Goal: Information Seeking & Learning: Learn about a topic

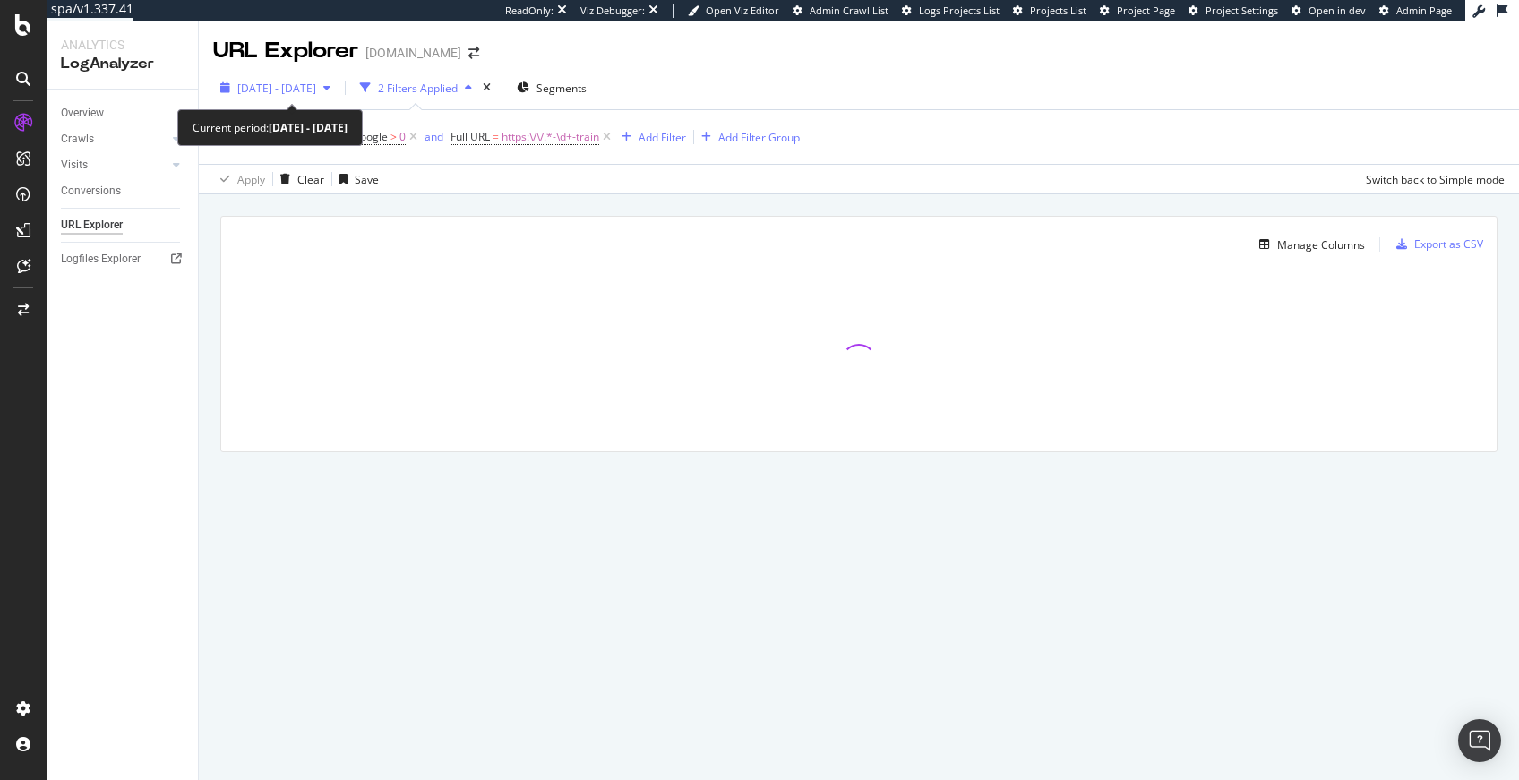
click at [290, 96] on div "2024 Jul. 2nd - Jul. 31st" at bounding box center [275, 87] width 124 height 27
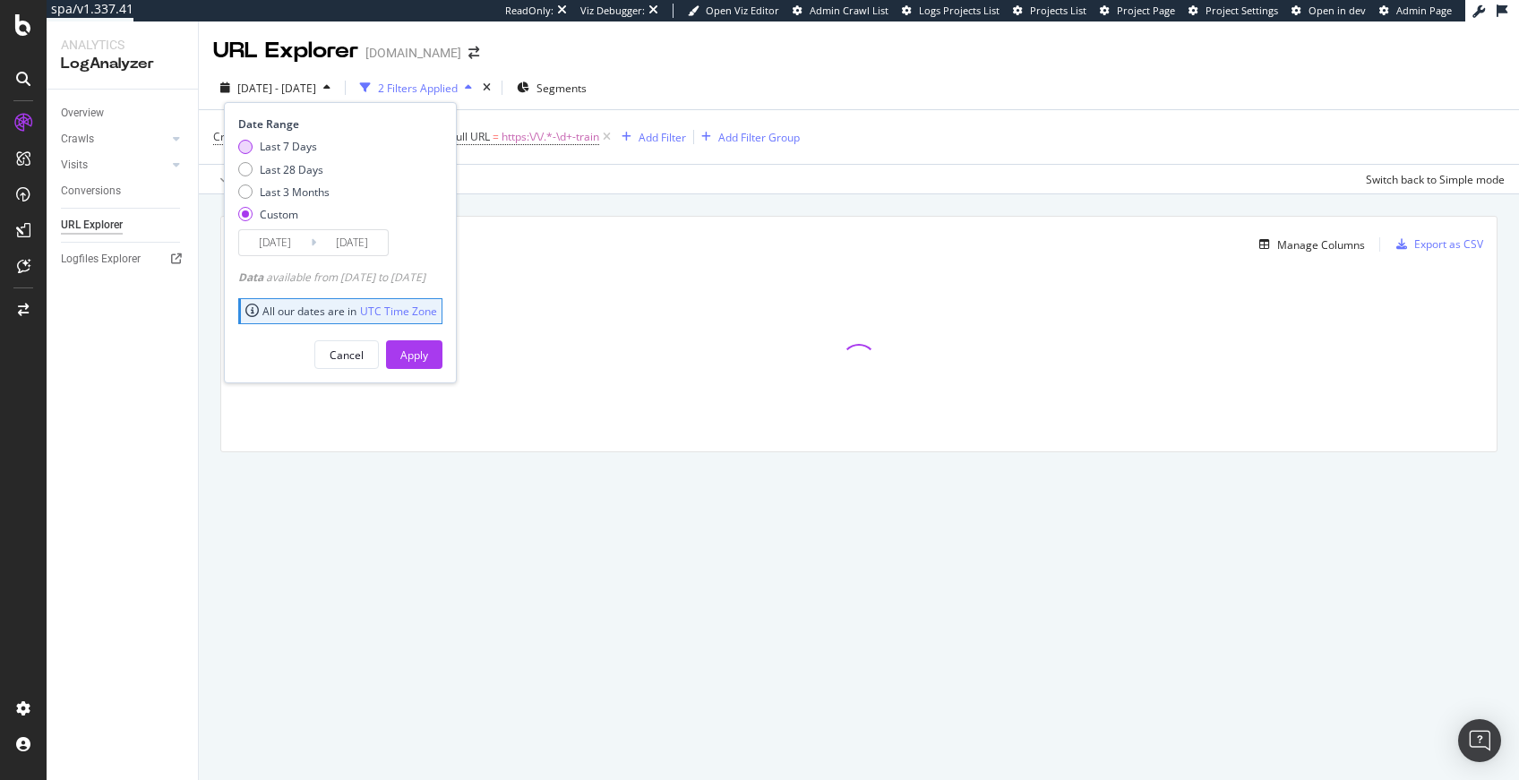
click at [299, 145] on div "Last 7 Days" at bounding box center [288, 146] width 57 height 15
type input "2025/09/17"
type input "2025/09/23"
click at [428, 364] on div "Apply" at bounding box center [414, 354] width 28 height 27
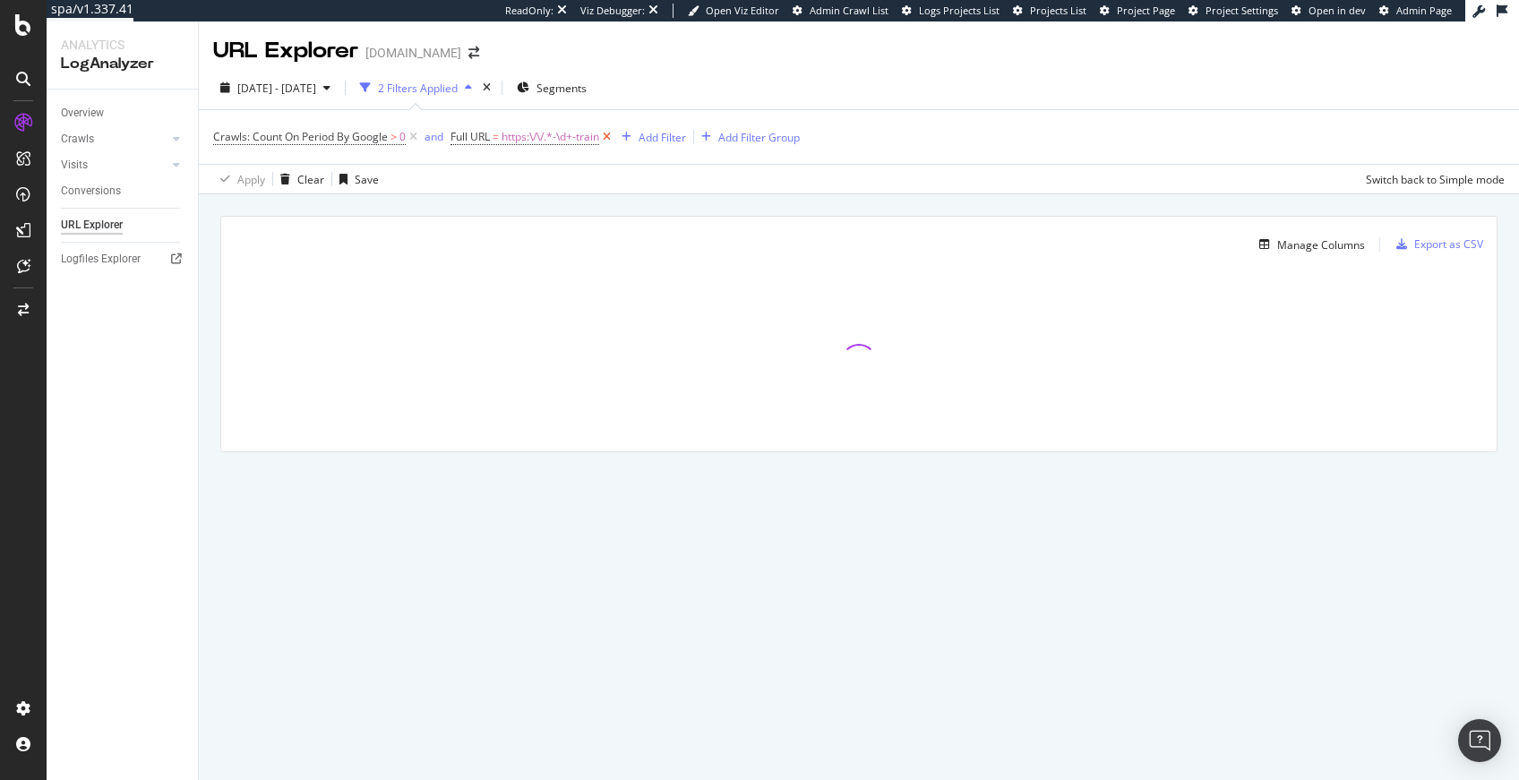
click at [608, 136] on icon at bounding box center [606, 137] width 15 height 18
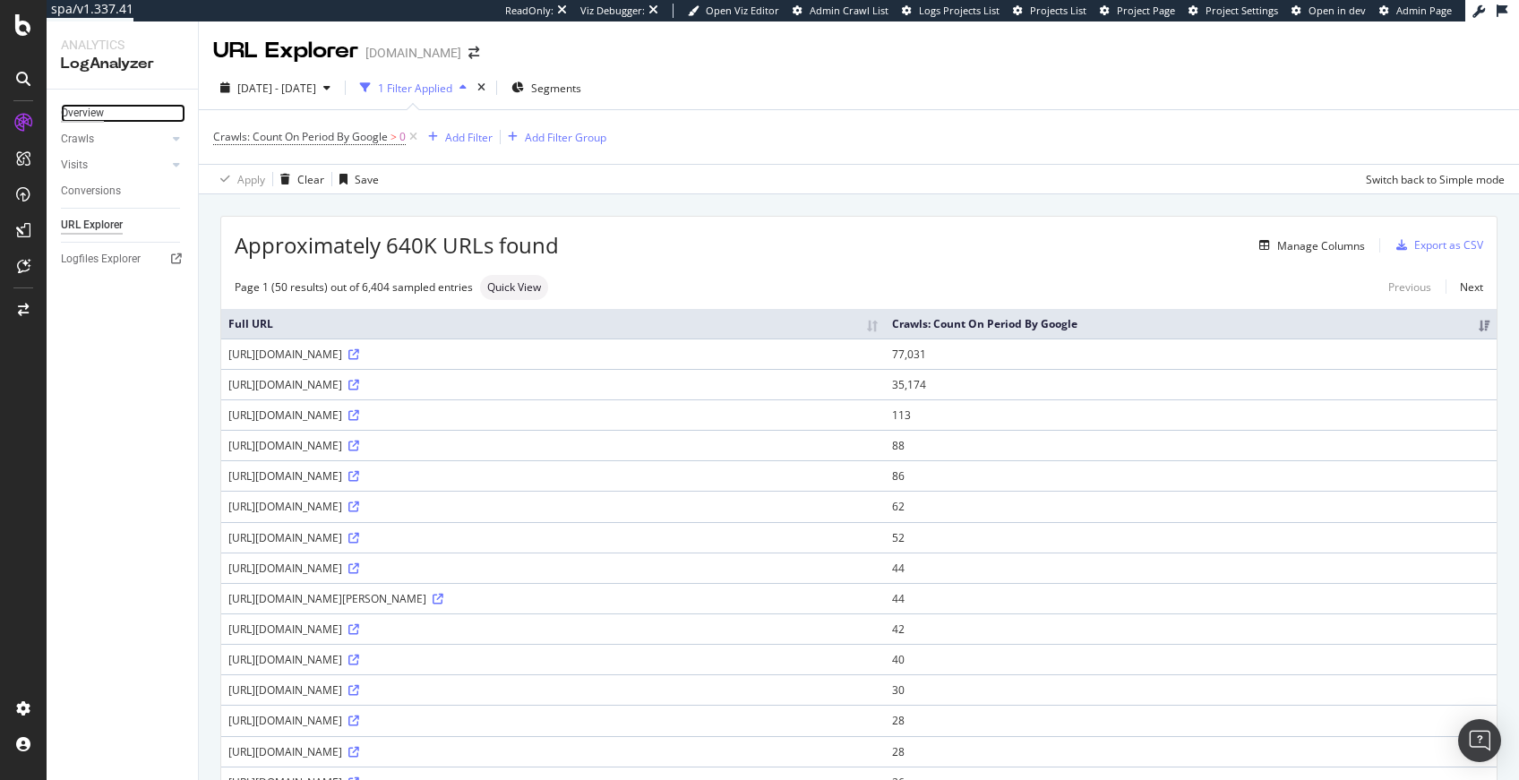
click at [65, 107] on div "Overview" at bounding box center [82, 113] width 43 height 19
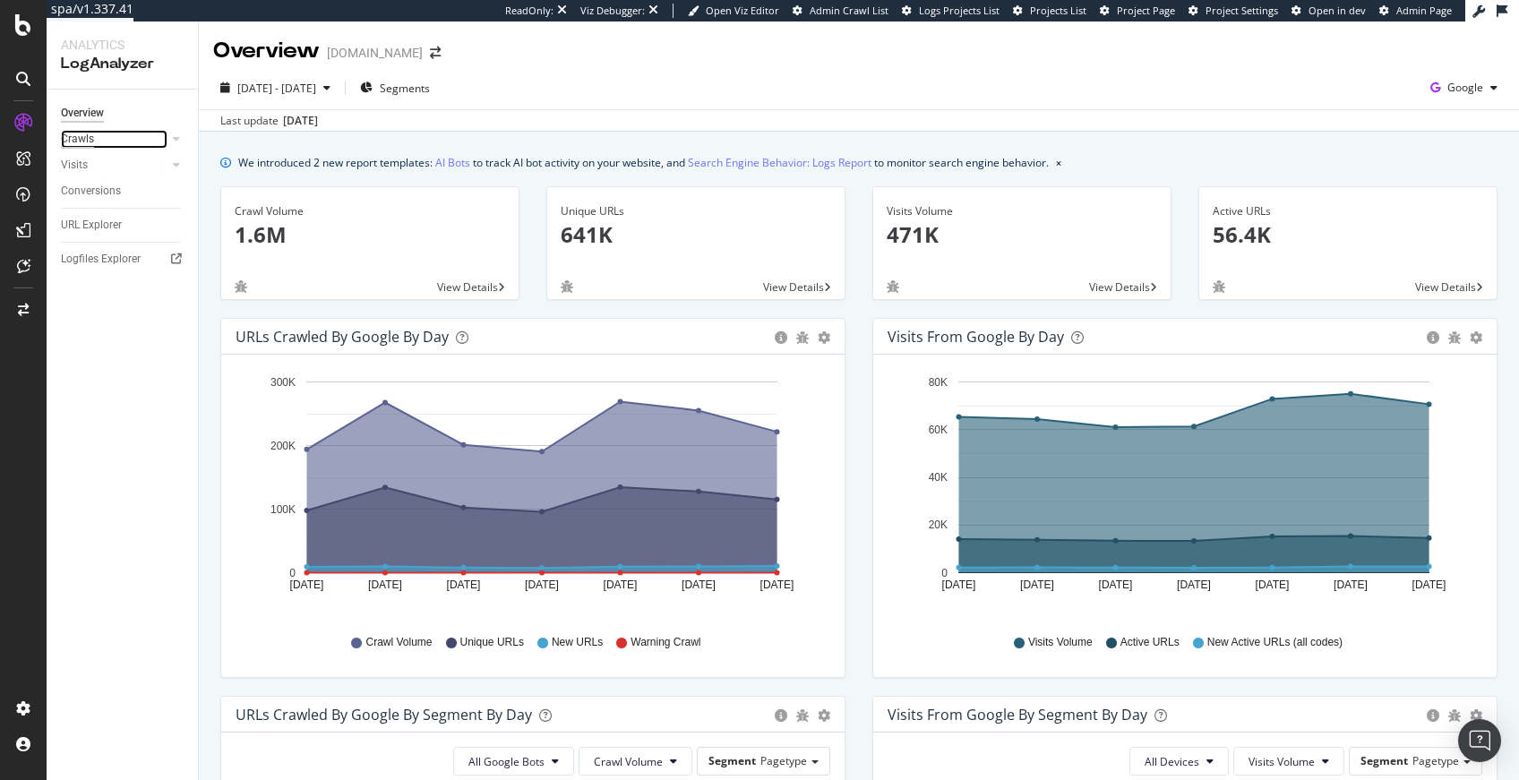
click at [84, 138] on div "Crawls" at bounding box center [77, 139] width 33 height 19
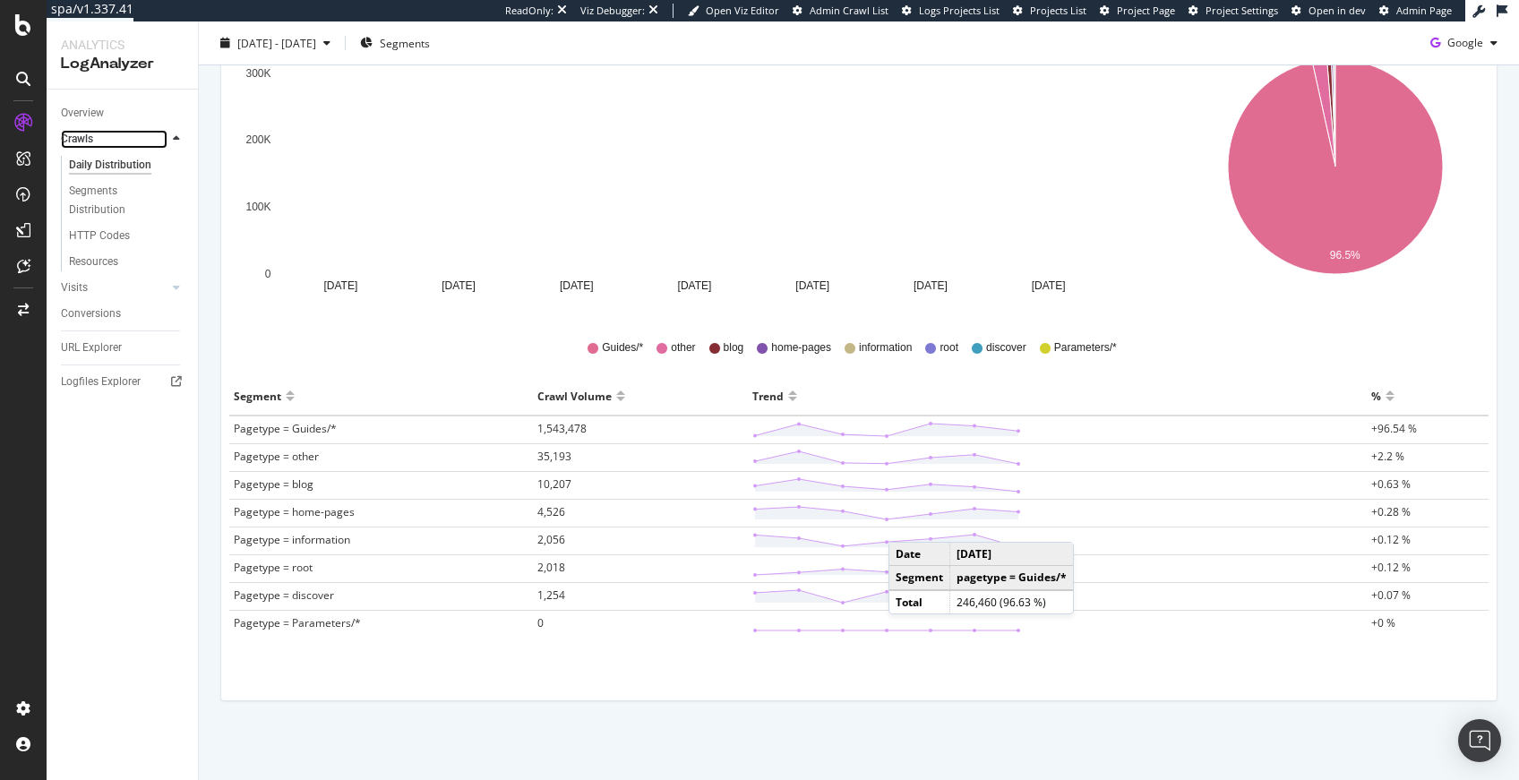
scroll to position [300, 0]
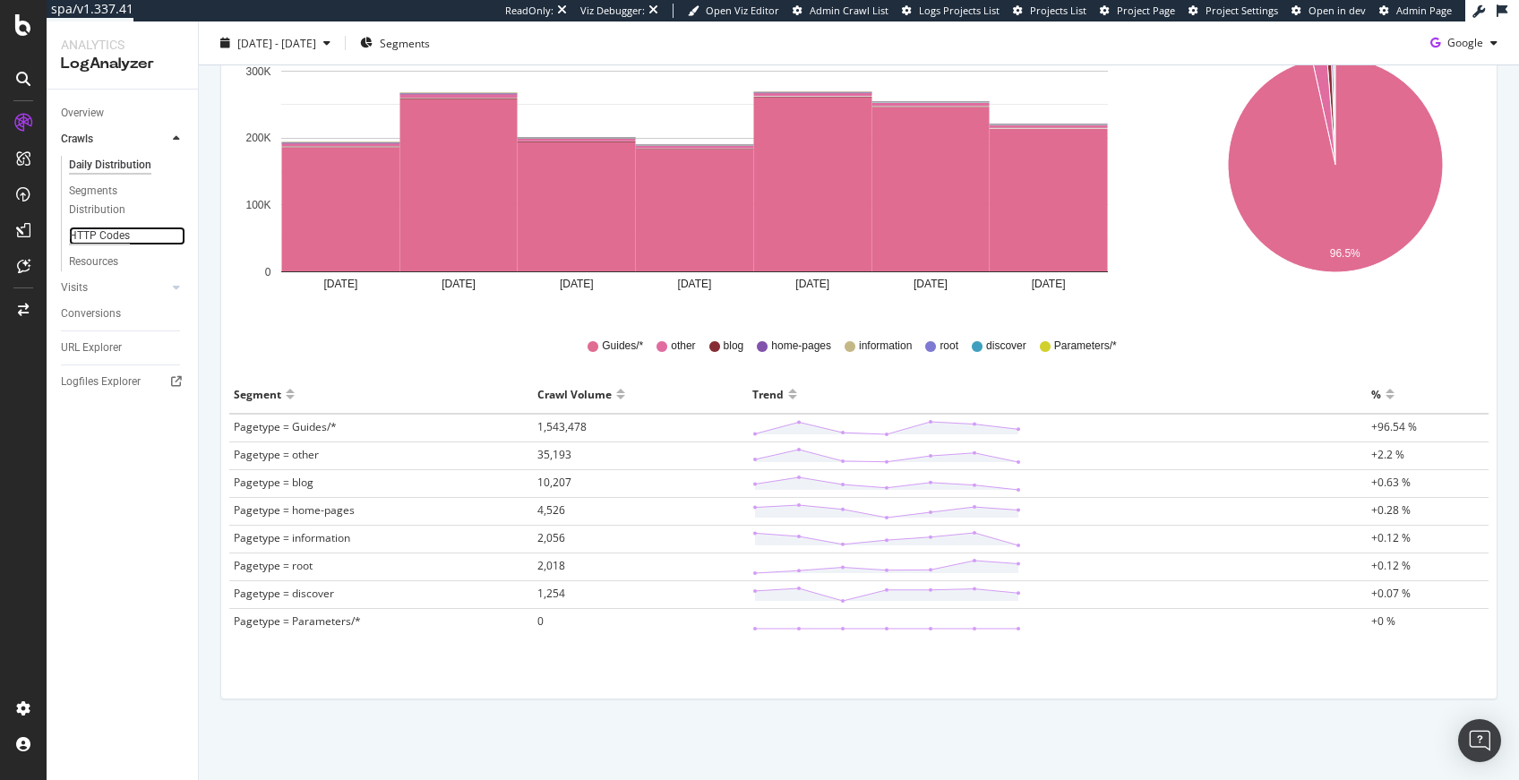
click at [111, 238] on div "HTTP Codes" at bounding box center [99, 236] width 61 height 19
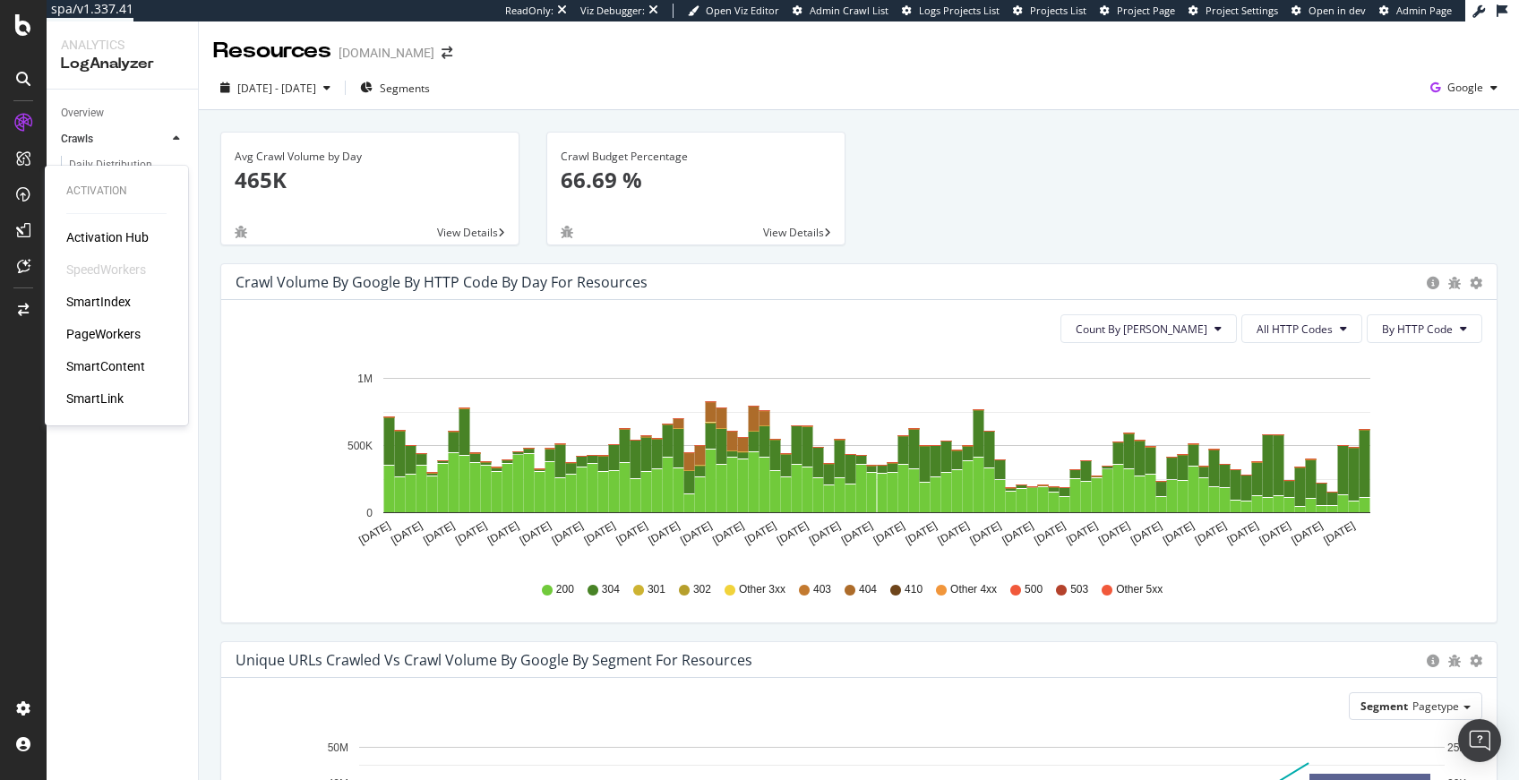
click at [766, 268] on div "Crawl Volume by google by HTTP Code by Day for Resources Timeline (by Value) Ti…" at bounding box center [858, 282] width 1275 height 36
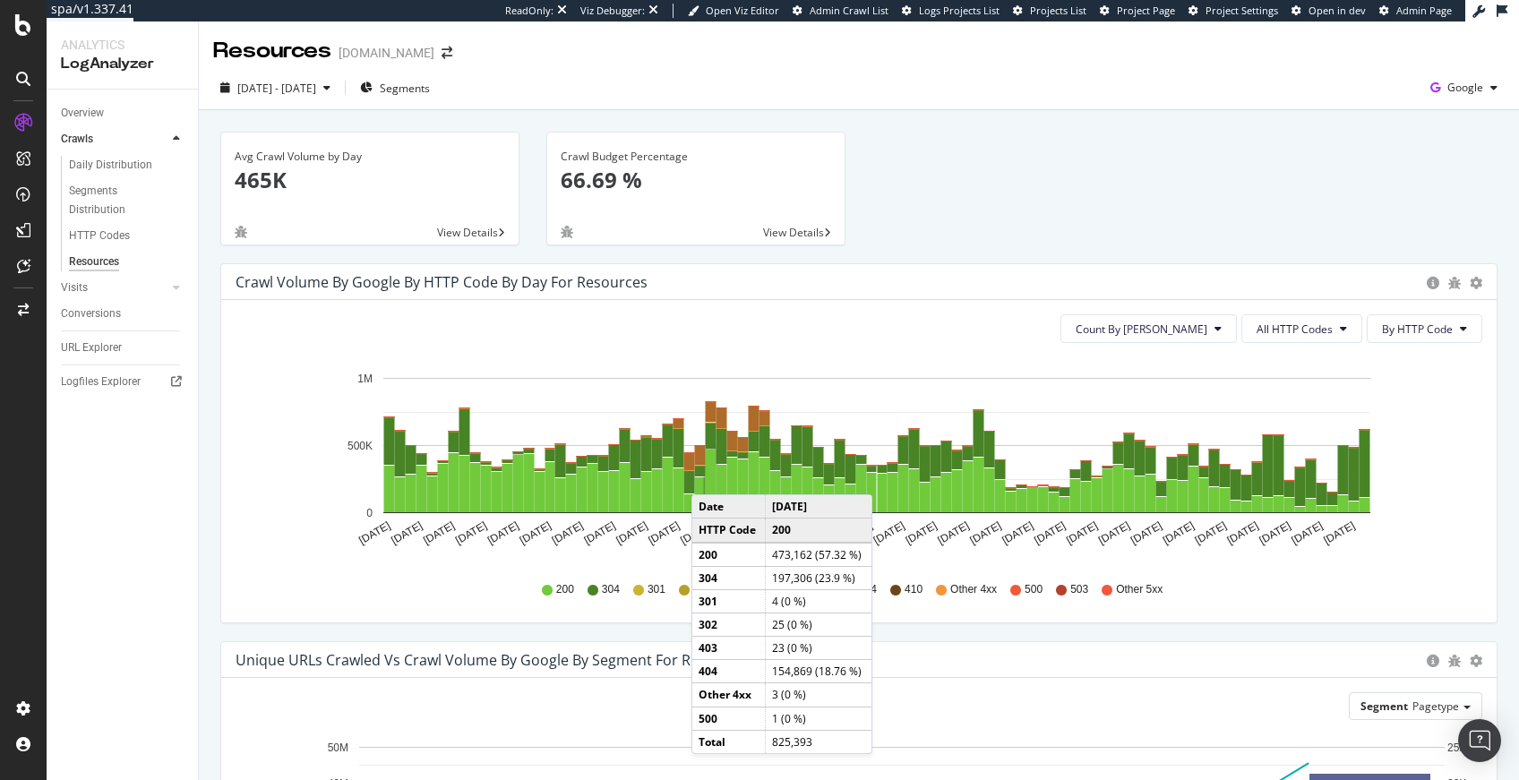
click at [709, 476] on rect "A chart." at bounding box center [711, 481] width 11 height 63
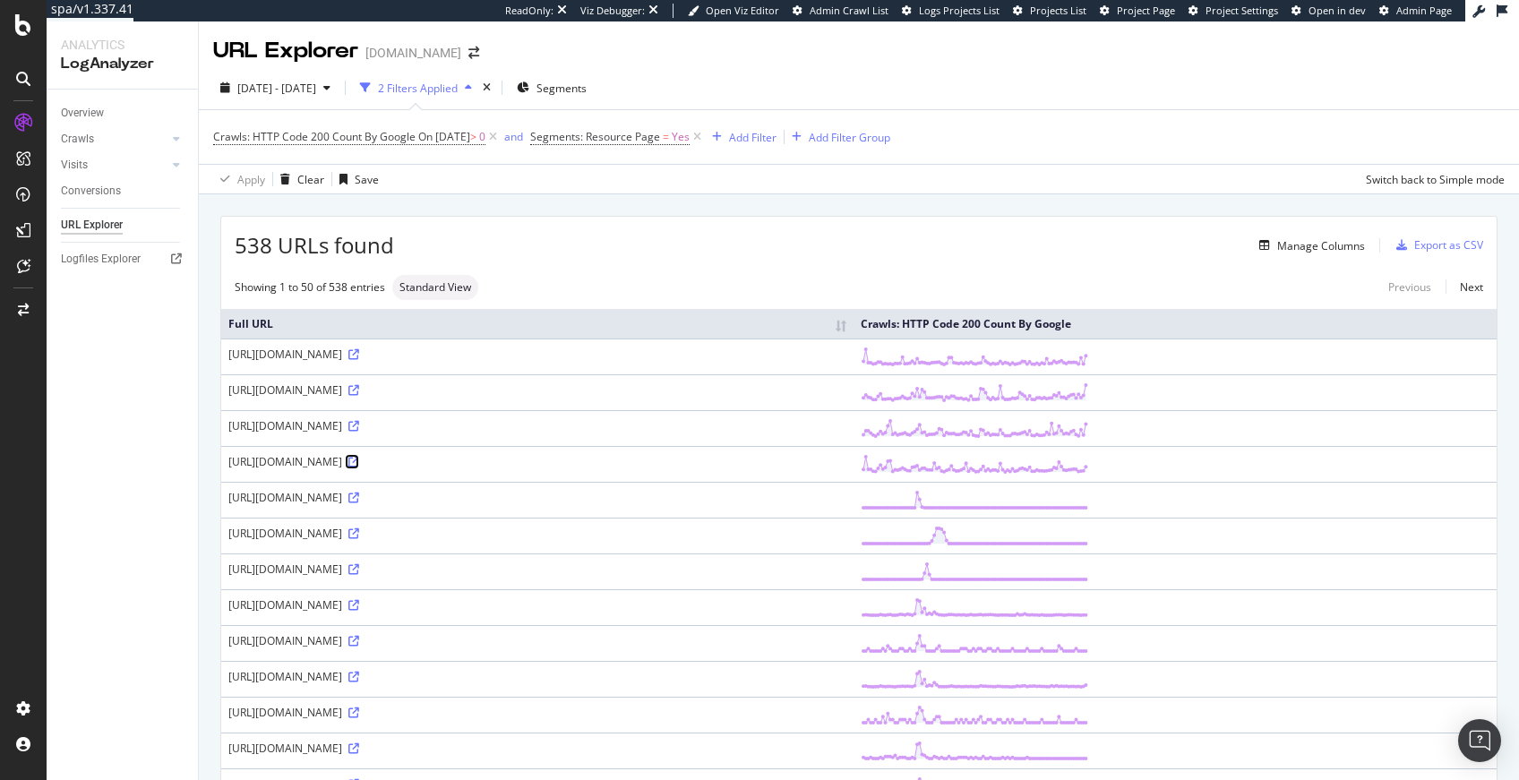
click at [359, 463] on icon at bounding box center [353, 462] width 11 height 11
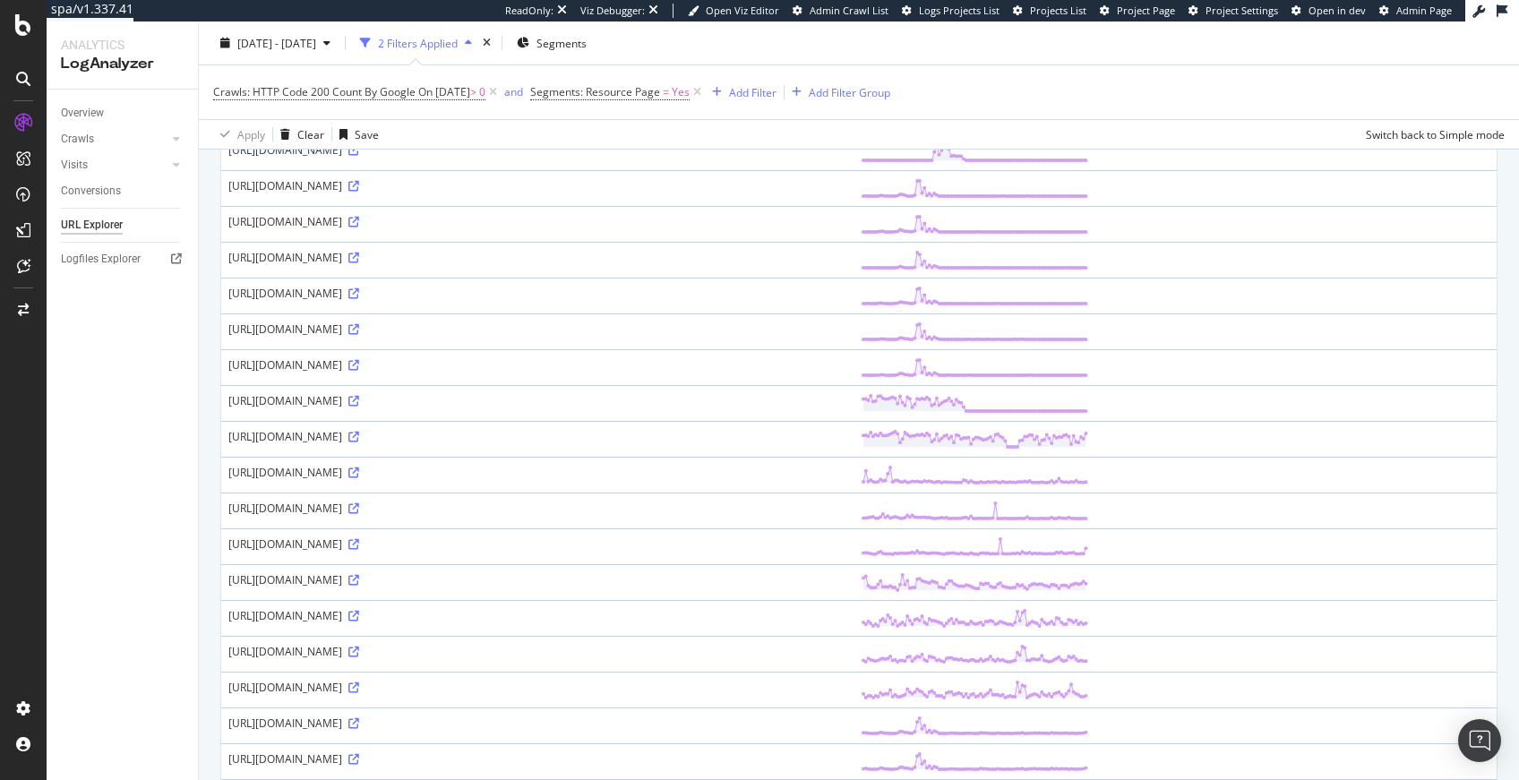
scroll to position [1447, 0]
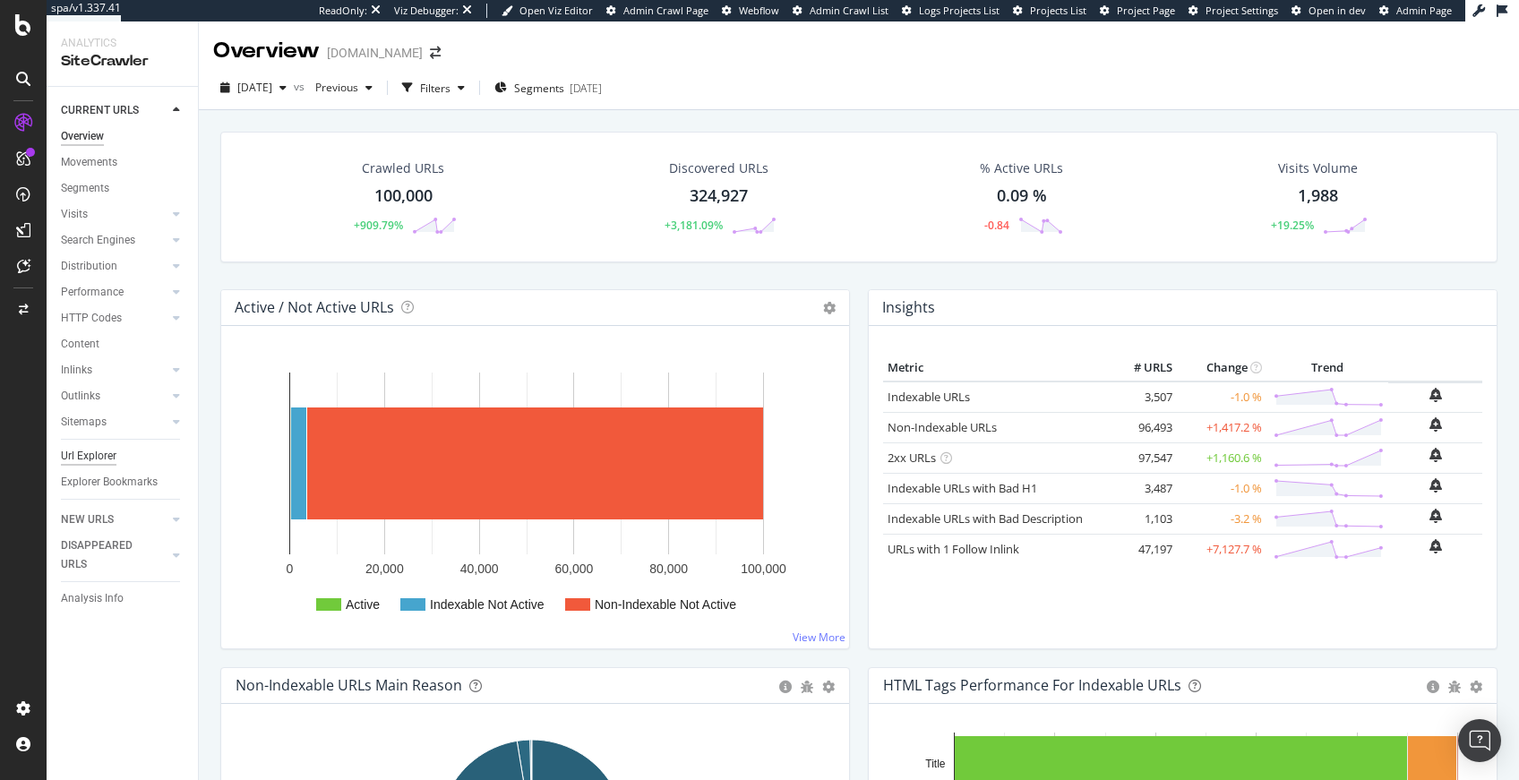
click at [100, 453] on div "Url Explorer" at bounding box center [89, 456] width 56 height 19
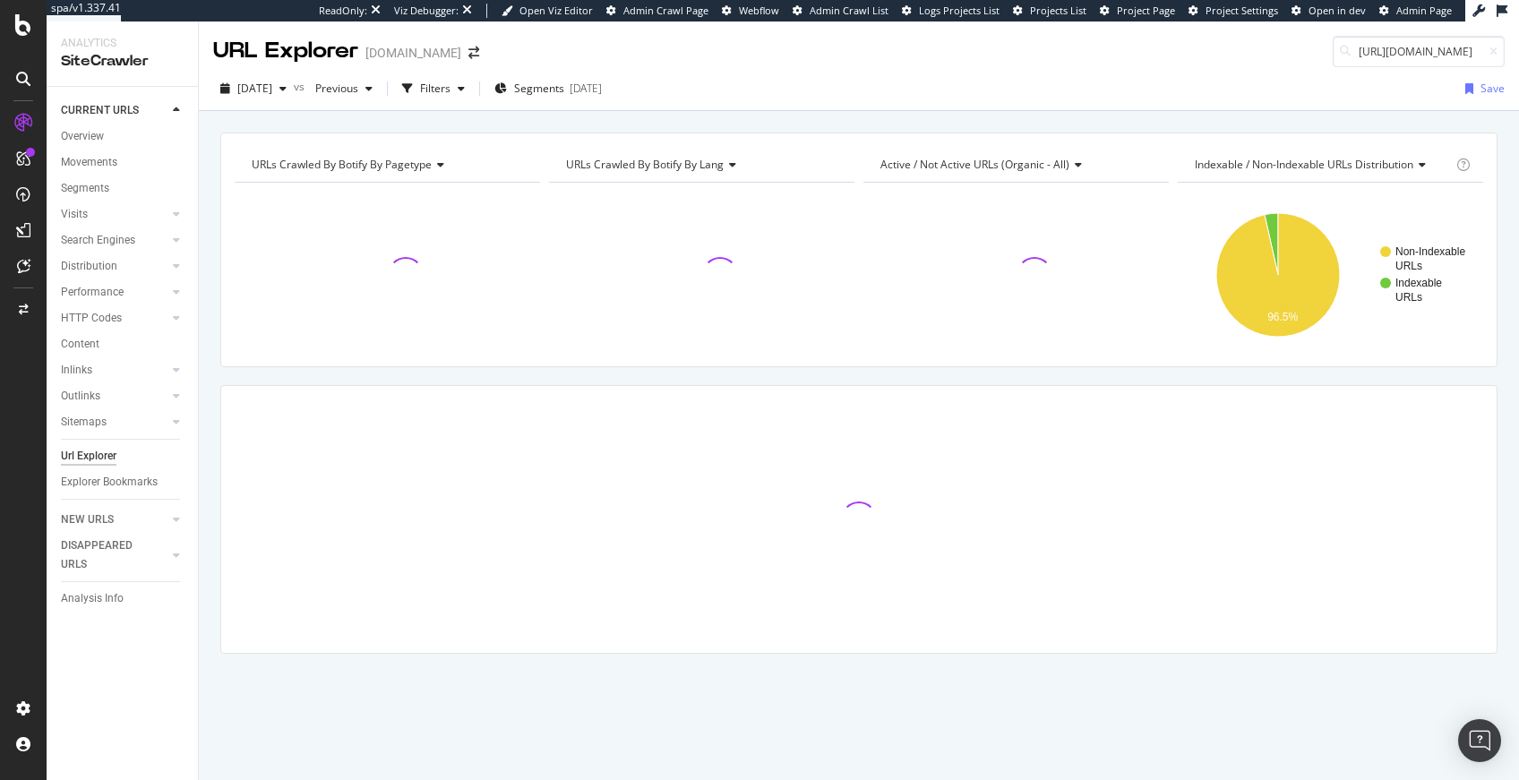
scroll to position [0, 227]
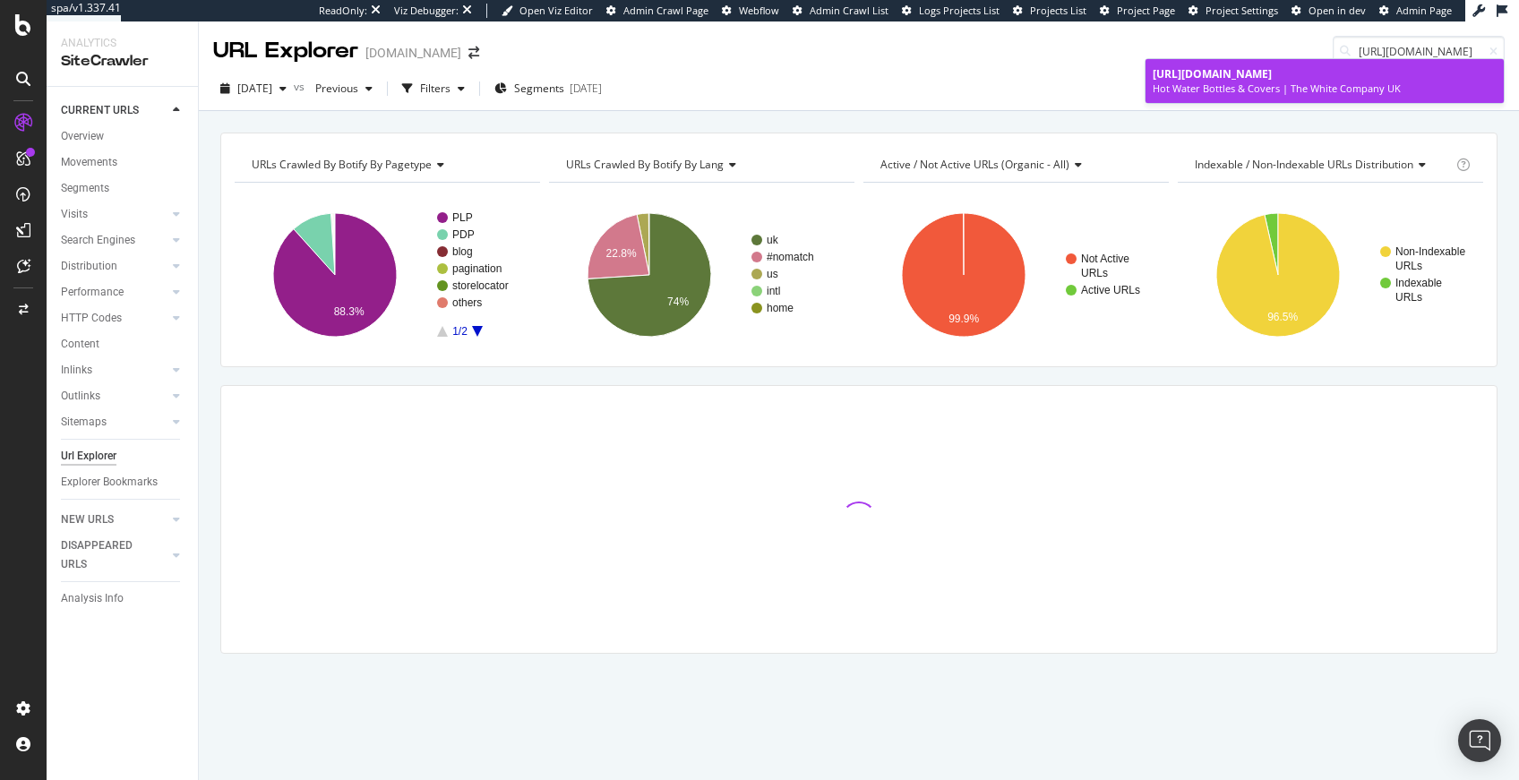
type input "https://www.thewhitecompany.com/uk/Bedroom/c/hot-water-bottles"
click at [1272, 70] on span "https://www.thewhitecompany.com/uk/Bedroom/c/hot-water-bottles" at bounding box center [1211, 73] width 119 height 15
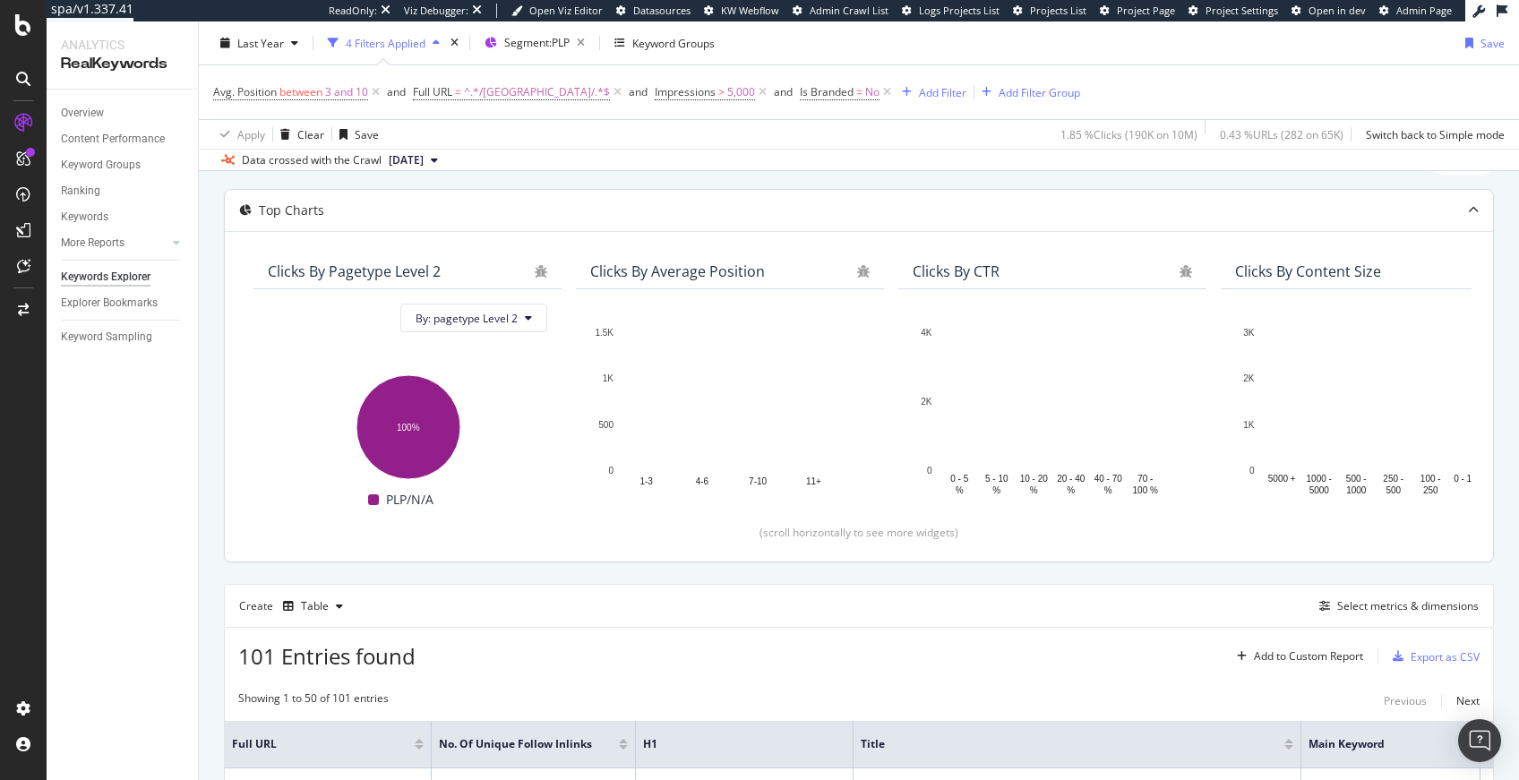
scroll to position [45, 0]
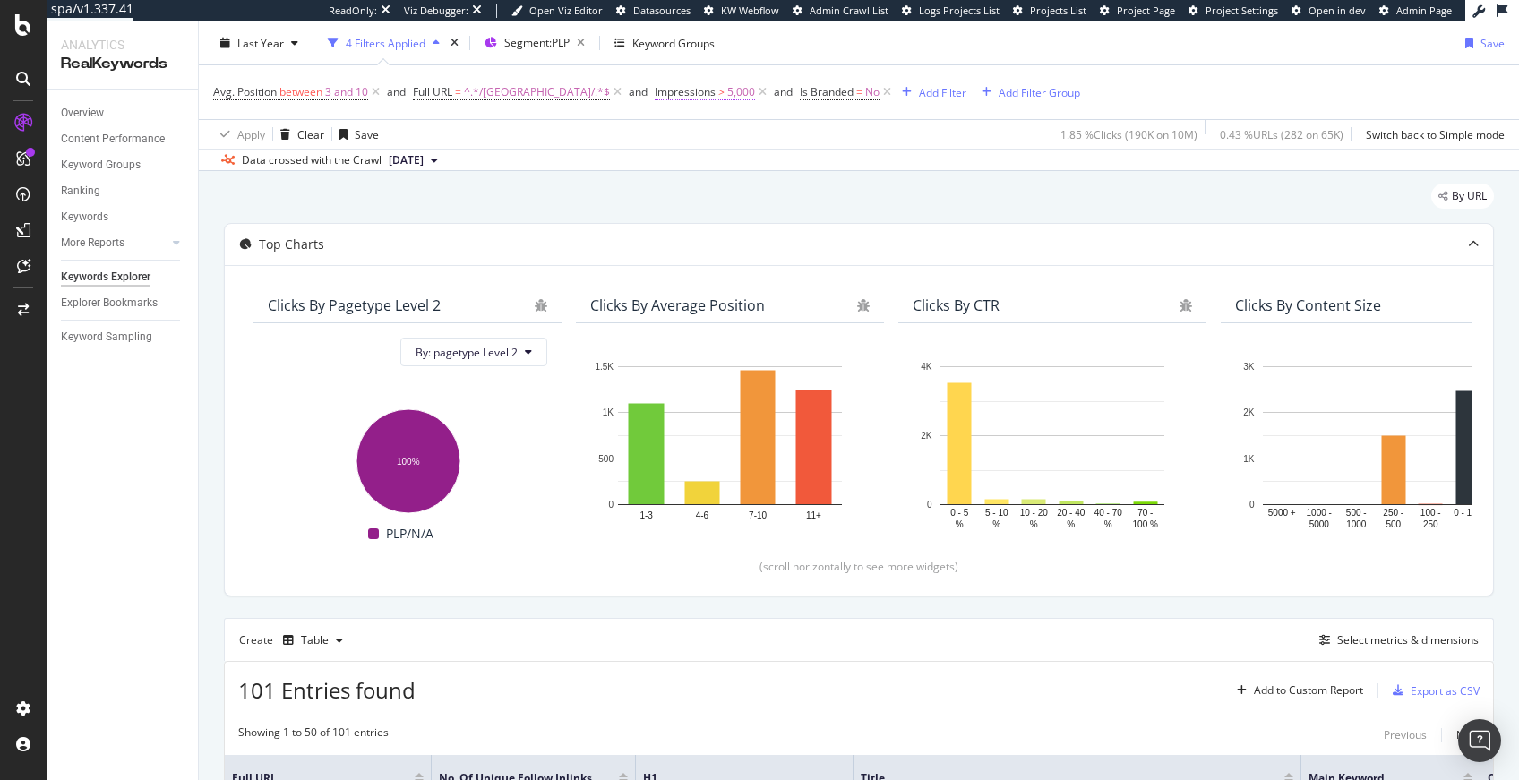
click at [655, 90] on span "Impressions" at bounding box center [685, 91] width 61 height 15
click at [599, 196] on input "5000" at bounding box center [675, 195] width 197 height 29
type input "2000"
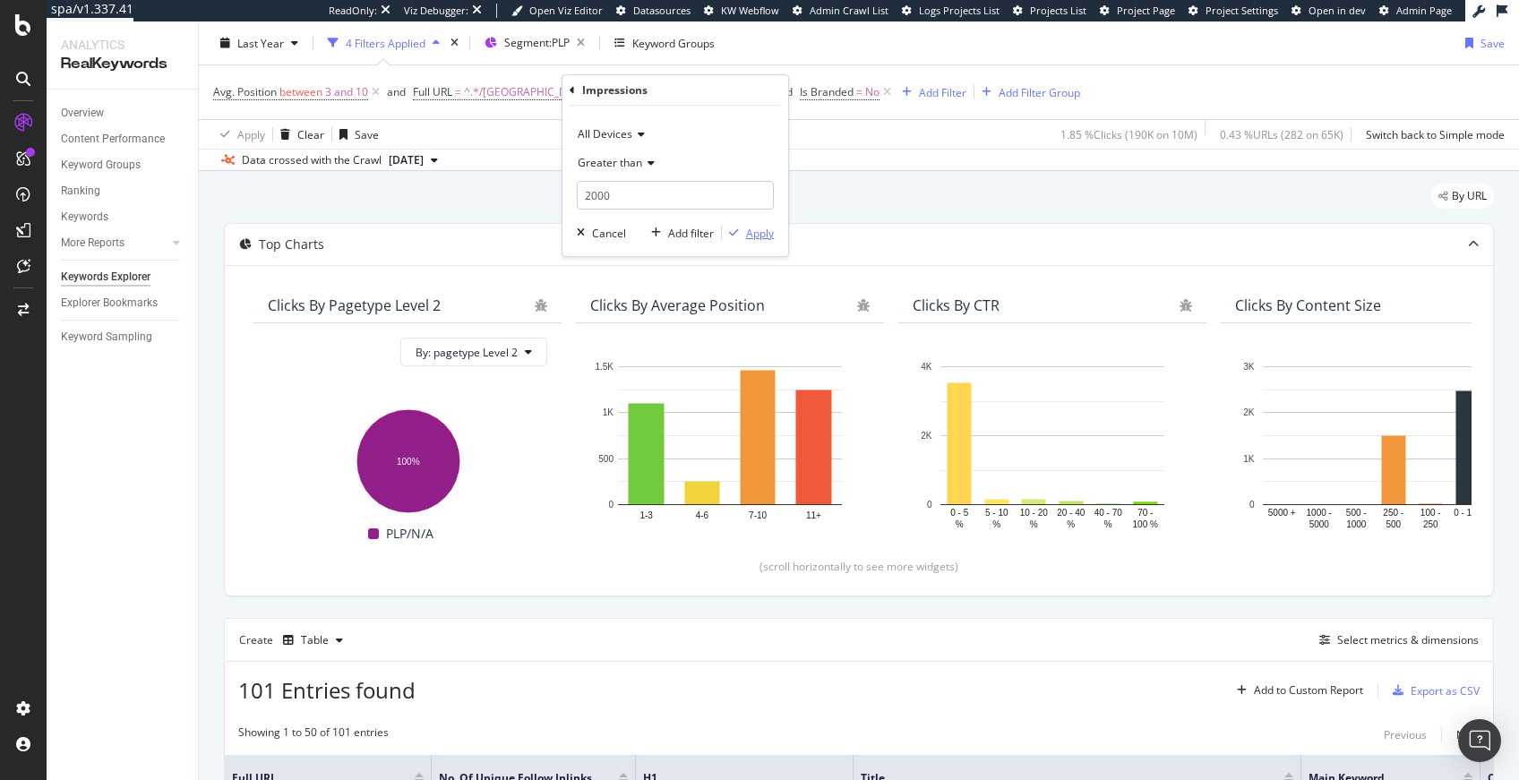
click at [766, 230] on div "Apply" at bounding box center [760, 233] width 28 height 15
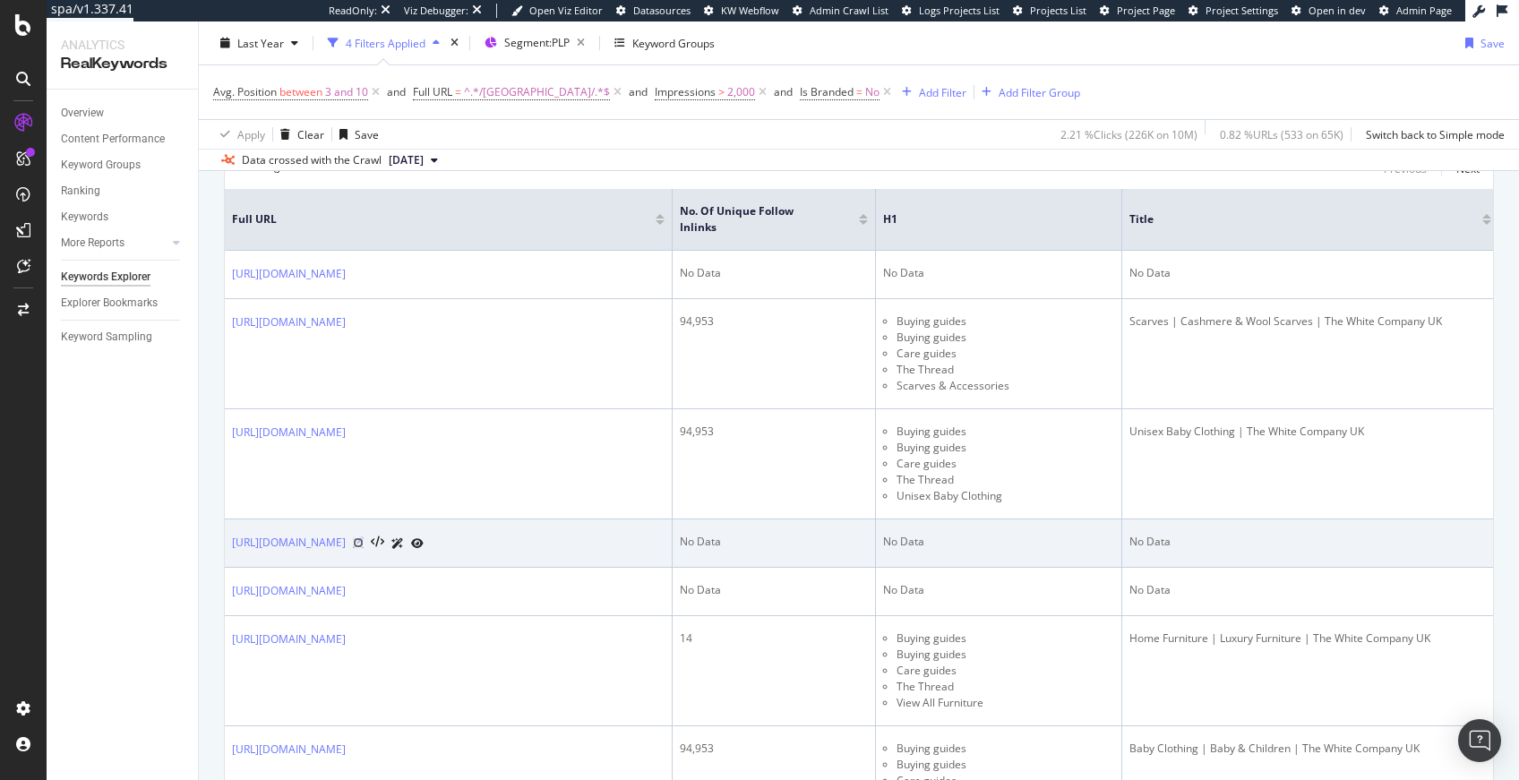
click at [364, 537] on icon at bounding box center [358, 542] width 11 height 11
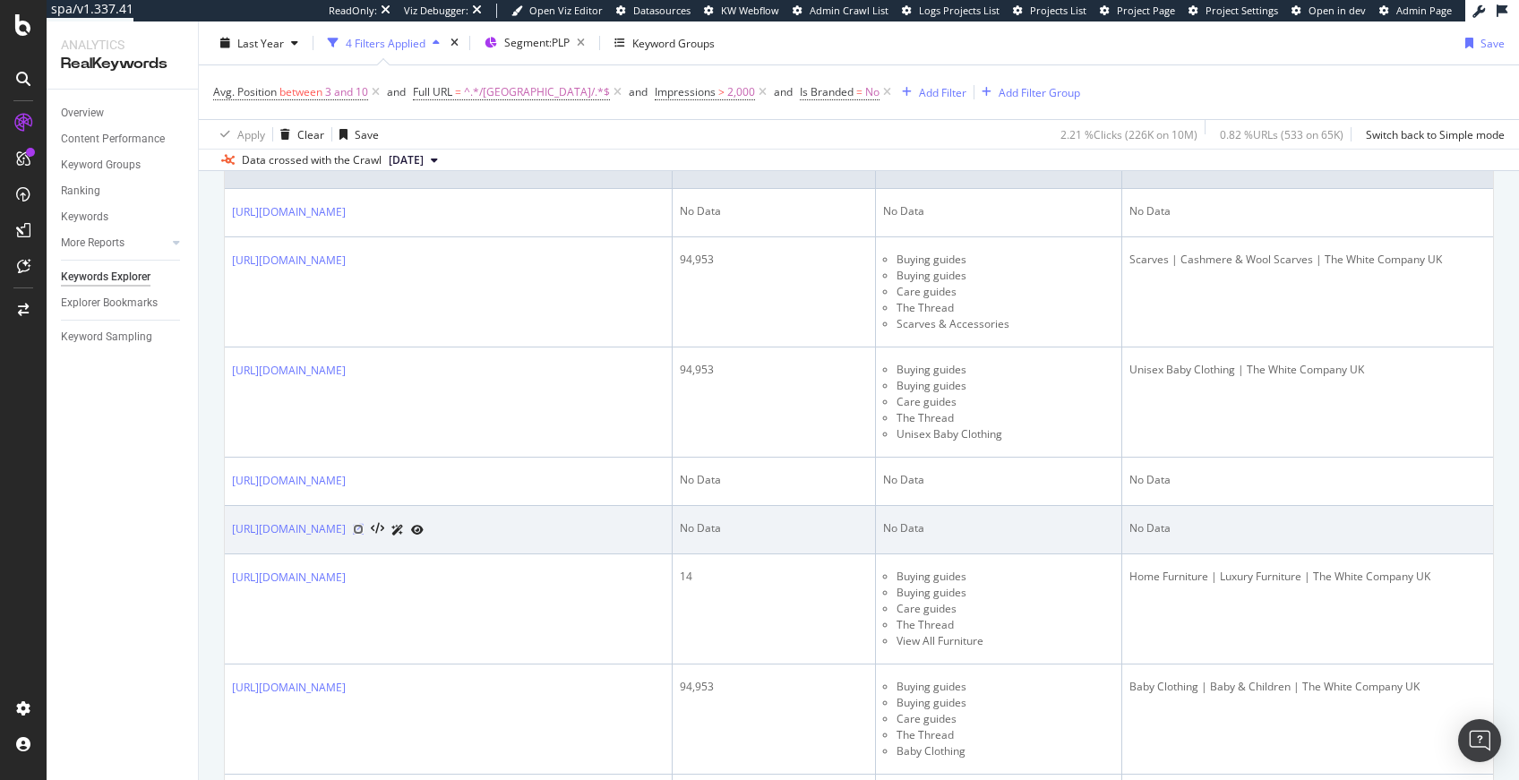
click at [364, 535] on icon at bounding box center [358, 529] width 11 height 11
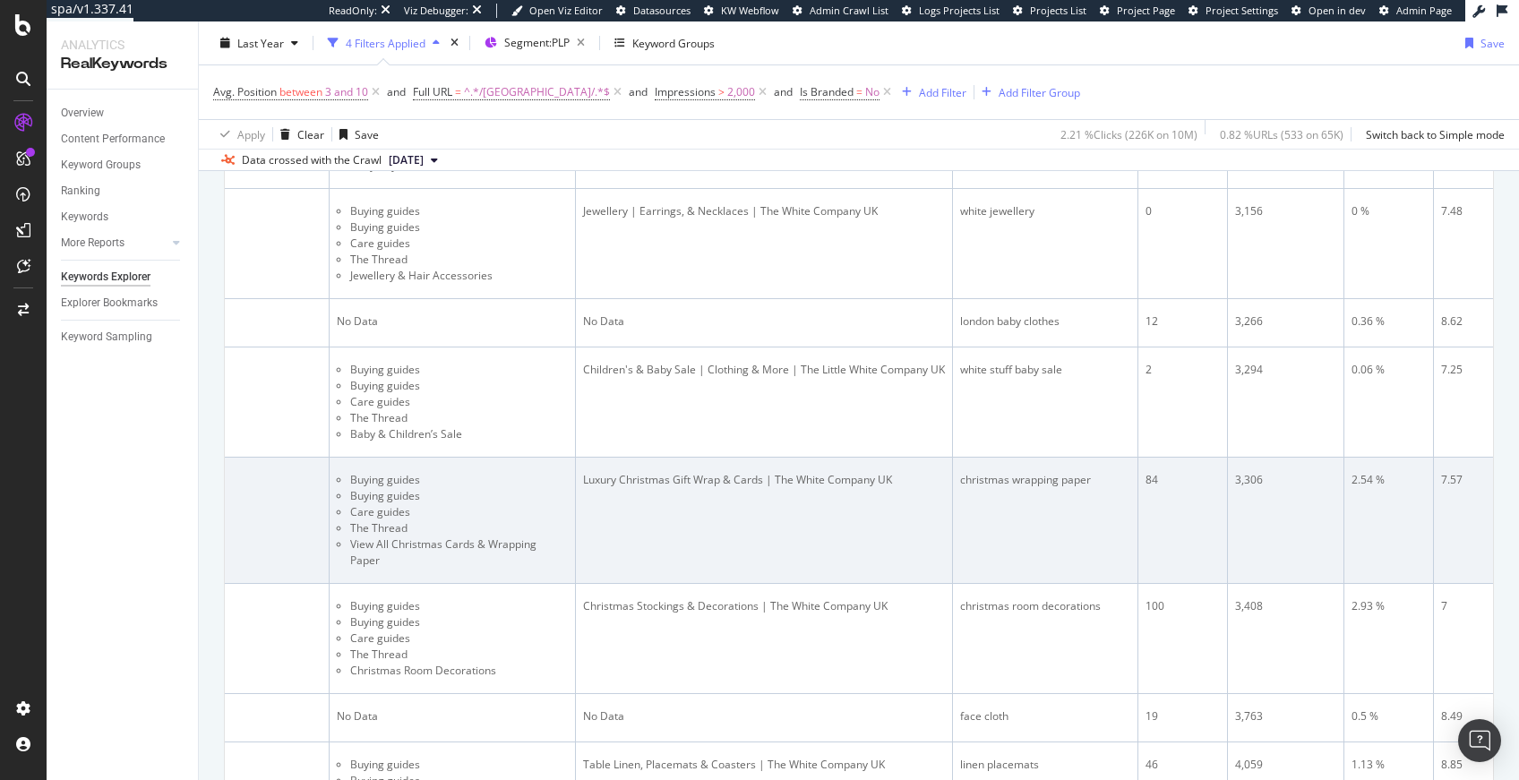
scroll to position [0, 542]
drag, startPoint x: 964, startPoint y: 520, endPoint x: 1102, endPoint y: 523, distance: 137.9
click at [1102, 488] on div "christmas wrapping paper" at bounding box center [1049, 480] width 170 height 16
copy div "christmas wrapping paper"
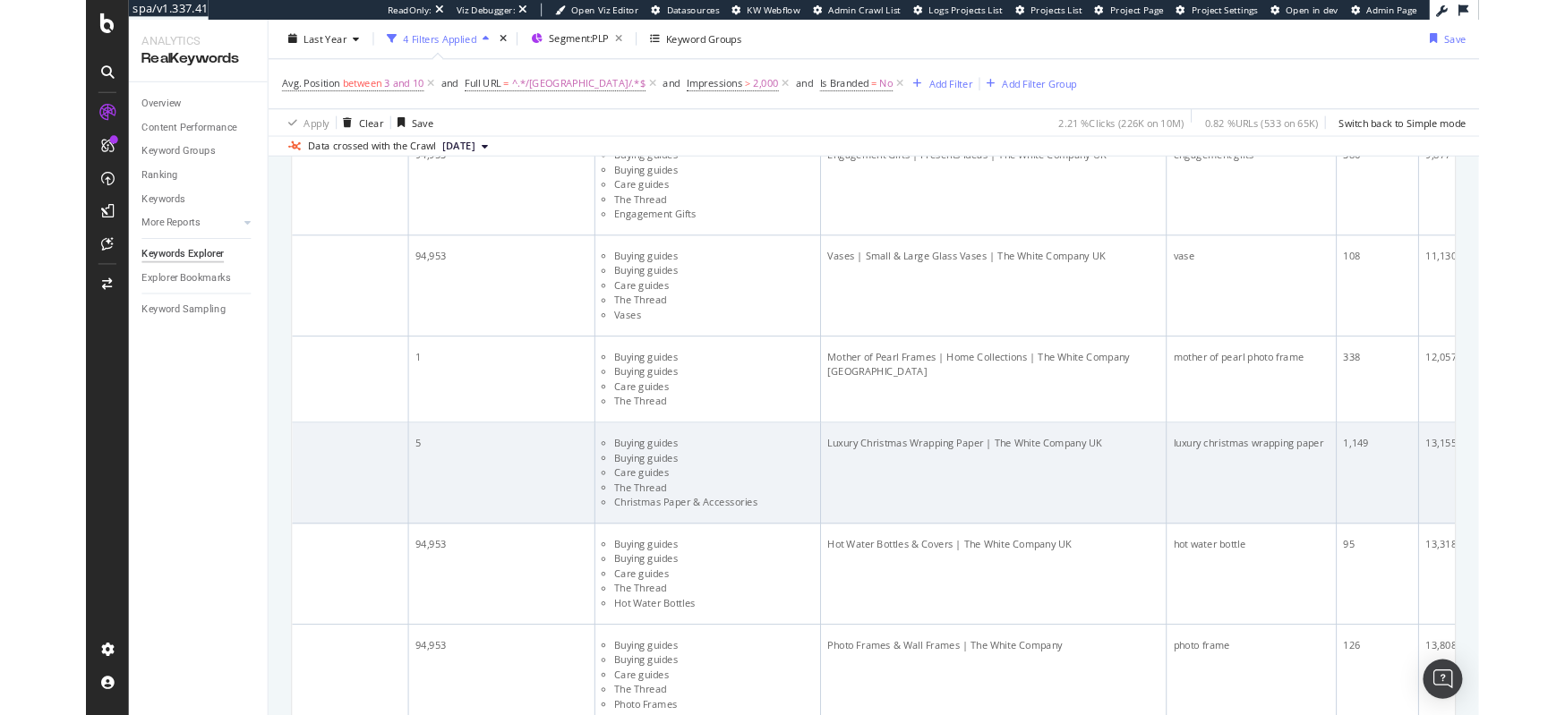
scroll to position [0, 0]
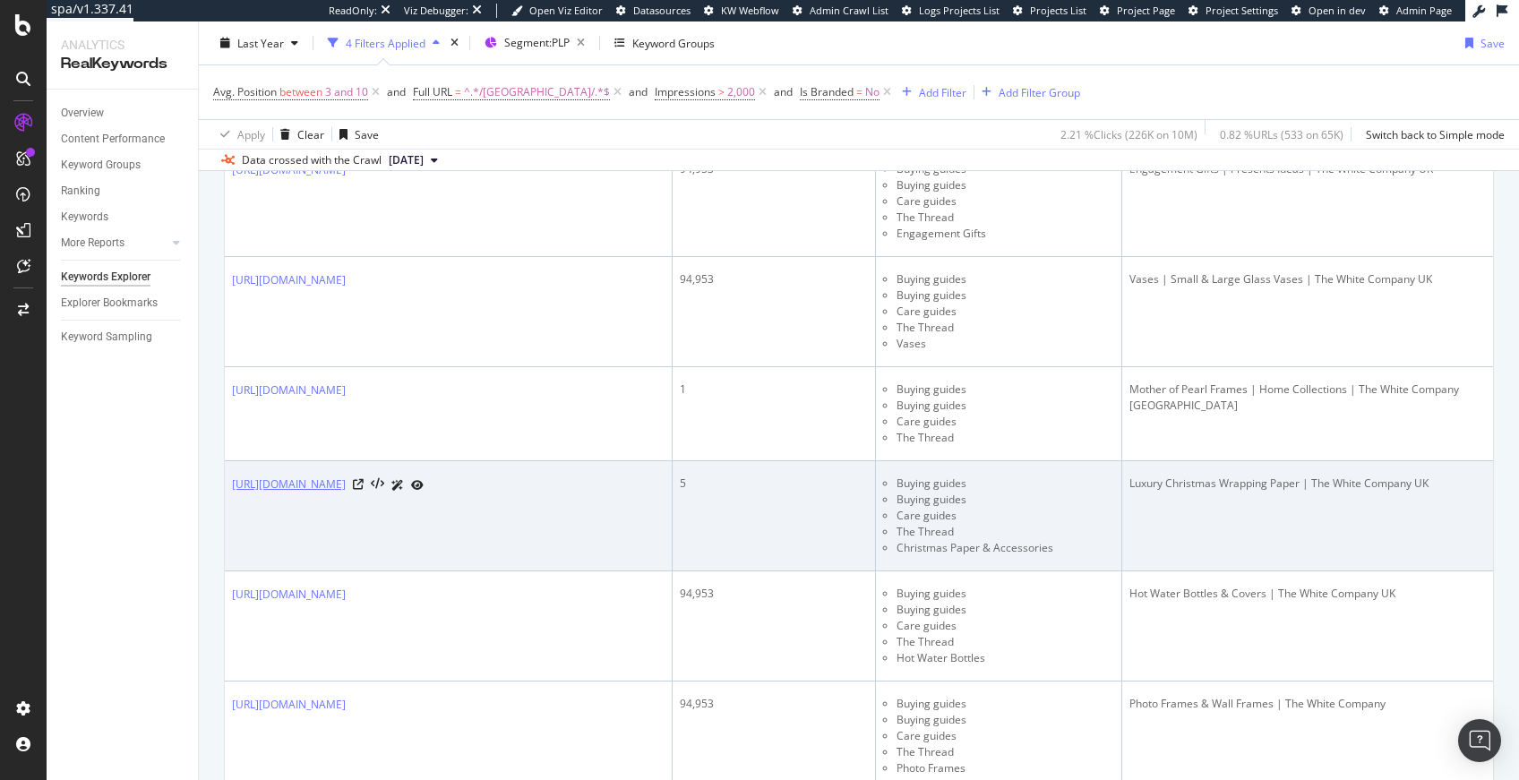
drag, startPoint x: 255, startPoint y: 523, endPoint x: 271, endPoint y: 563, distance: 43.4
click at [271, 563] on td "https://www.thewhitecompany.com/uk/Christmas/Christmas-Cards-and-Wrap/c/wrappin…" at bounding box center [449, 516] width 448 height 110
copy link "https://www.thewhitecompany.com/uk/Christmas/Christmas-Cards-and-Wrap/"
click at [364, 490] on icon at bounding box center [358, 484] width 11 height 11
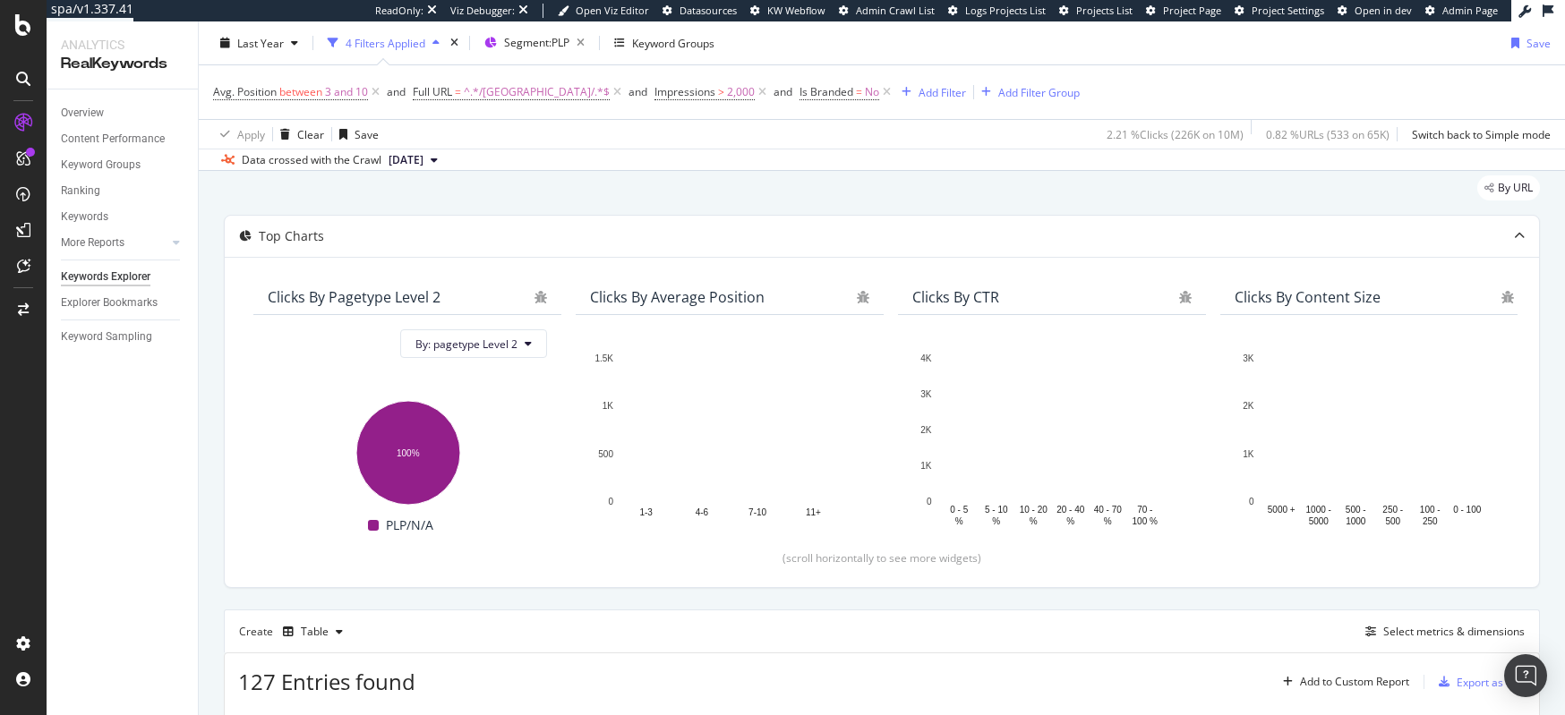
scroll to position [26, 0]
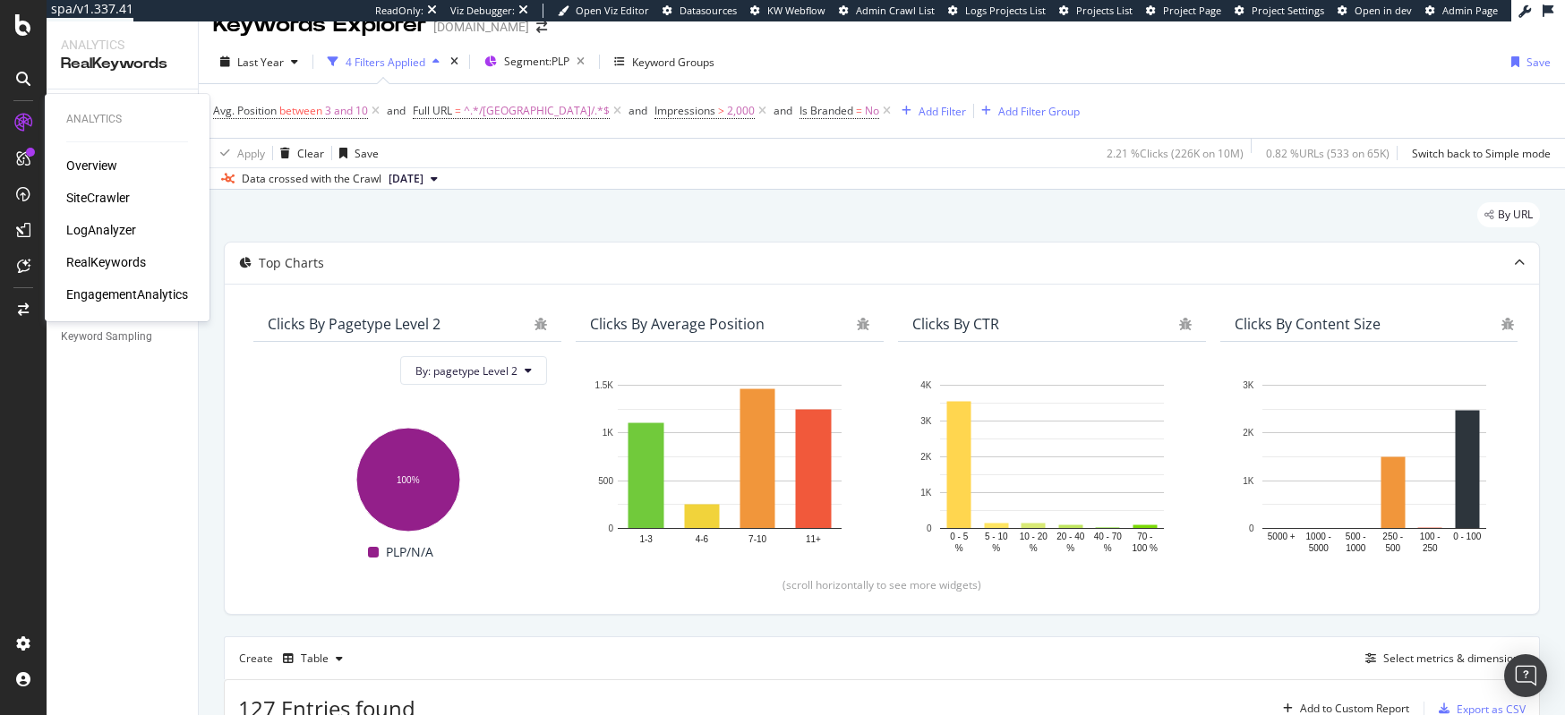
click at [67, 184] on div "Overview SiteCrawler LogAnalyzer RealKeywords EngagementAnalytics" at bounding box center [127, 230] width 122 height 147
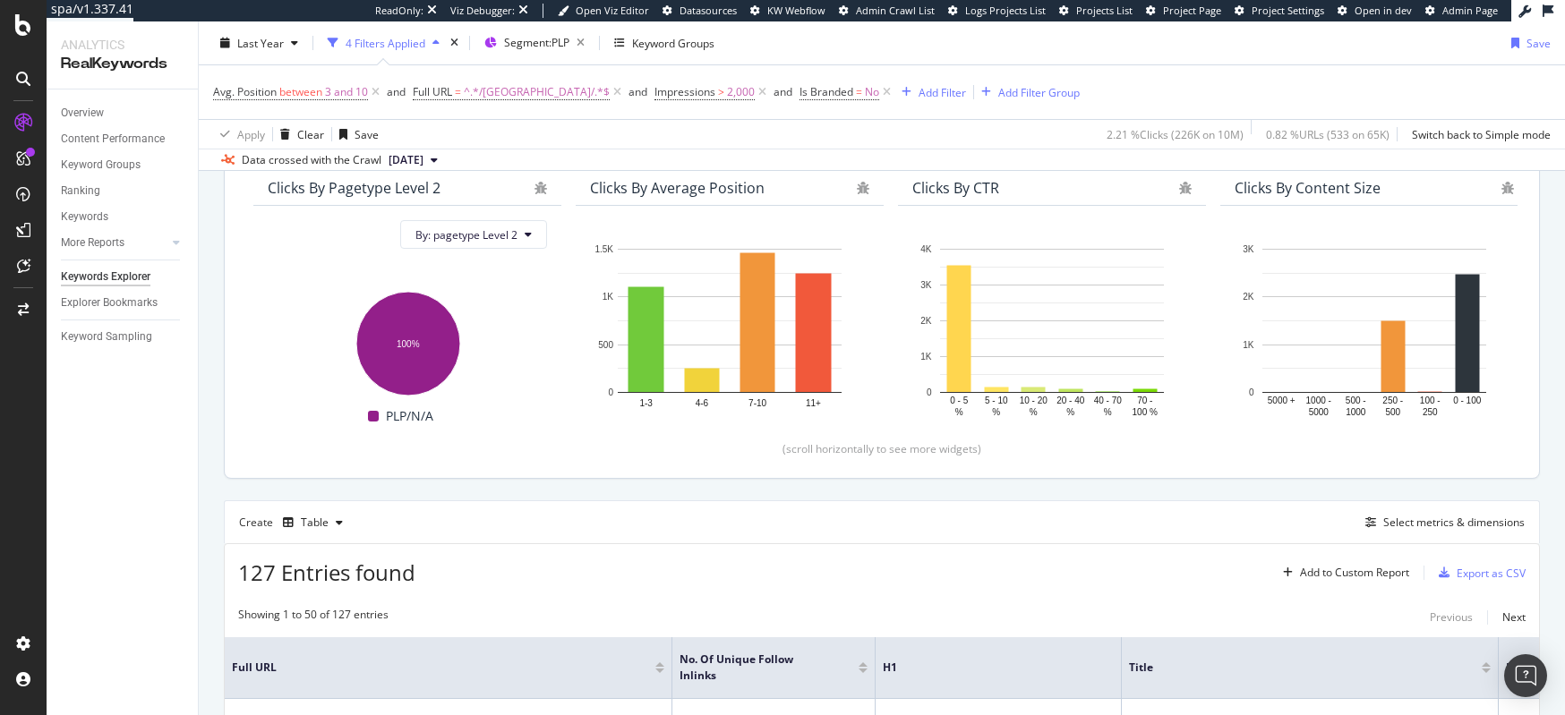
scroll to position [0, 0]
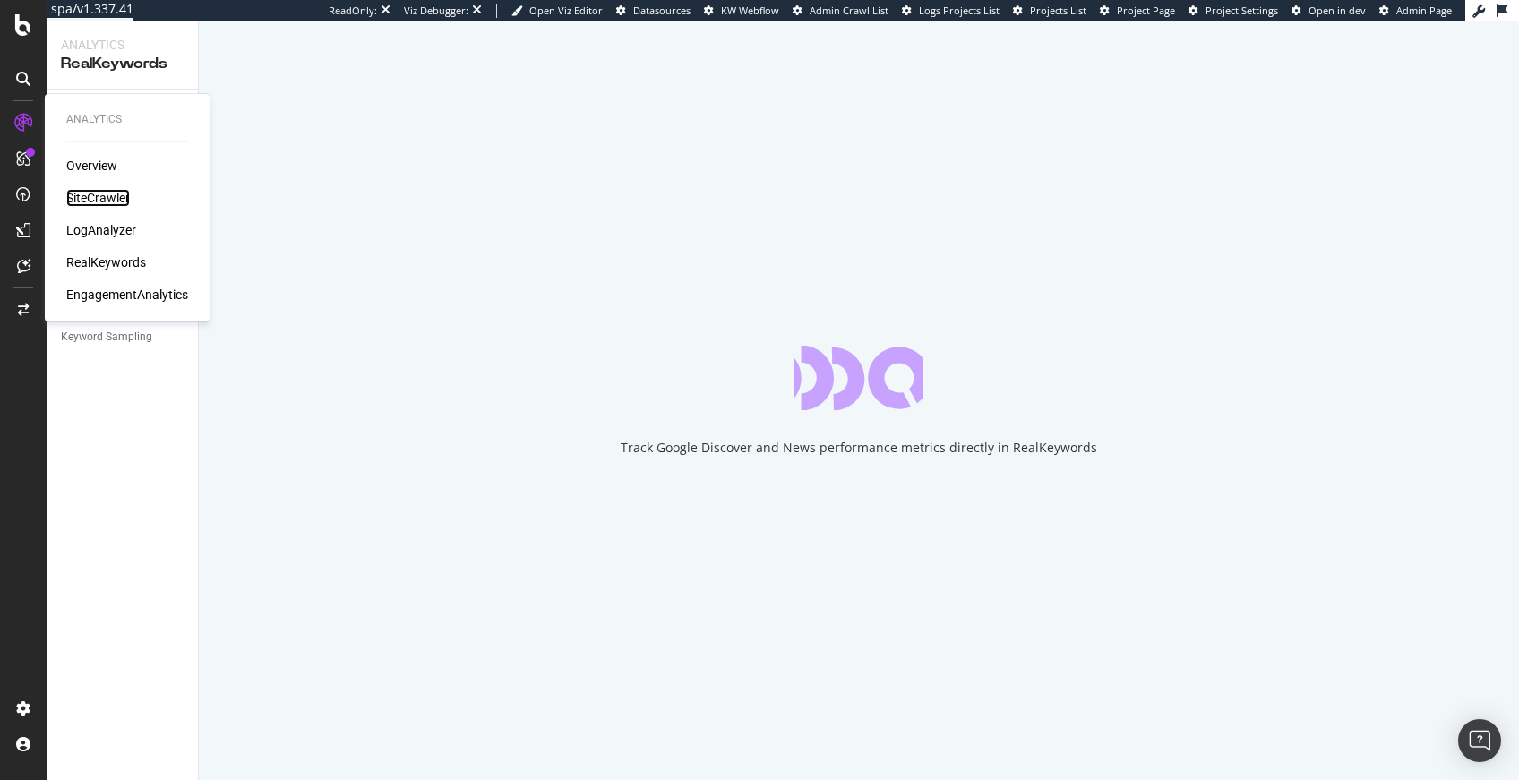
click at [100, 191] on div "SiteCrawler" at bounding box center [98, 198] width 64 height 18
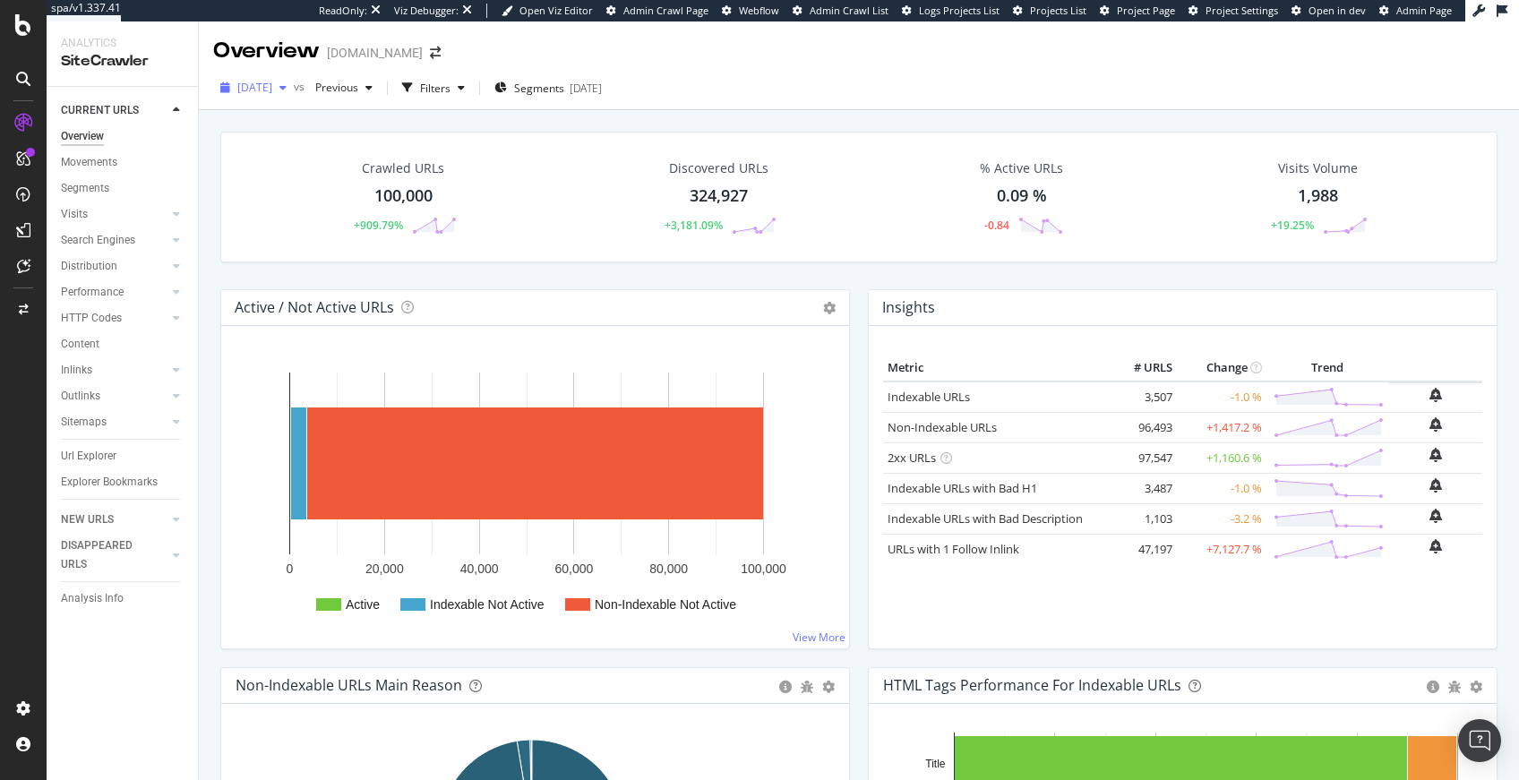
click at [272, 90] on span "[DATE]" at bounding box center [254, 87] width 35 height 15
click at [700, 140] on div "Crawled URLs 100,000 +909.79% Discovered URLs 324,927 +3,181.09% % Active URLs …" at bounding box center [858, 197] width 1277 height 131
click at [98, 450] on div "Url Explorer" at bounding box center [89, 456] width 56 height 19
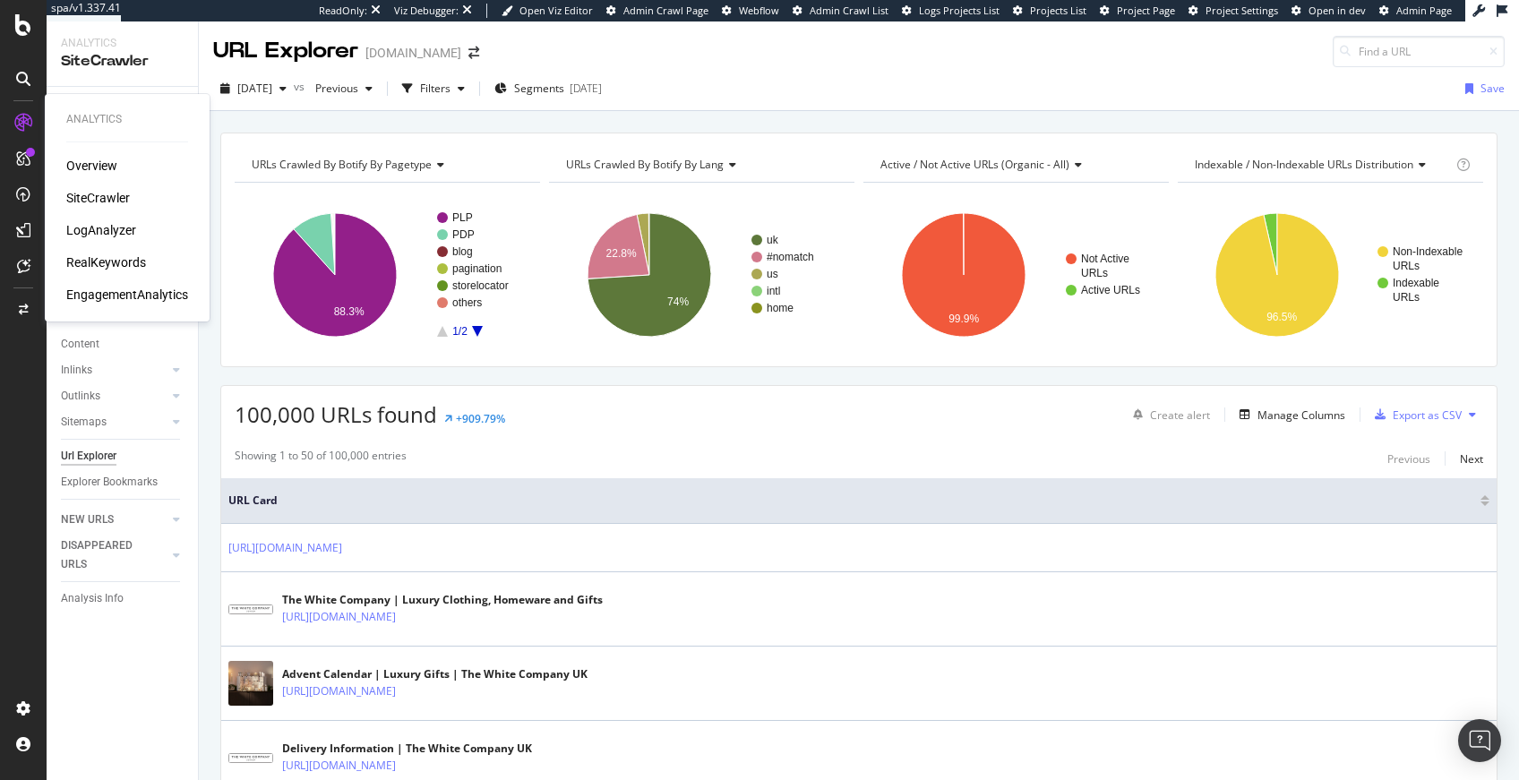
click at [108, 261] on div "RealKeywords" at bounding box center [106, 262] width 80 height 18
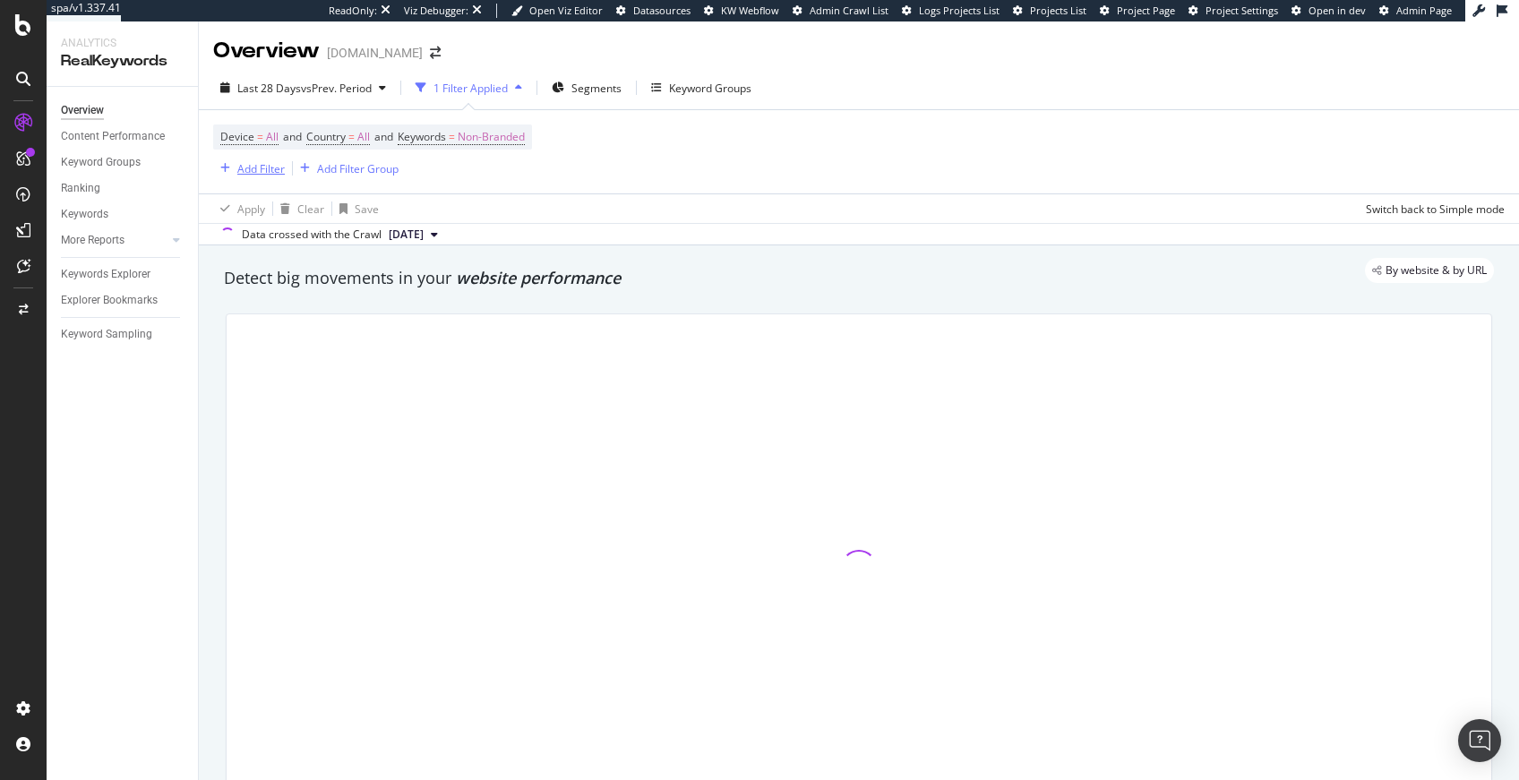
click at [255, 172] on div "Add Filter" at bounding box center [260, 168] width 47 height 15
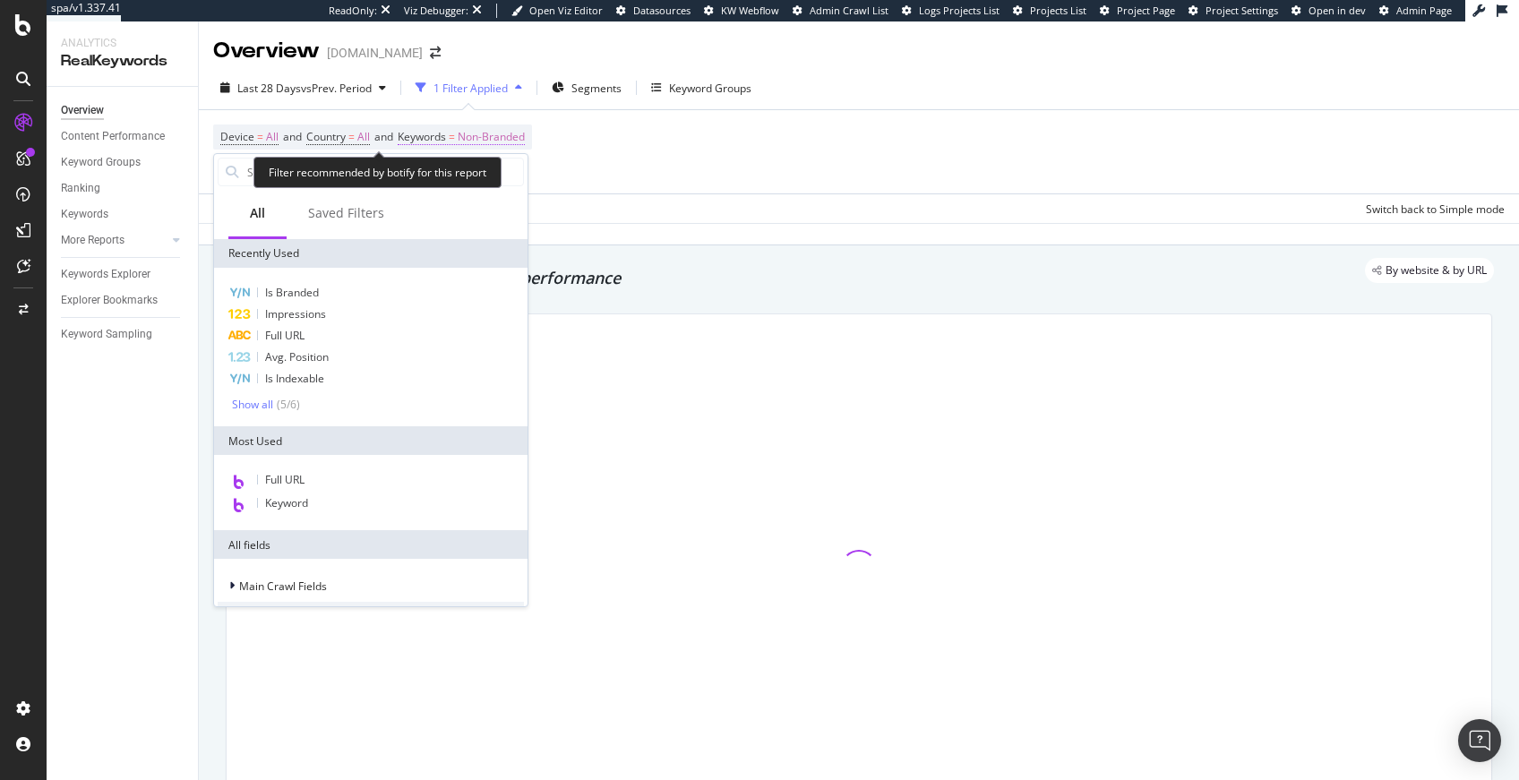
click at [525, 146] on span "Non-Branded" at bounding box center [491, 136] width 67 height 25
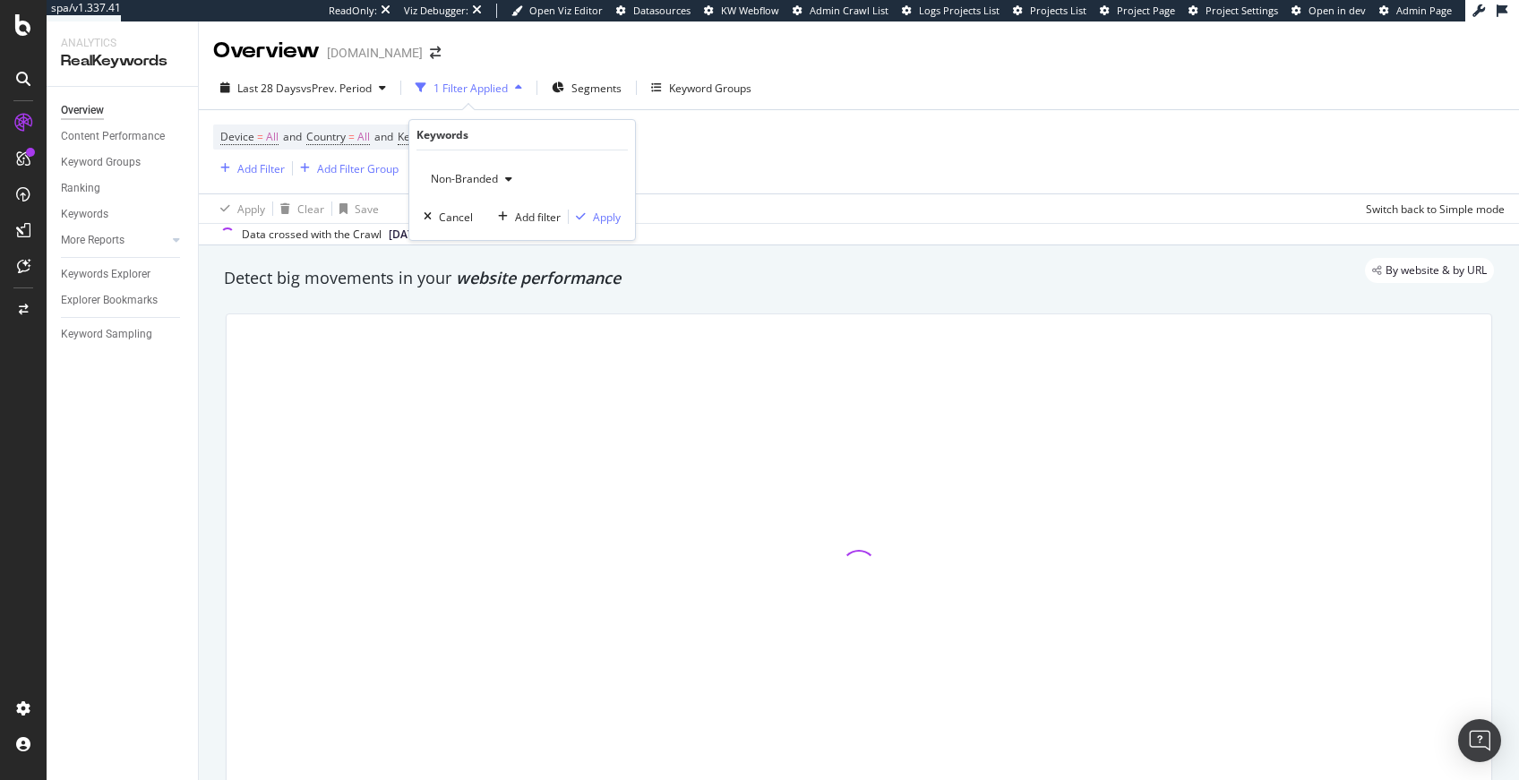
click at [485, 179] on span "Non-Branded" at bounding box center [461, 178] width 74 height 15
click at [466, 181] on span "Non-Branded" at bounding box center [461, 178] width 74 height 15
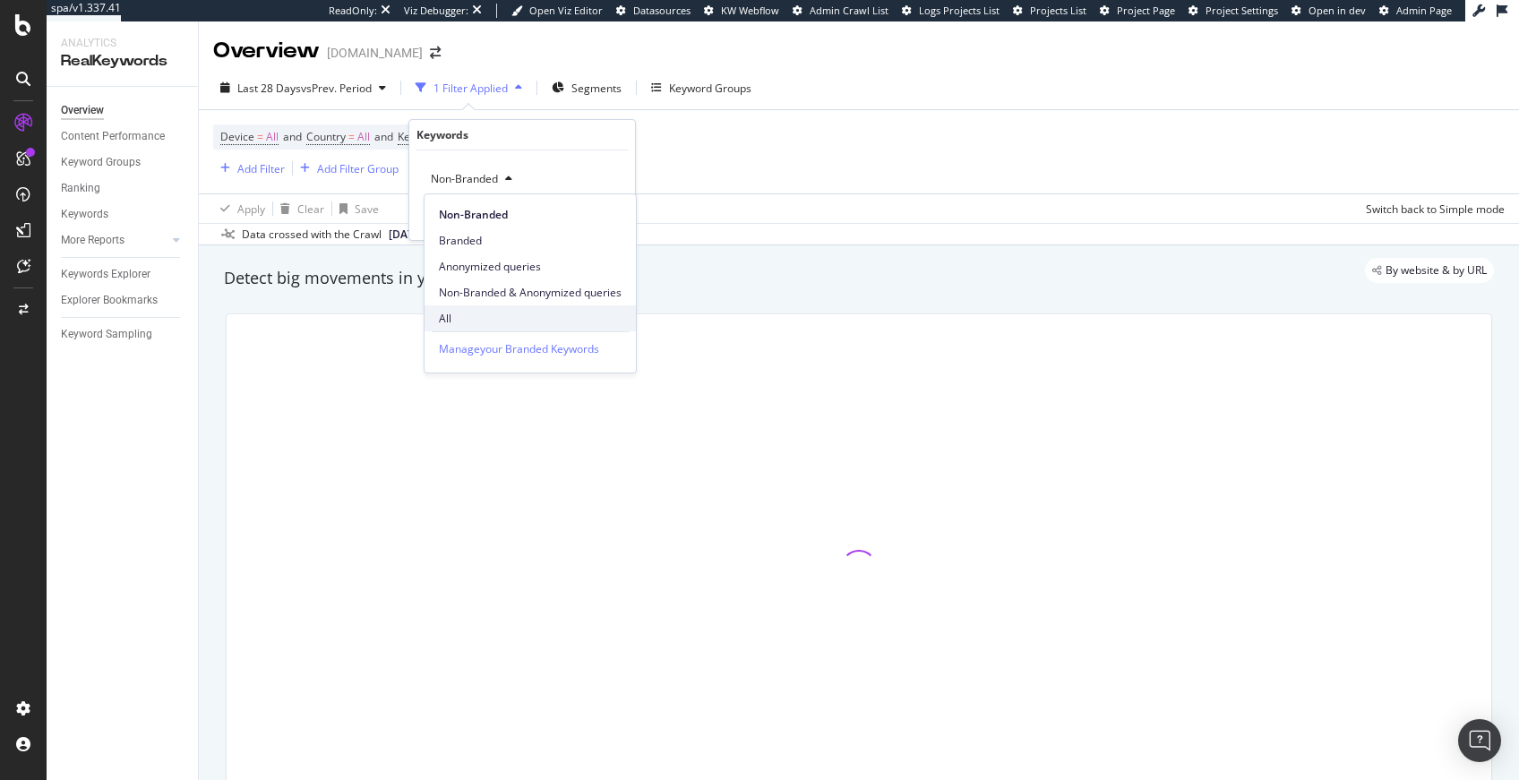
click at [456, 315] on span "All" at bounding box center [530, 319] width 183 height 16
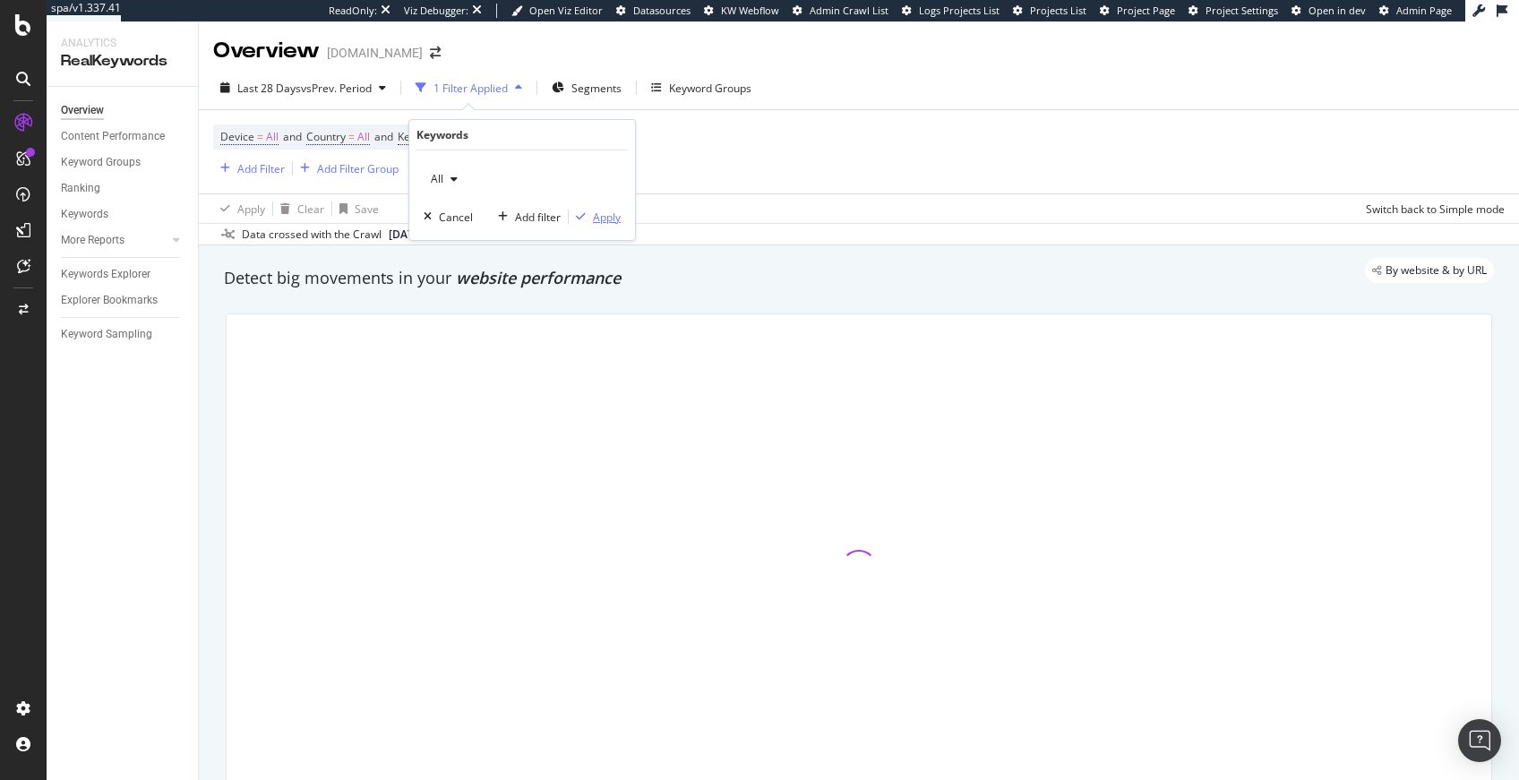
click at [602, 218] on div "Apply" at bounding box center [607, 217] width 28 height 15
click at [255, 173] on div "Add Filter" at bounding box center [260, 168] width 47 height 15
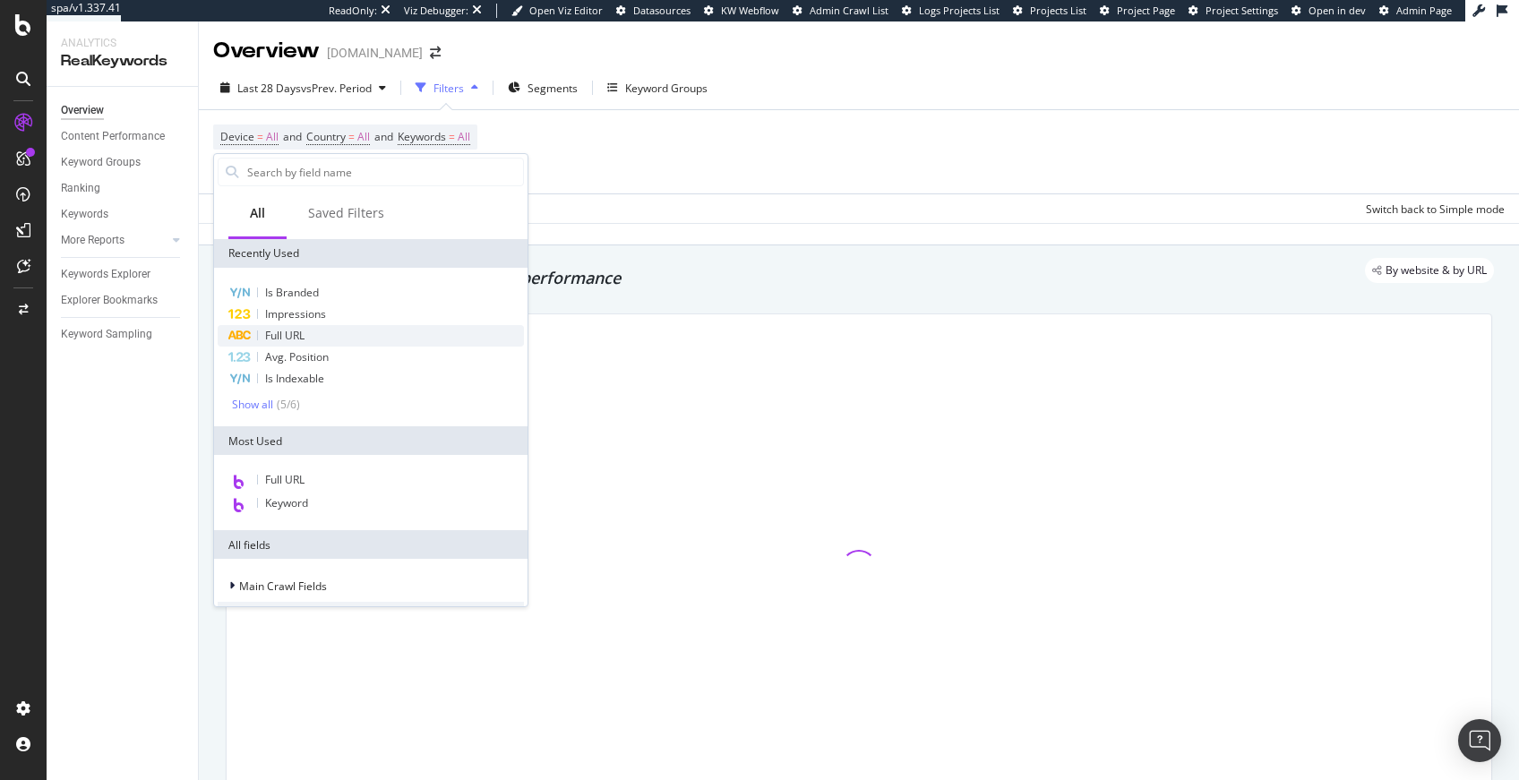
click at [295, 338] on span "Full URL" at bounding box center [284, 335] width 39 height 15
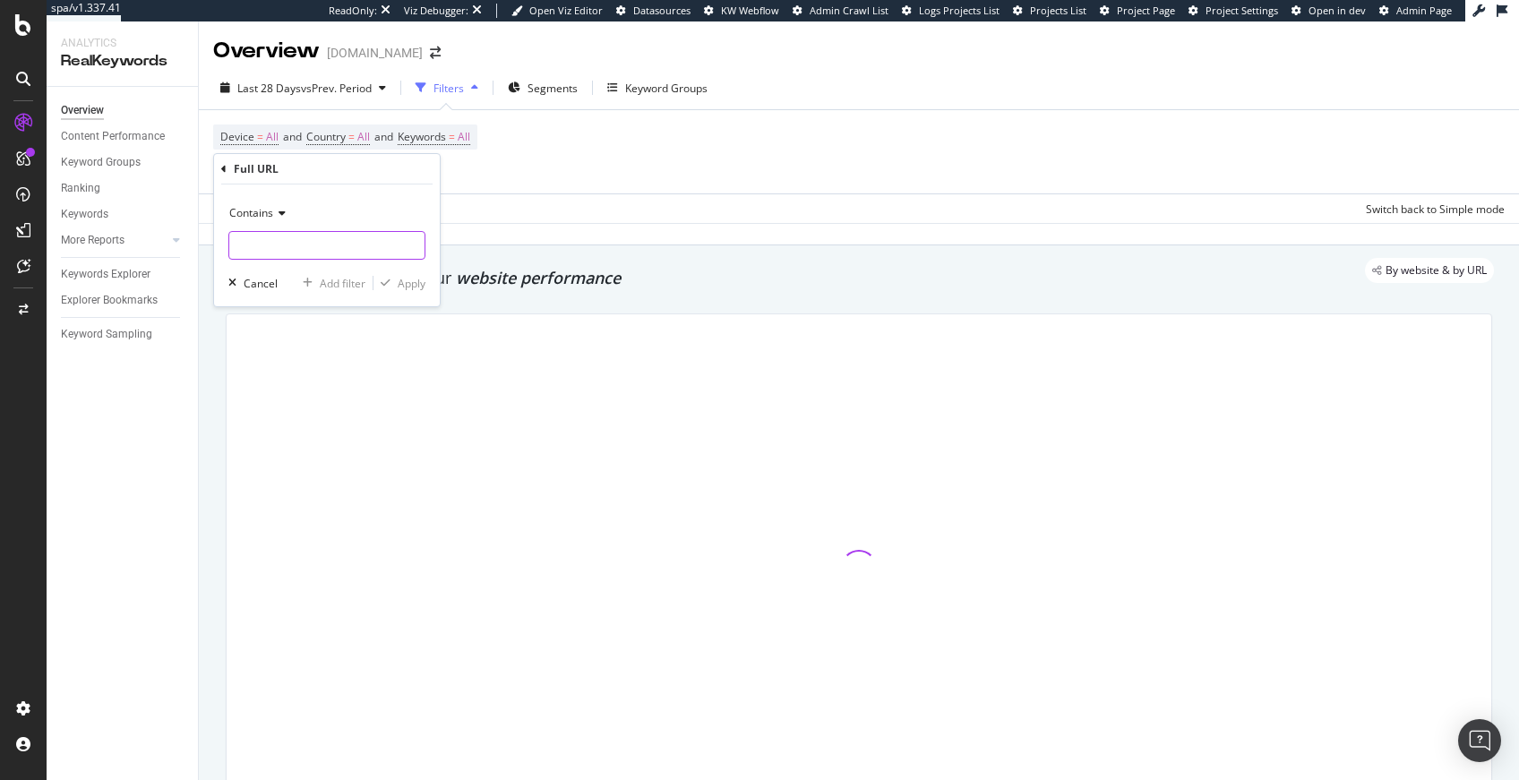
click at [287, 244] on input "text" at bounding box center [326, 245] width 195 height 29
drag, startPoint x: 255, startPoint y: 249, endPoint x: 163, endPoint y: 239, distance: 92.8
click at [179, 245] on body "spa/v1.337.41 ReadOnly: Viz Debugger: Open Viz Editor Datasources KW Webflow Ad…" at bounding box center [759, 390] width 1519 height 780
type input "-for-her"
click at [402, 281] on div "Apply" at bounding box center [412, 283] width 28 height 15
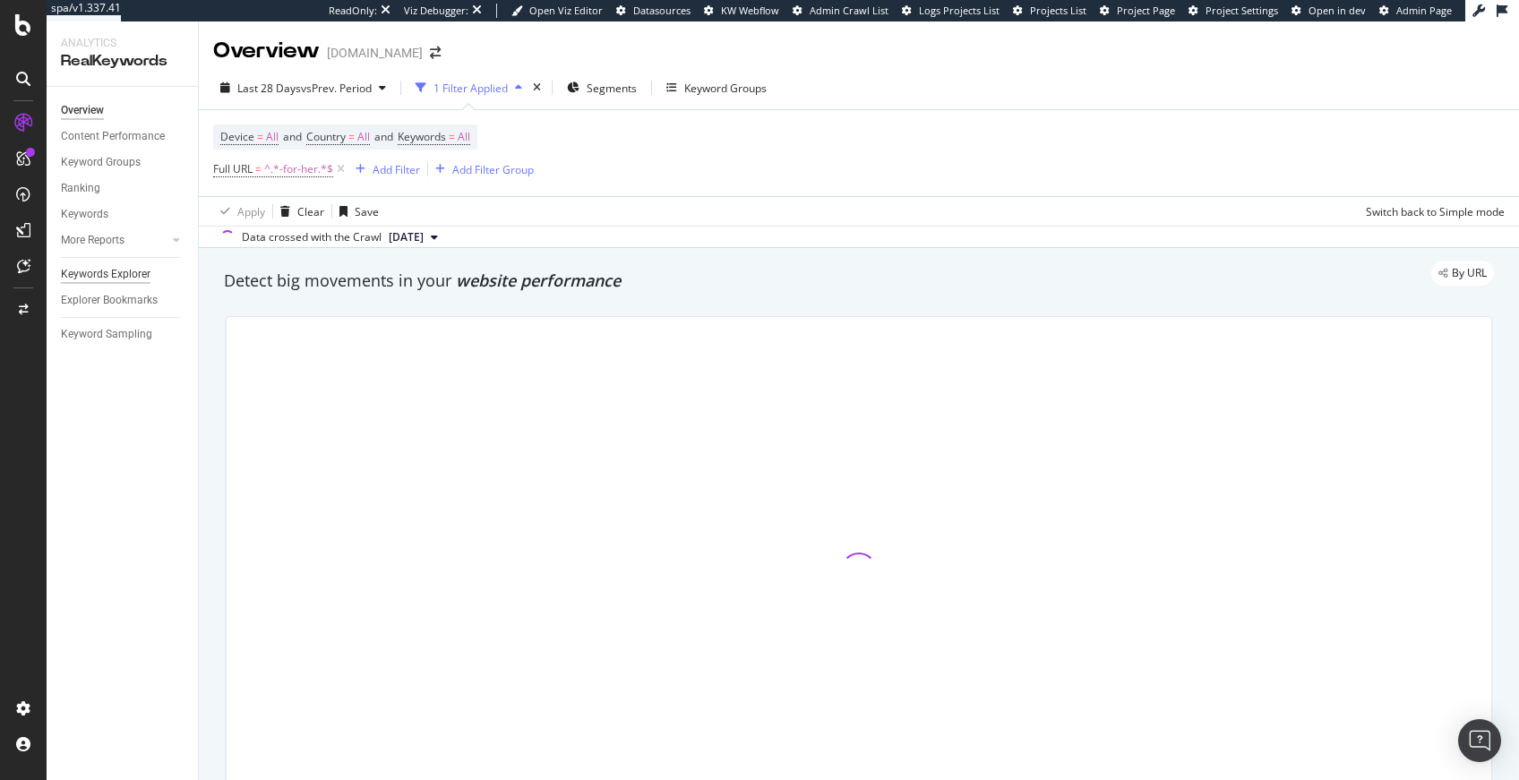
click at [128, 278] on div "Keywords Explorer" at bounding box center [106, 274] width 90 height 19
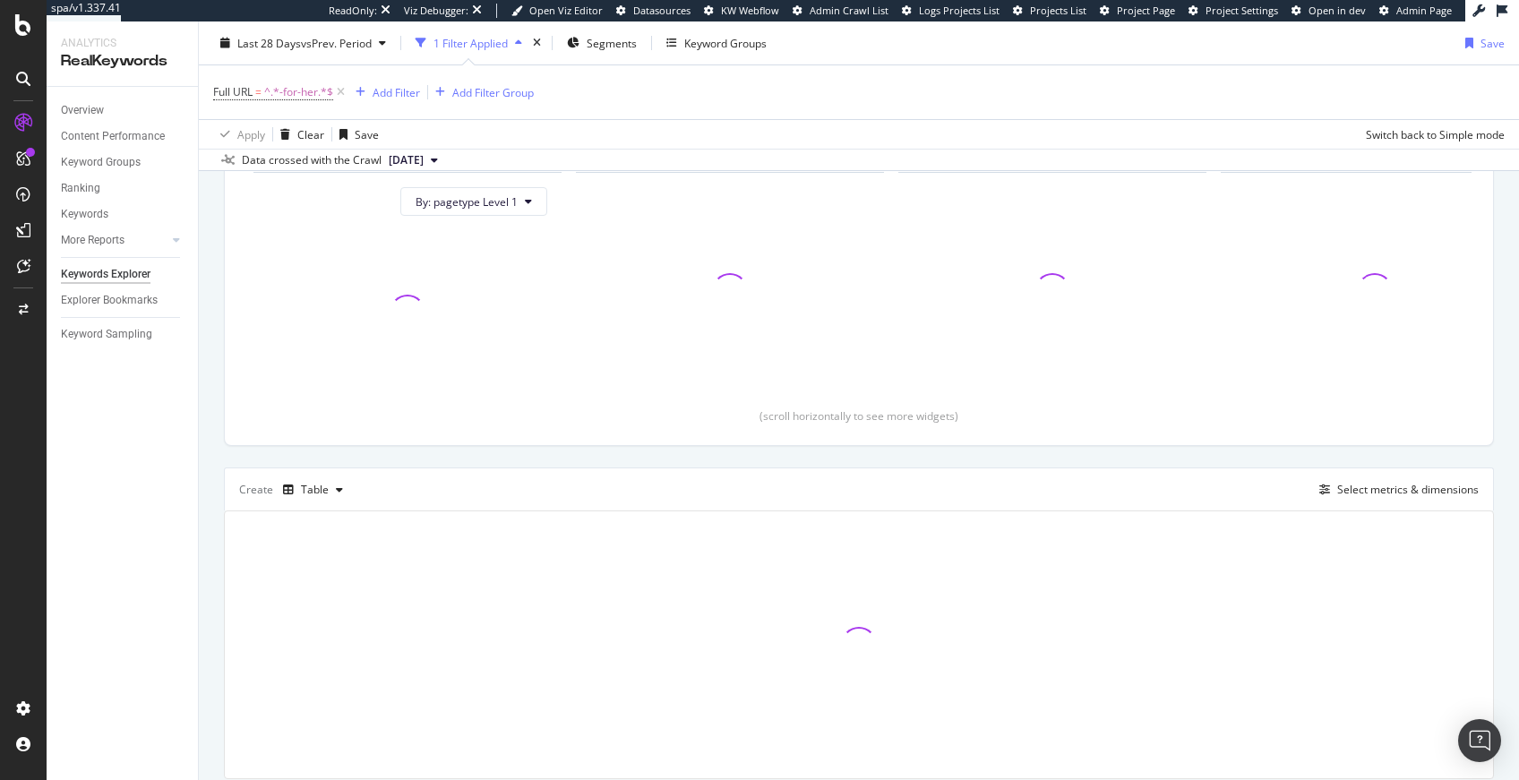
scroll to position [257, 0]
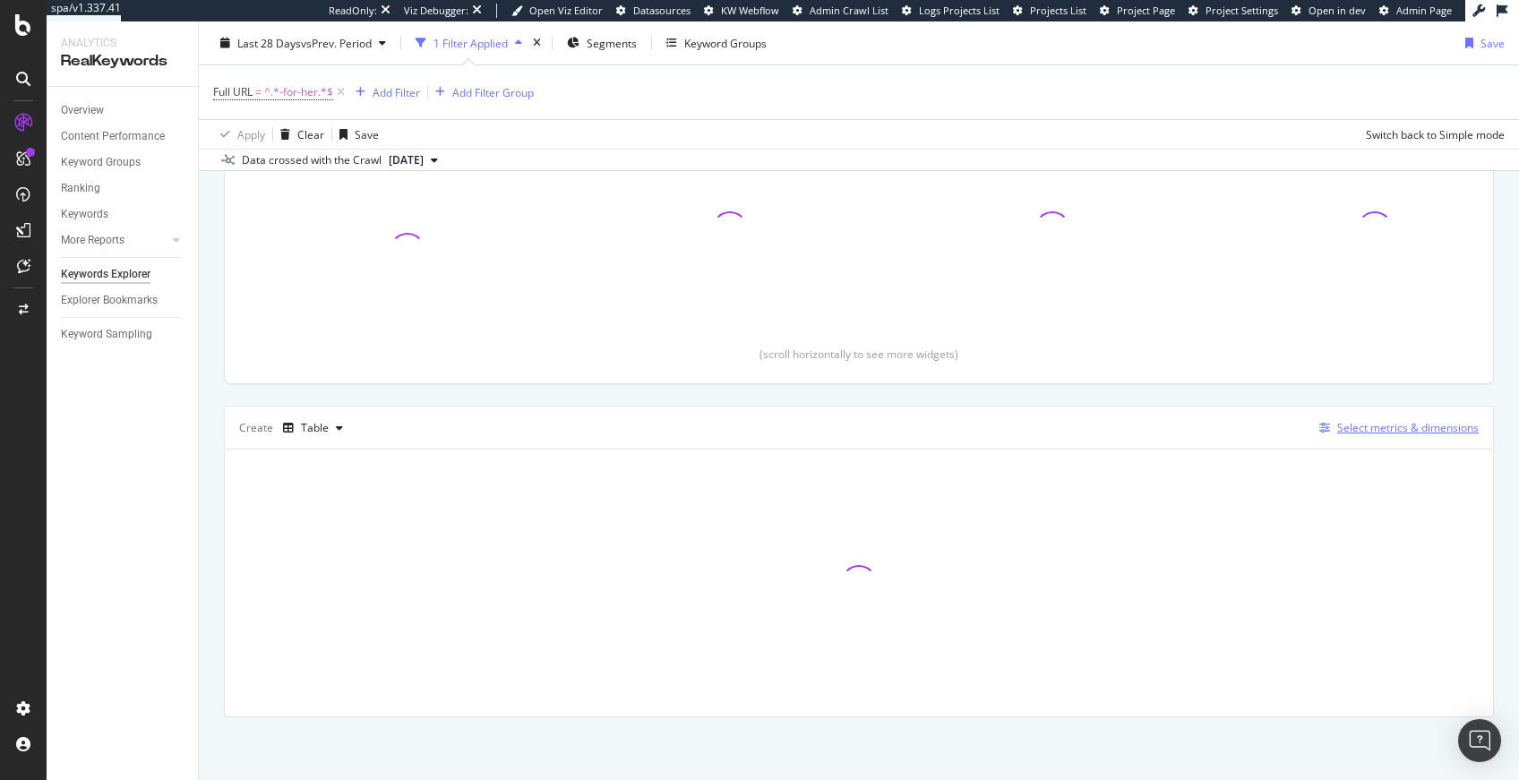
click at [1361, 428] on div "Select metrics & dimensions" at bounding box center [1407, 427] width 141 height 15
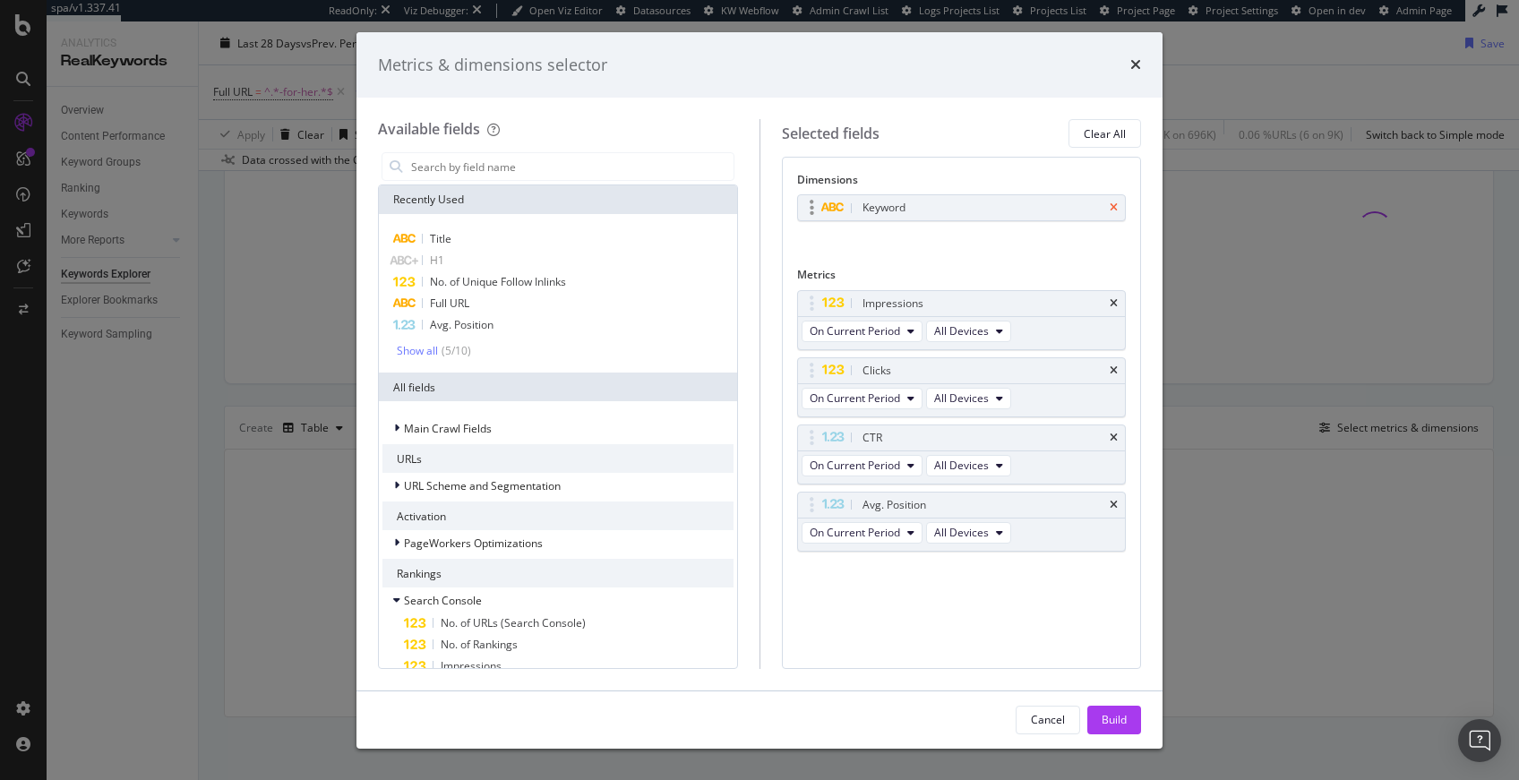
click at [1112, 208] on icon "times" at bounding box center [1113, 207] width 8 height 11
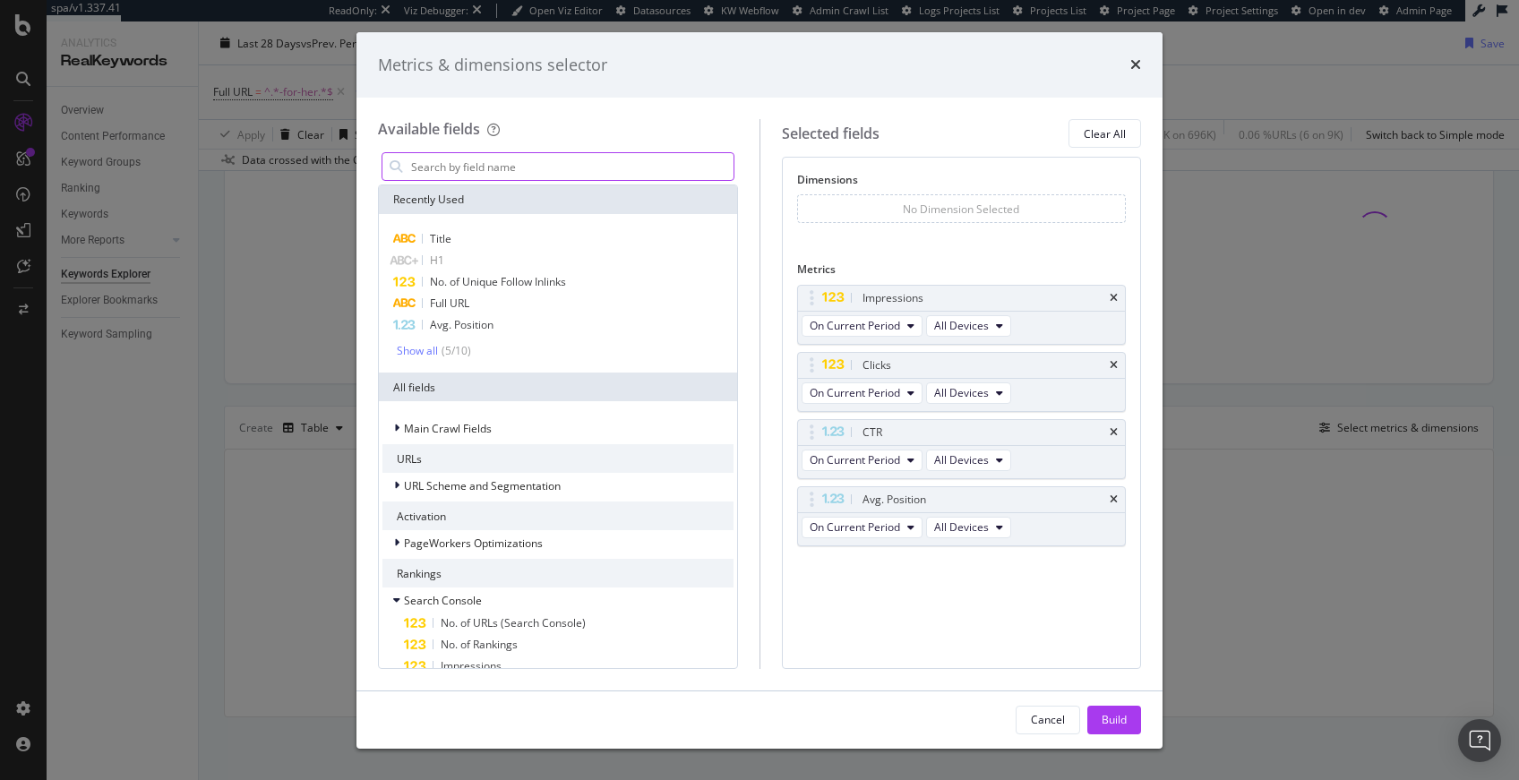
click at [494, 176] on input "modal" at bounding box center [571, 166] width 324 height 27
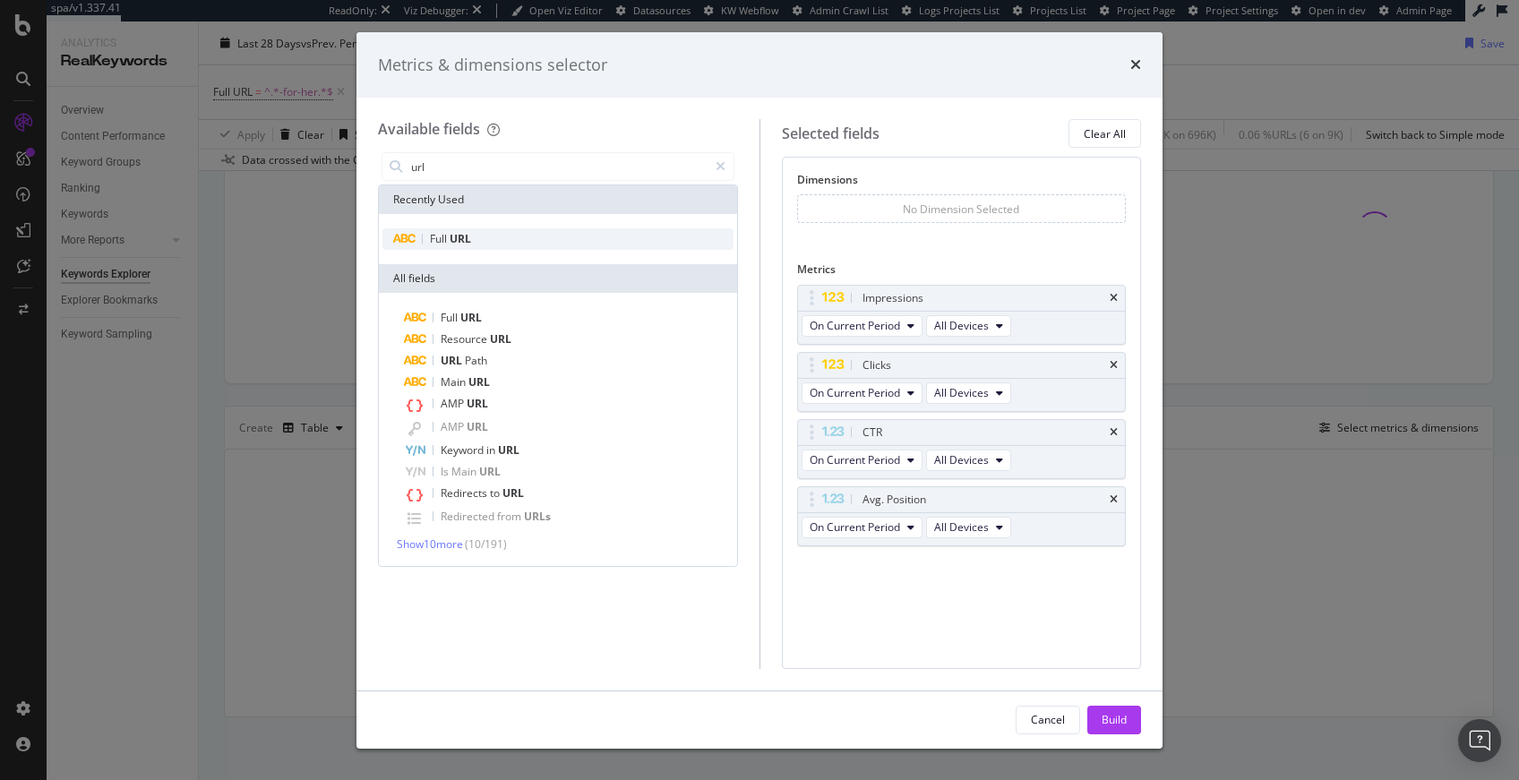
click at [496, 244] on div "Full URL" at bounding box center [557, 238] width 351 height 21
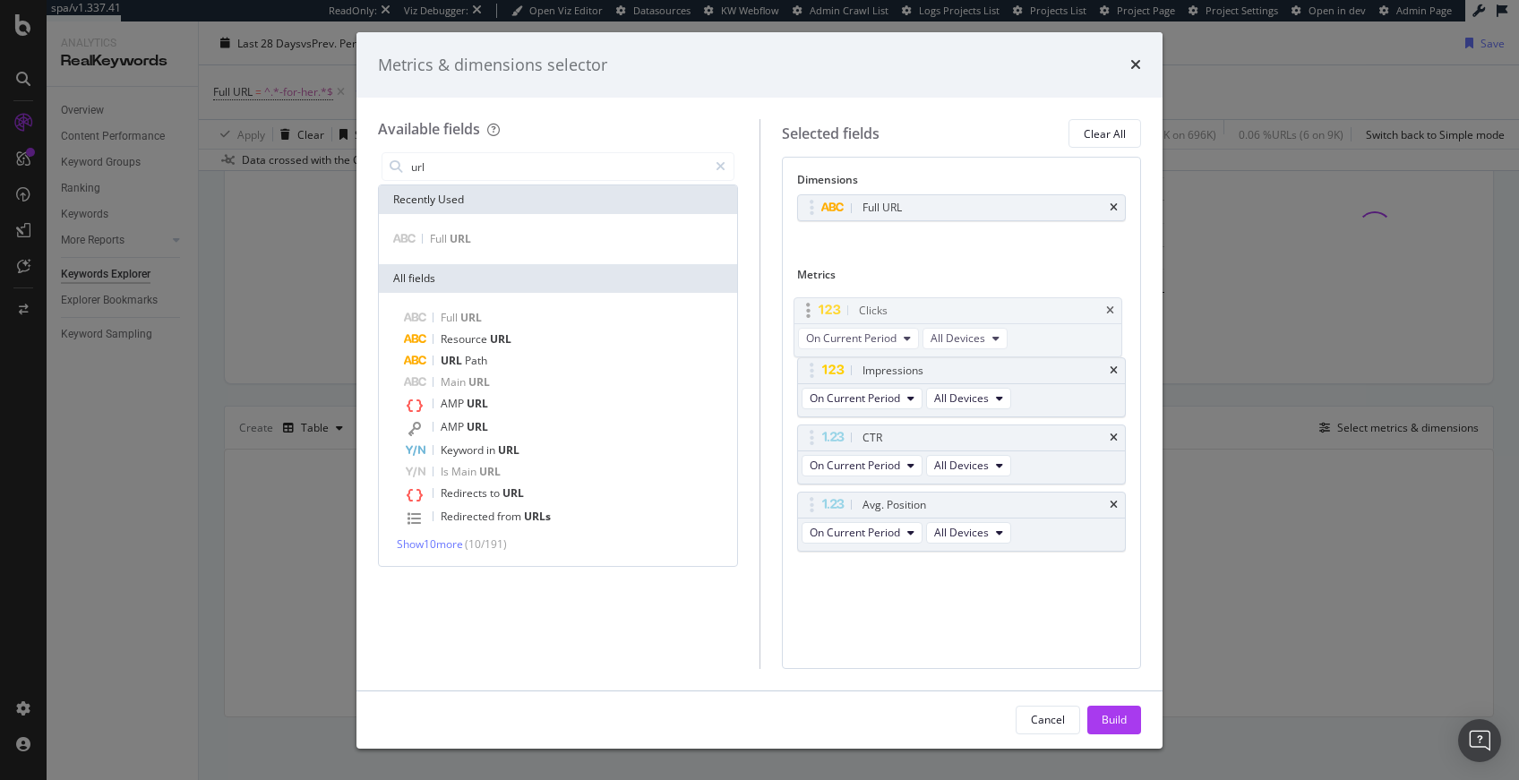
drag, startPoint x: 812, startPoint y: 368, endPoint x: 809, endPoint y: 308, distance: 60.1
click at [809, 308] on body "spa/v1.337.41 ReadOnly: Viz Debugger: Open Viz Editor Datasources KW Webflow Ad…" at bounding box center [759, 390] width 1519 height 780
click at [516, 176] on input "url" at bounding box center [558, 166] width 298 height 27
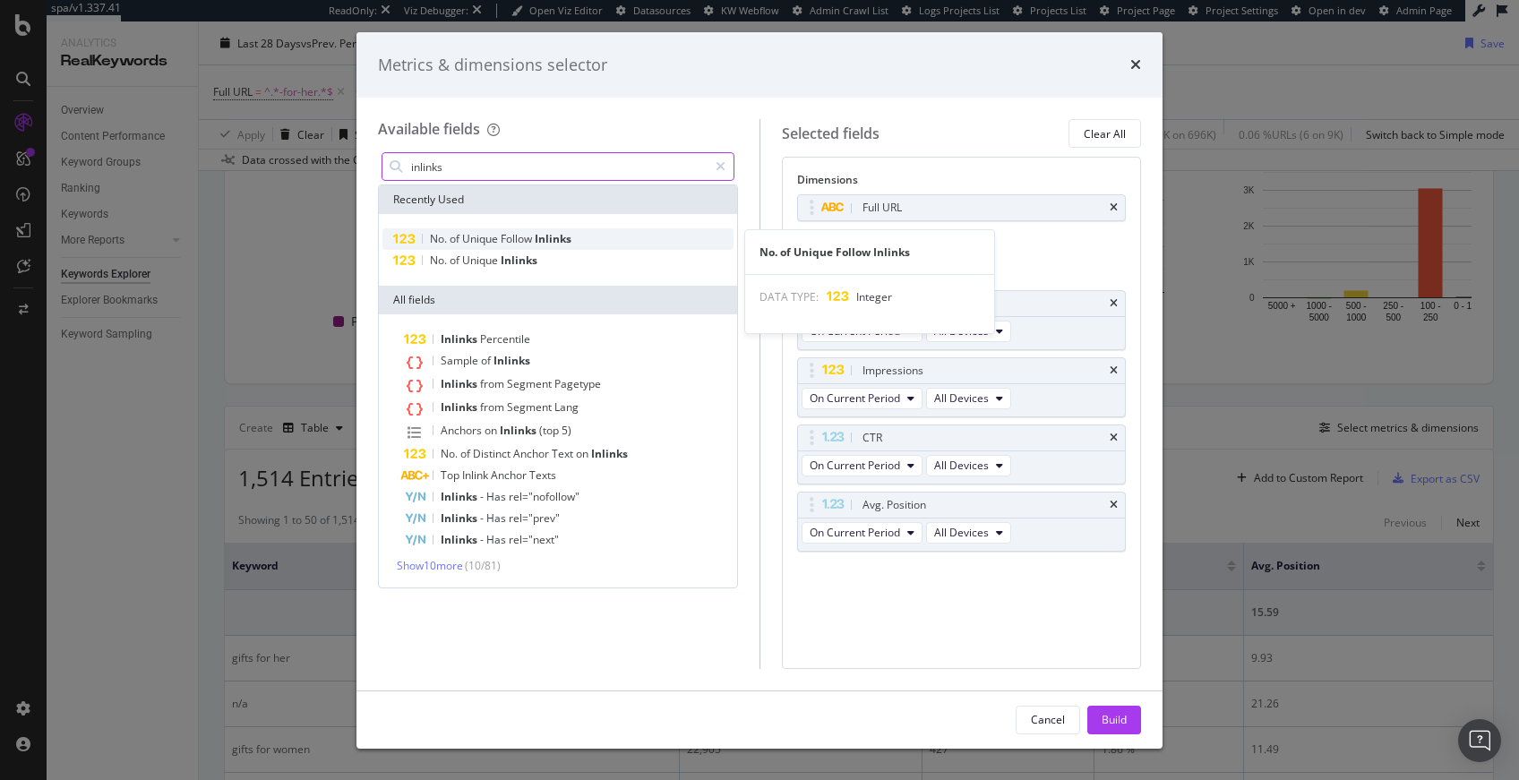
type input "inlinks"
click at [516, 240] on span "Follow" at bounding box center [518, 238] width 34 height 15
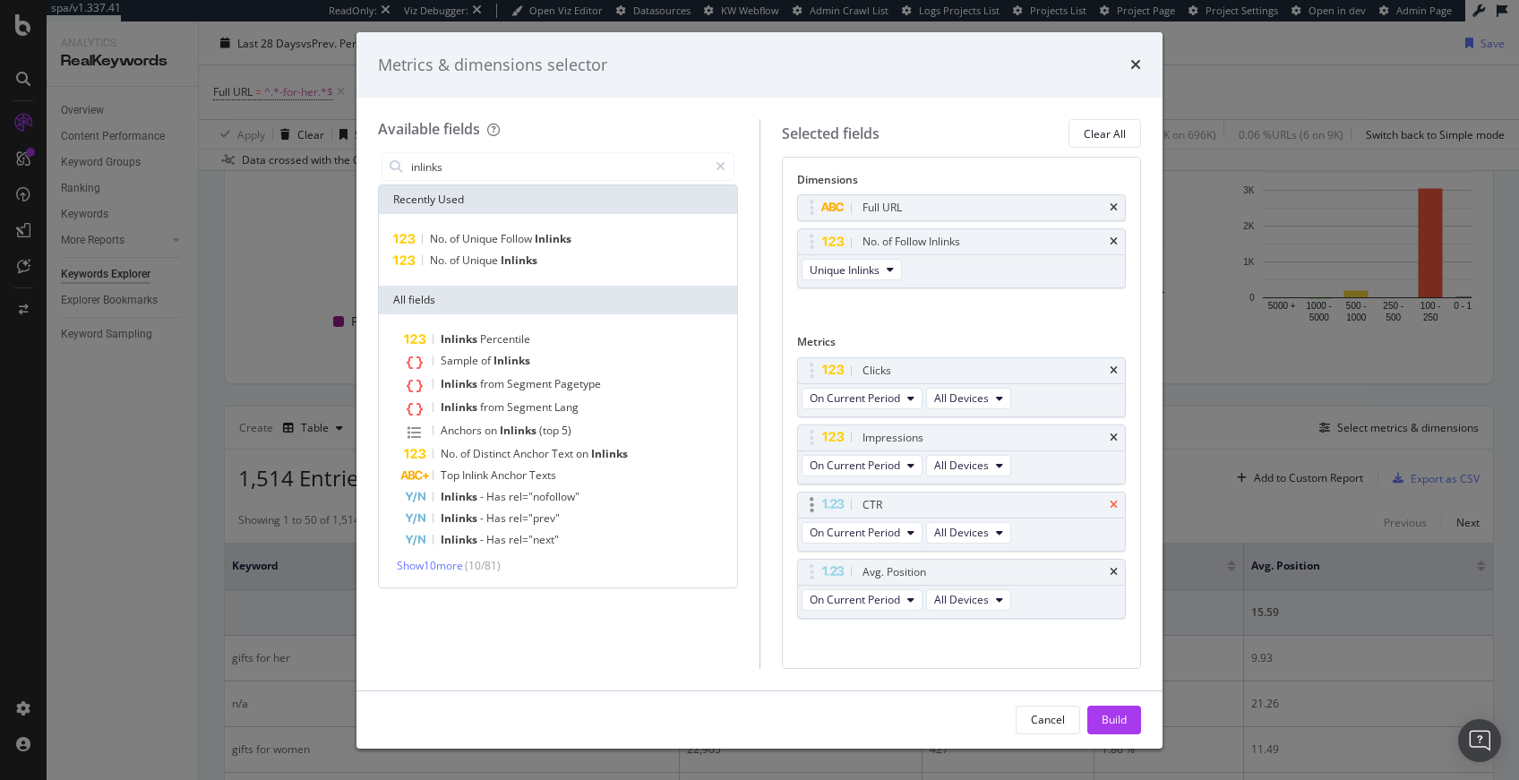
click at [1109, 503] on icon "times" at bounding box center [1113, 505] width 8 height 11
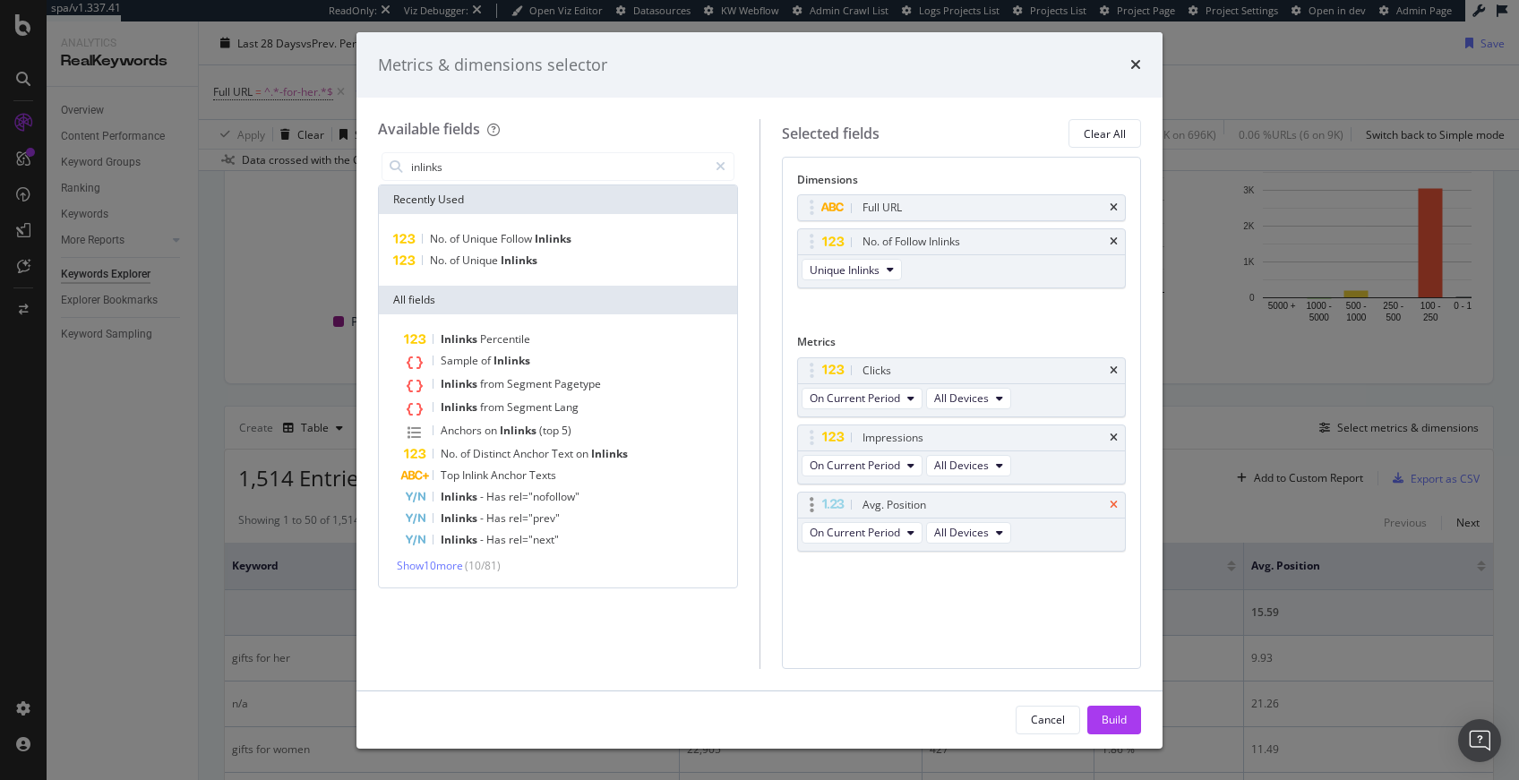
click at [1113, 502] on icon "times" at bounding box center [1113, 505] width 8 height 11
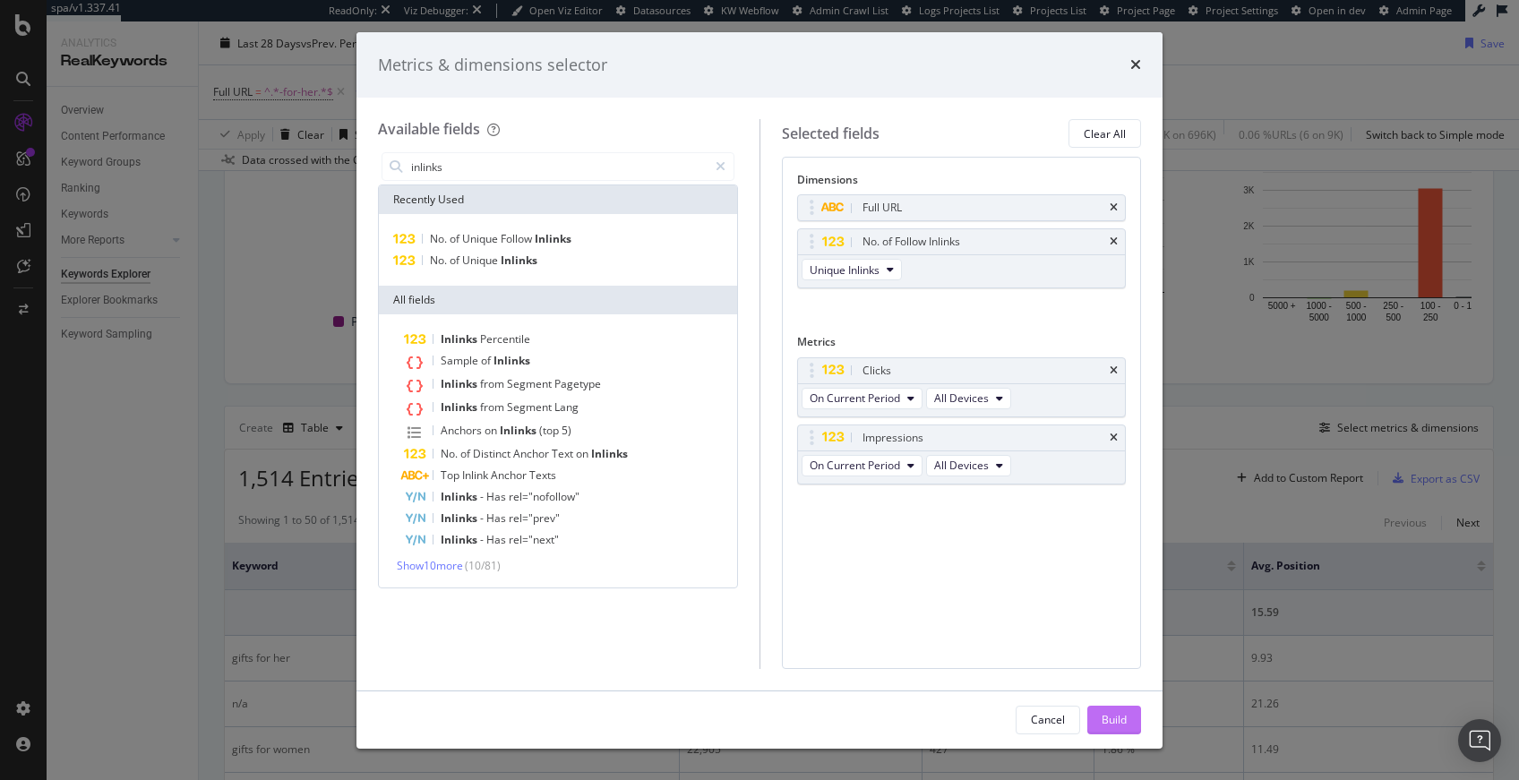
click at [1117, 715] on div "Build" at bounding box center [1113, 719] width 25 height 15
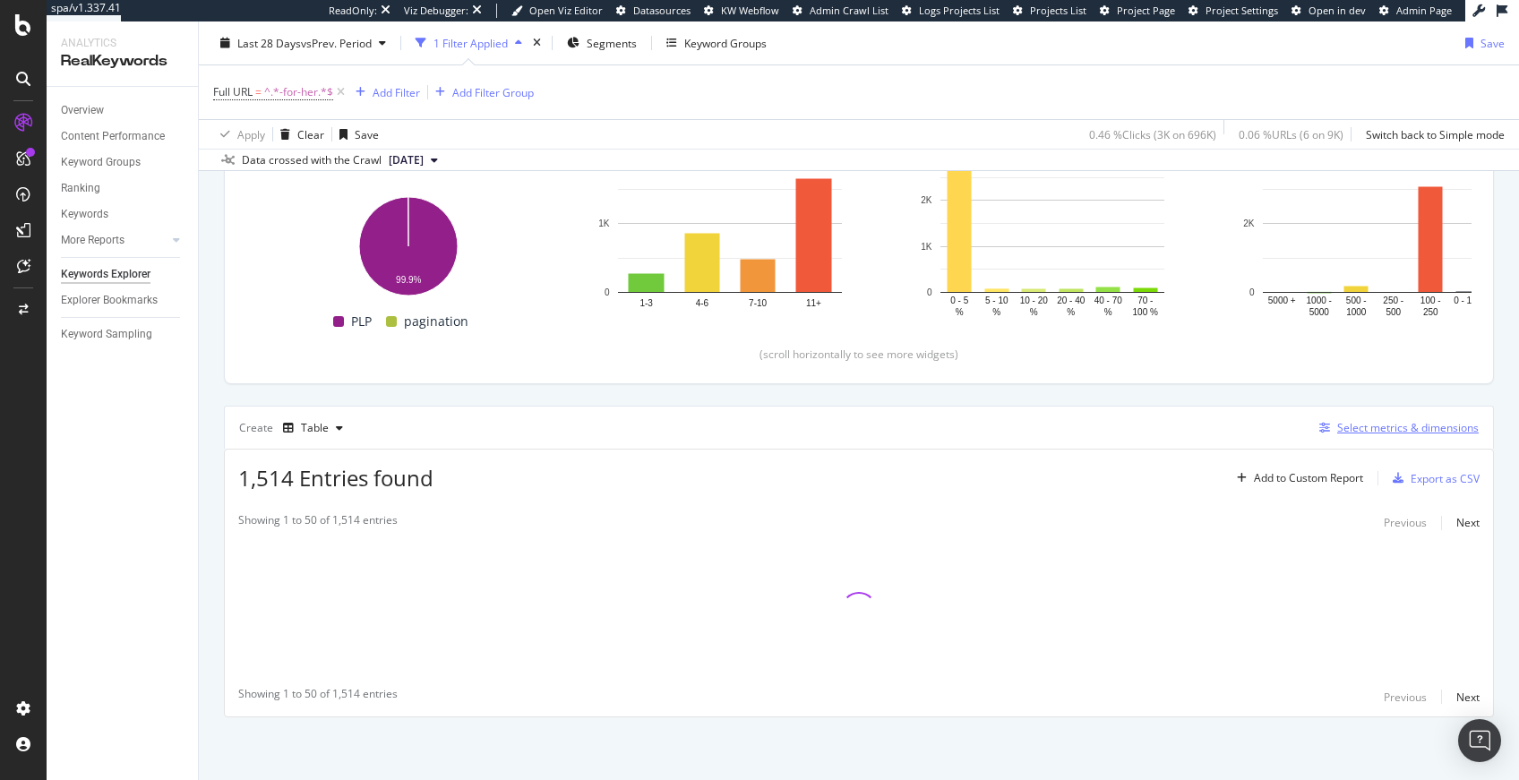
click at [1384, 435] on div "Select metrics & dimensions" at bounding box center [1407, 427] width 141 height 15
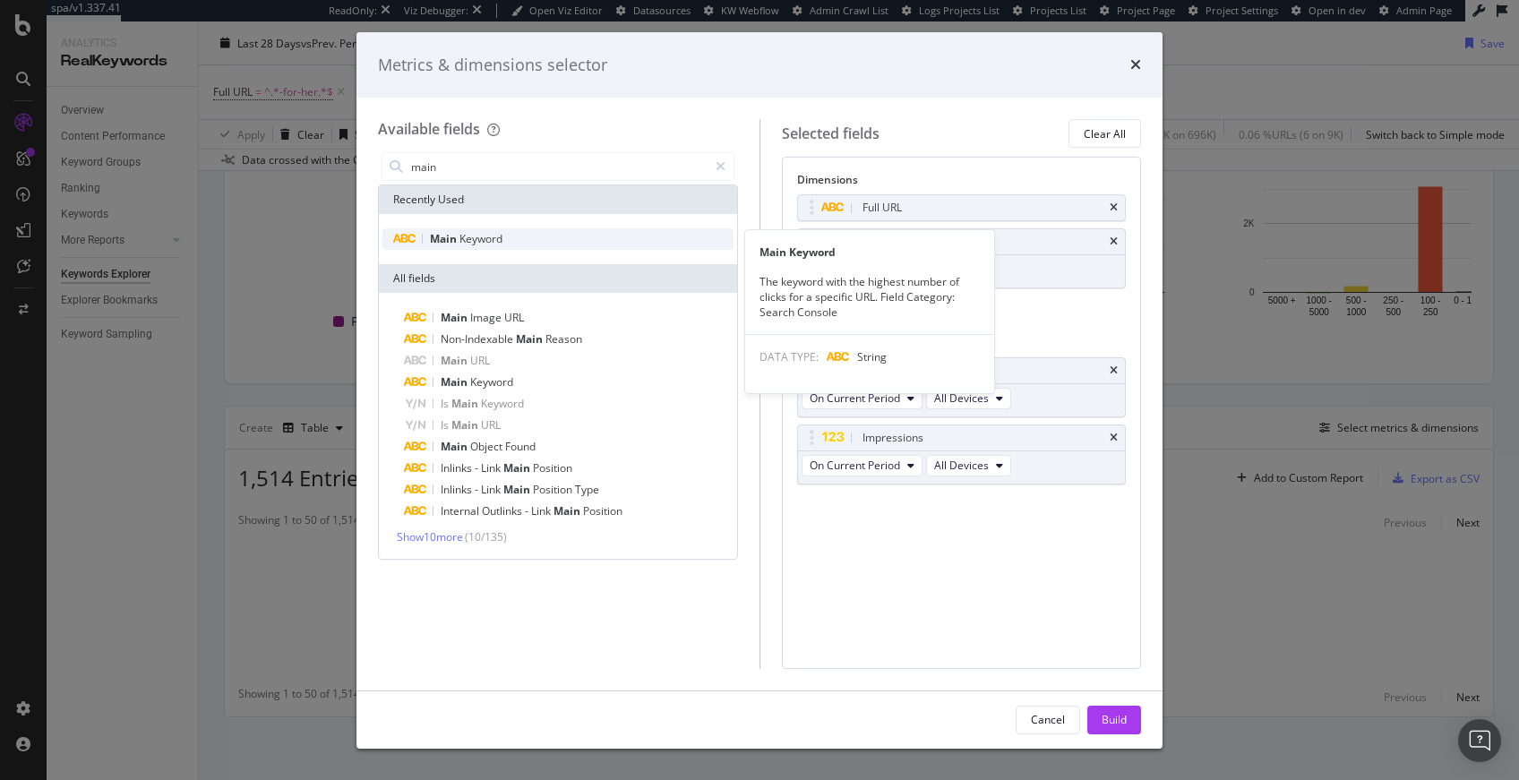
type input "main"
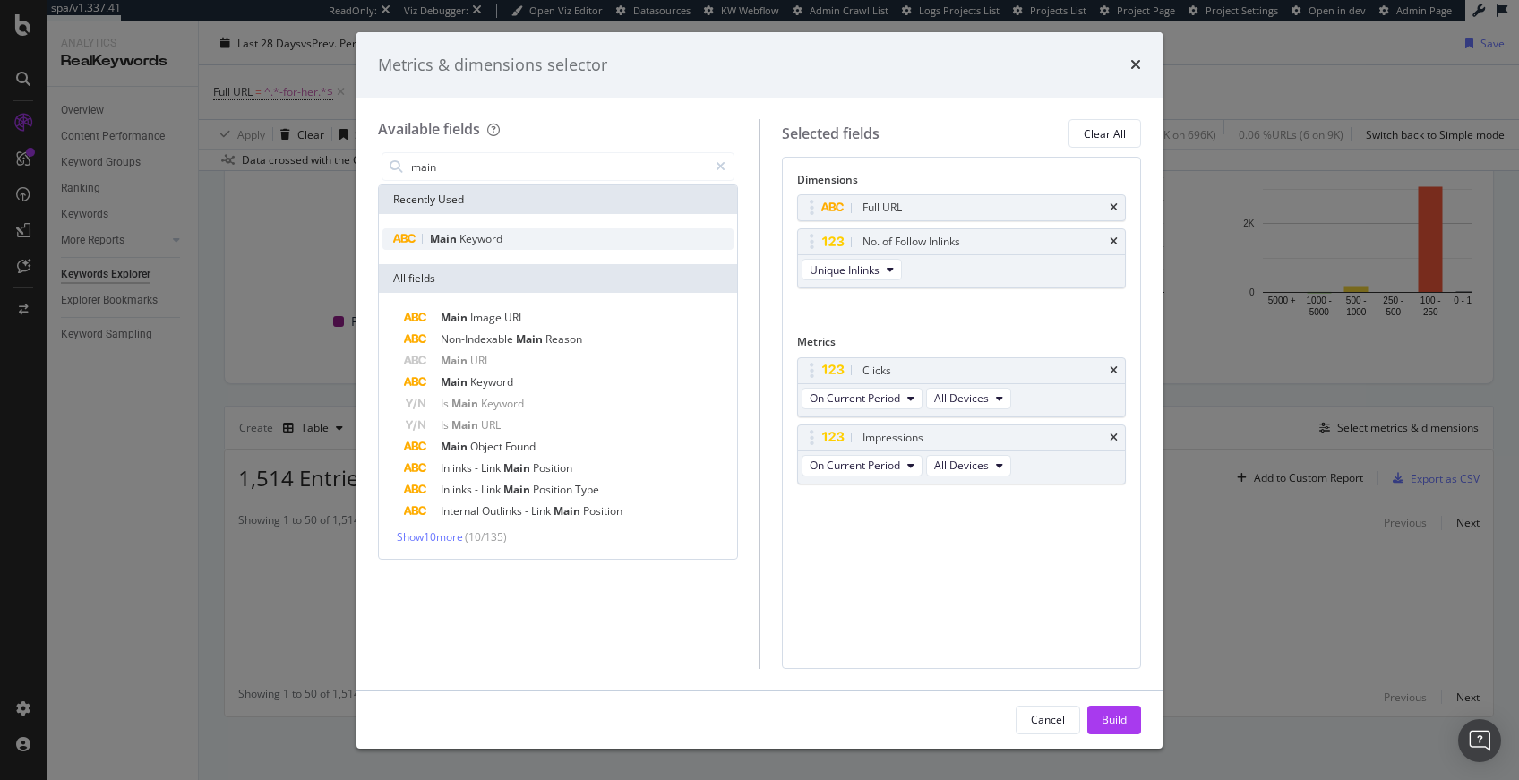
click at [531, 238] on div "Main Keyword" at bounding box center [557, 238] width 351 height 21
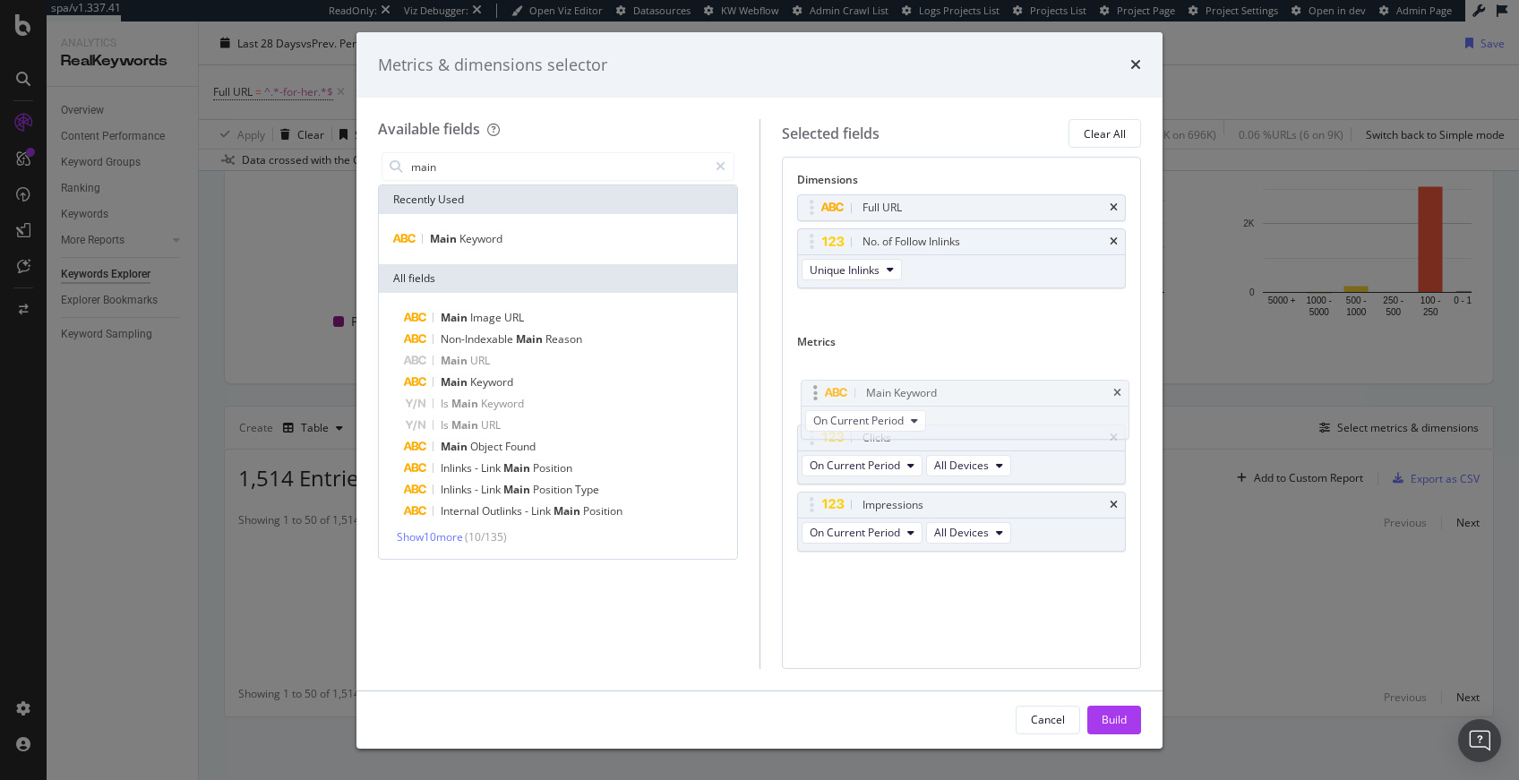
drag, startPoint x: 812, startPoint y: 503, endPoint x: 805, endPoint y: 374, distance: 129.1
click at [805, 374] on body "spa/v1.337.41 ReadOnly: Viz Debugger: Open Viz Editor Datasources KW Webflow Ad…" at bounding box center [759, 390] width 1519 height 780
click at [1122, 725] on div "Build" at bounding box center [1113, 719] width 25 height 15
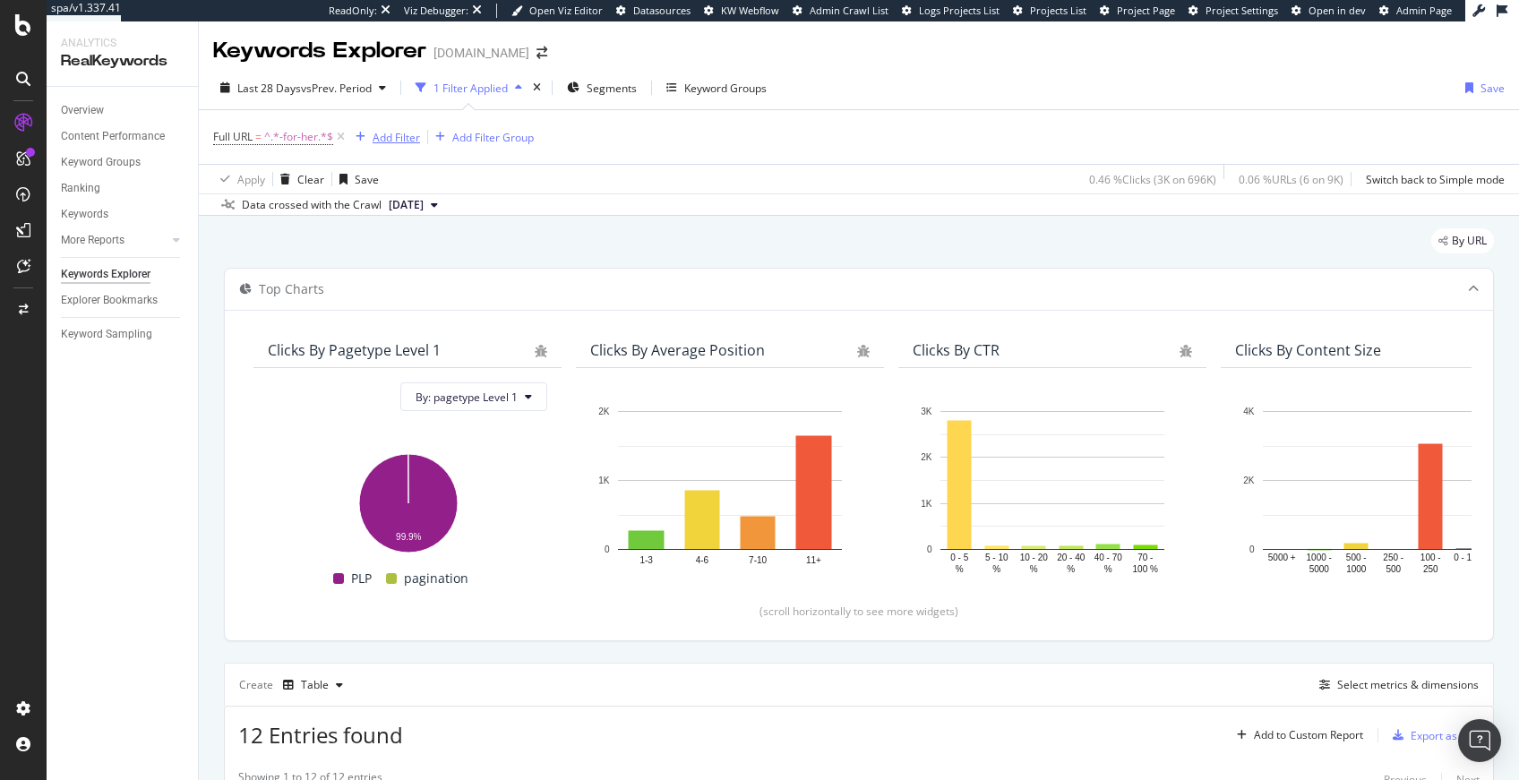
click at [392, 140] on div "Add Filter" at bounding box center [396, 137] width 47 height 15
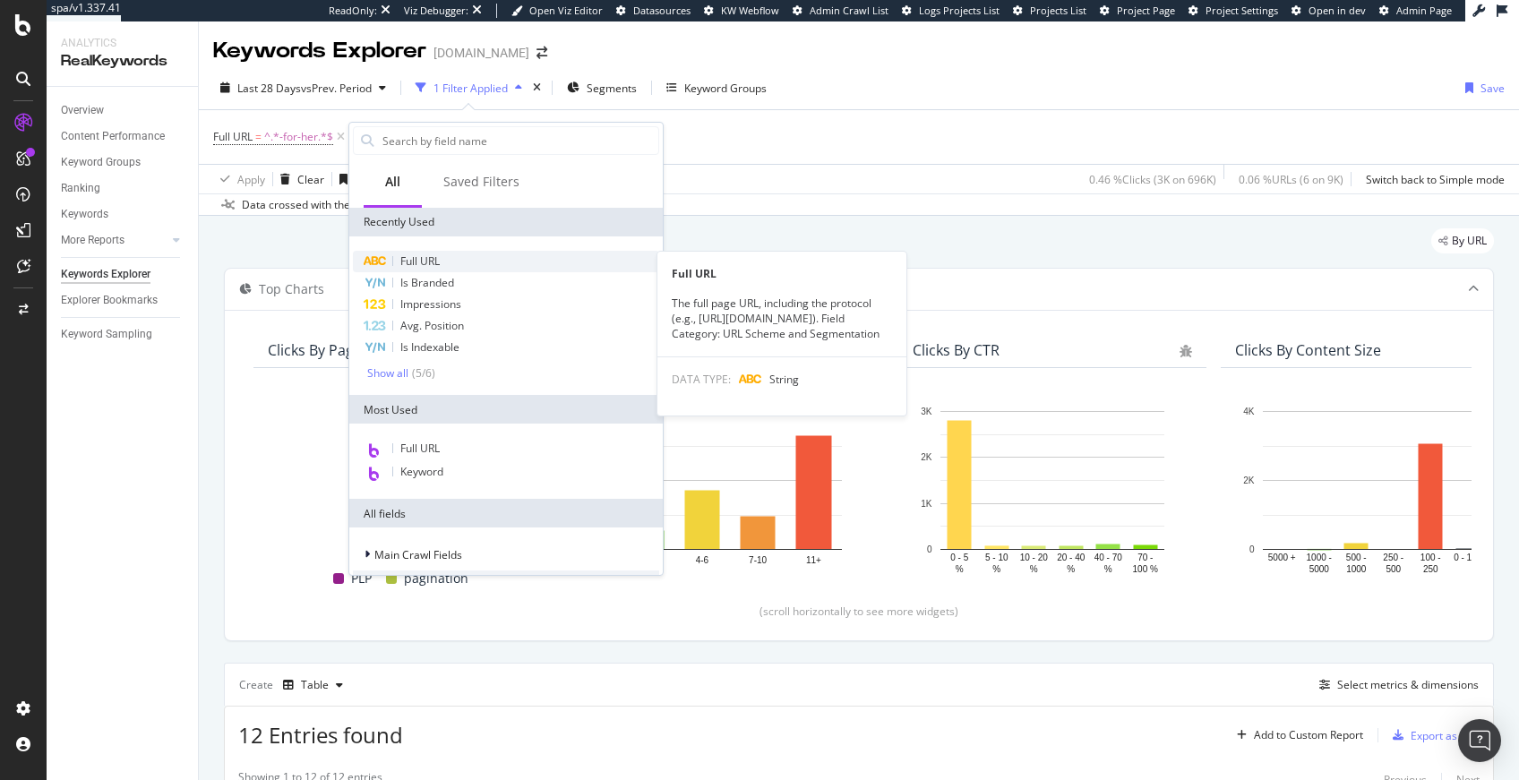
click at [454, 259] on div "Full URL" at bounding box center [506, 261] width 306 height 21
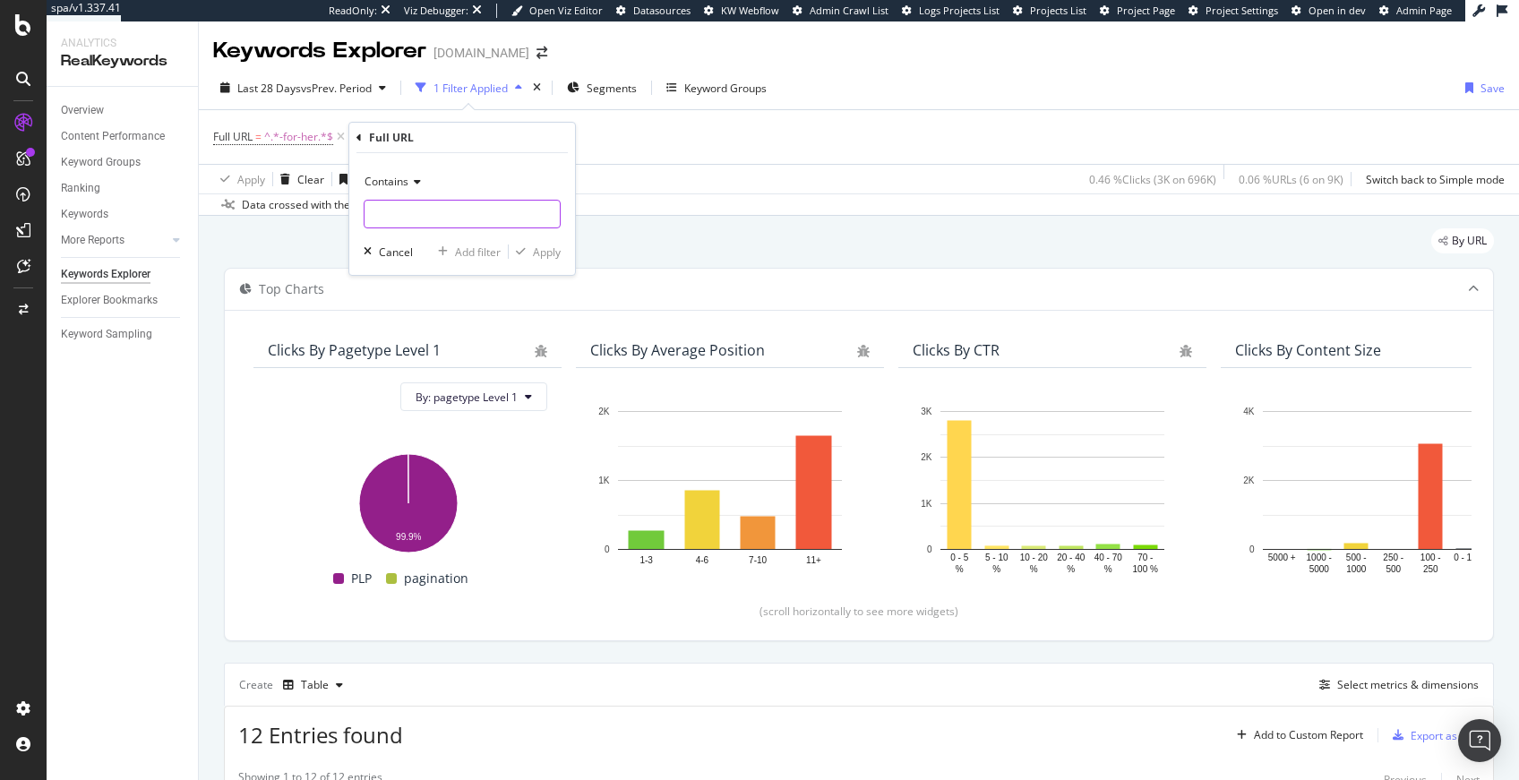
click at [401, 216] on input "text" at bounding box center [461, 214] width 195 height 29
type input "/uk/"
click at [539, 249] on div "Apply" at bounding box center [547, 251] width 28 height 15
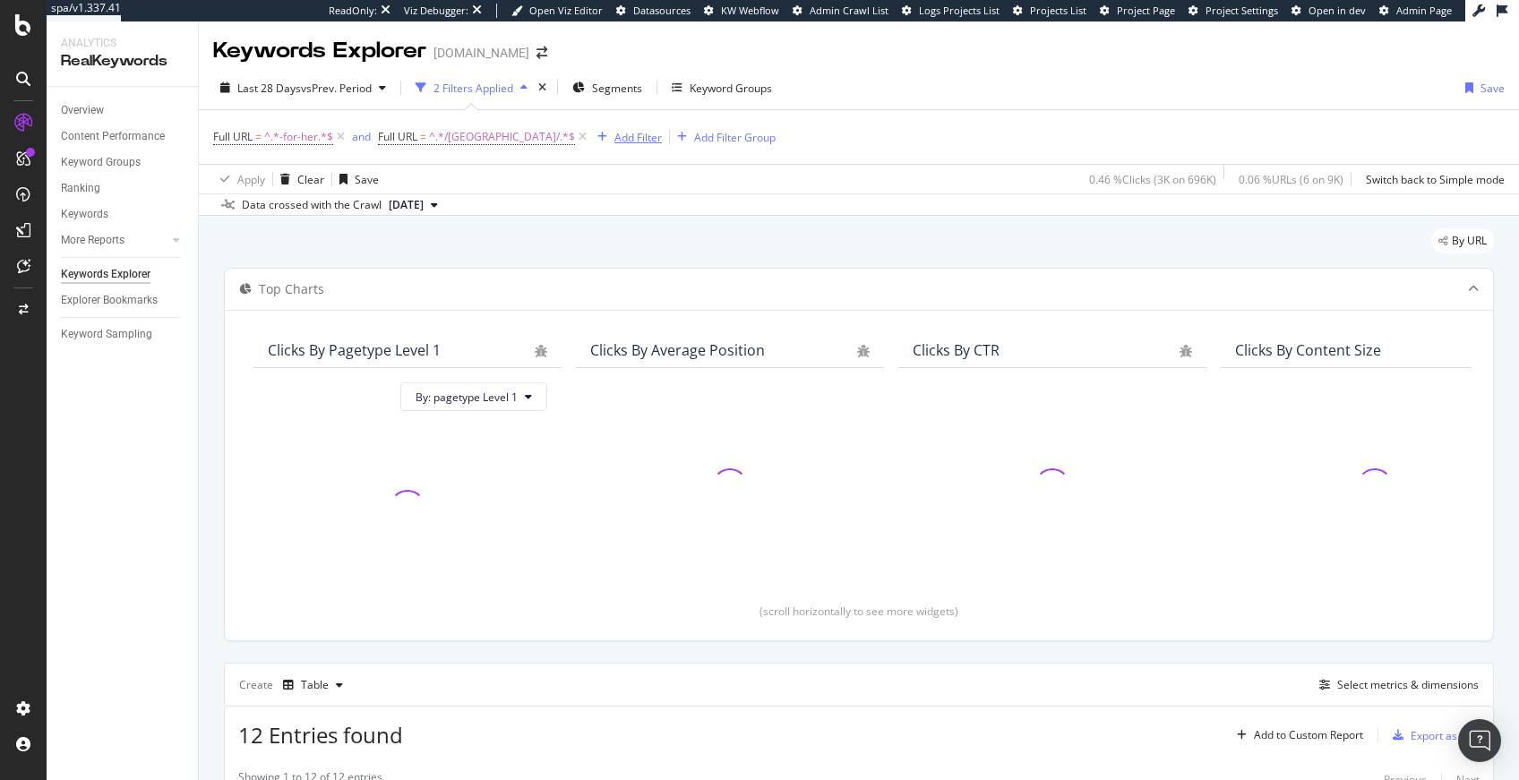
click at [597, 138] on icon "button" at bounding box center [602, 137] width 10 height 11
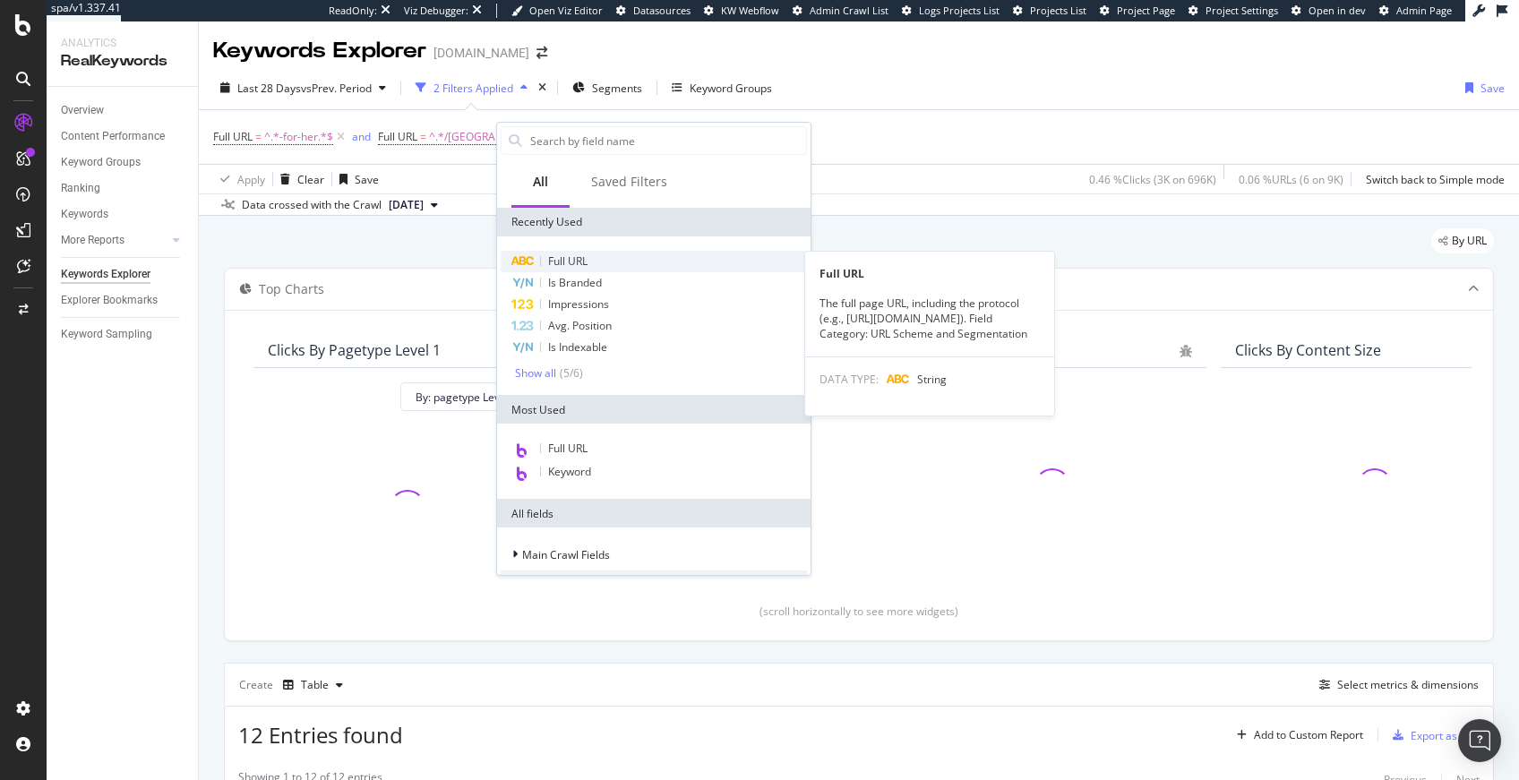
click at [578, 262] on span "Full URL" at bounding box center [567, 260] width 39 height 15
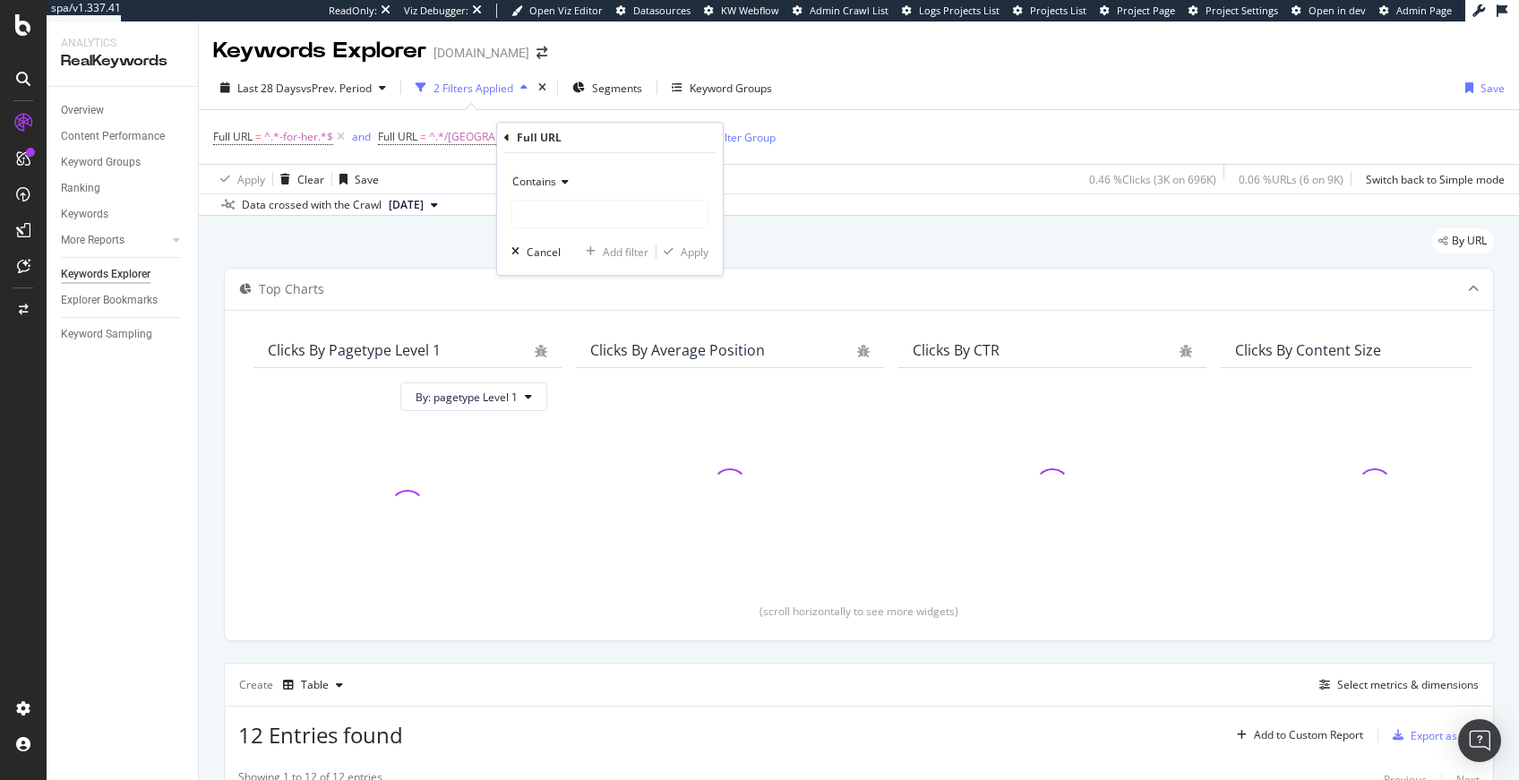
click at [552, 187] on span "Contains" at bounding box center [534, 181] width 44 height 15
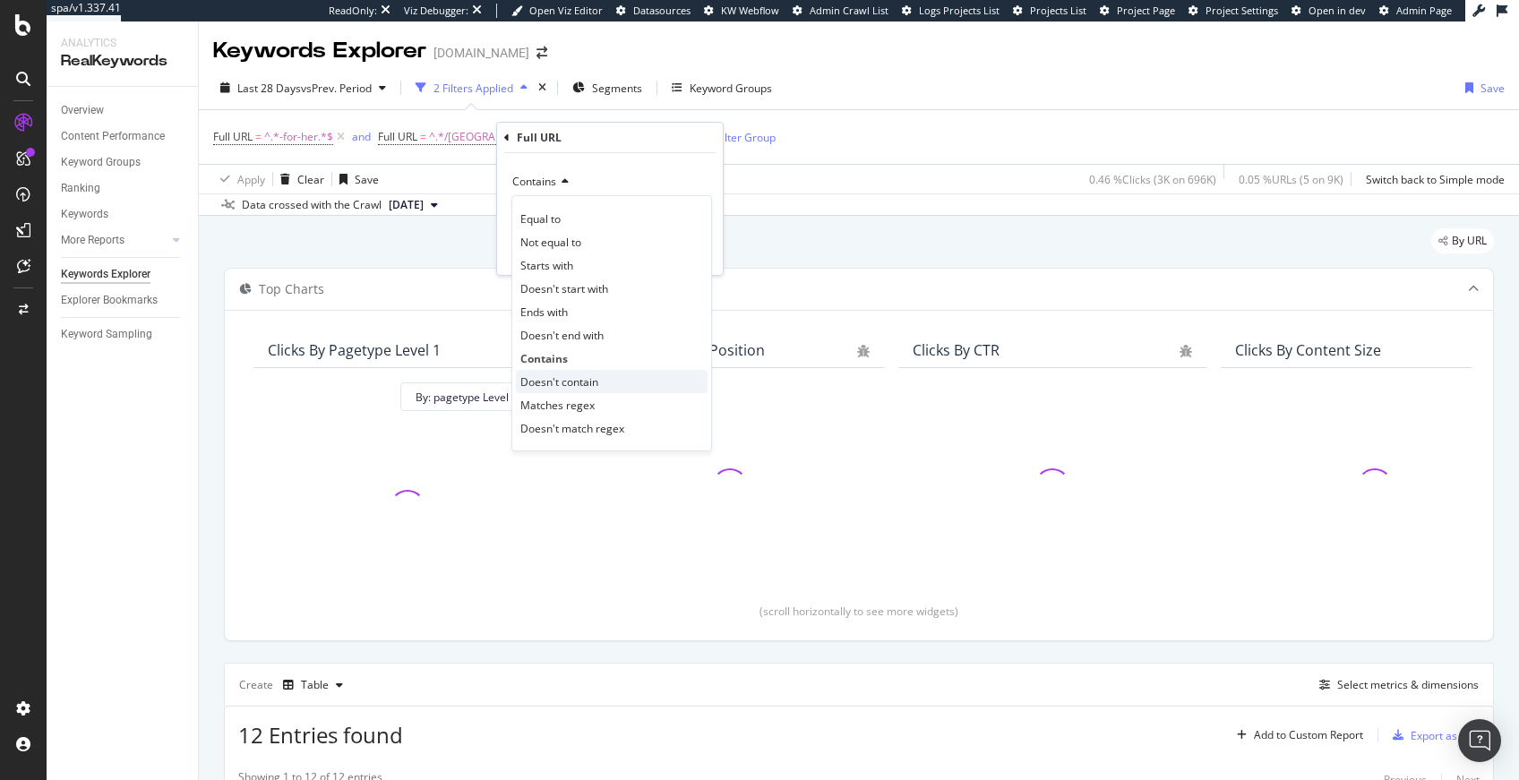
click at [587, 374] on span "Doesn't contain" at bounding box center [559, 381] width 78 height 15
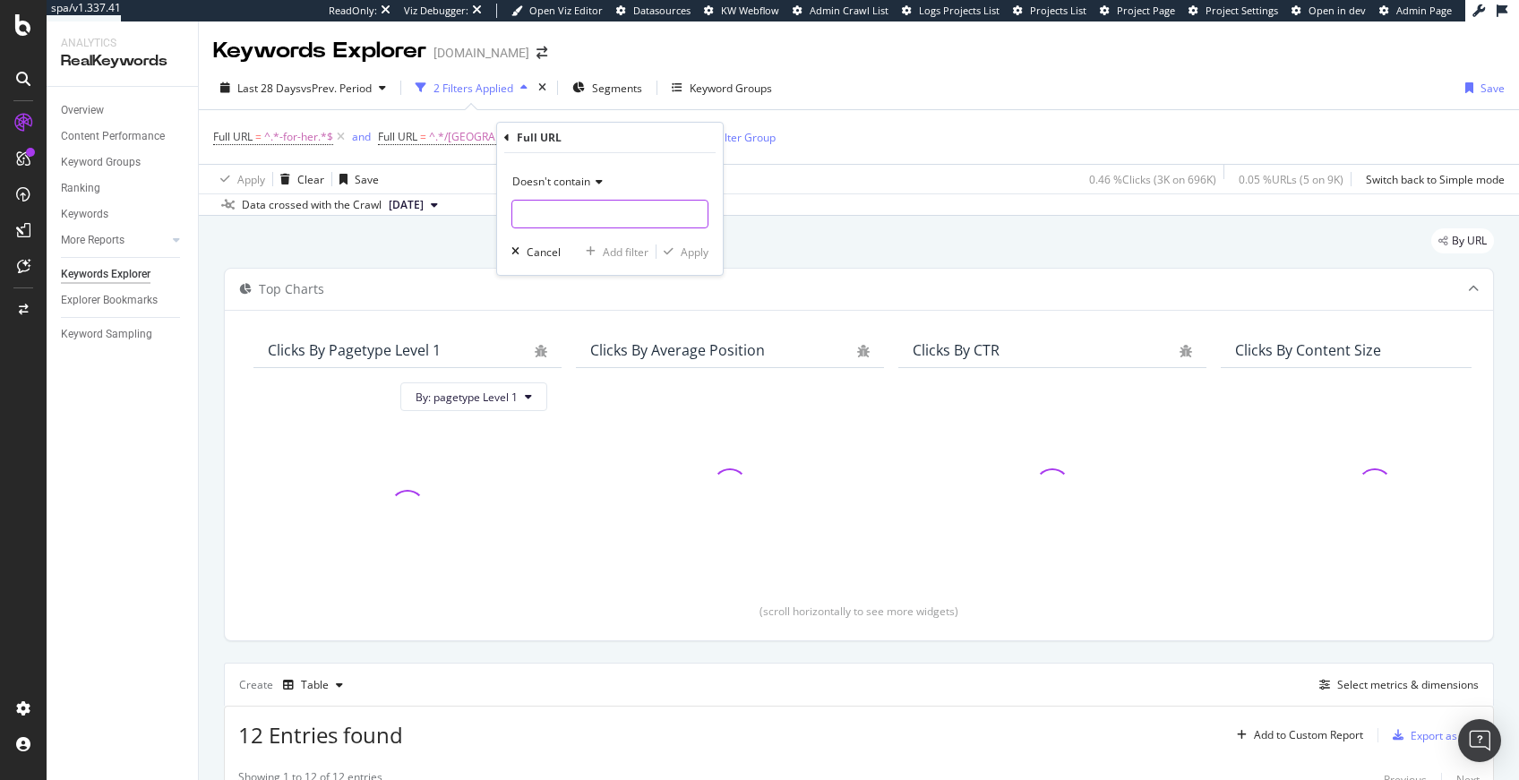
click at [559, 206] on input "text" at bounding box center [609, 214] width 195 height 29
type input "?"
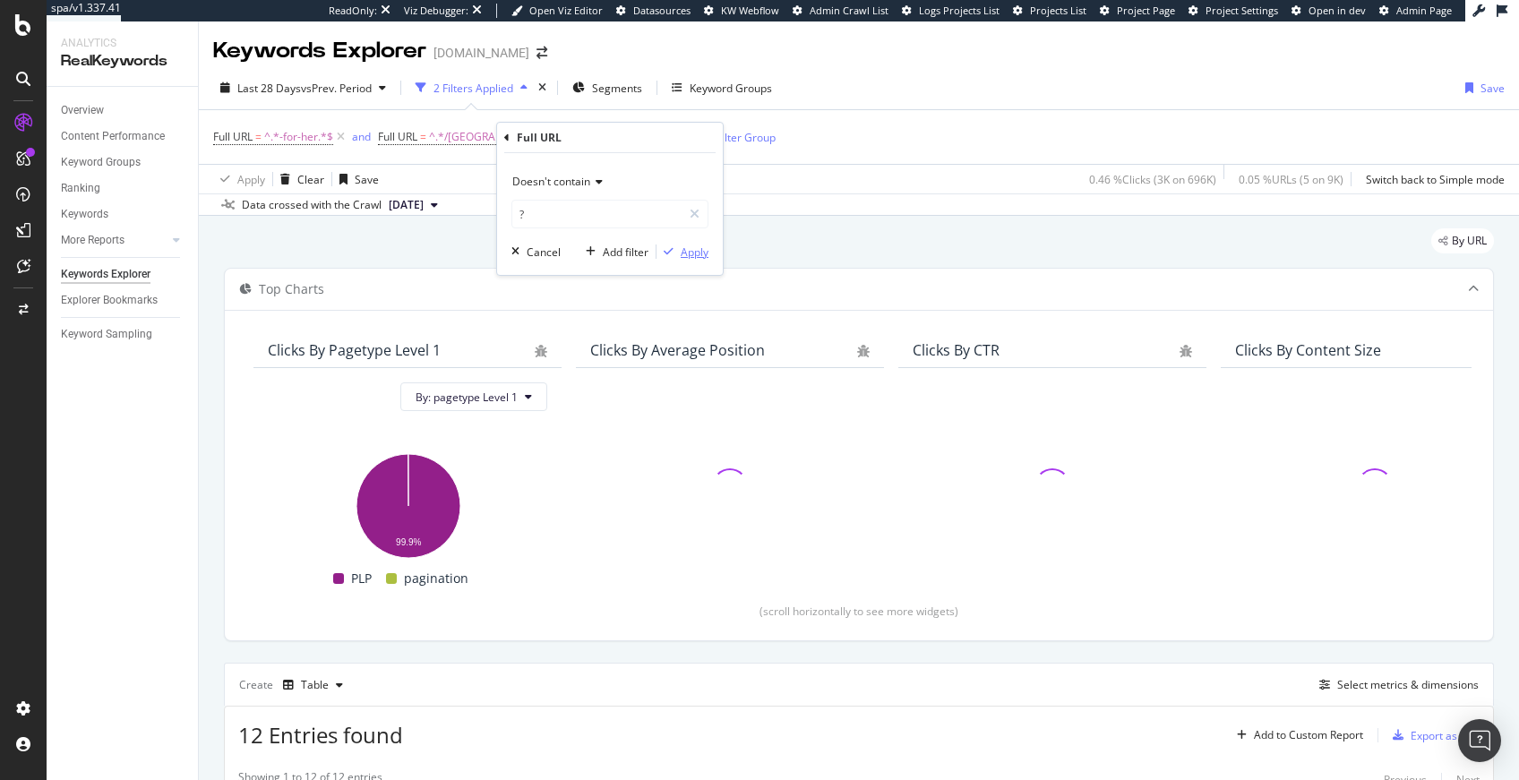
click at [669, 249] on icon "button" at bounding box center [669, 251] width 10 height 11
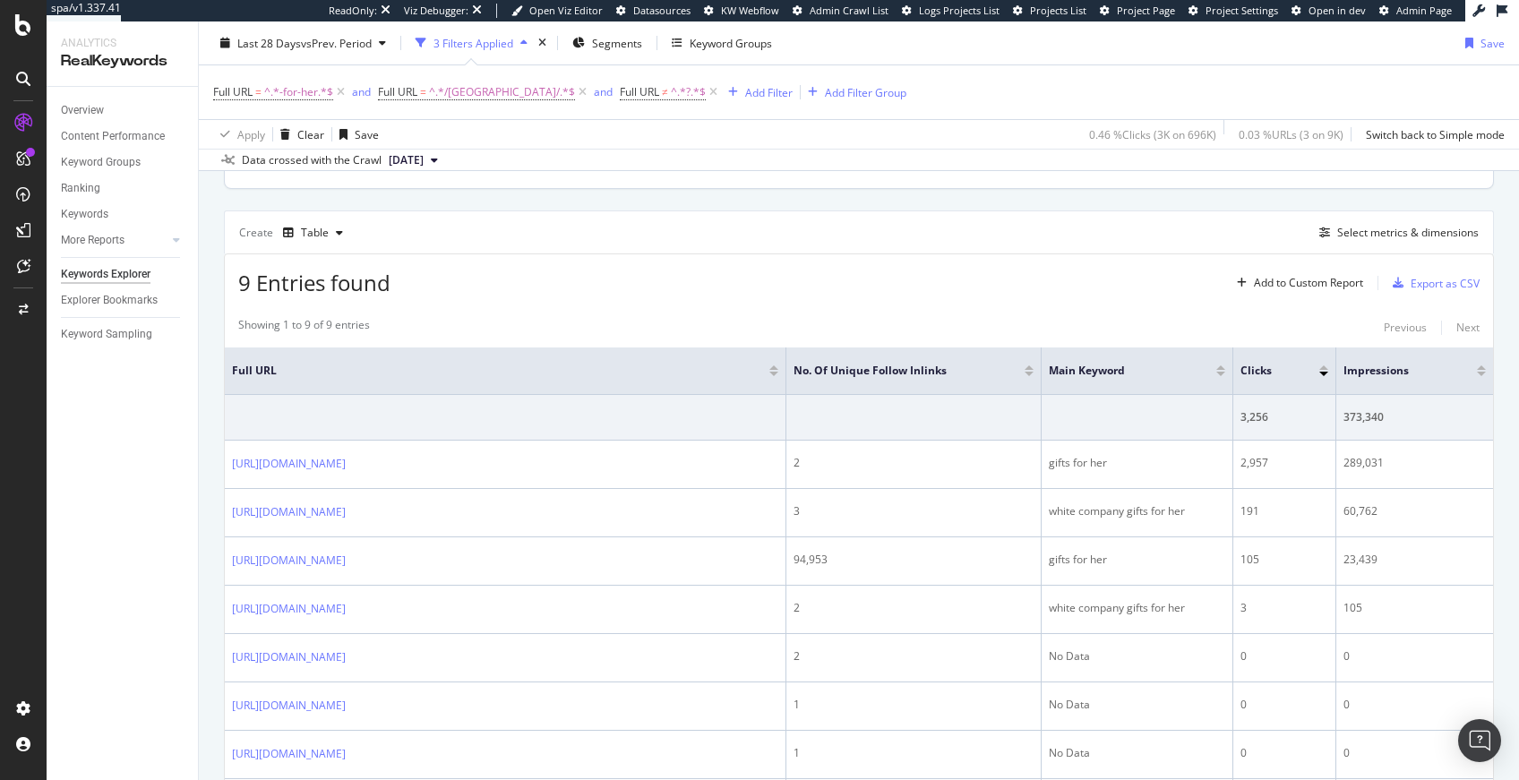
scroll to position [361, 0]
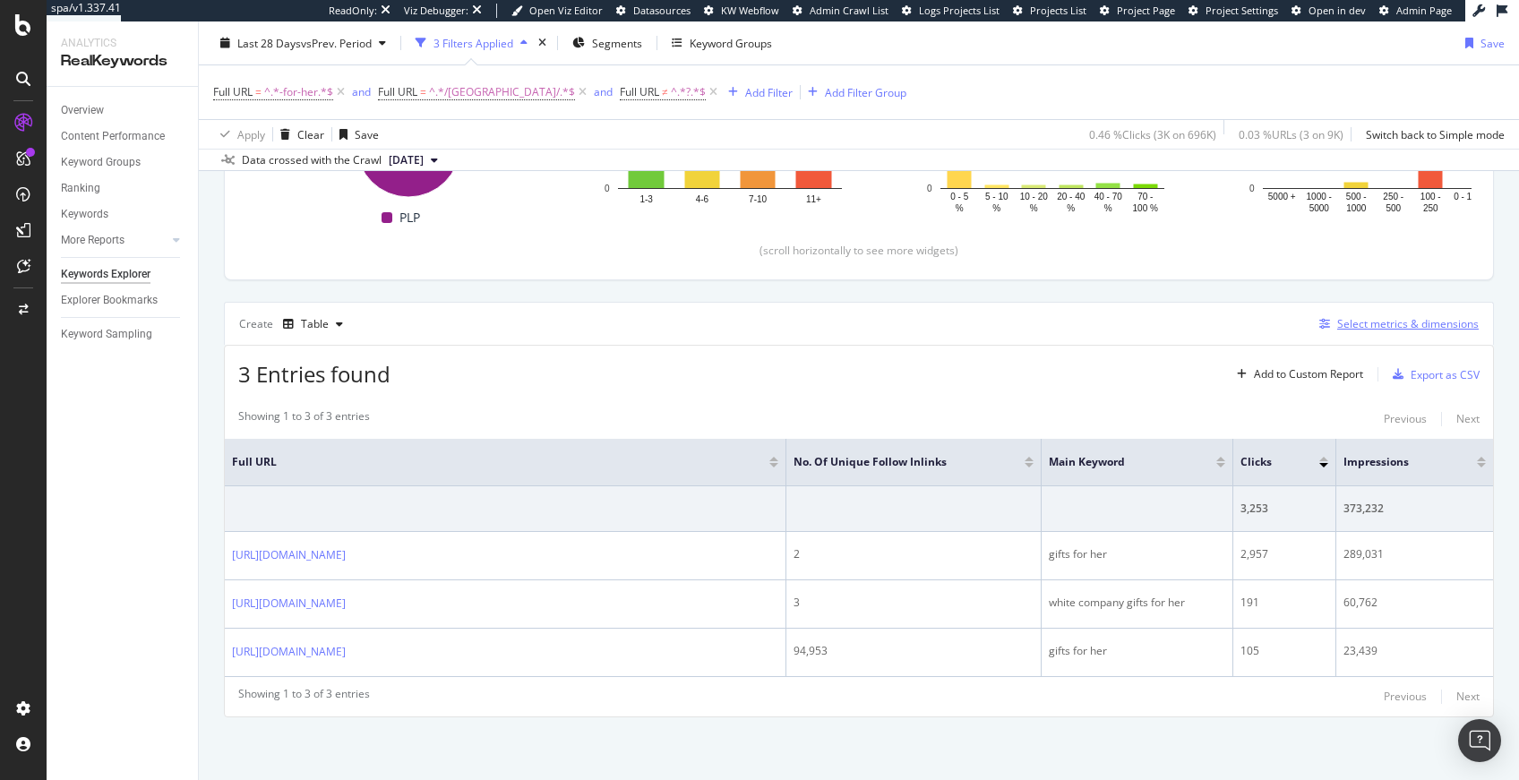
click at [1354, 330] on div "Select metrics & dimensions" at bounding box center [1407, 323] width 141 height 15
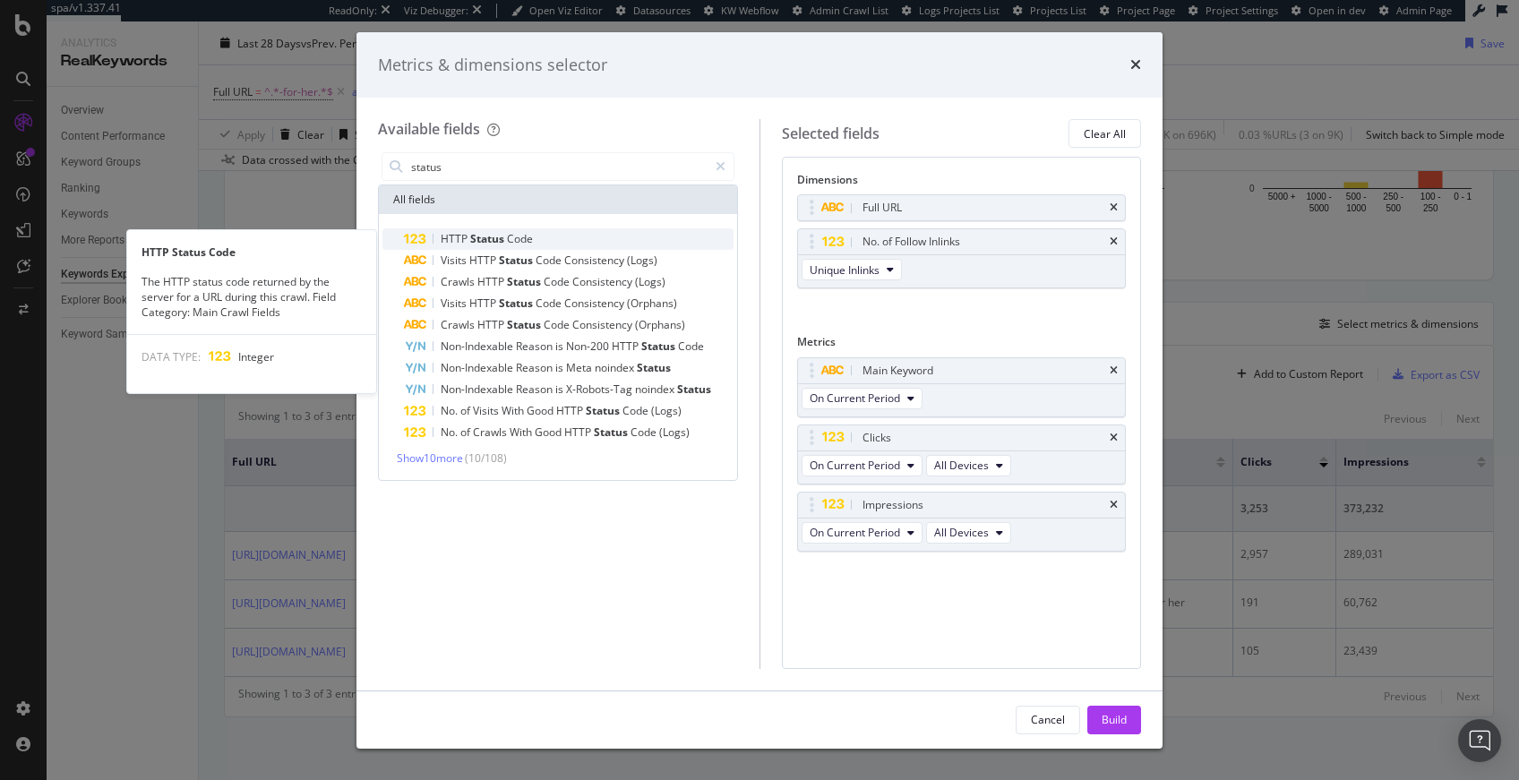
click at [544, 242] on div "HTTP Status Code" at bounding box center [569, 238] width 330 height 21
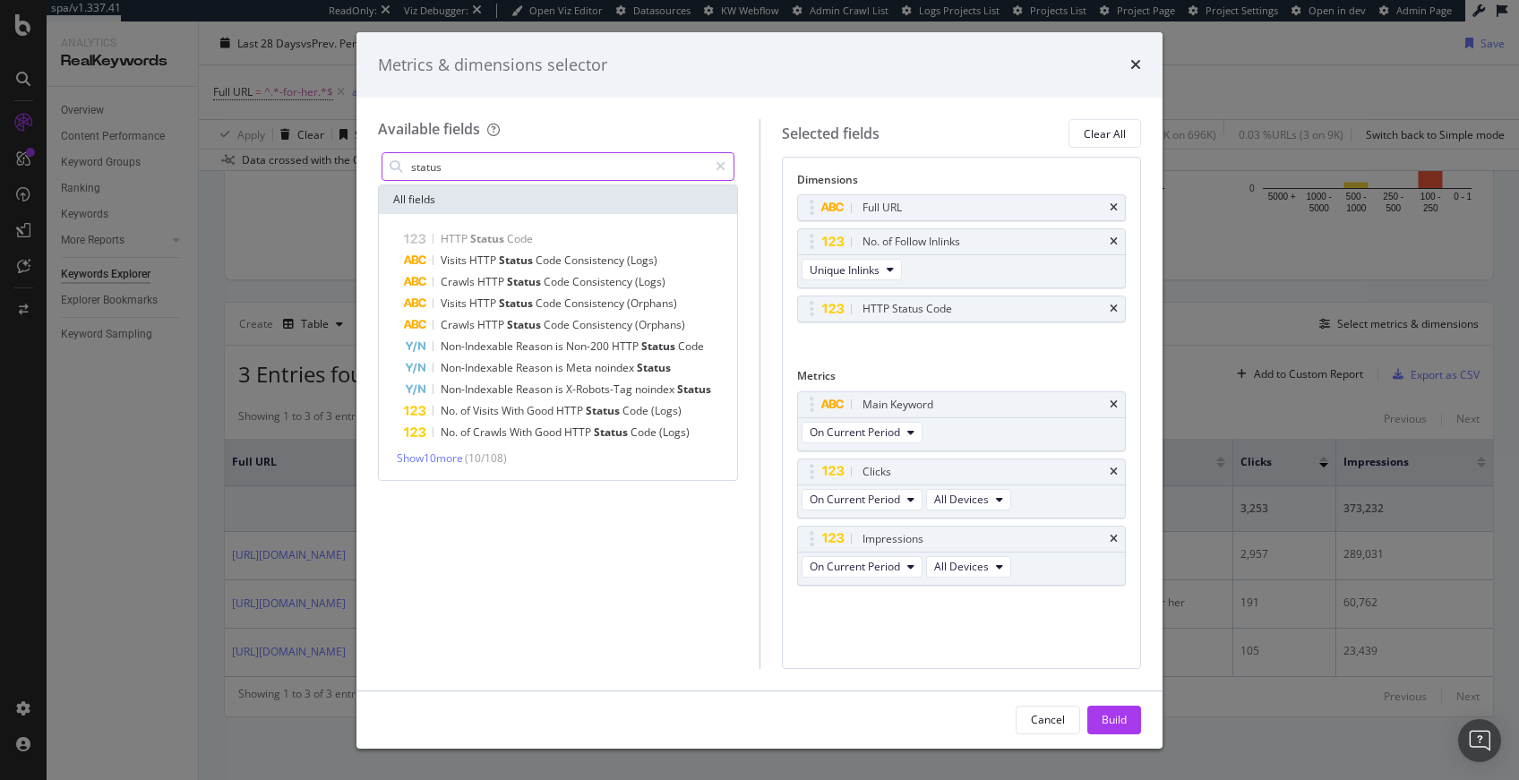
click at [465, 161] on input "status" at bounding box center [558, 166] width 298 height 27
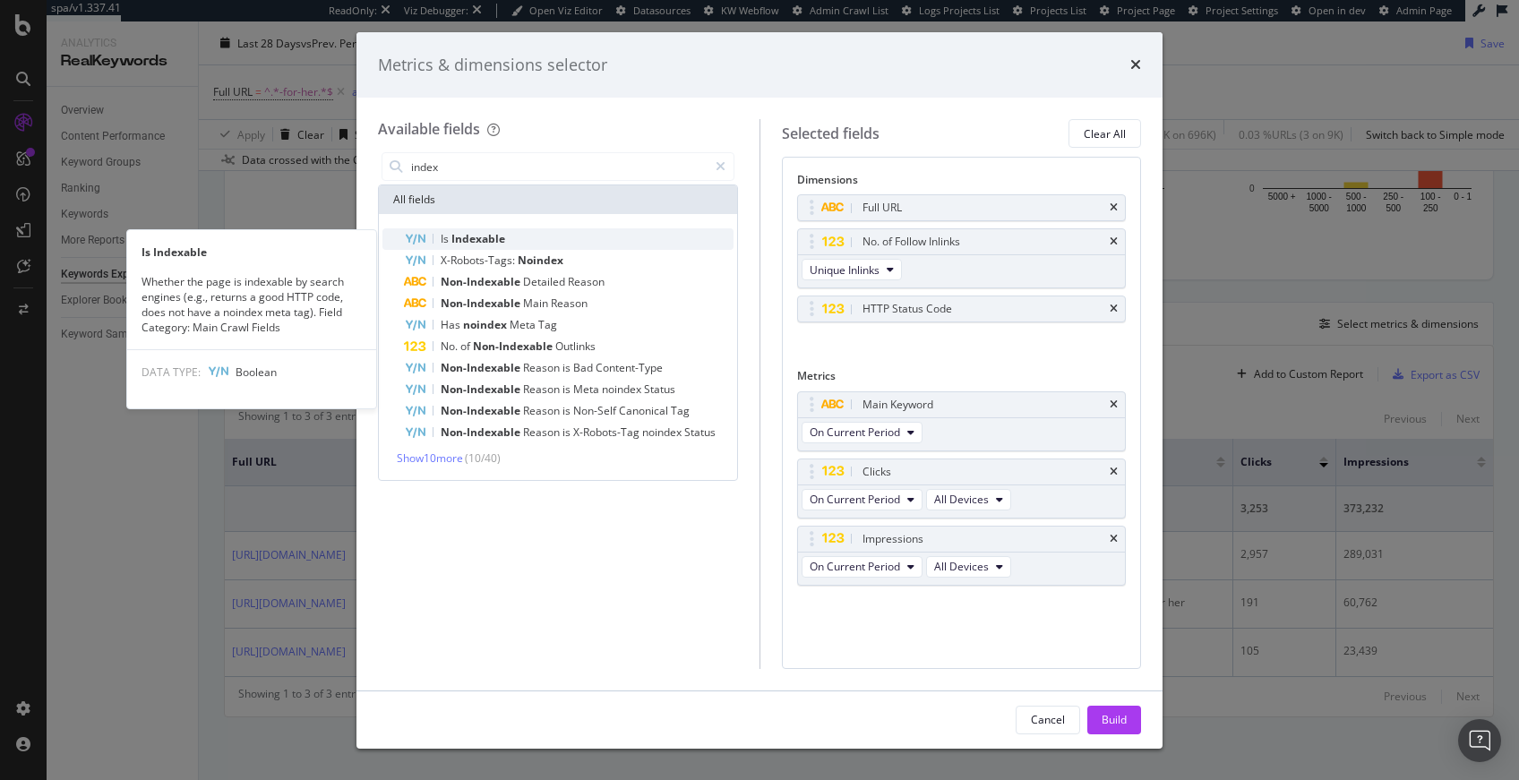
click at [503, 236] on span "Indexable" at bounding box center [478, 238] width 54 height 15
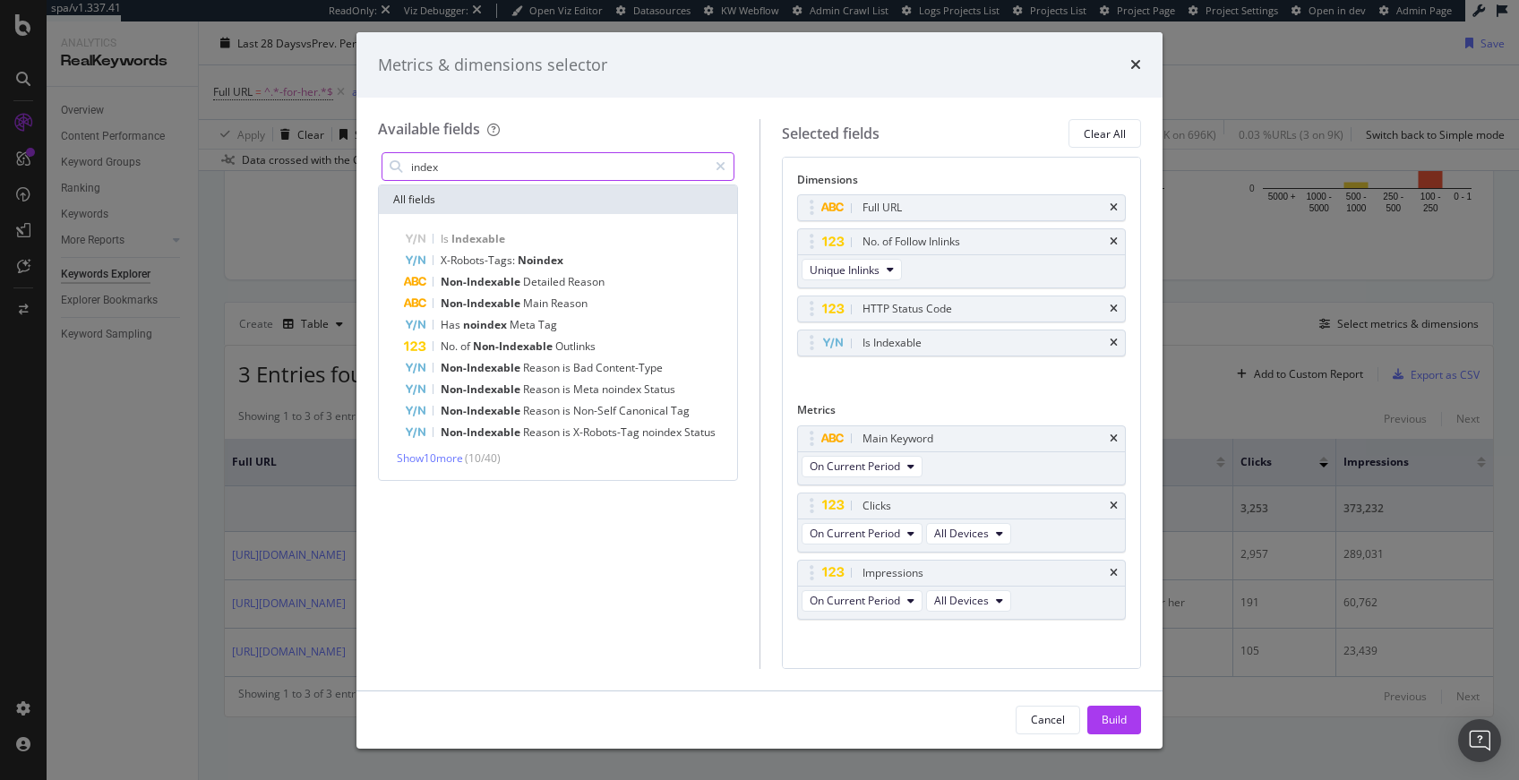
click at [472, 163] on input "index" at bounding box center [558, 166] width 298 height 27
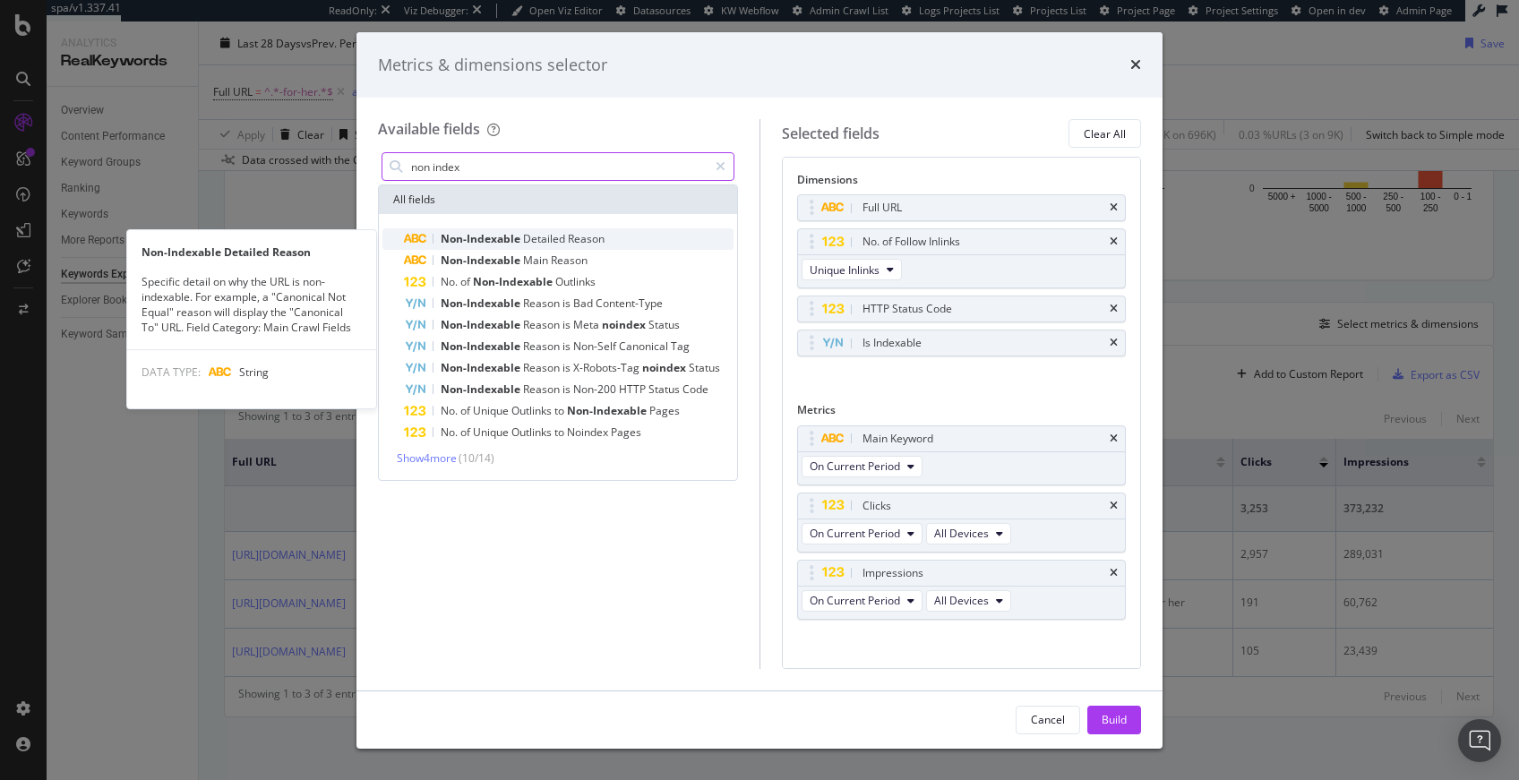
type input "non index"
click at [574, 238] on span "Reason" at bounding box center [586, 238] width 37 height 15
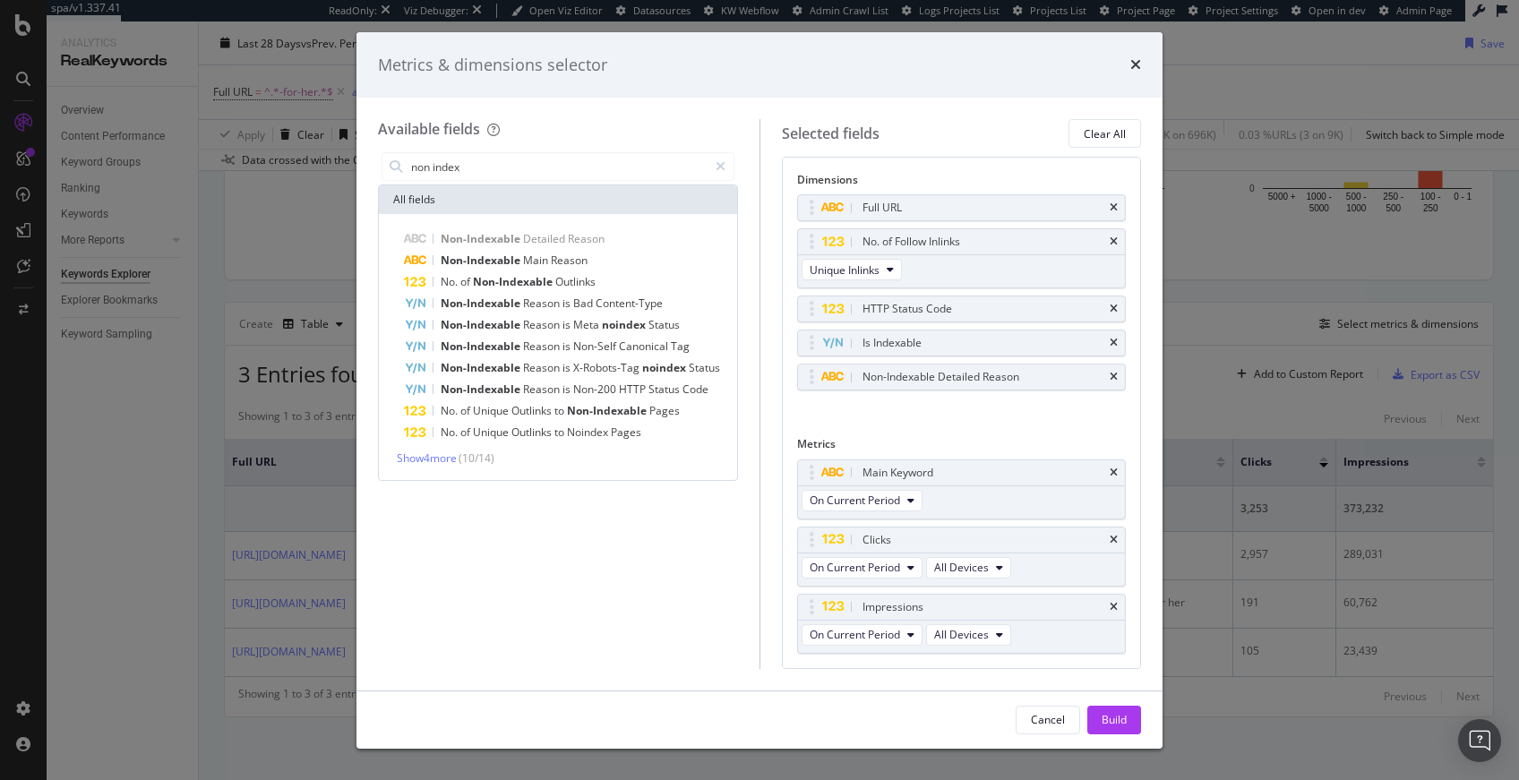
click at [1118, 715] on div "Build" at bounding box center [1113, 719] width 25 height 15
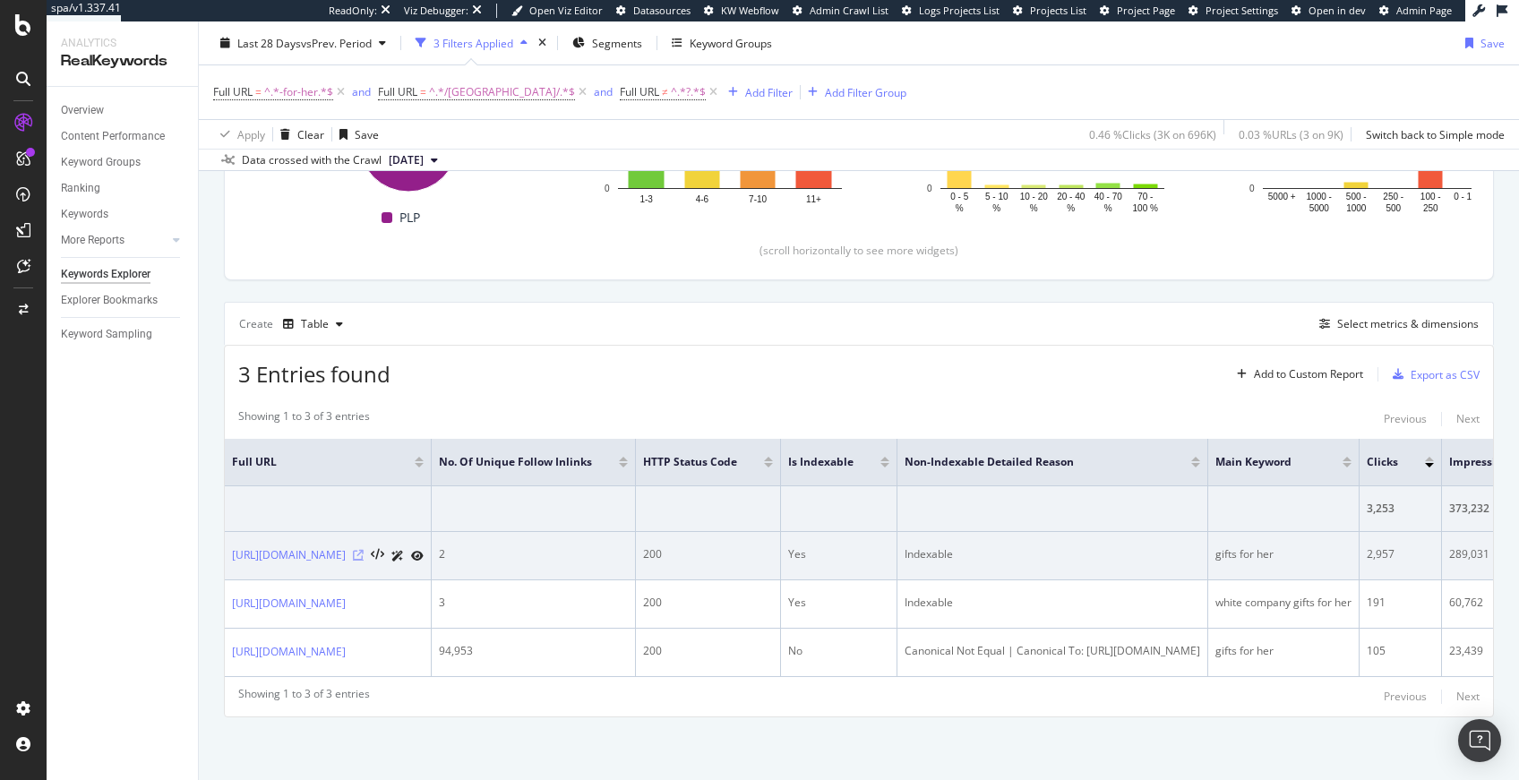
click at [364, 550] on icon at bounding box center [358, 555] width 11 height 11
drag, startPoint x: 231, startPoint y: 511, endPoint x: 526, endPoint y: 535, distance: 295.6
click at [432, 535] on td "https://www.thewhitecompany.com/uk/Gifts/c/gifts-for-her" at bounding box center [328, 556] width 207 height 48
copy link "https://www.thewhitecompany.com/uk/Gifts/c/gifts-for-her"
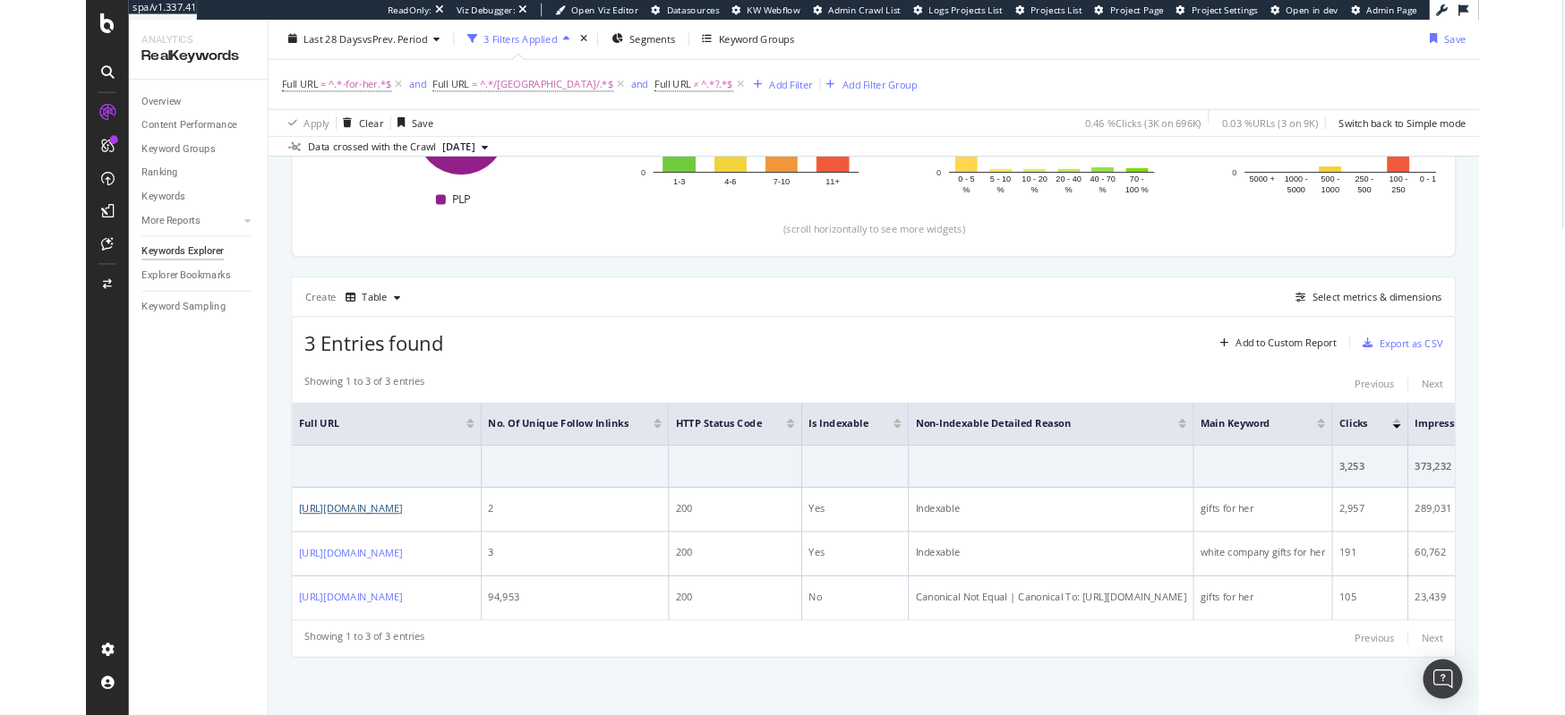
scroll to position [351, 0]
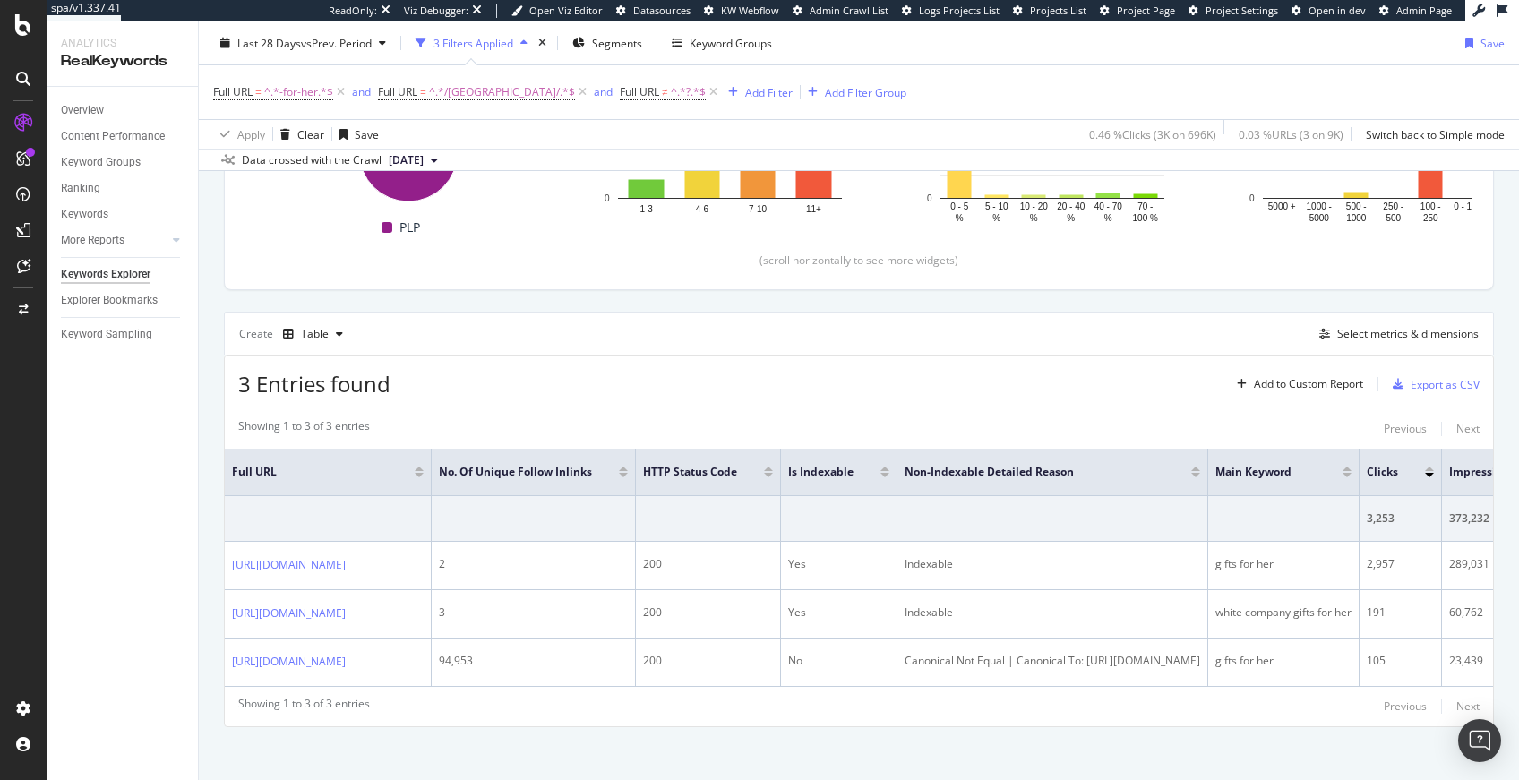
click at [1411, 383] on div "Export as CSV" at bounding box center [1444, 384] width 69 height 15
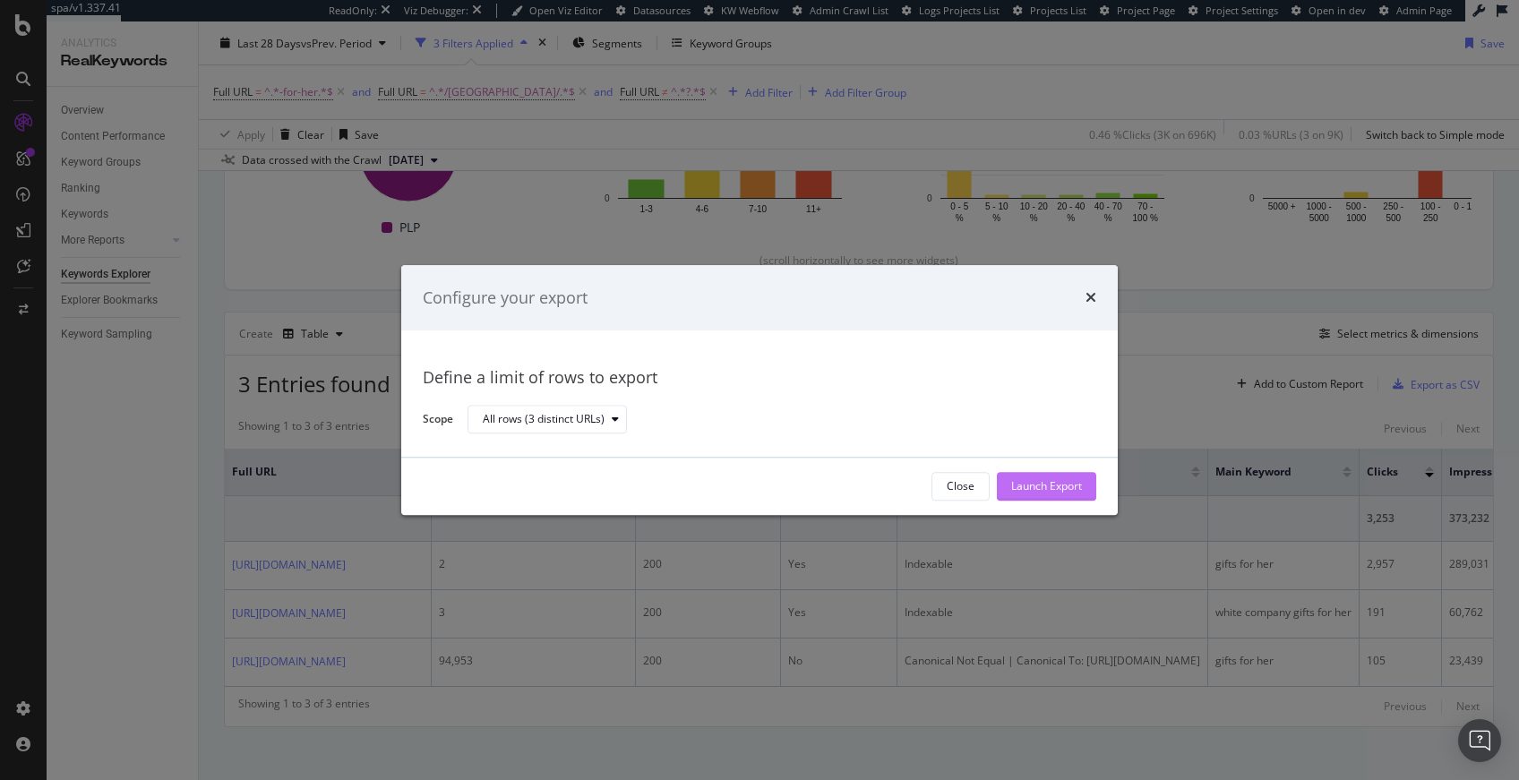
click at [1046, 473] on div "Launch Export" at bounding box center [1046, 486] width 71 height 27
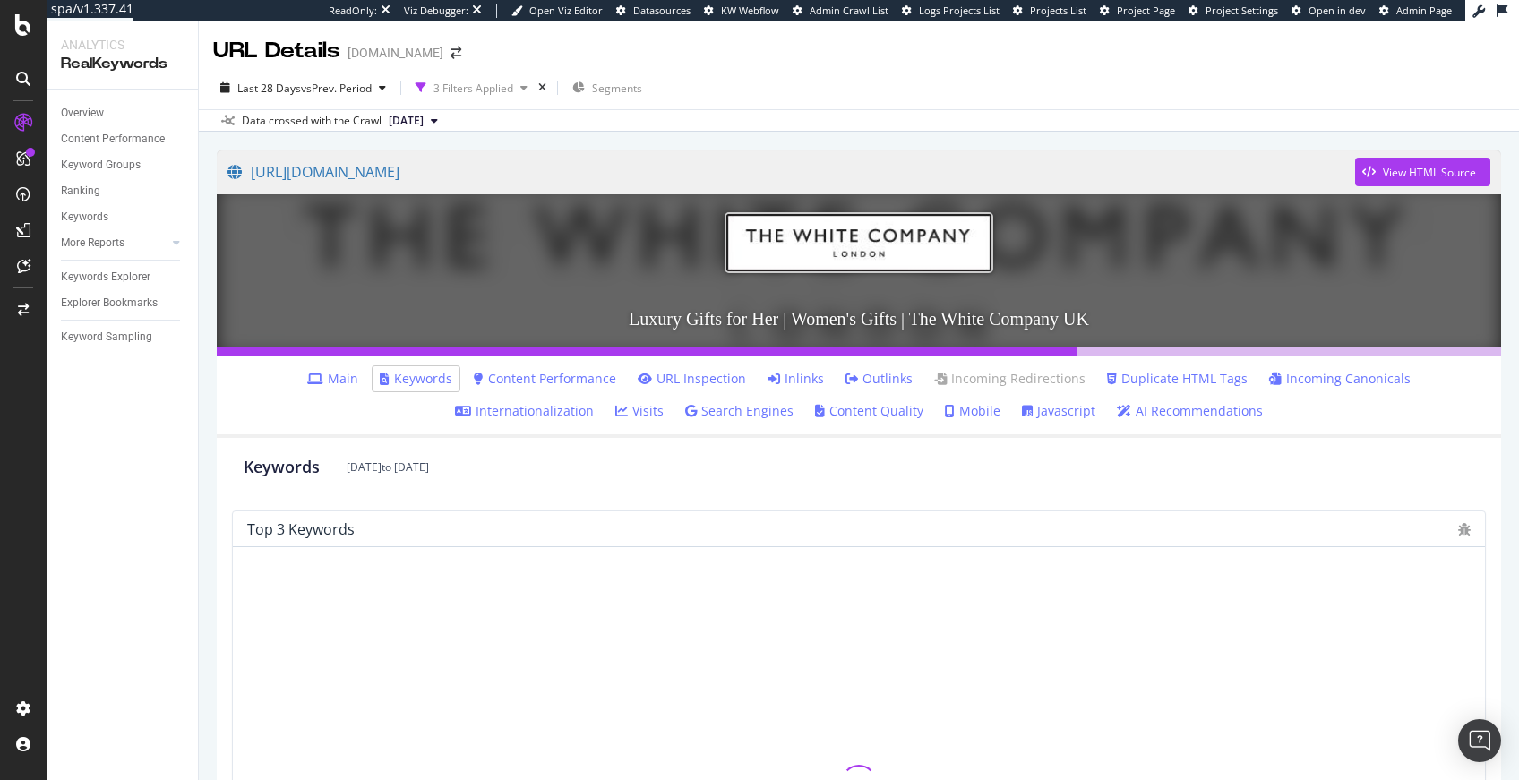
click at [307, 374] on icon at bounding box center [315, 379] width 16 height 13
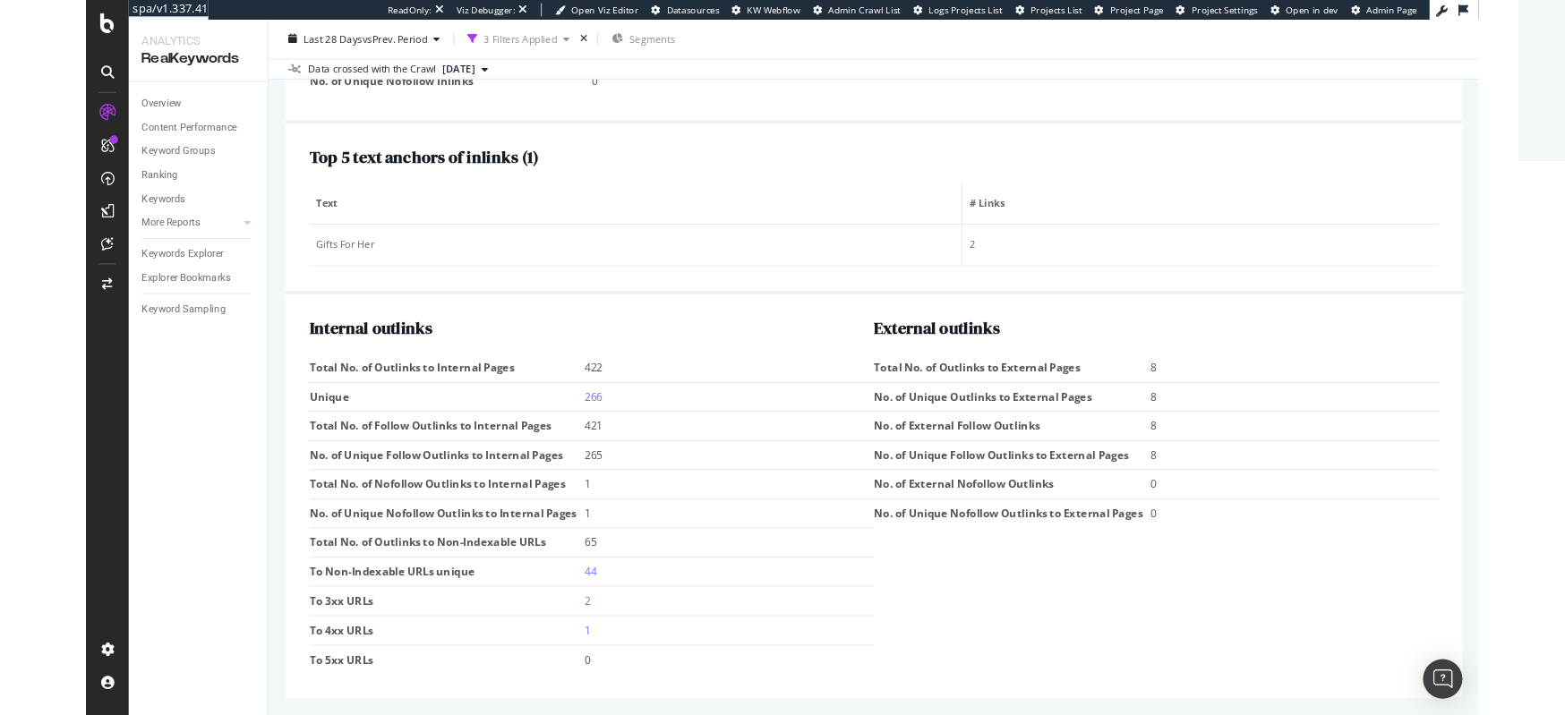
scroll to position [114, 0]
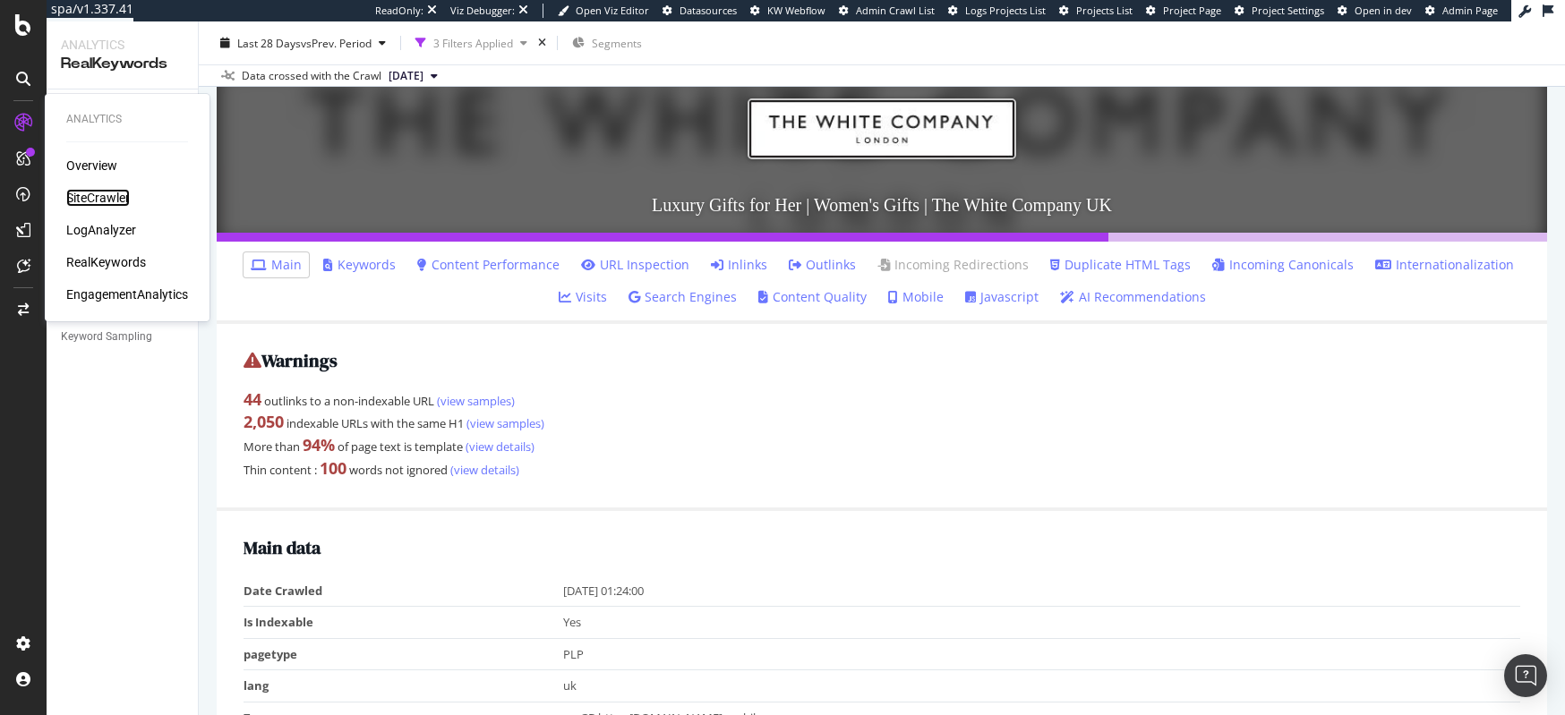
click at [91, 195] on div "SiteCrawler" at bounding box center [98, 198] width 64 height 18
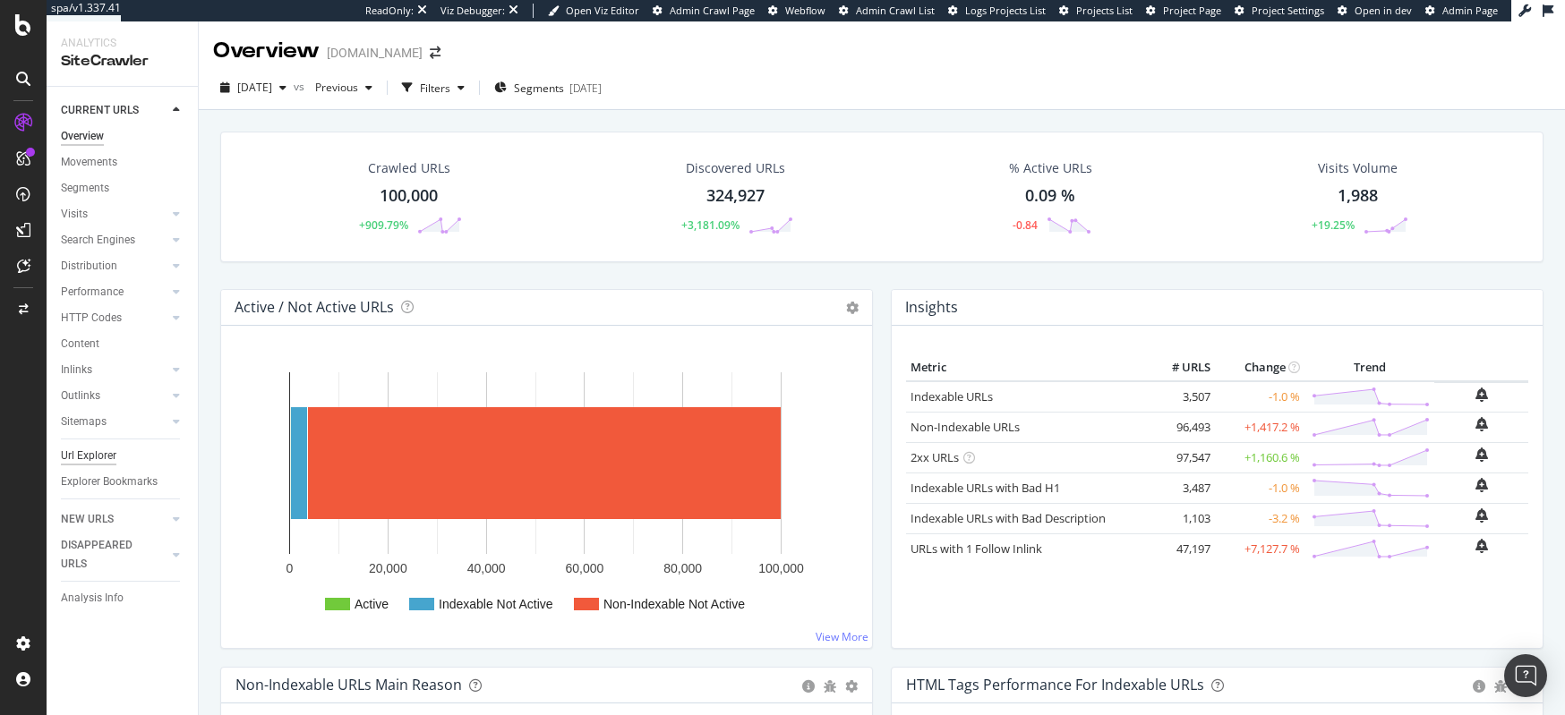
click at [85, 451] on div "Url Explorer" at bounding box center [89, 456] width 56 height 19
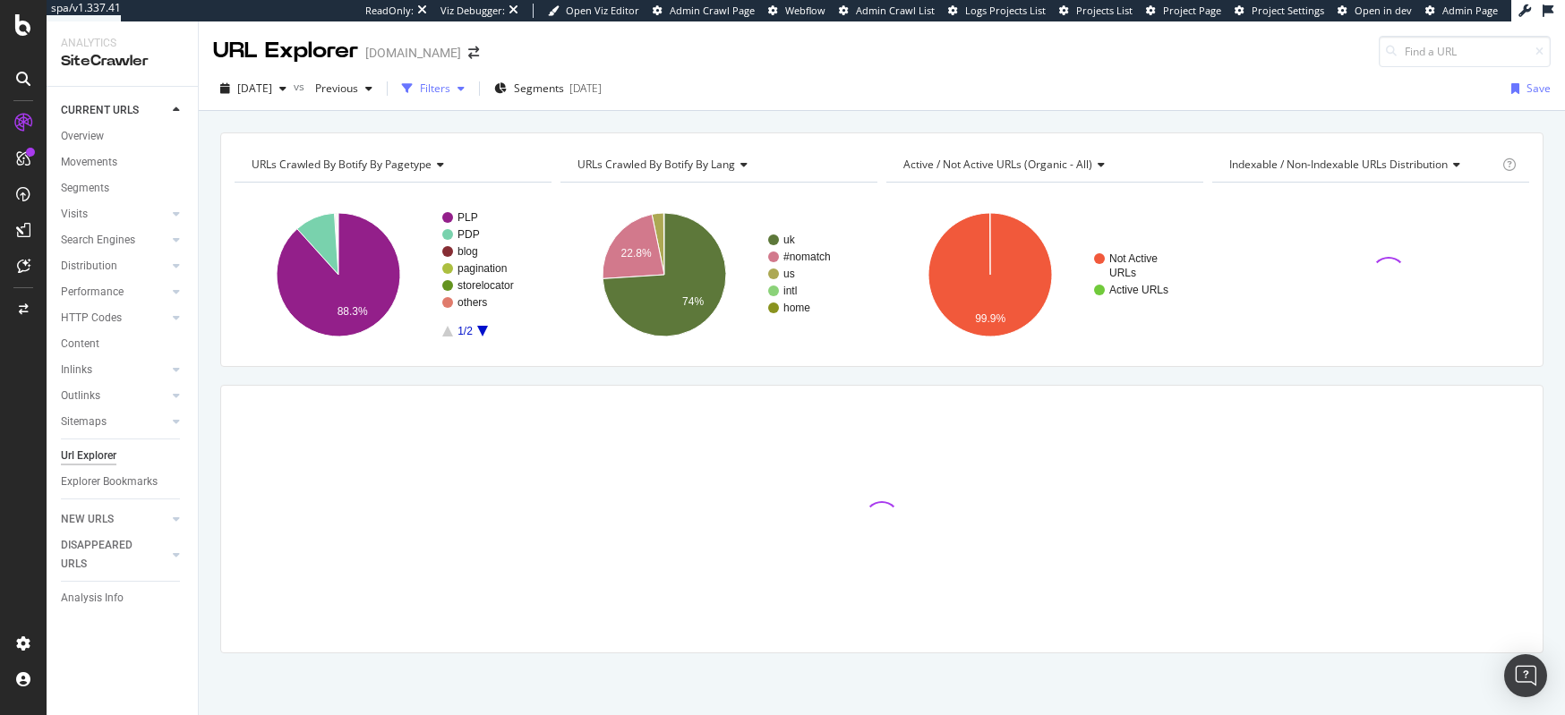
click at [468, 97] on div "Filters" at bounding box center [433, 88] width 77 height 27
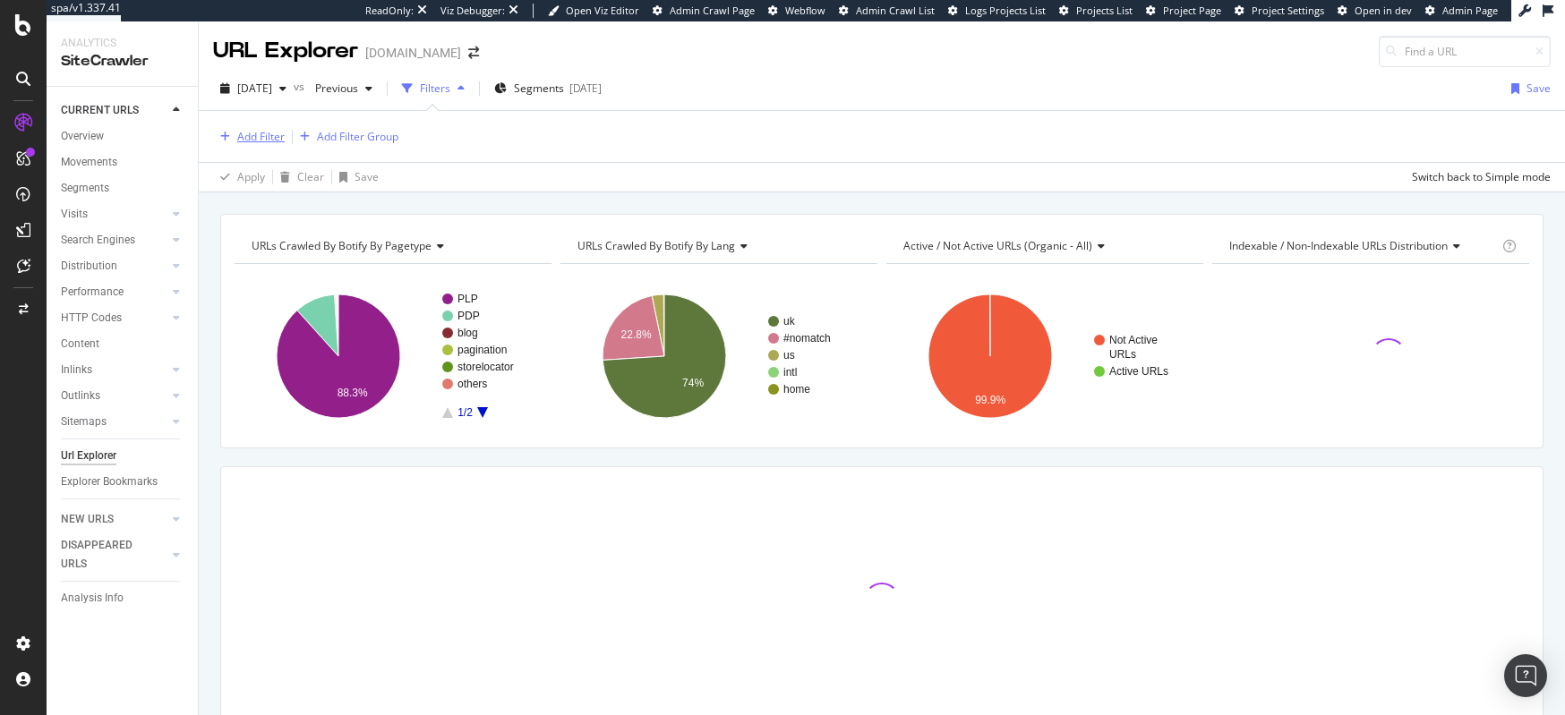
click at [271, 137] on div "Add Filter" at bounding box center [260, 136] width 47 height 15
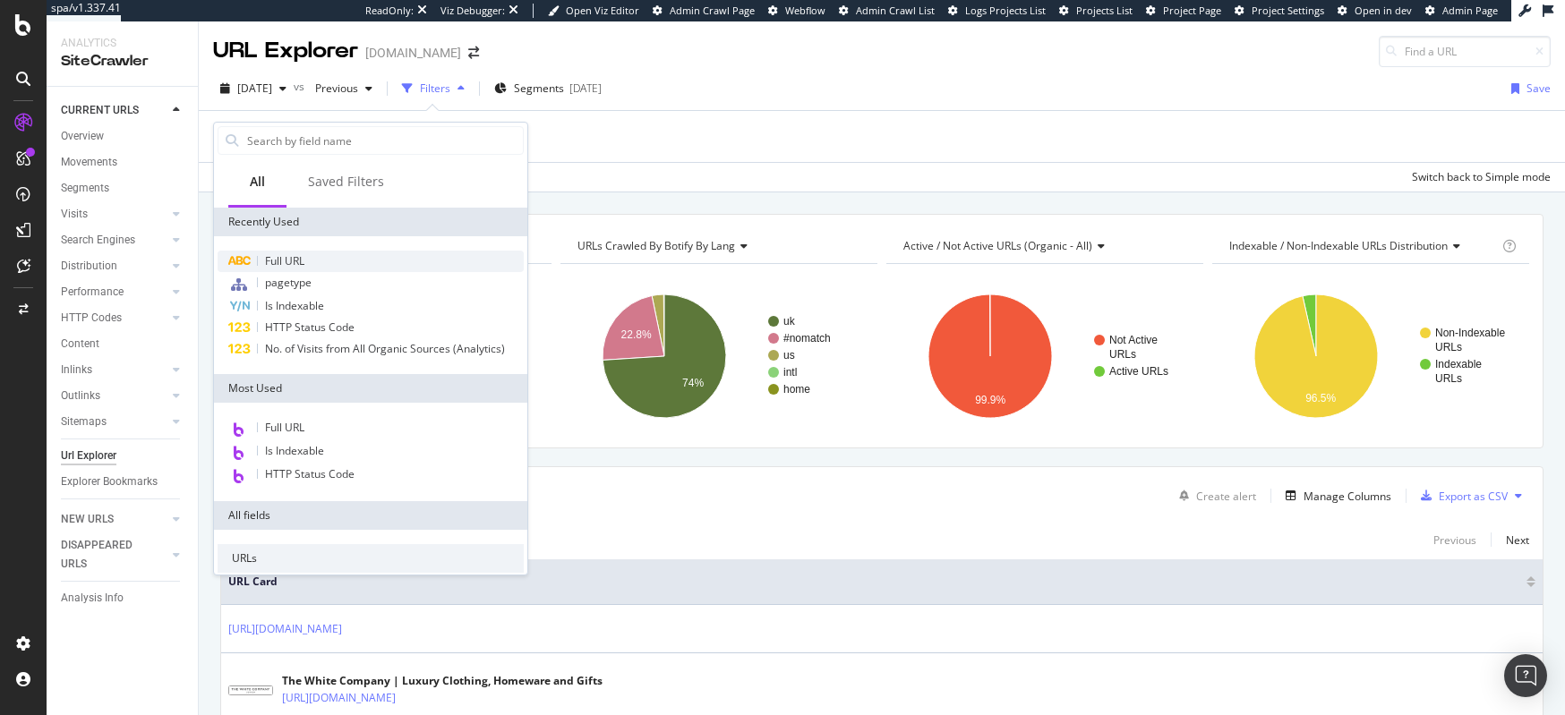
click at [309, 258] on div "Full URL" at bounding box center [371, 261] width 306 height 21
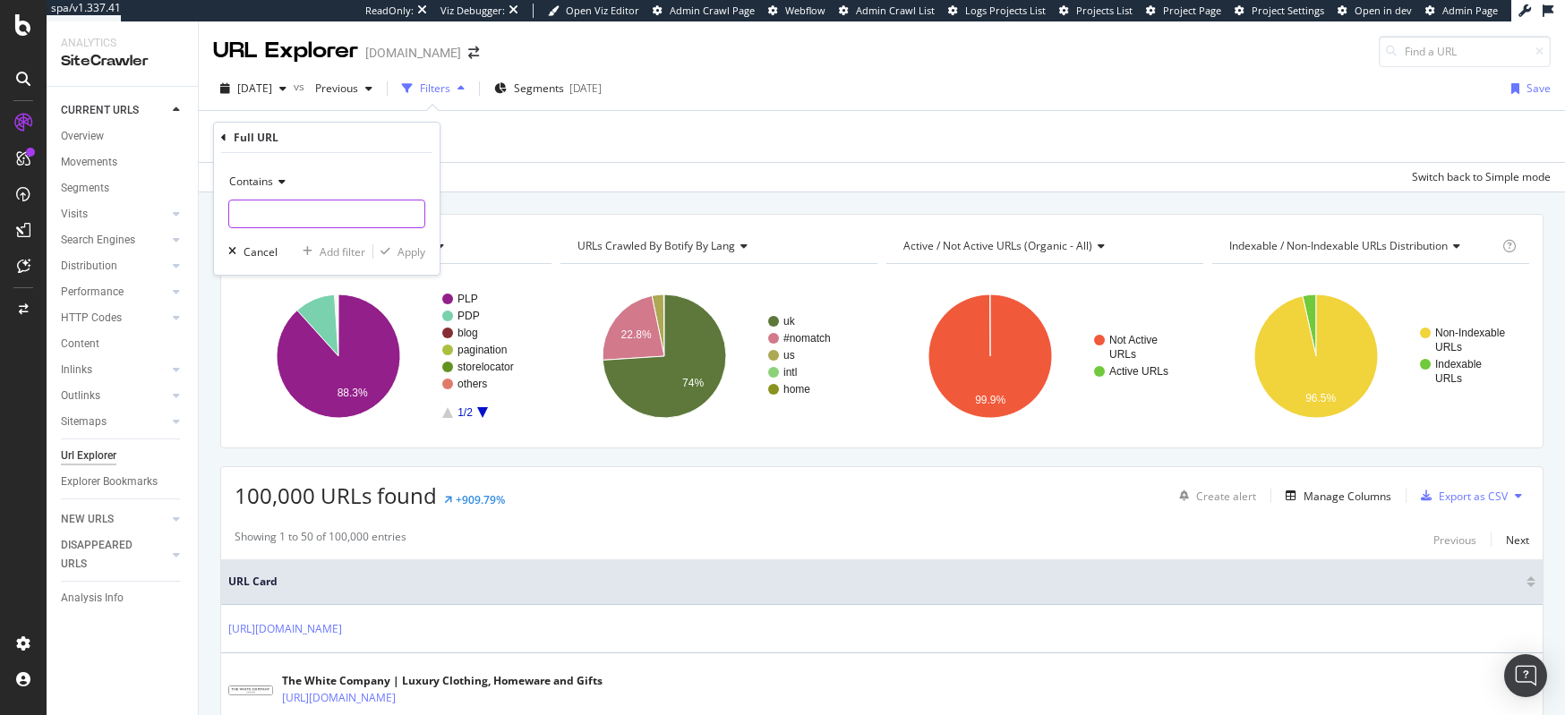
click at [289, 216] on input "text" at bounding box center [326, 214] width 195 height 29
type input "christmas"
click at [422, 254] on div "Apply" at bounding box center [412, 251] width 28 height 15
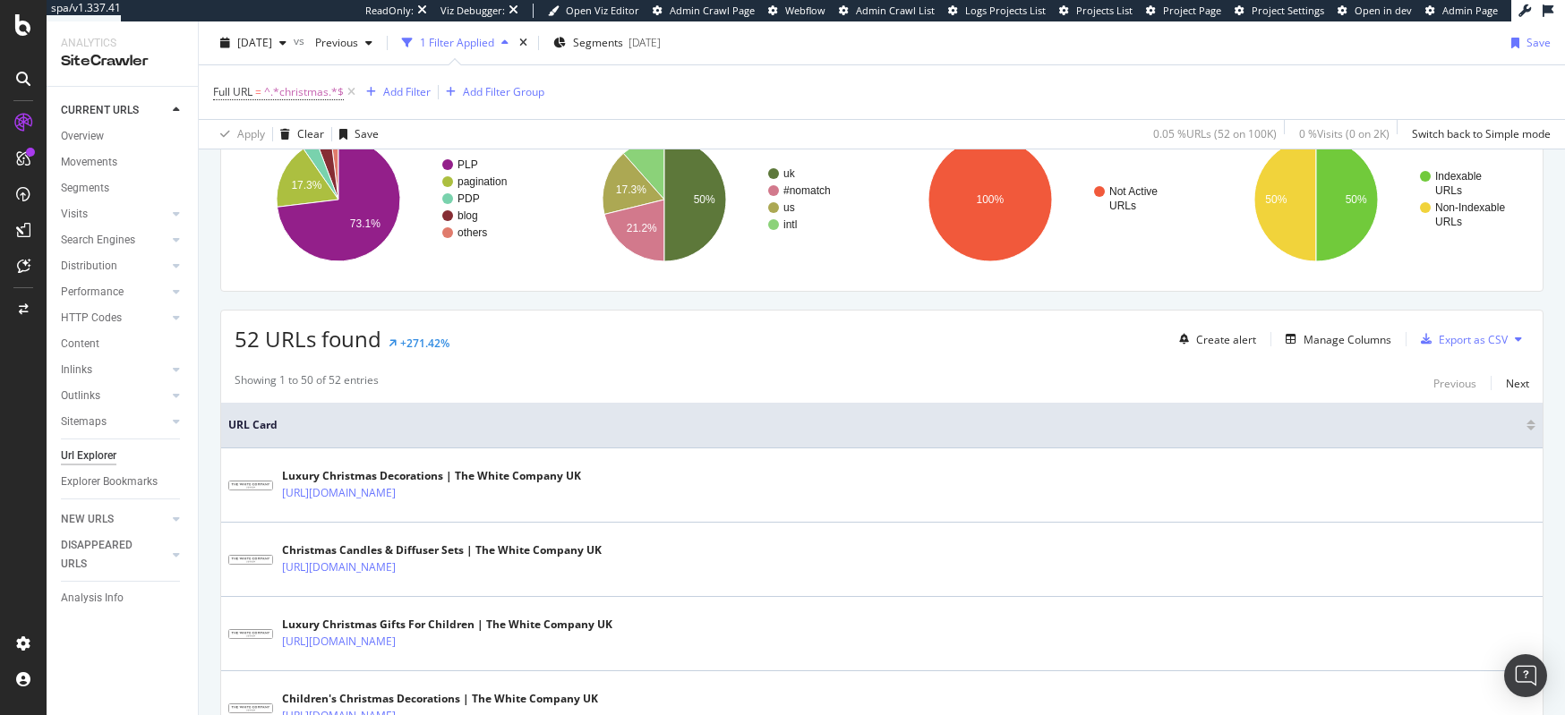
scroll to position [160, 0]
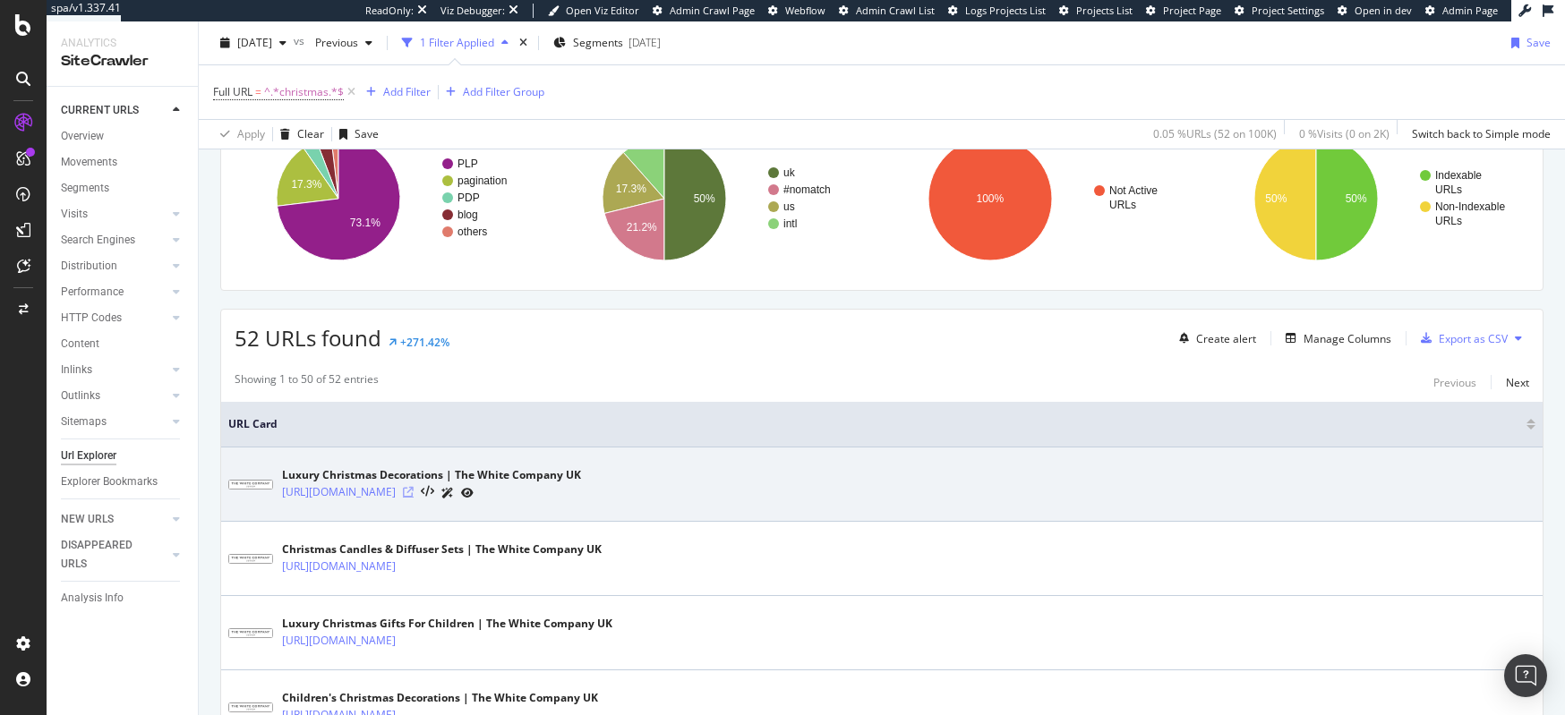
click at [414, 493] on icon at bounding box center [408, 492] width 11 height 11
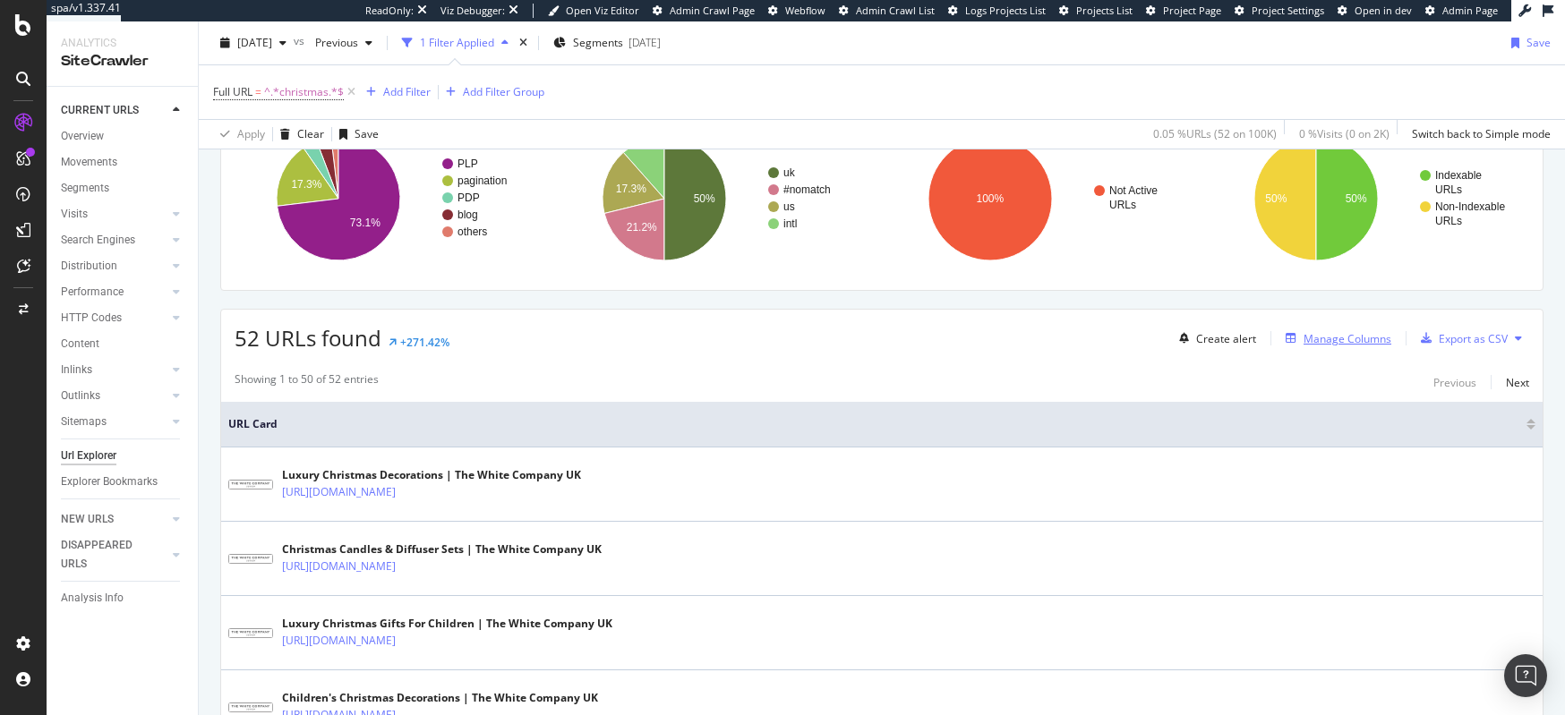
click at [1309, 336] on div "Manage Columns" at bounding box center [1348, 338] width 88 height 15
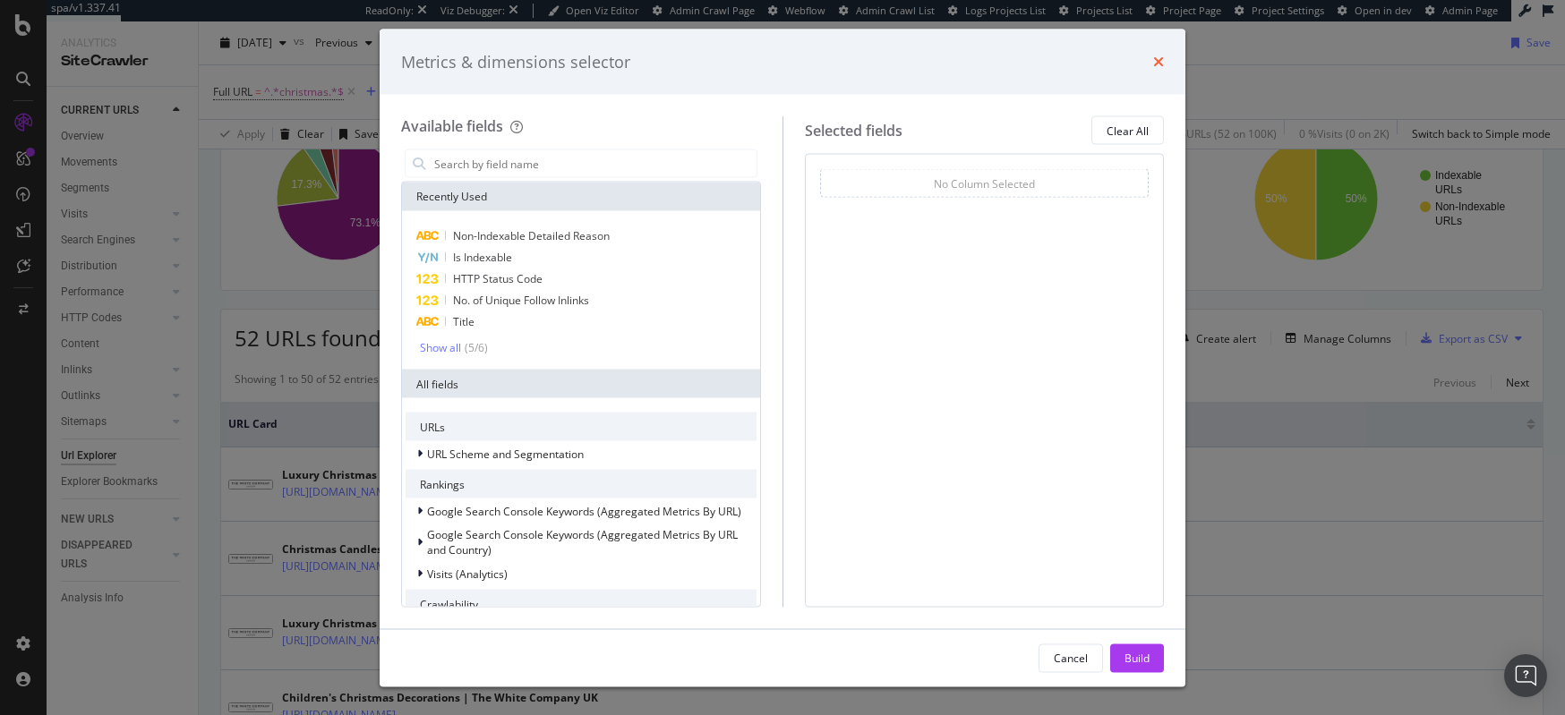
click at [1158, 63] on icon "times" at bounding box center [1158, 62] width 11 height 14
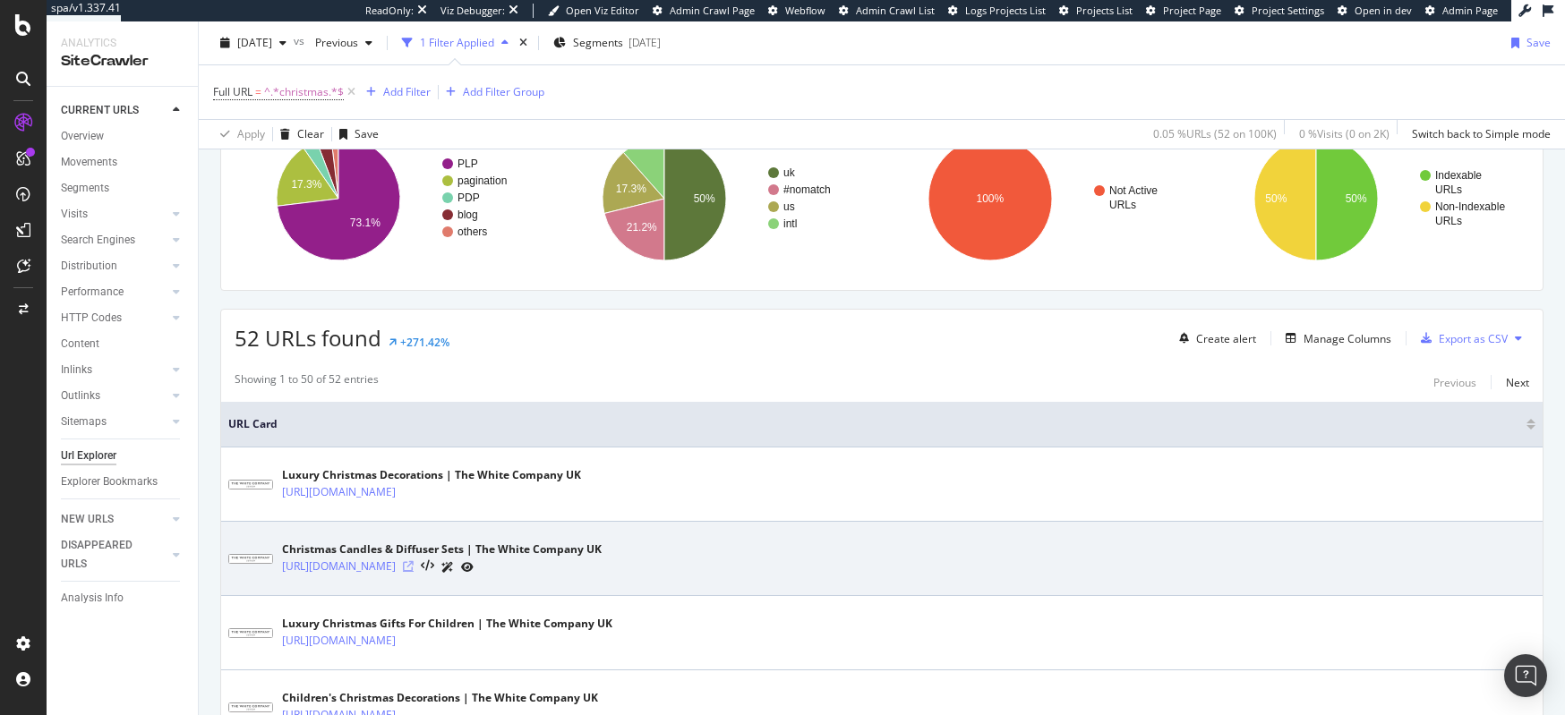
click at [414, 566] on icon at bounding box center [408, 566] width 11 height 11
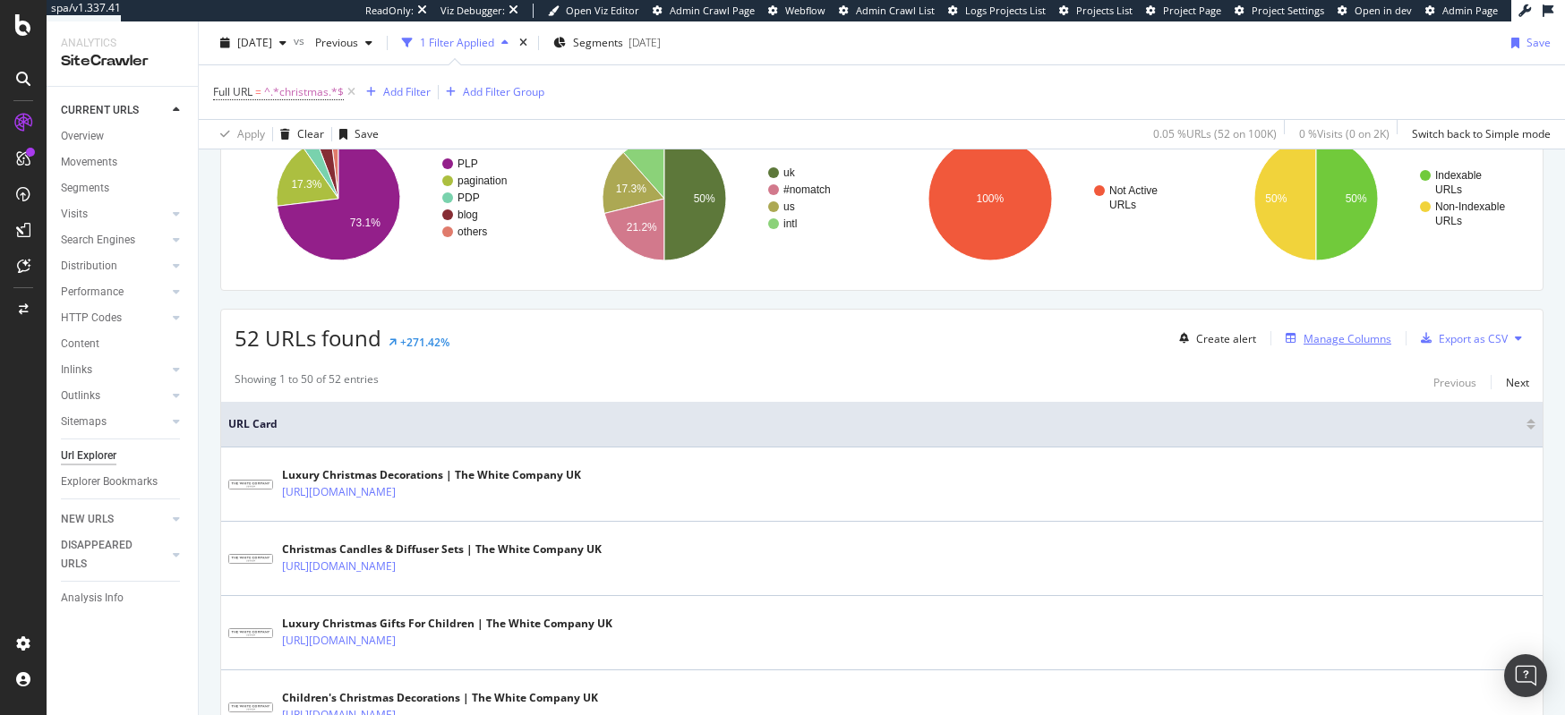
click at [1335, 342] on div "Manage Columns" at bounding box center [1348, 338] width 88 height 15
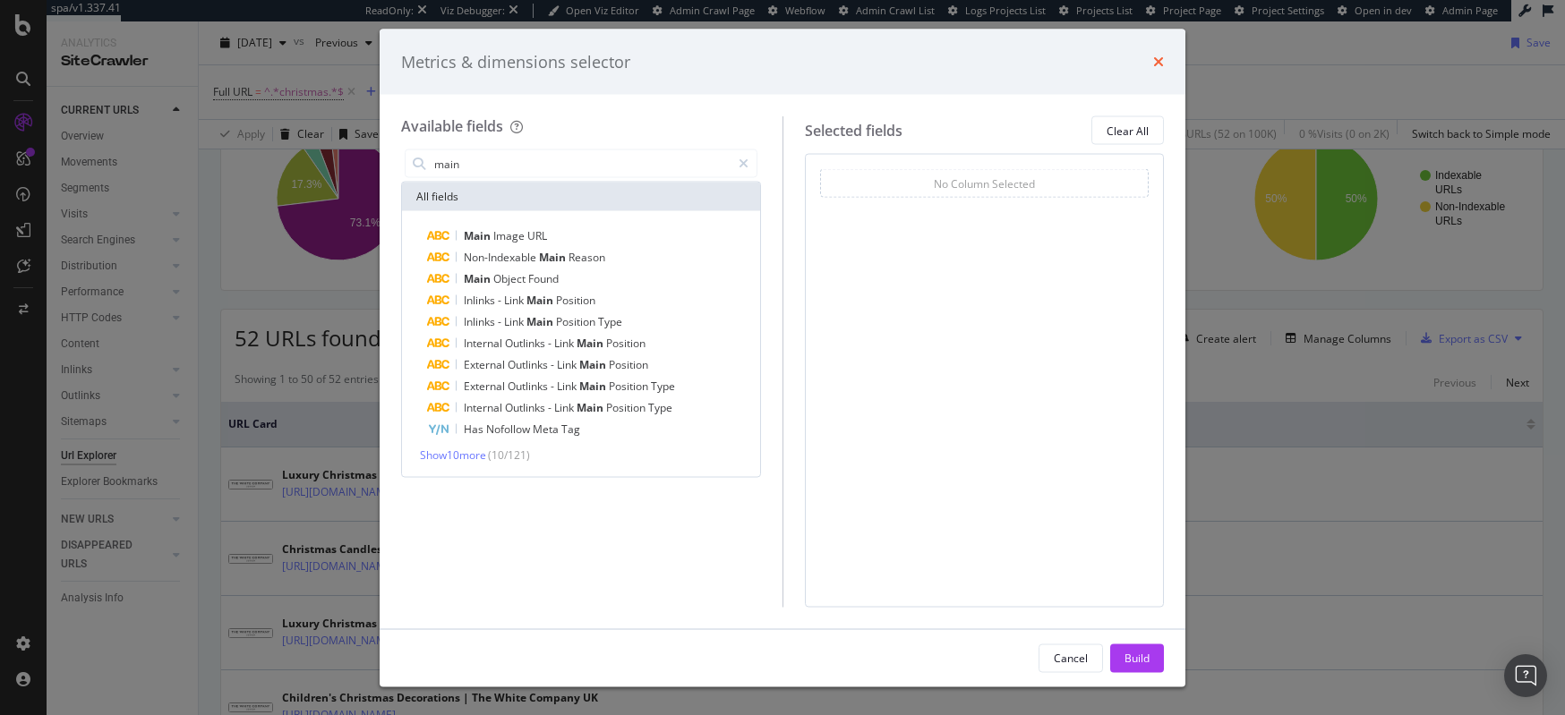
type input "main"
click at [1162, 60] on icon "times" at bounding box center [1158, 62] width 11 height 14
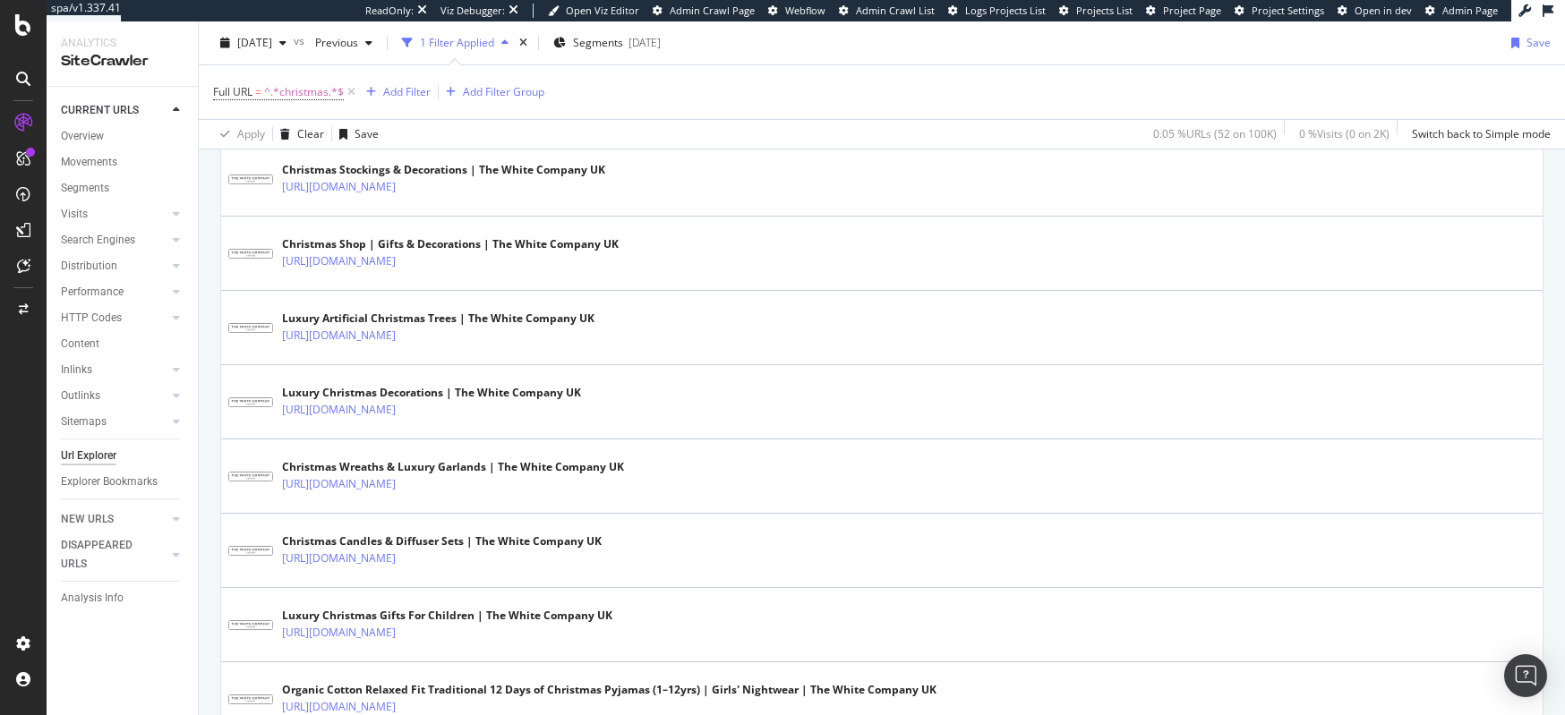
scroll to position [365, 0]
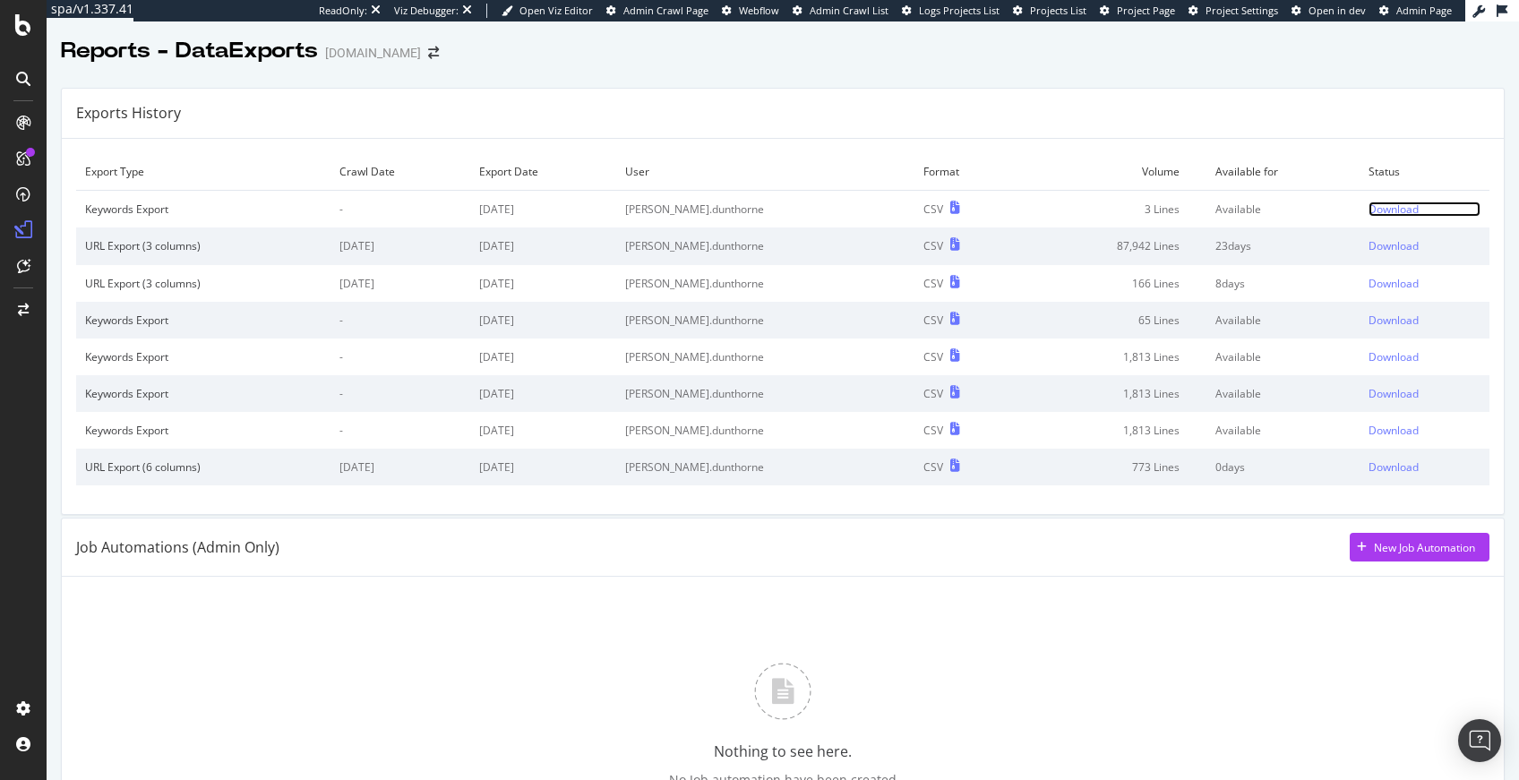
click at [1368, 208] on div "Download" at bounding box center [1393, 208] width 50 height 15
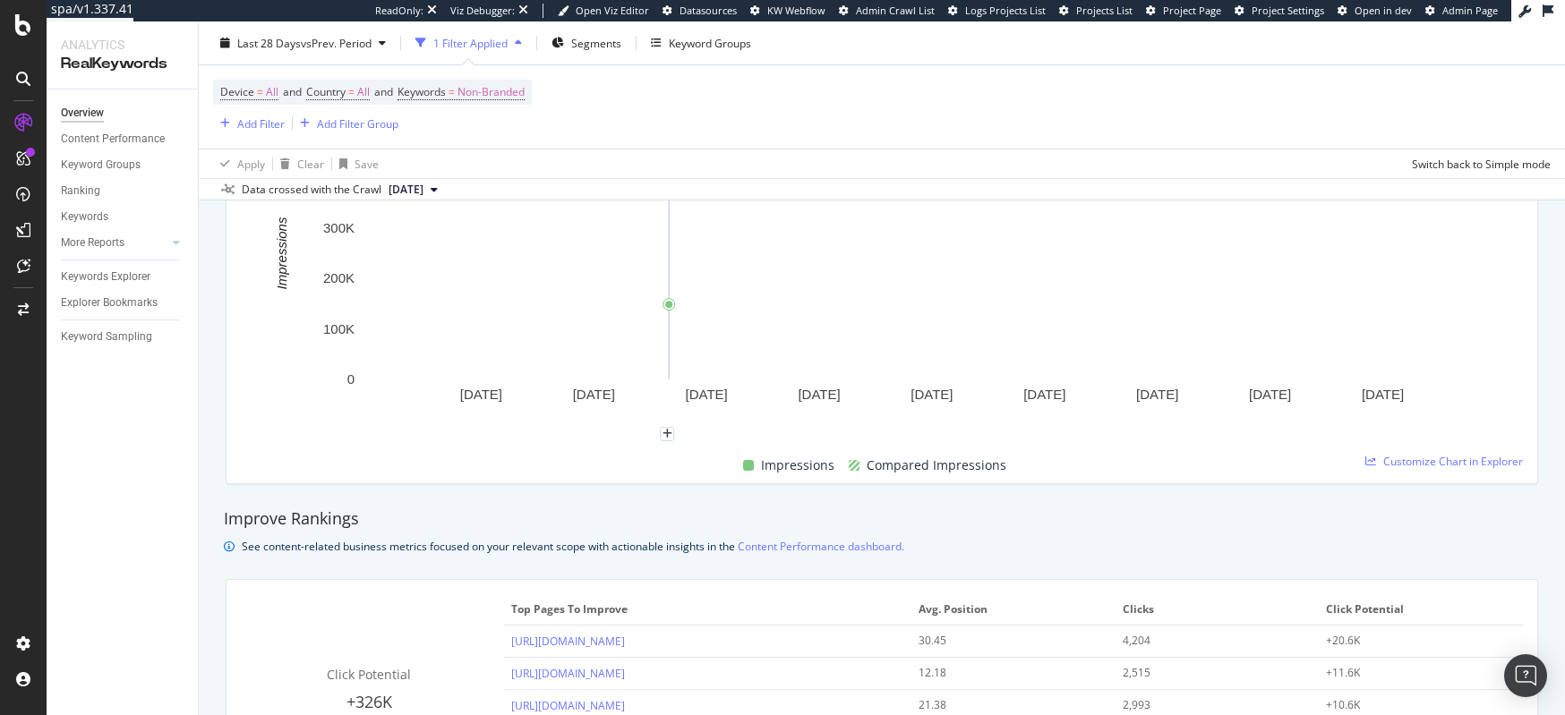
scroll to position [1187, 0]
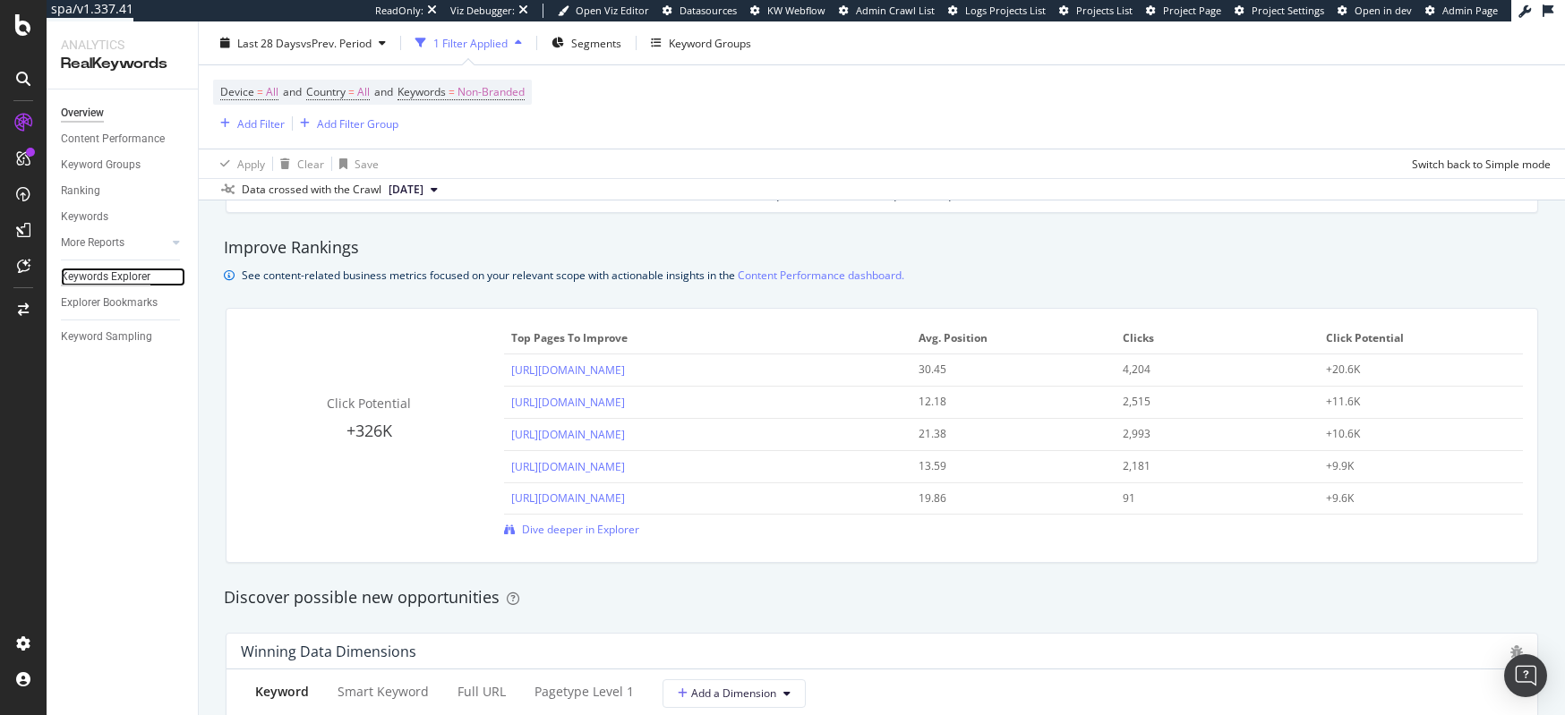
click at [123, 279] on div "Keywords Explorer" at bounding box center [106, 277] width 90 height 19
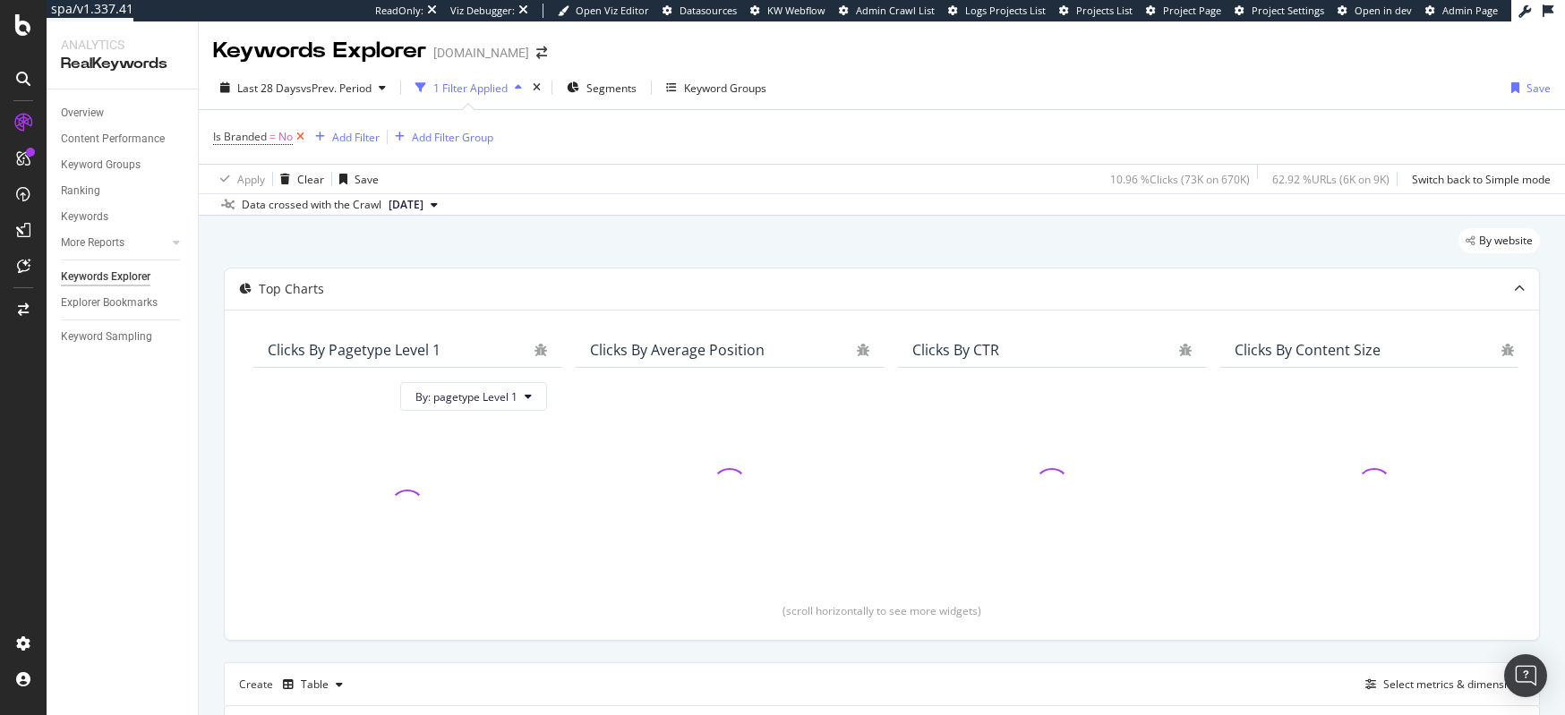
click at [298, 135] on icon at bounding box center [300, 137] width 15 height 18
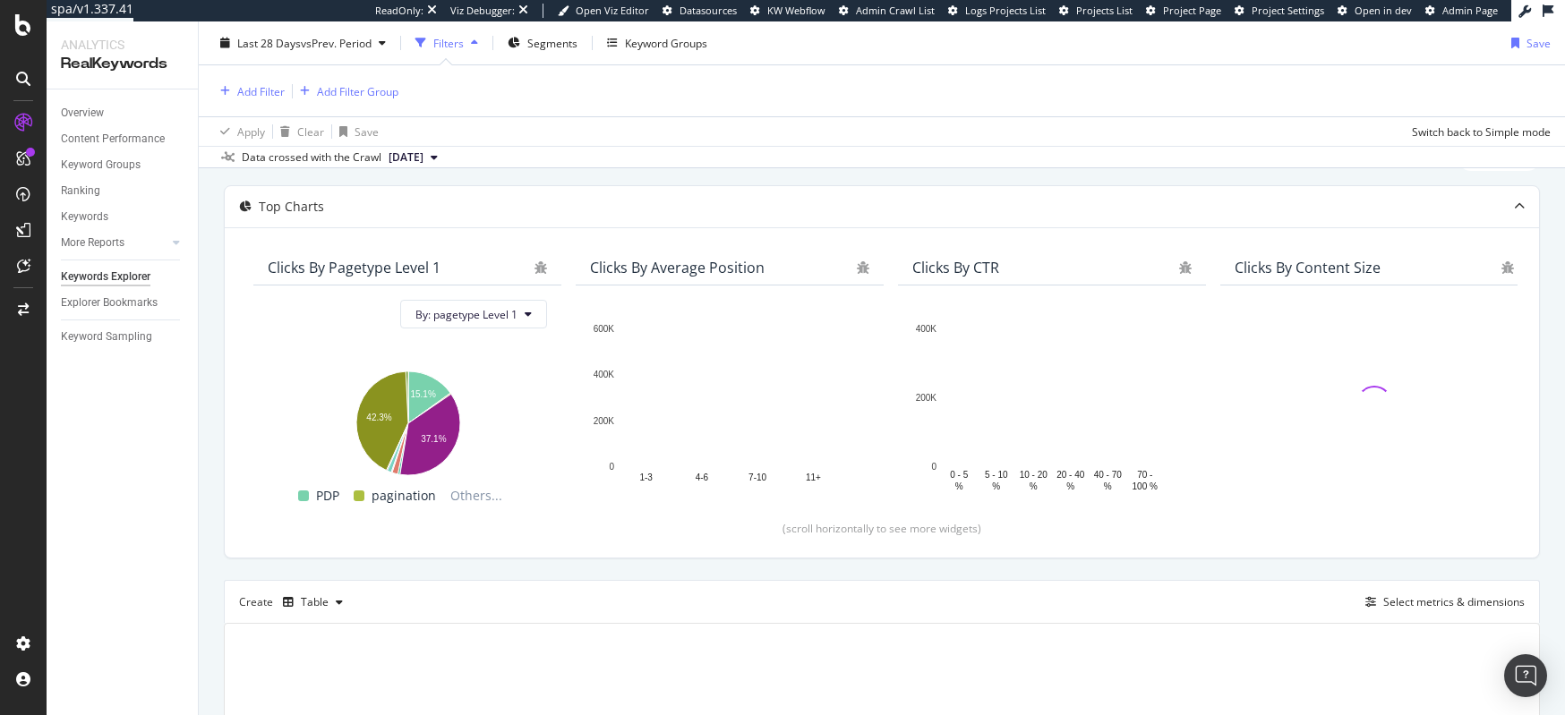
scroll to position [166, 0]
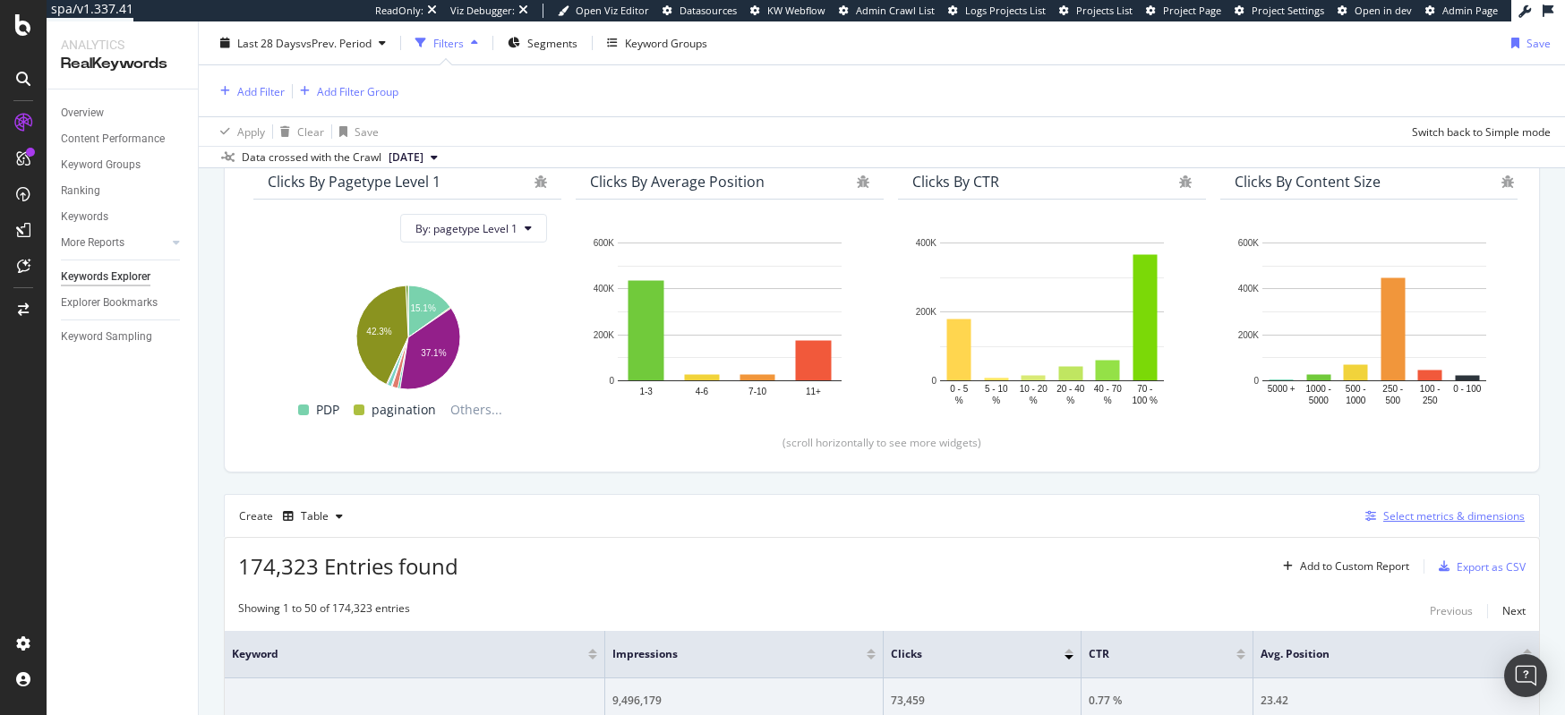
click at [1422, 521] on div "Select metrics & dimensions" at bounding box center [1453, 516] width 141 height 15
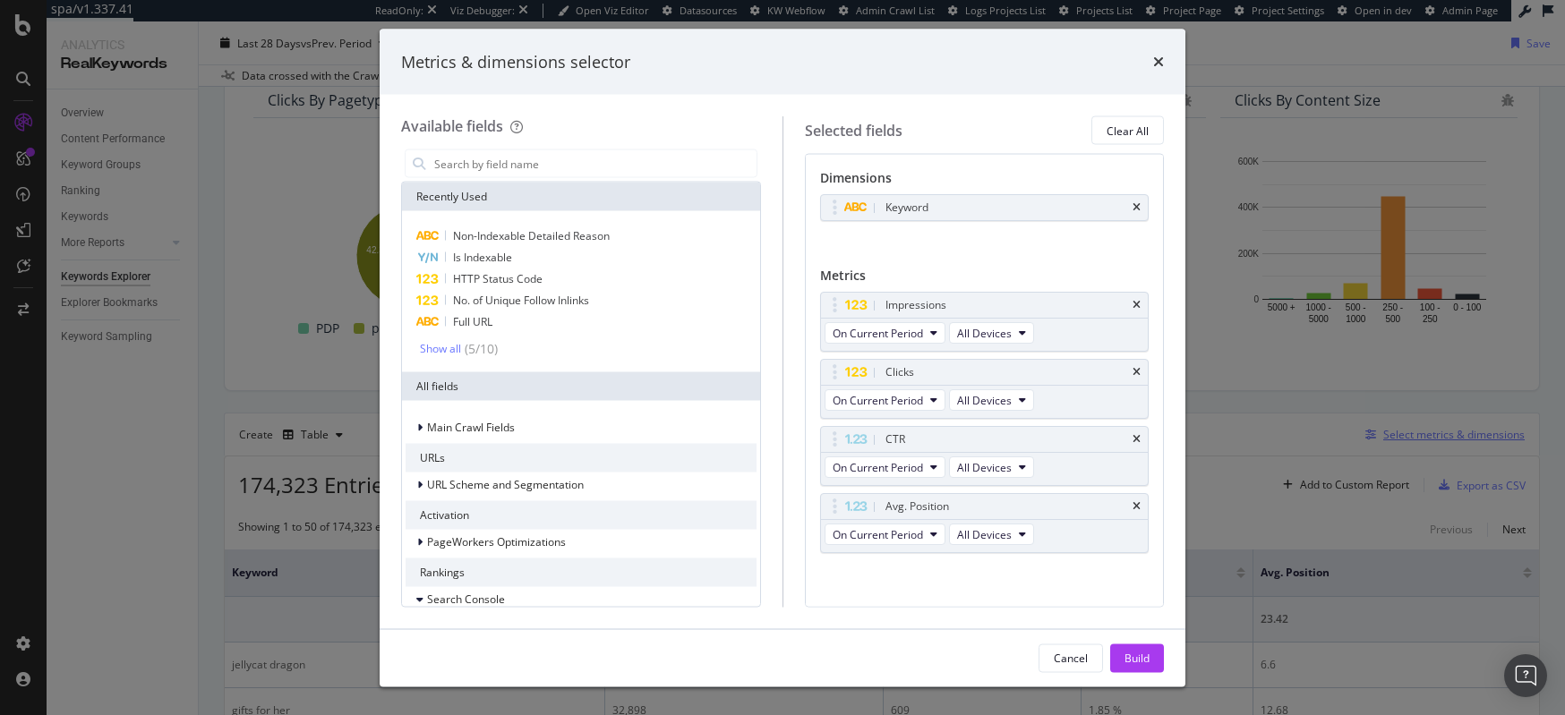
scroll to position [84, 0]
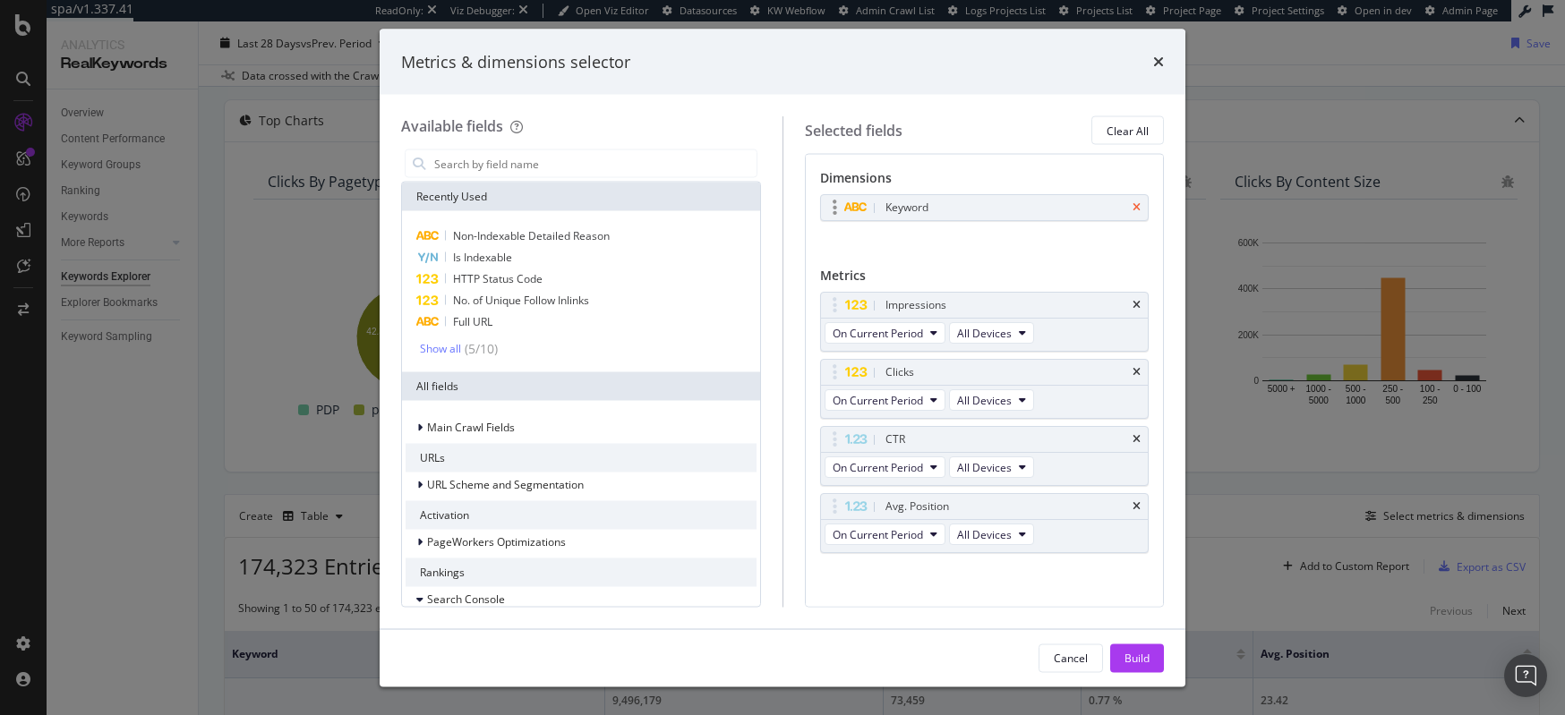
click at [1133, 211] on icon "times" at bounding box center [1137, 207] width 8 height 11
click at [556, 173] on input "modal" at bounding box center [594, 163] width 324 height 27
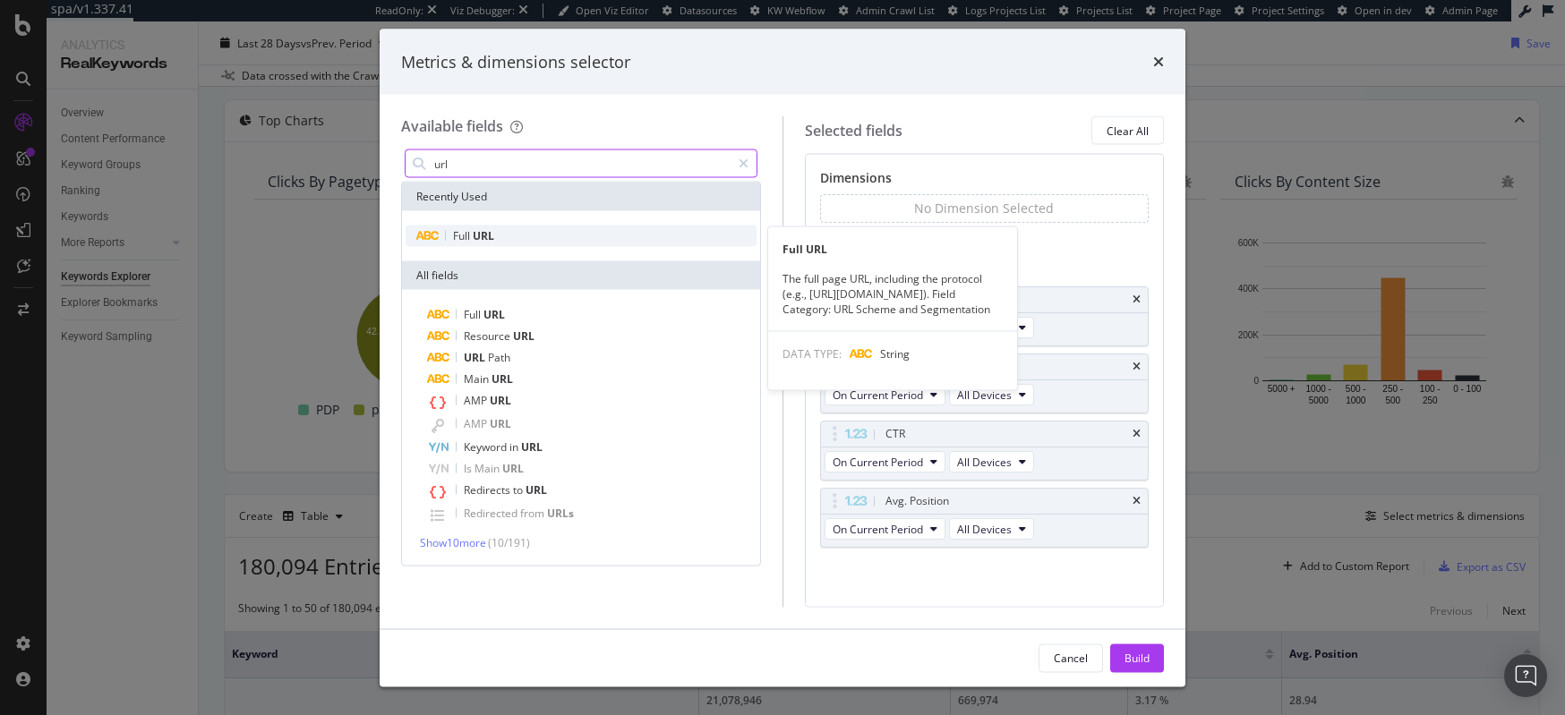
type input "url"
click at [527, 240] on div "Full URL" at bounding box center [581, 236] width 351 height 21
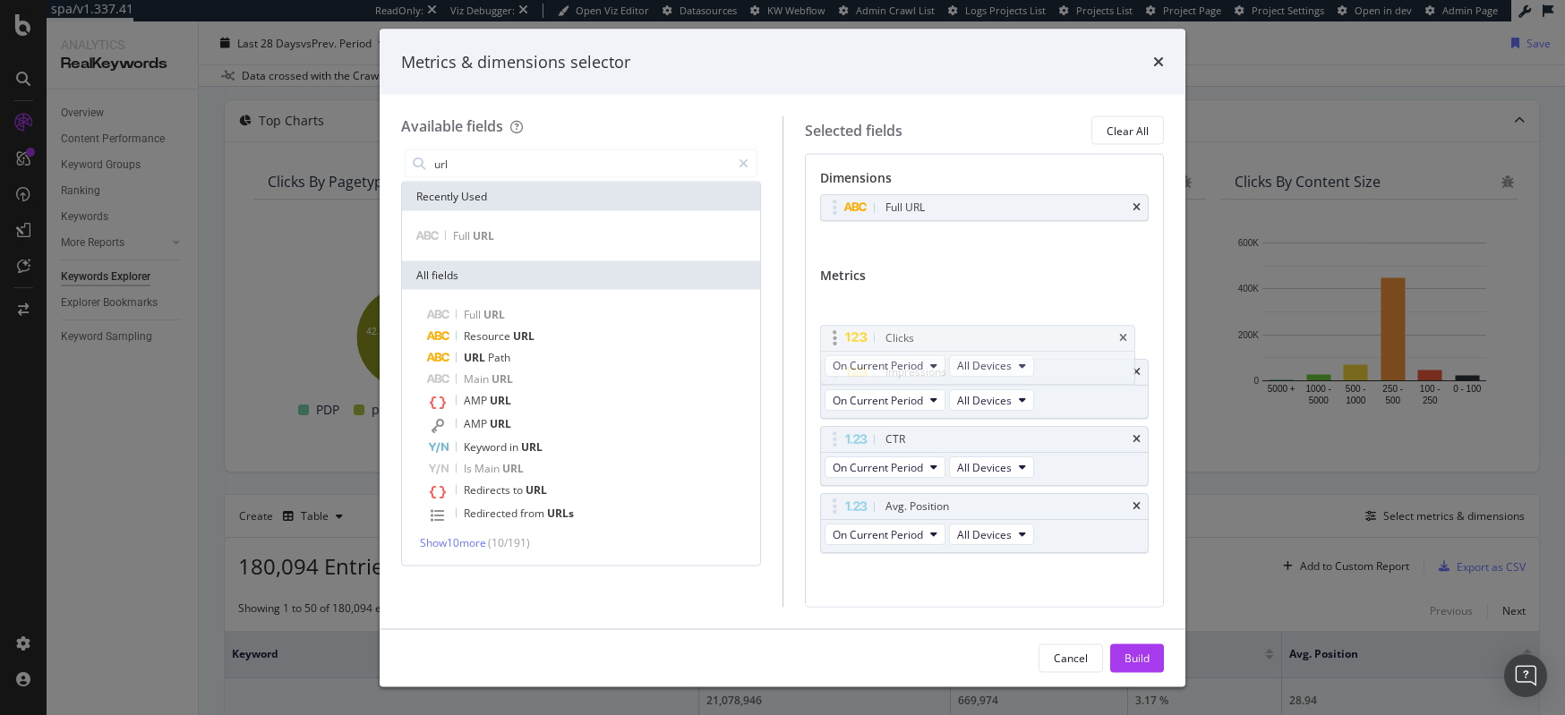
drag, startPoint x: 833, startPoint y: 372, endPoint x: 833, endPoint y: 312, distance: 60.0
click at [833, 312] on body "spa/v1.337.41 ReadOnly: Viz Debugger: Open Viz Editor Datasources KW Webflow Ad…" at bounding box center [782, 357] width 1565 height 715
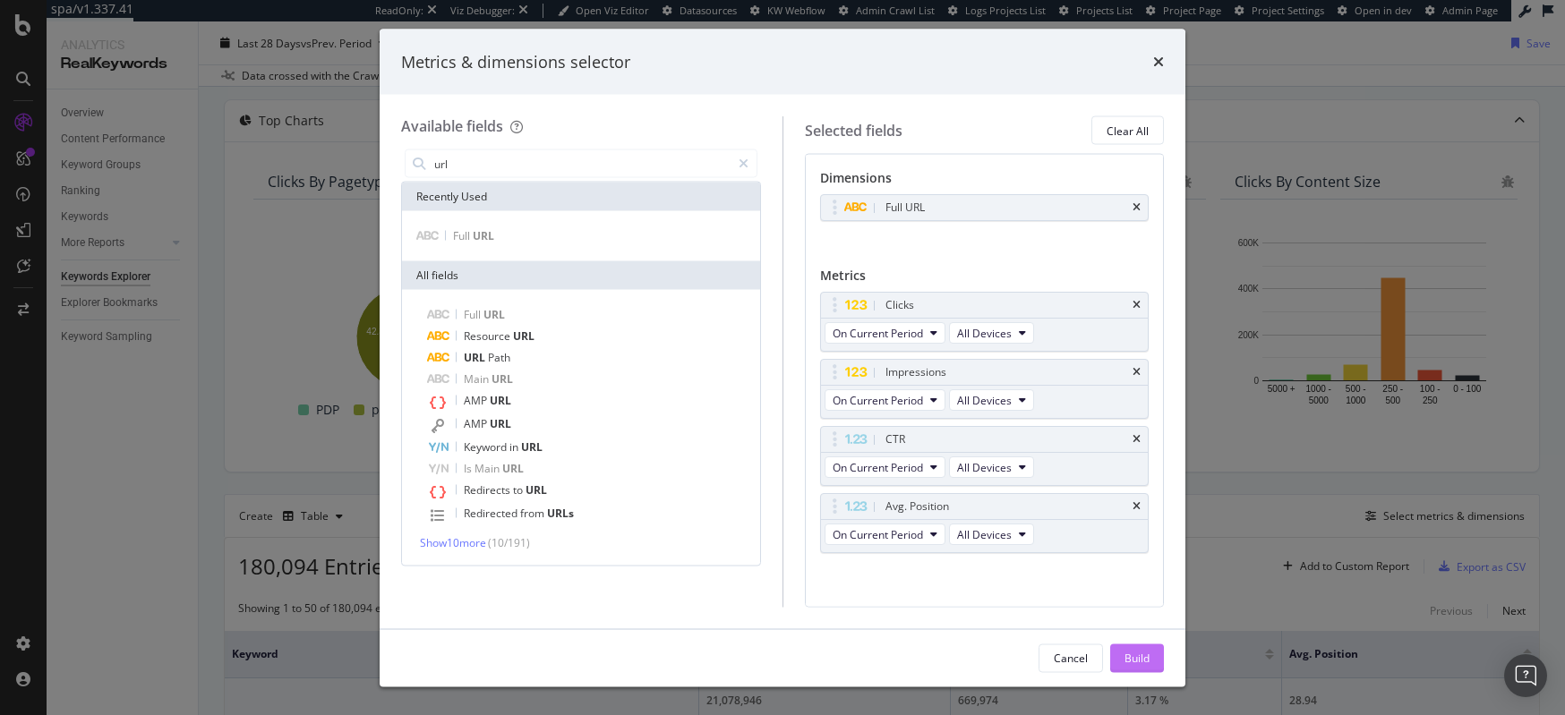
click at [1130, 653] on div "Build" at bounding box center [1137, 657] width 25 height 15
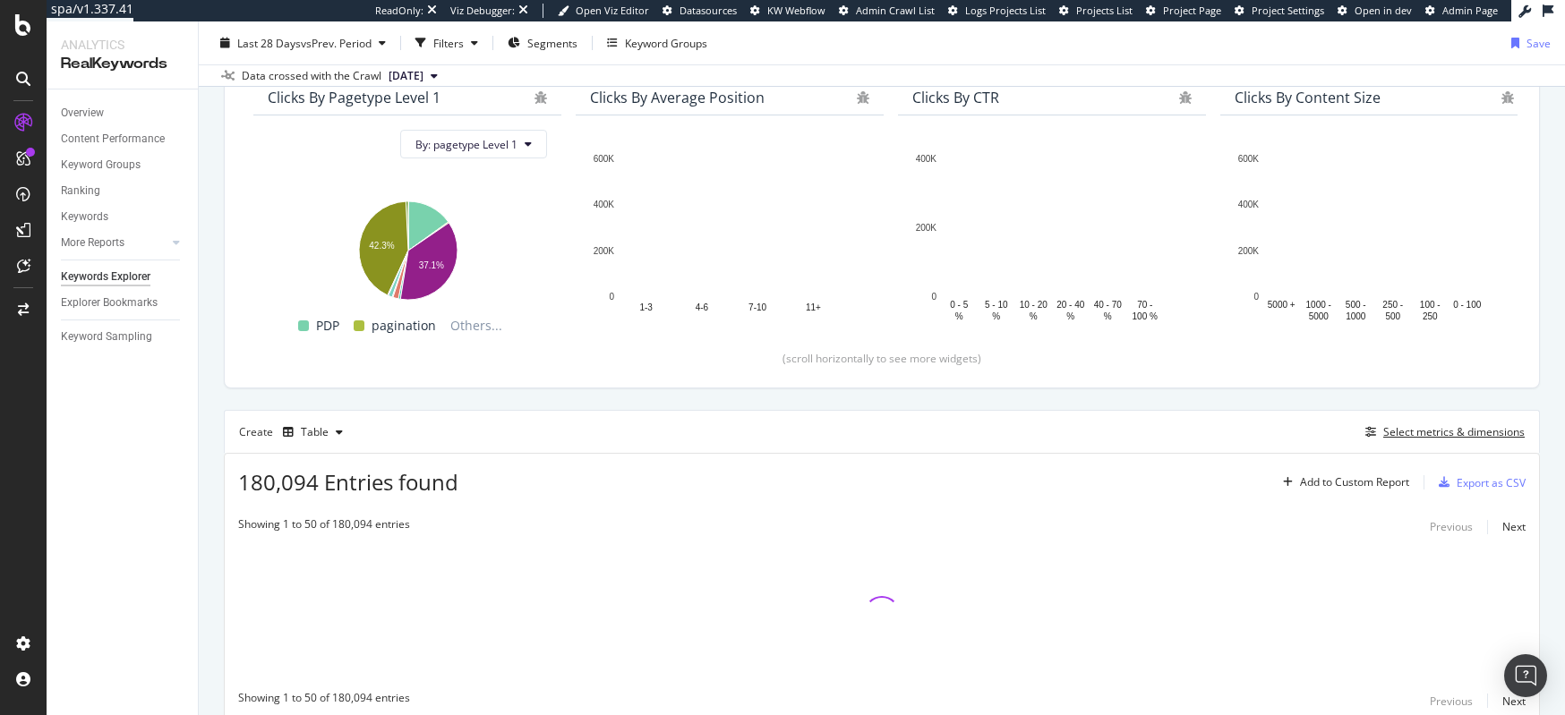
scroll to position [237, 0]
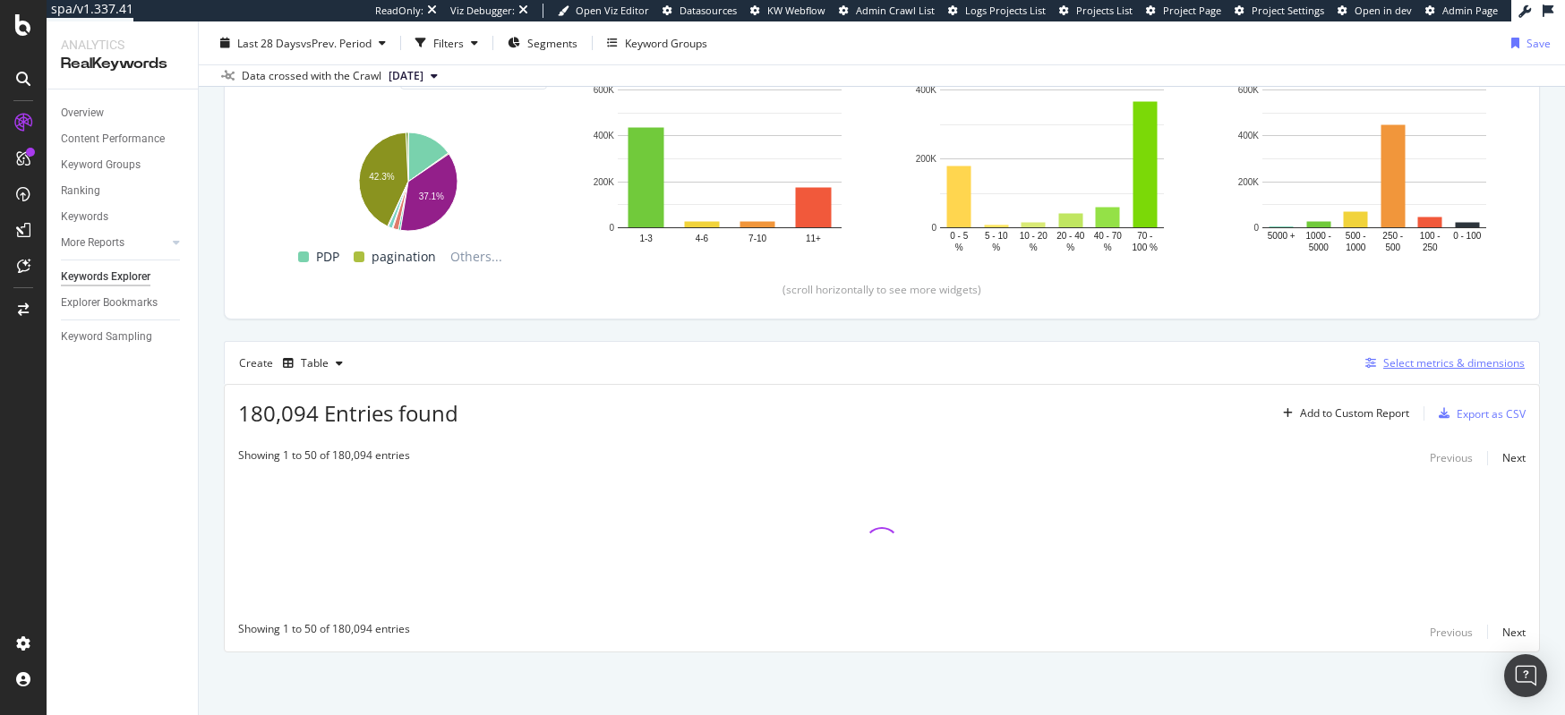
click at [1398, 369] on div "Select metrics & dimensions" at bounding box center [1453, 362] width 141 height 15
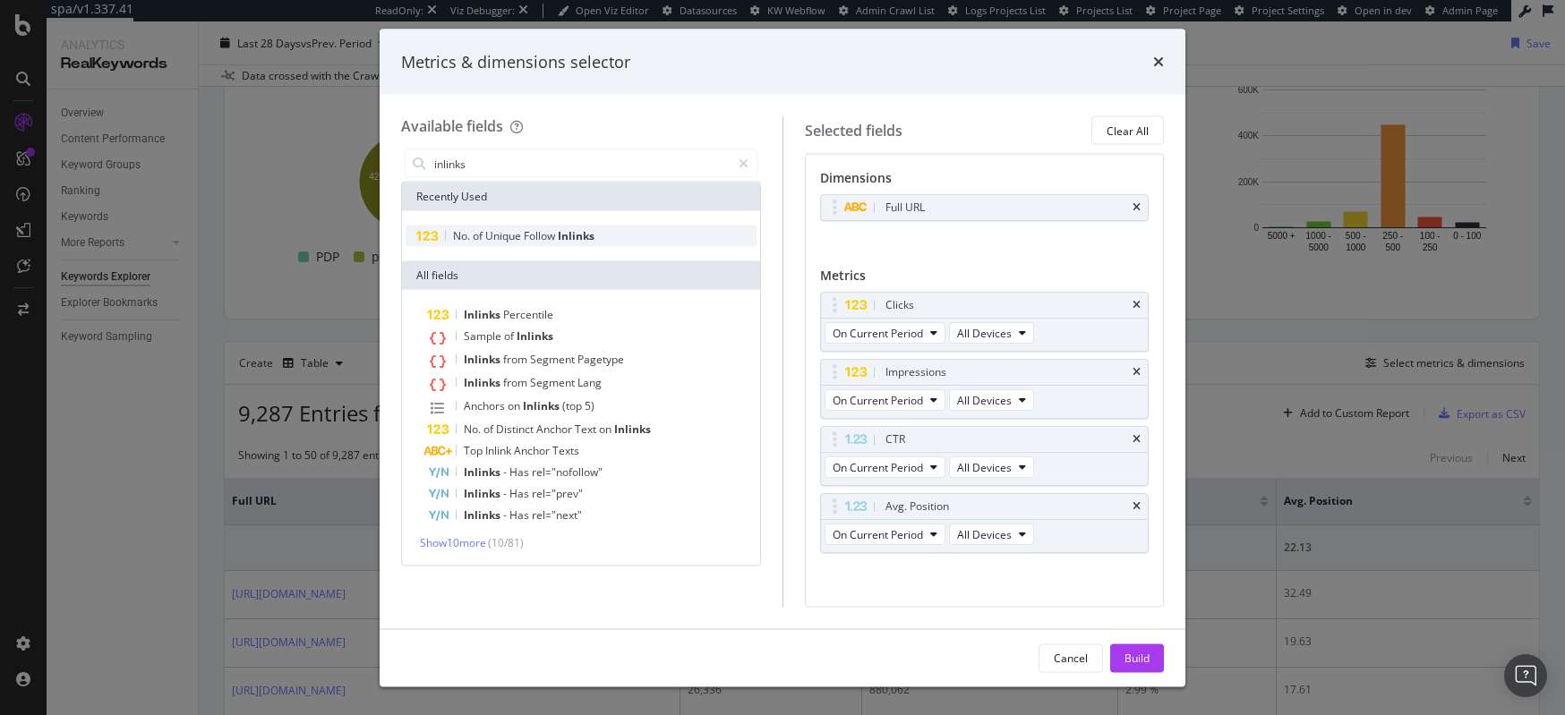
click at [584, 229] on span "Inlinks" at bounding box center [576, 235] width 37 height 15
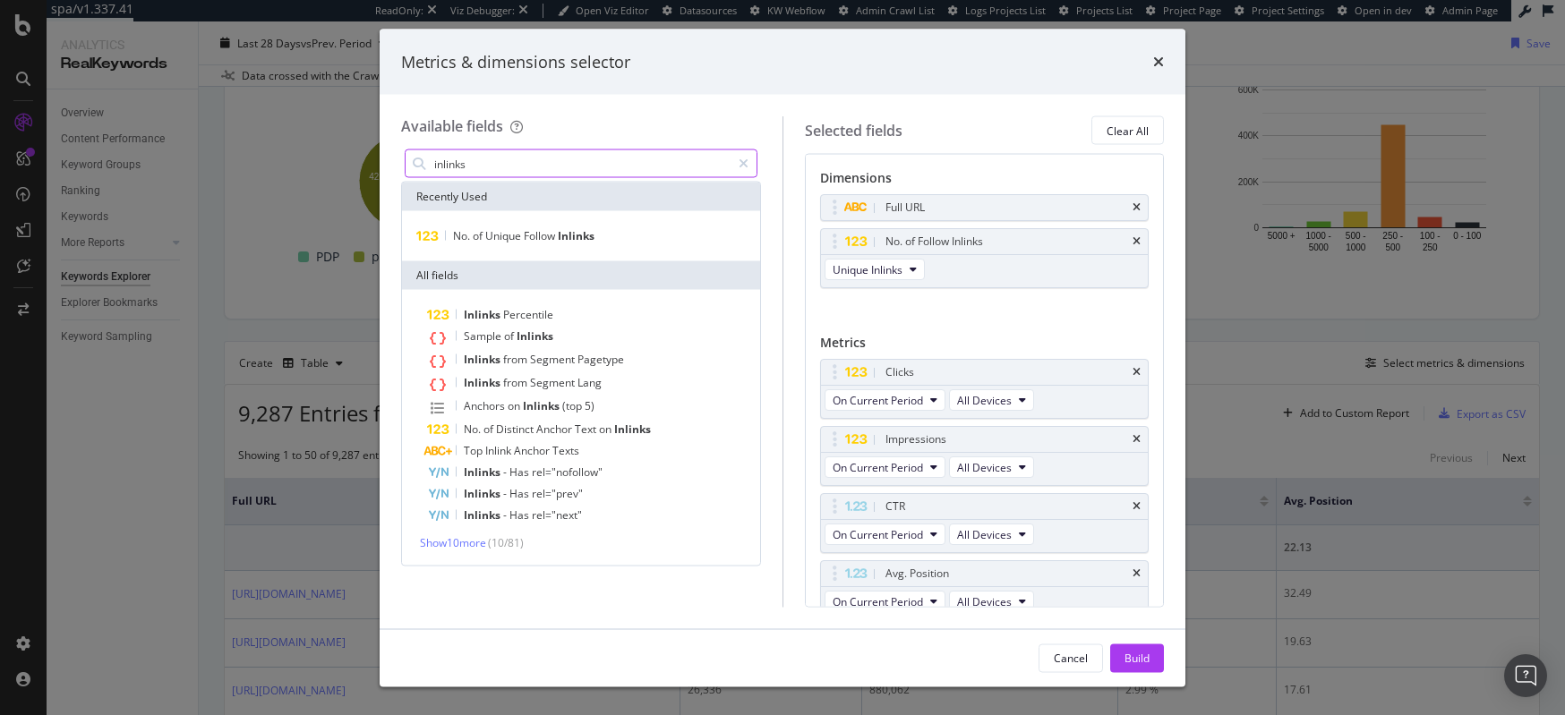
click at [488, 160] on input "inlinks" at bounding box center [581, 163] width 298 height 27
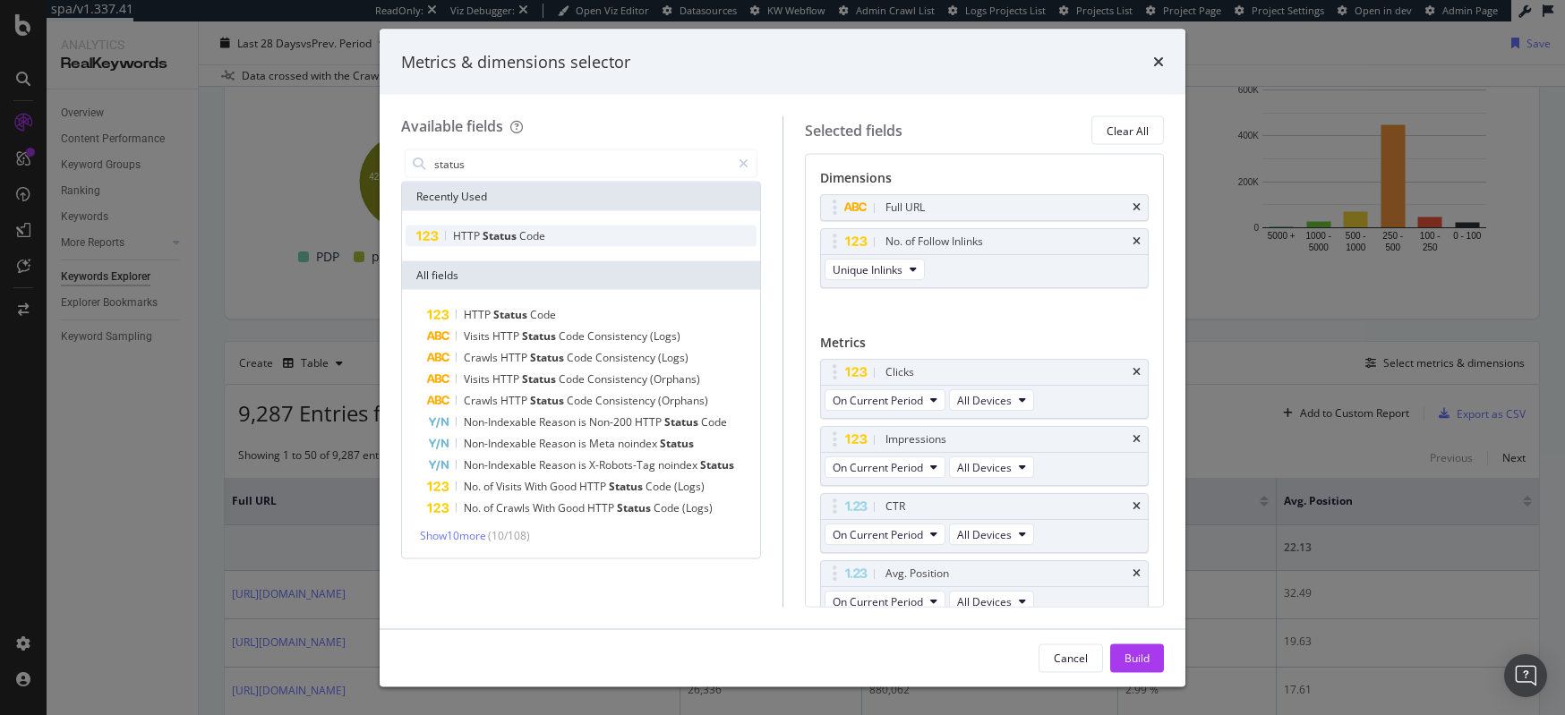
click at [519, 228] on span "Code" at bounding box center [532, 235] width 26 height 15
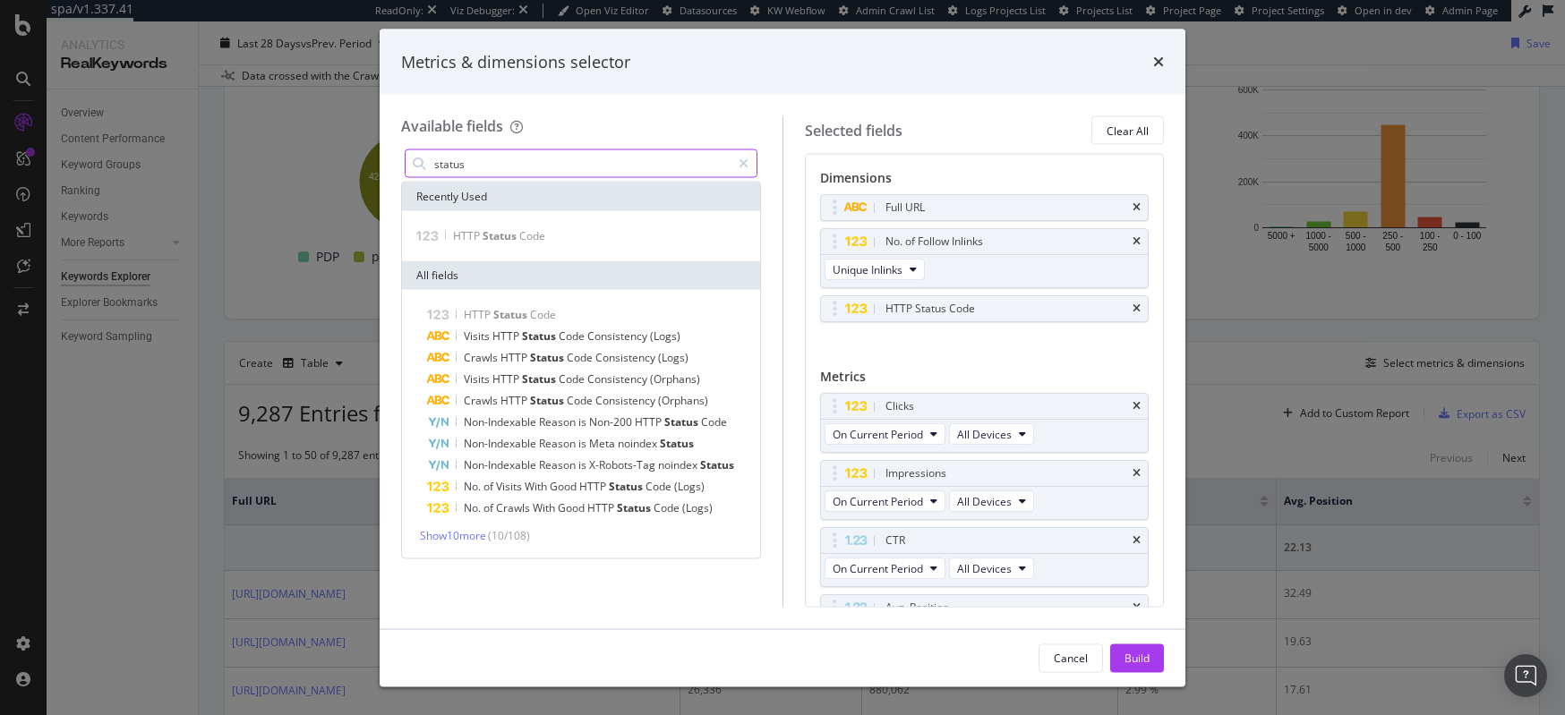
click at [477, 164] on input "status" at bounding box center [581, 163] width 298 height 27
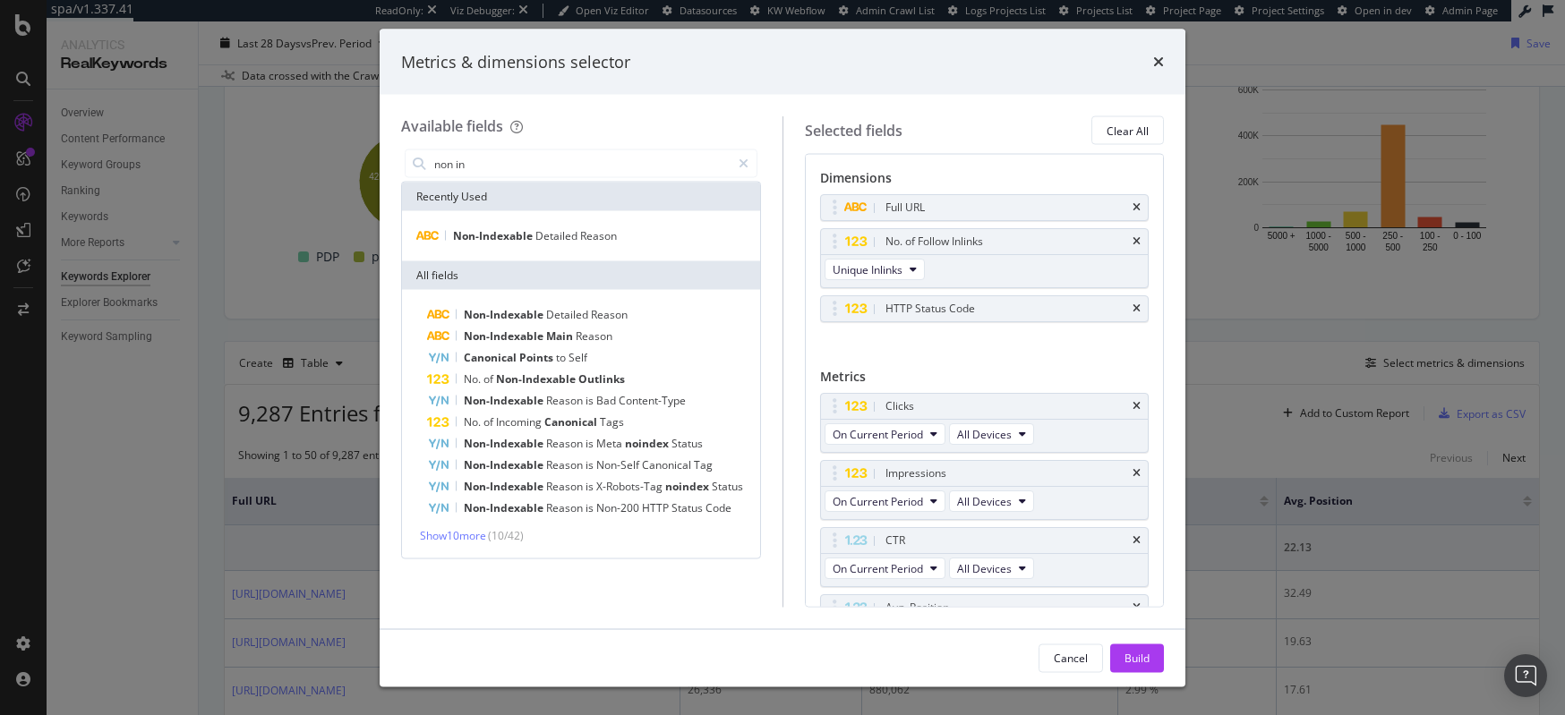
click at [862, 341] on div "Full URL No. of Follow Inlinks Unique Inlinks HTTP Status Code You can use this…" at bounding box center [985, 277] width 330 height 167
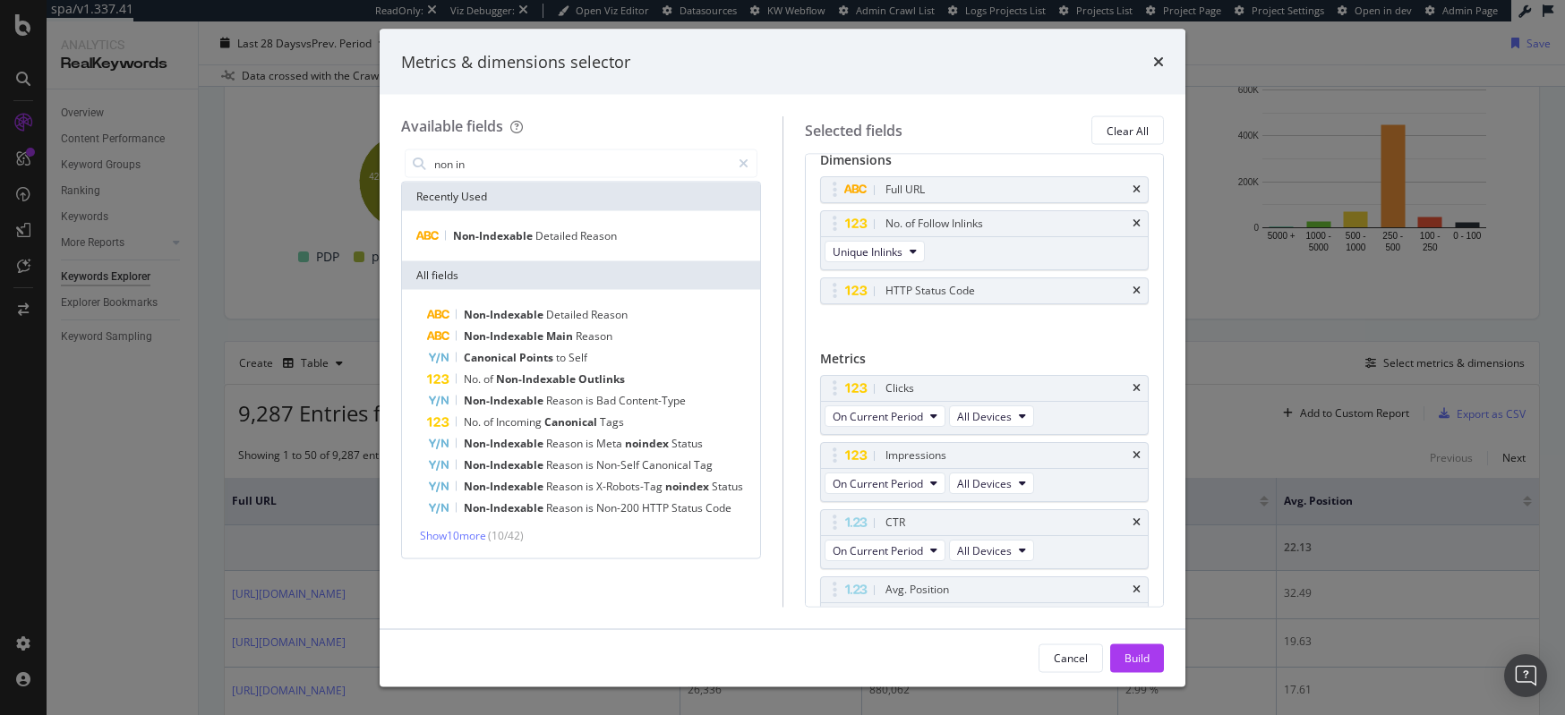
scroll to position [20, 0]
click at [531, 166] on input "non in" at bounding box center [581, 163] width 298 height 27
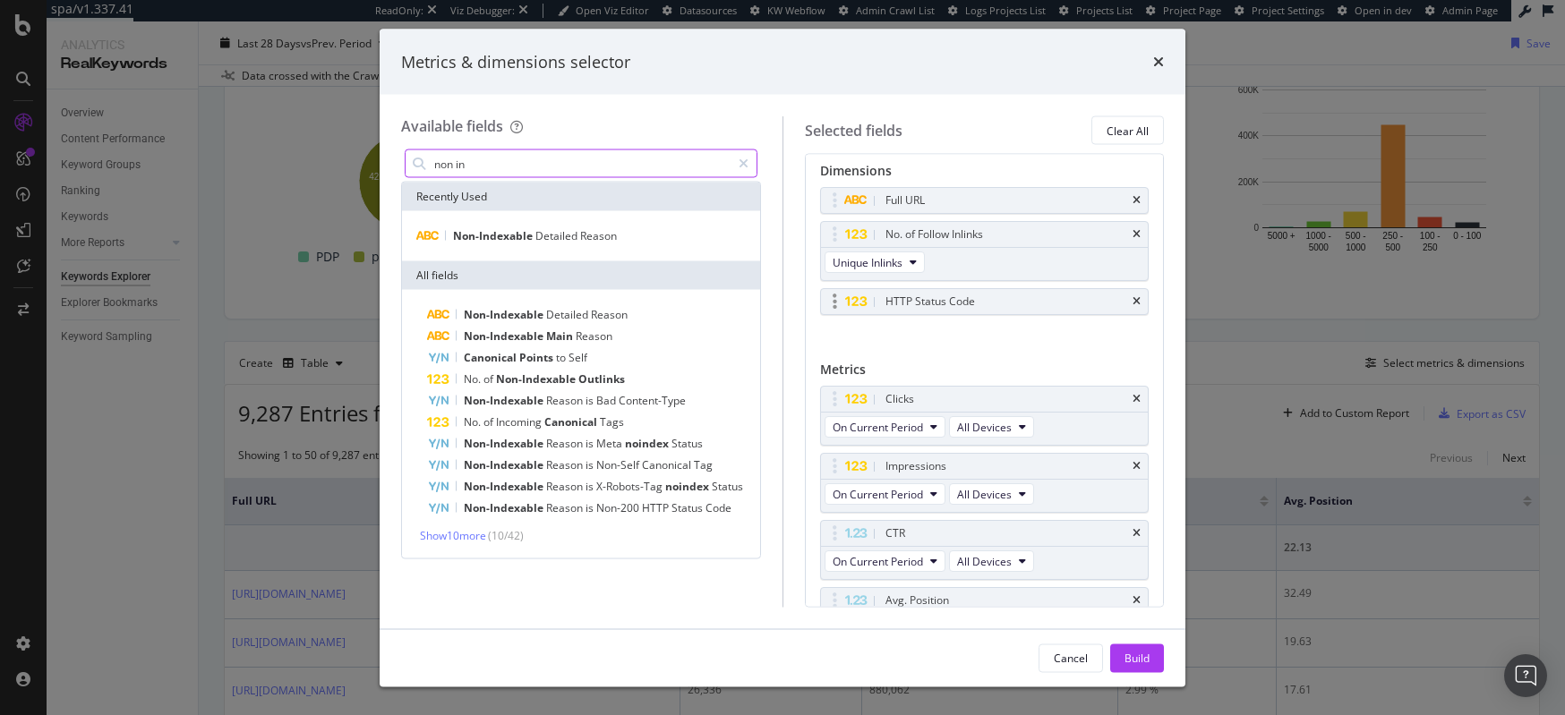
scroll to position [0, 0]
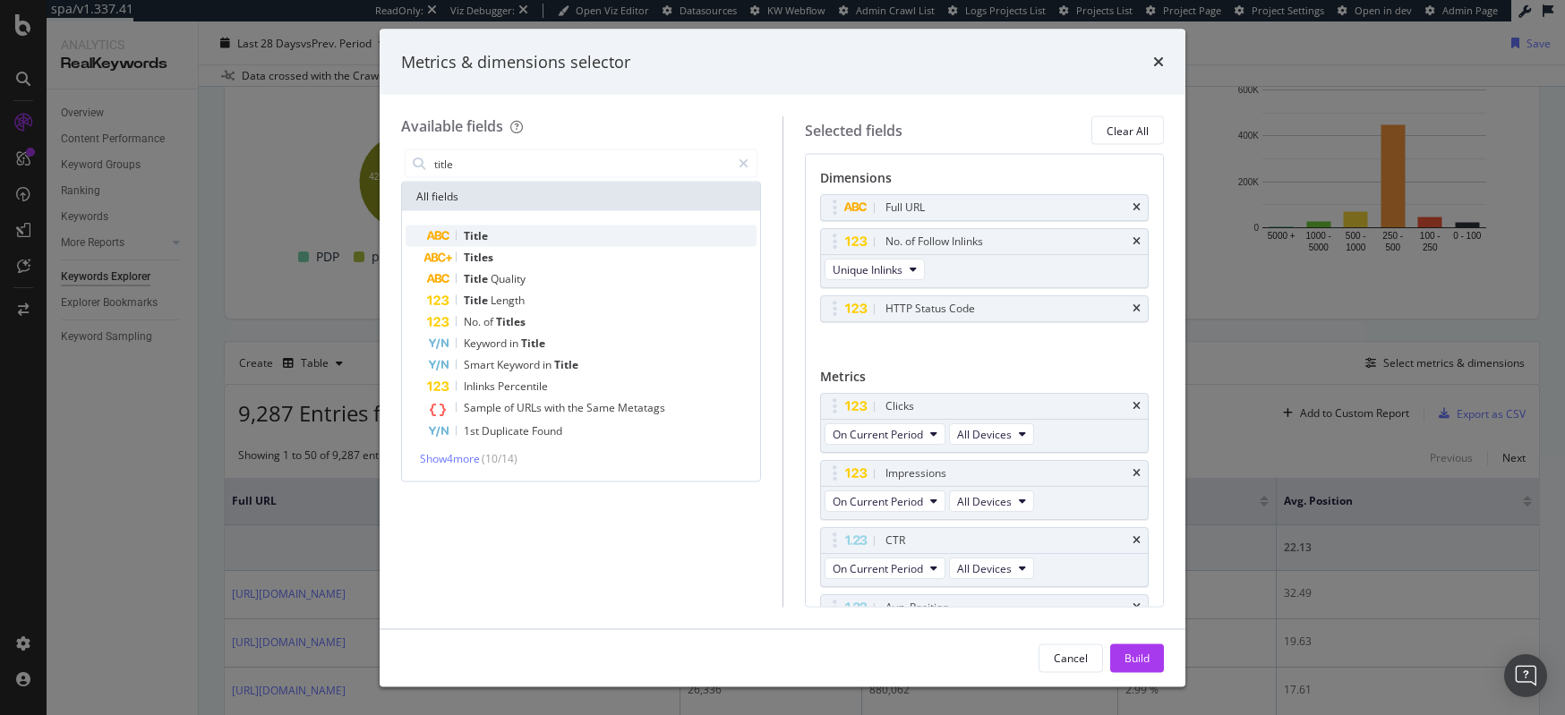
click at [596, 236] on div "Title" at bounding box center [592, 236] width 330 height 21
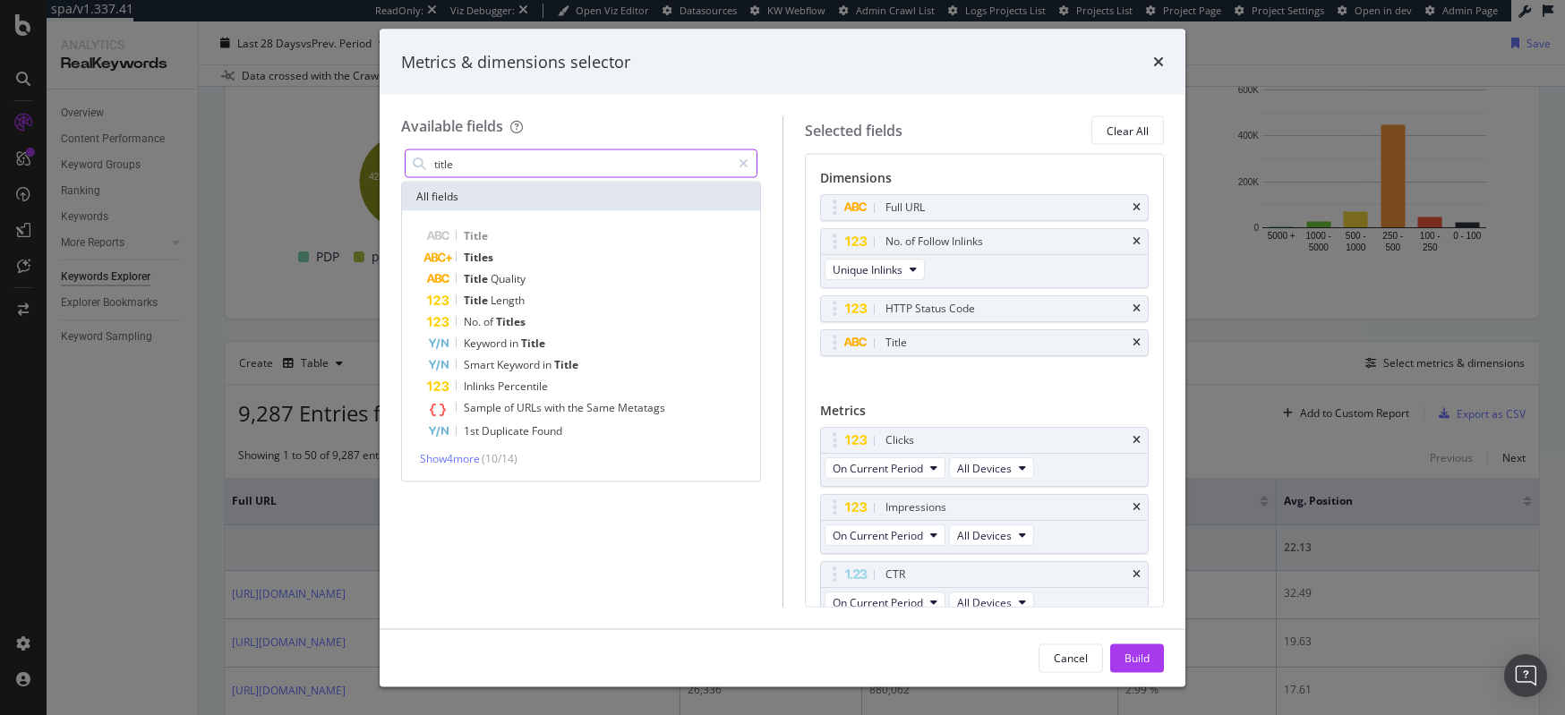
click at [482, 165] on input "title" at bounding box center [581, 163] width 298 height 27
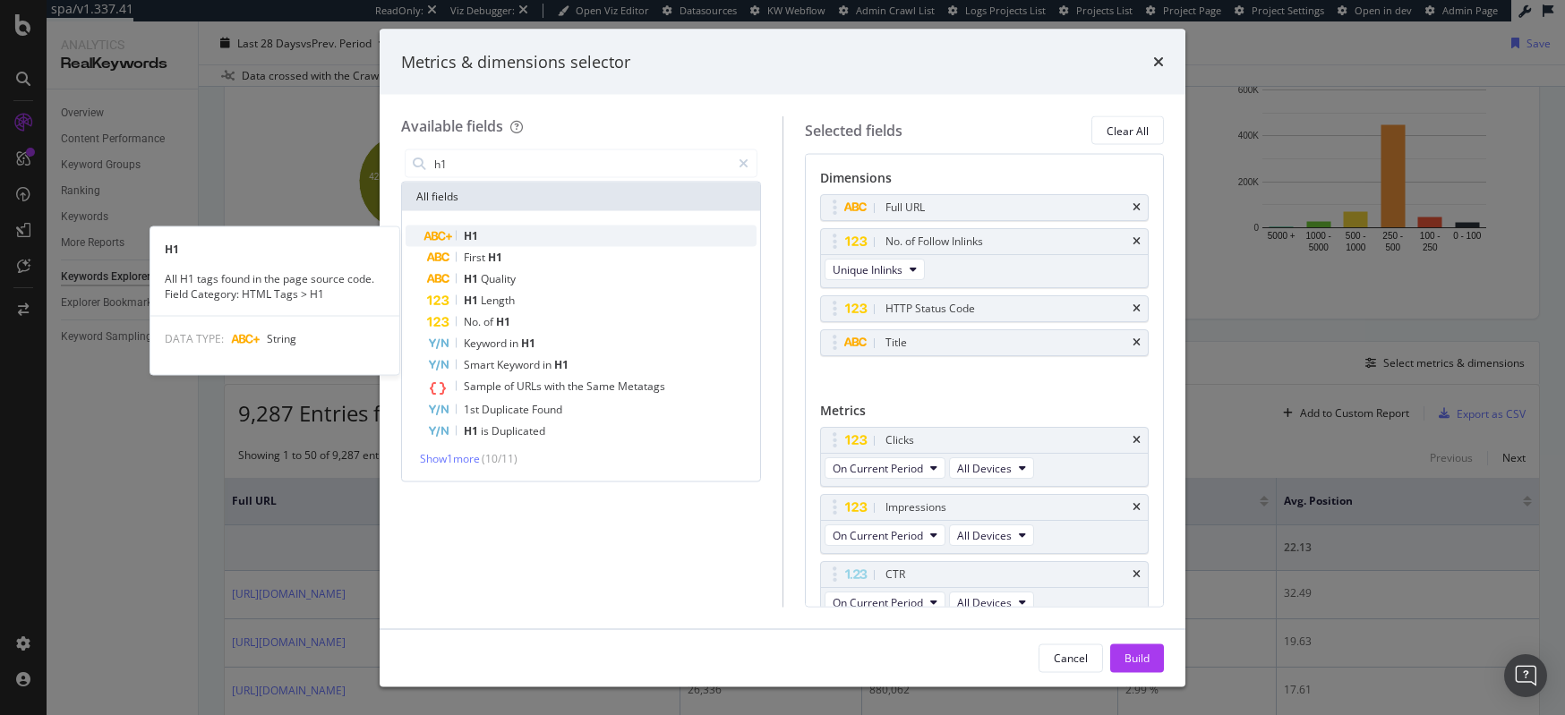
click at [498, 228] on div "H1" at bounding box center [592, 236] width 330 height 21
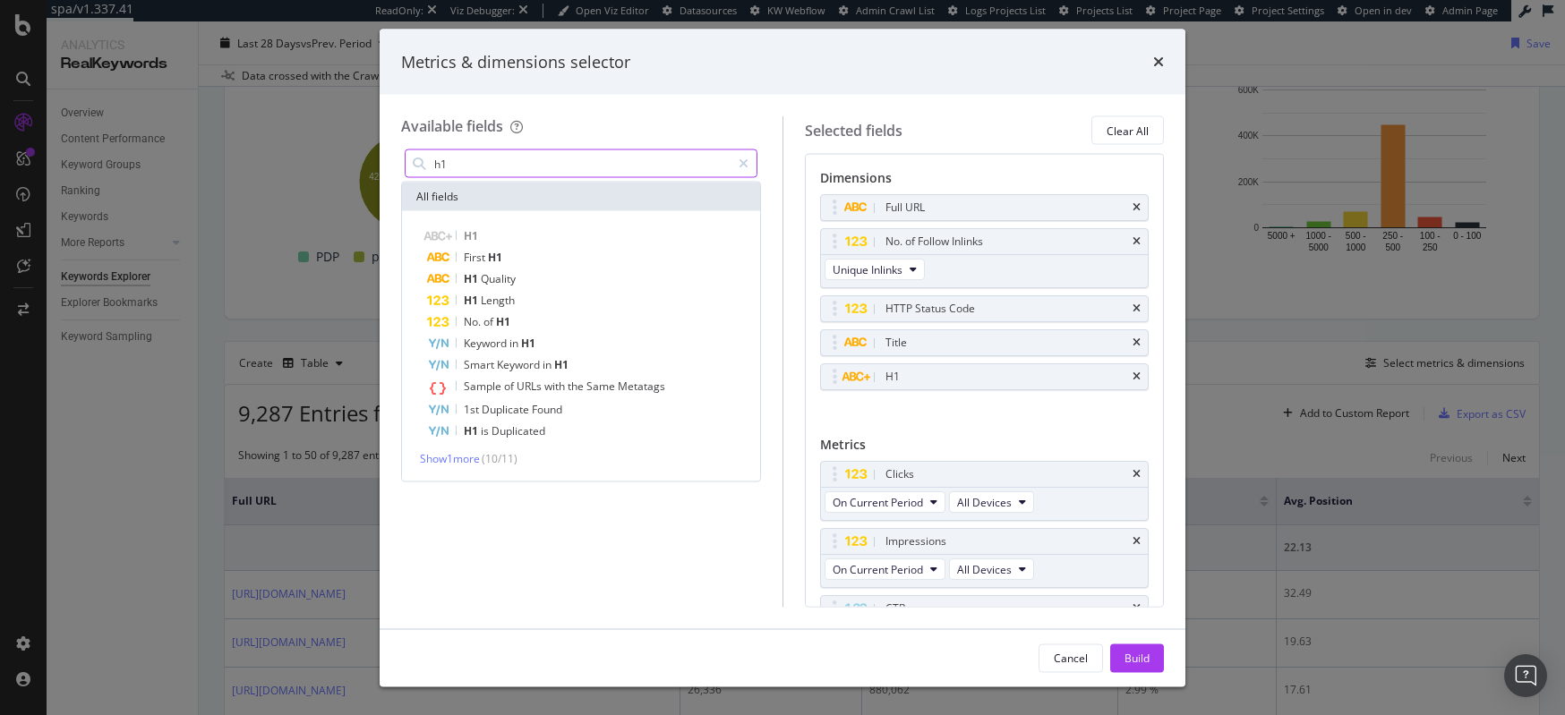
click at [484, 166] on input "h1" at bounding box center [581, 163] width 298 height 27
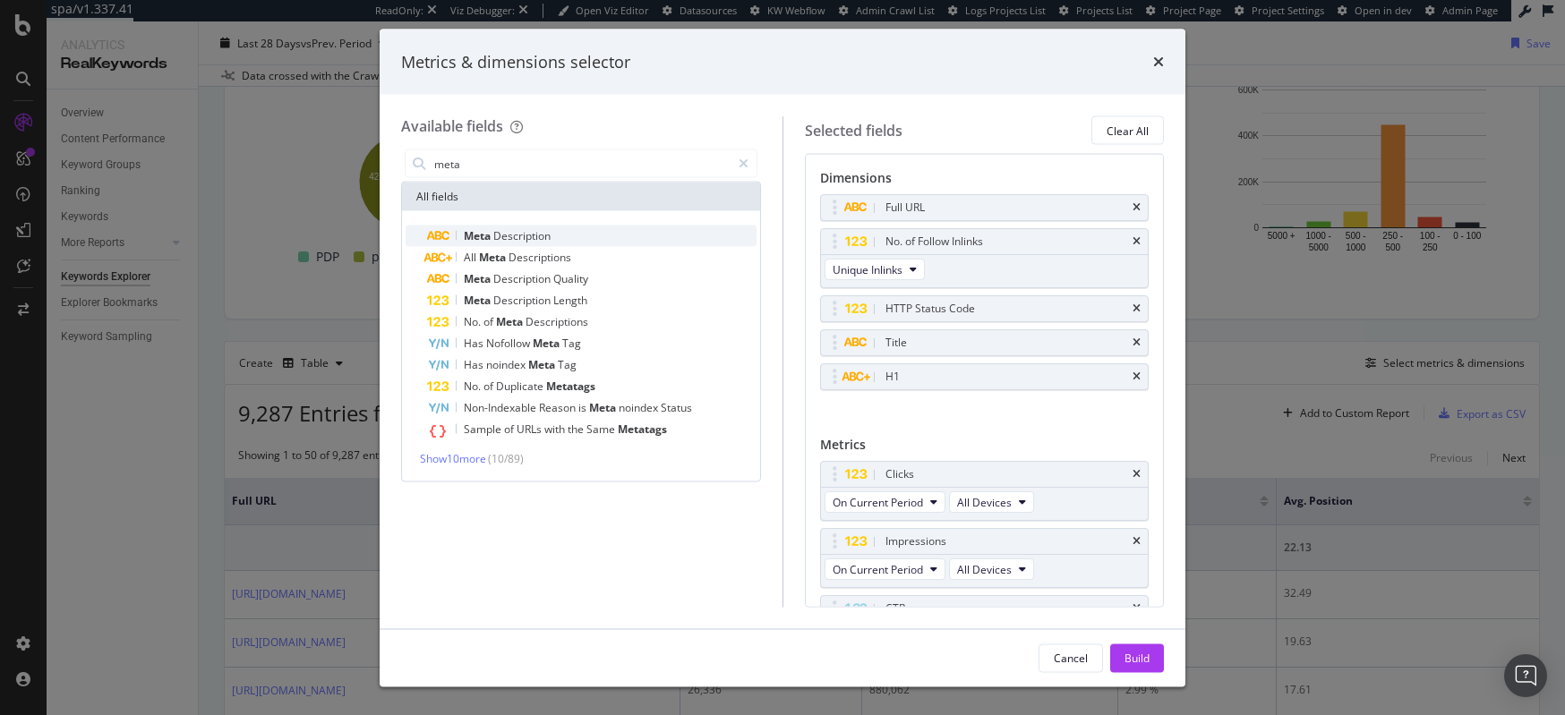
click at [507, 239] on span "Description" at bounding box center [521, 235] width 57 height 15
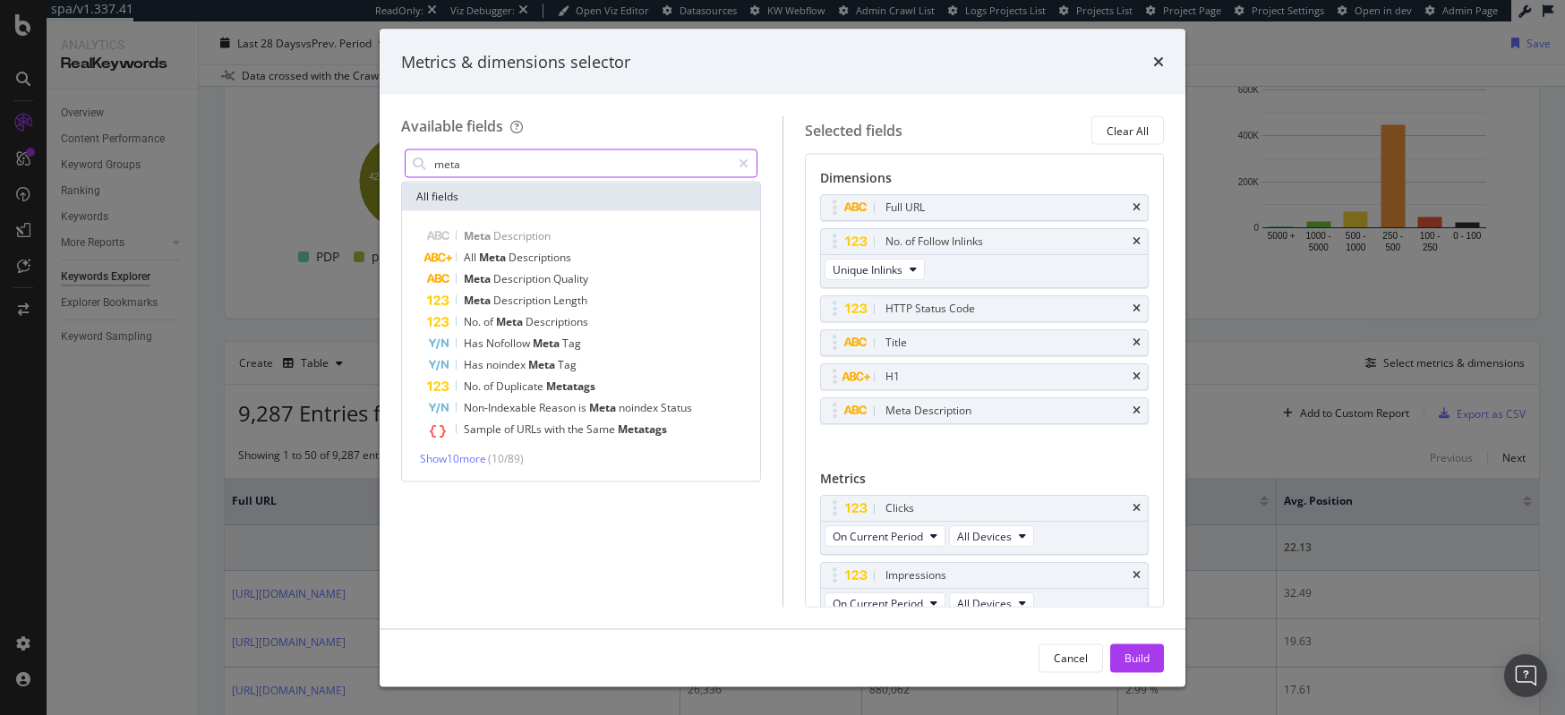
click at [457, 155] on input "meta" at bounding box center [581, 163] width 298 height 27
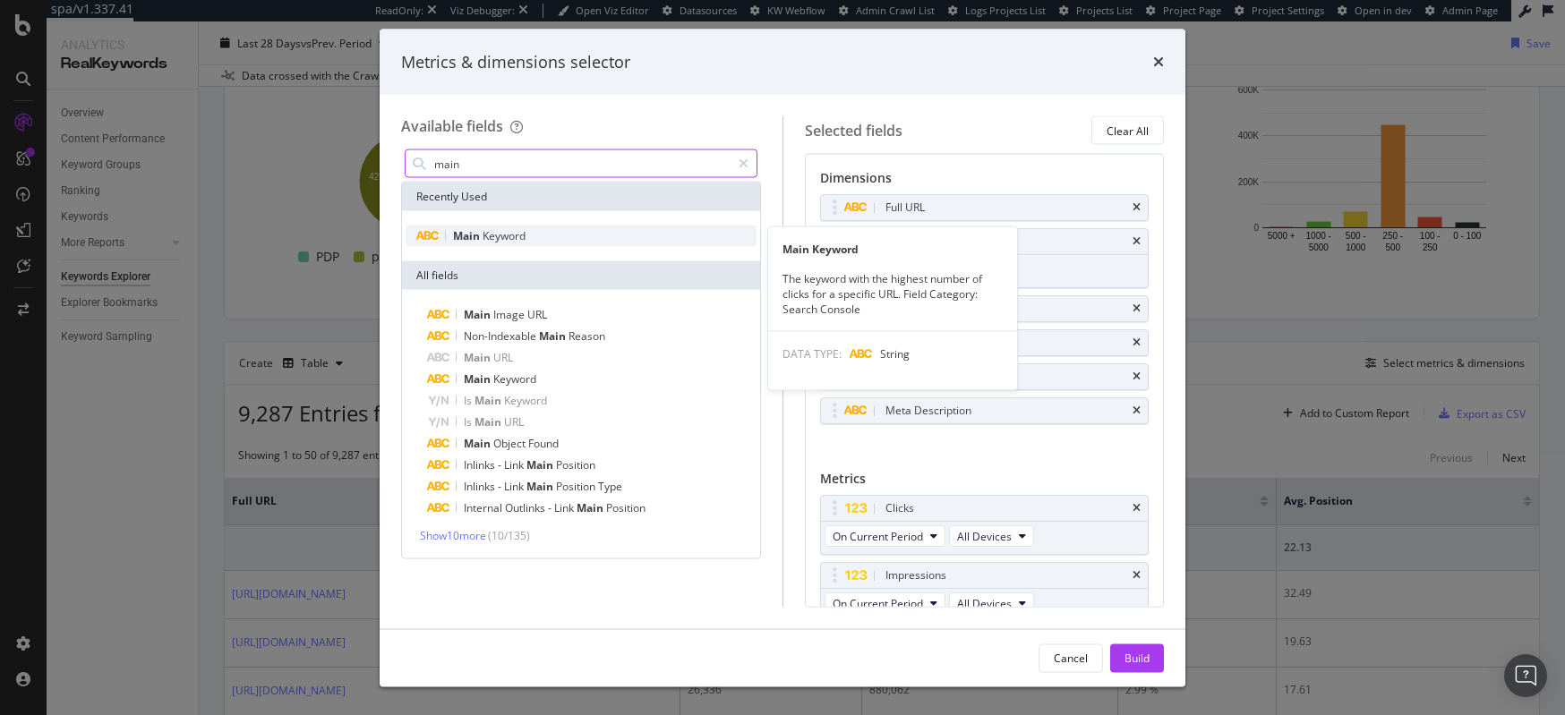
type input "main"
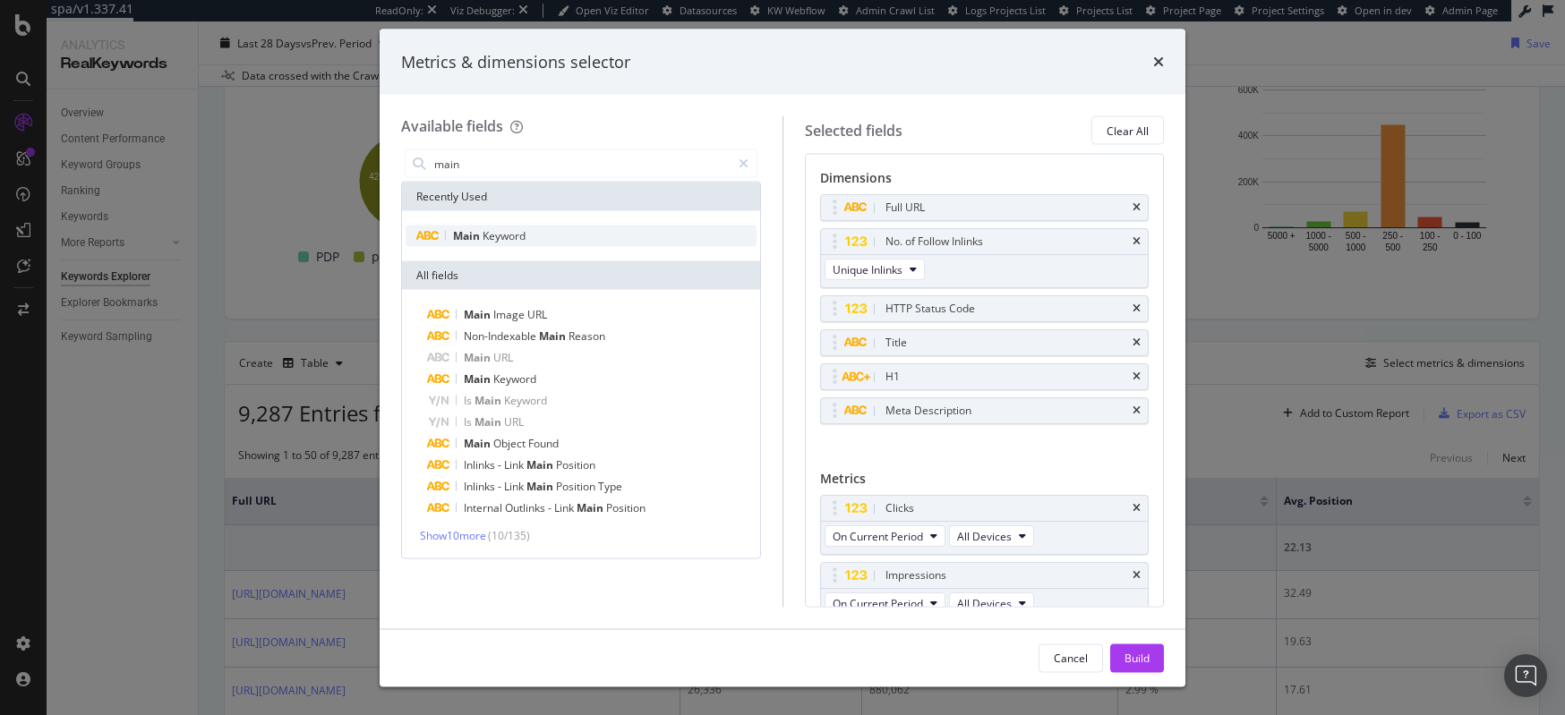
click at [498, 237] on span "Keyword" at bounding box center [504, 235] width 43 height 15
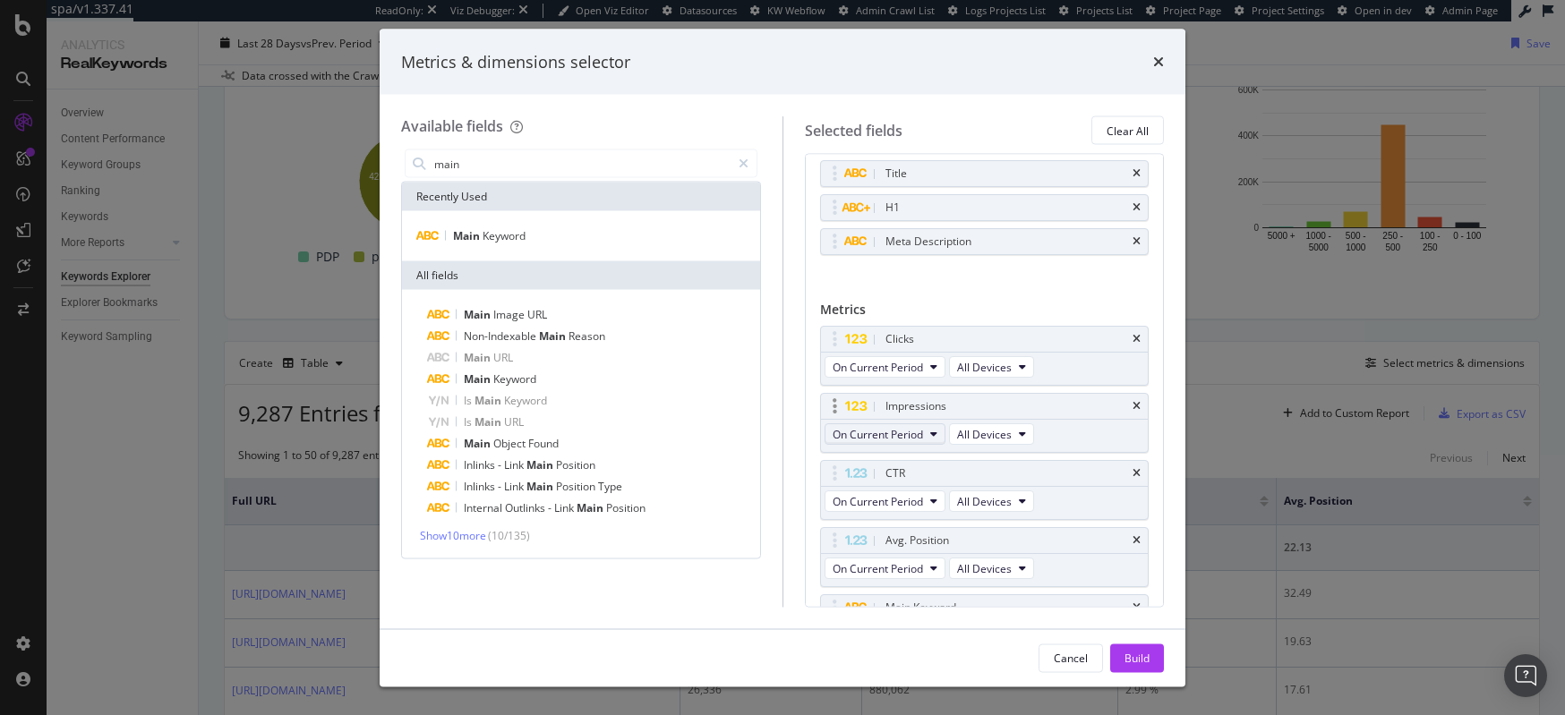
scroll to position [218, 0]
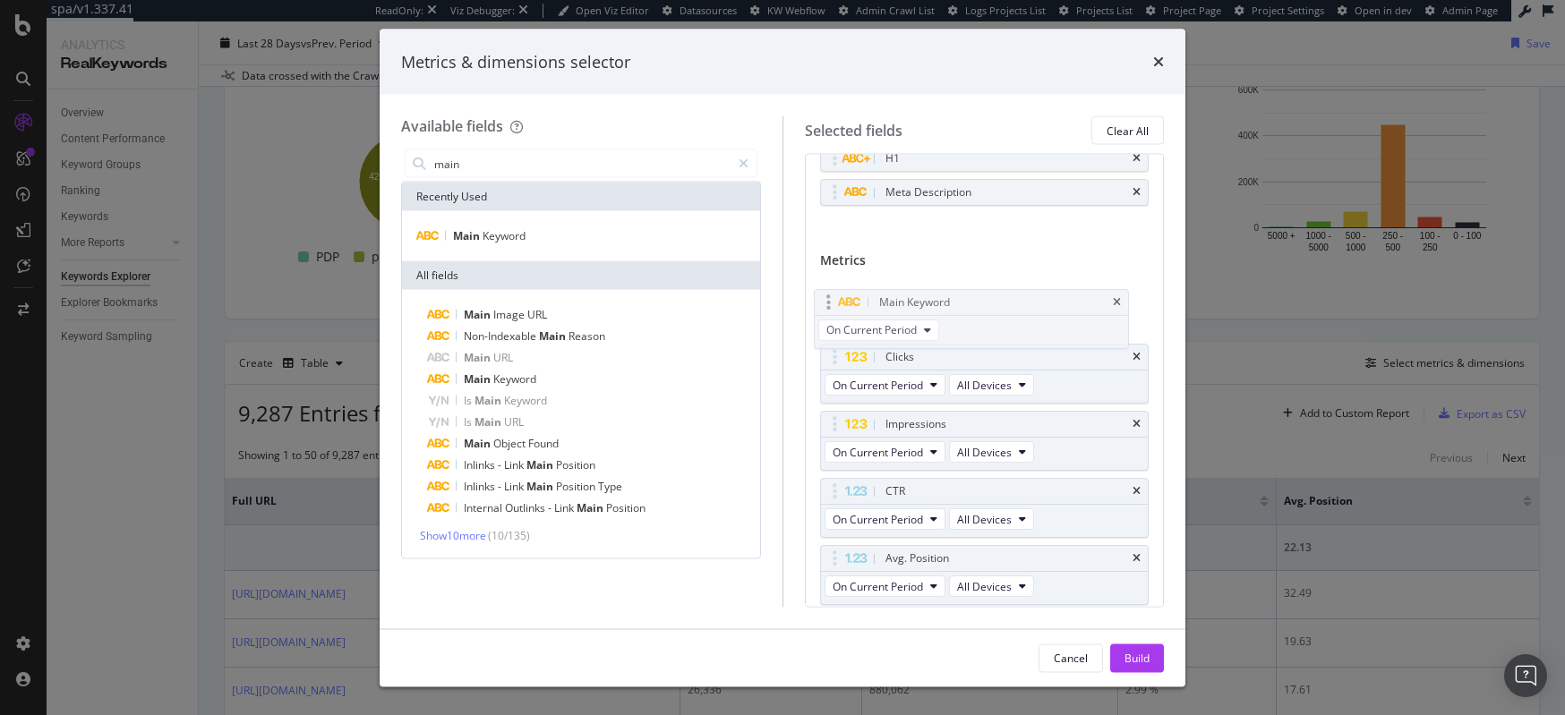
drag, startPoint x: 827, startPoint y: 554, endPoint x: 821, endPoint y: 287, distance: 267.8
click at [821, 287] on body "spa/v1.337.41 ReadOnly: Viz Debugger: Open Viz Editor Datasources KW Webflow Ad…" at bounding box center [782, 357] width 1565 height 715
click at [1138, 655] on div "Build" at bounding box center [1137, 657] width 25 height 15
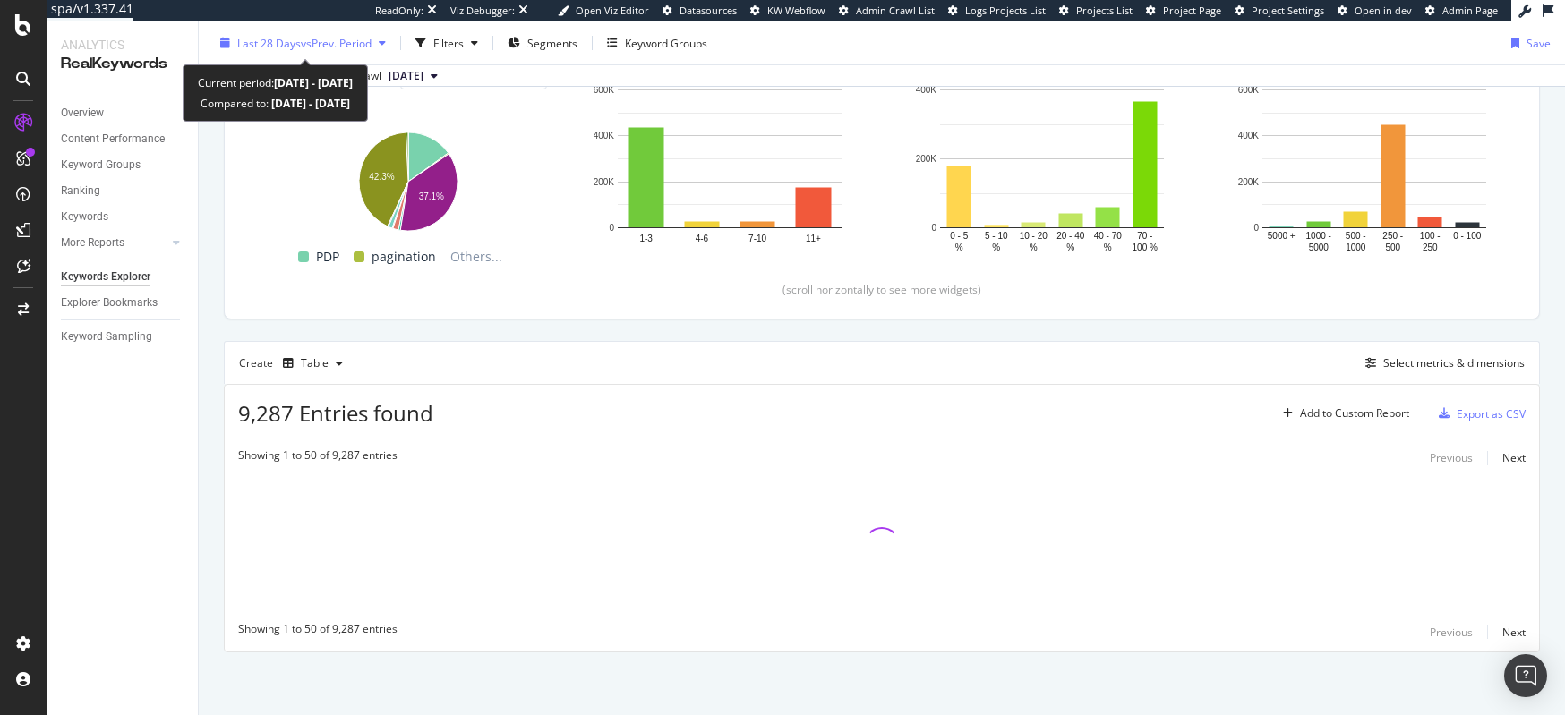
click at [295, 39] on span "Last 28 Days" at bounding box center [269, 42] width 64 height 15
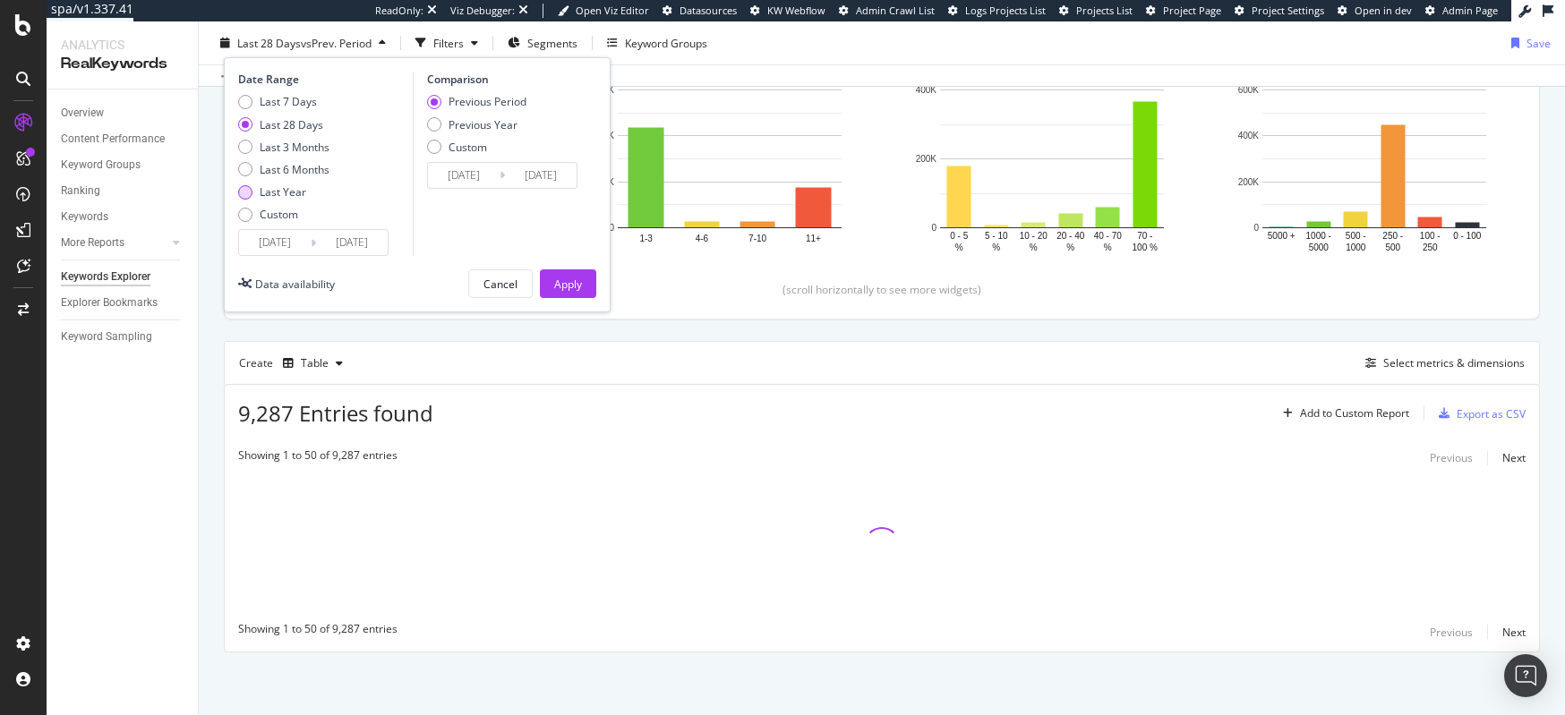
click at [298, 186] on div "Last Year" at bounding box center [283, 191] width 47 height 15
type input "2024/09/22"
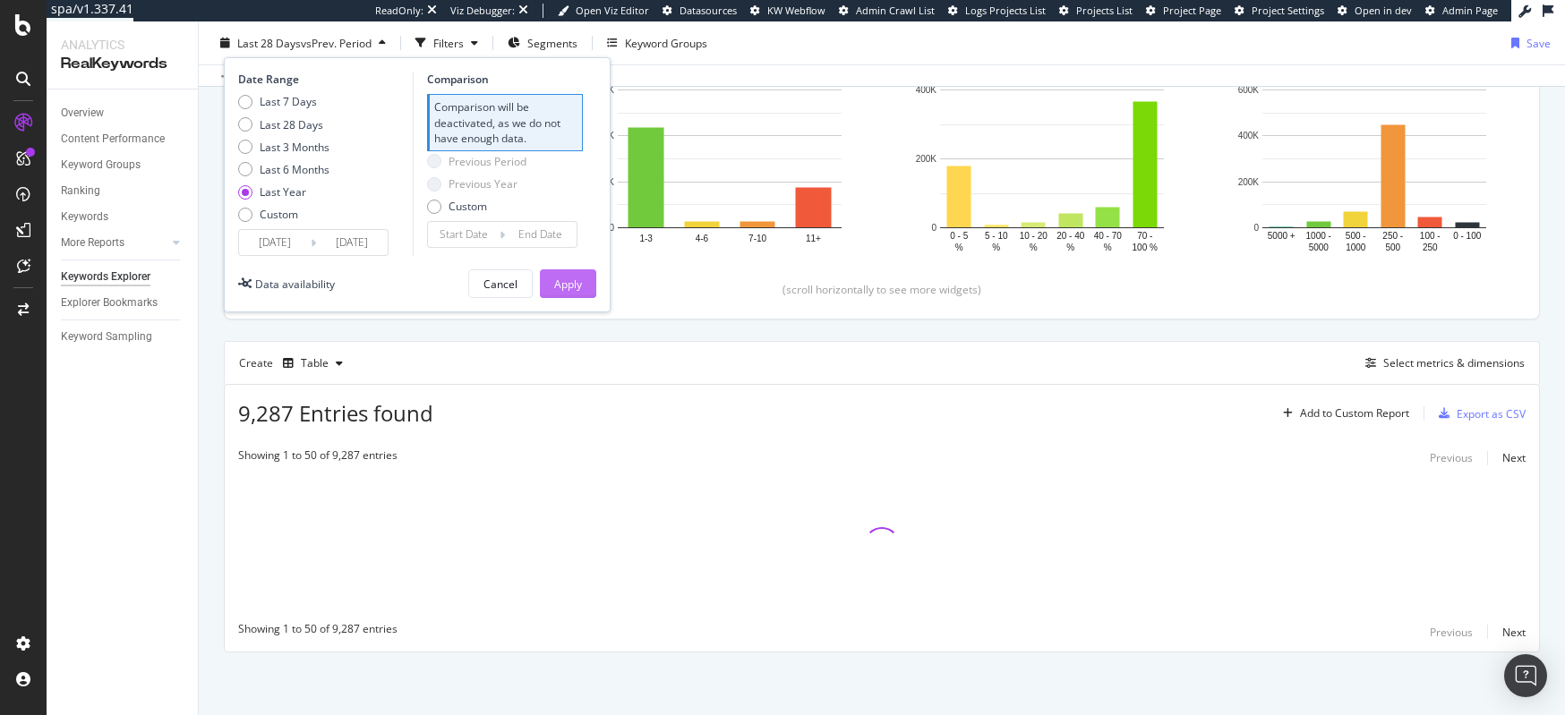
click at [558, 273] on div "Apply" at bounding box center [568, 283] width 28 height 27
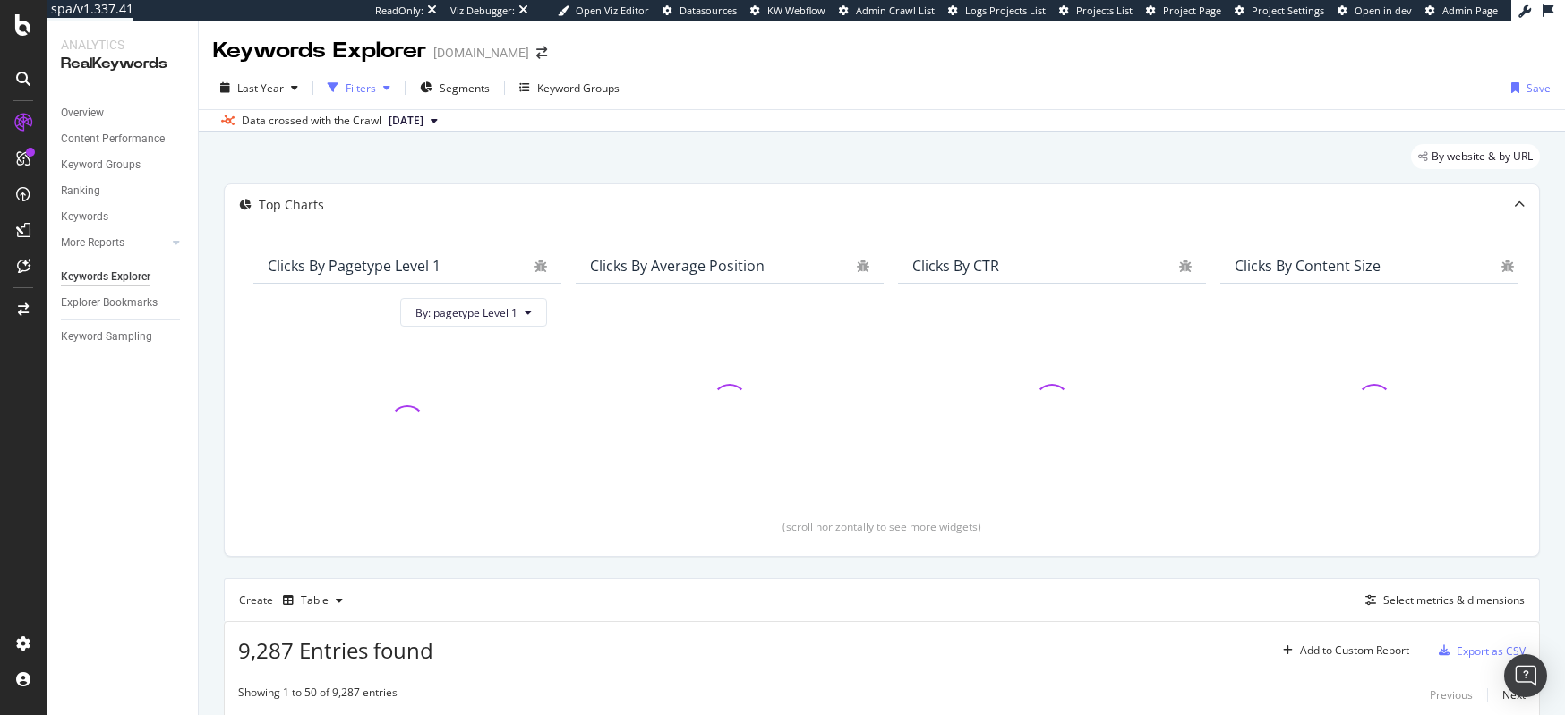
click at [354, 87] on div "Filters" at bounding box center [361, 88] width 30 height 15
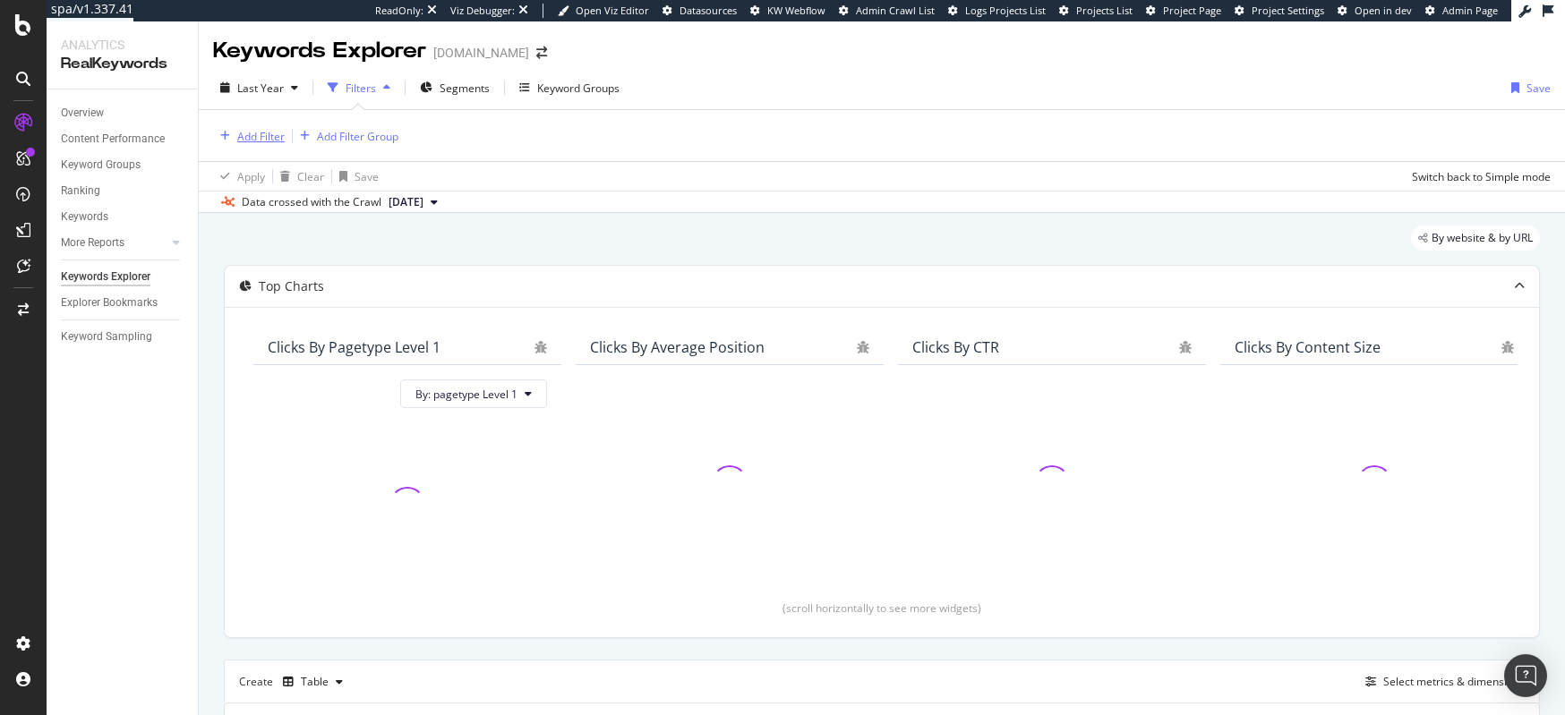
click at [249, 142] on div "Add Filter" at bounding box center [260, 136] width 47 height 15
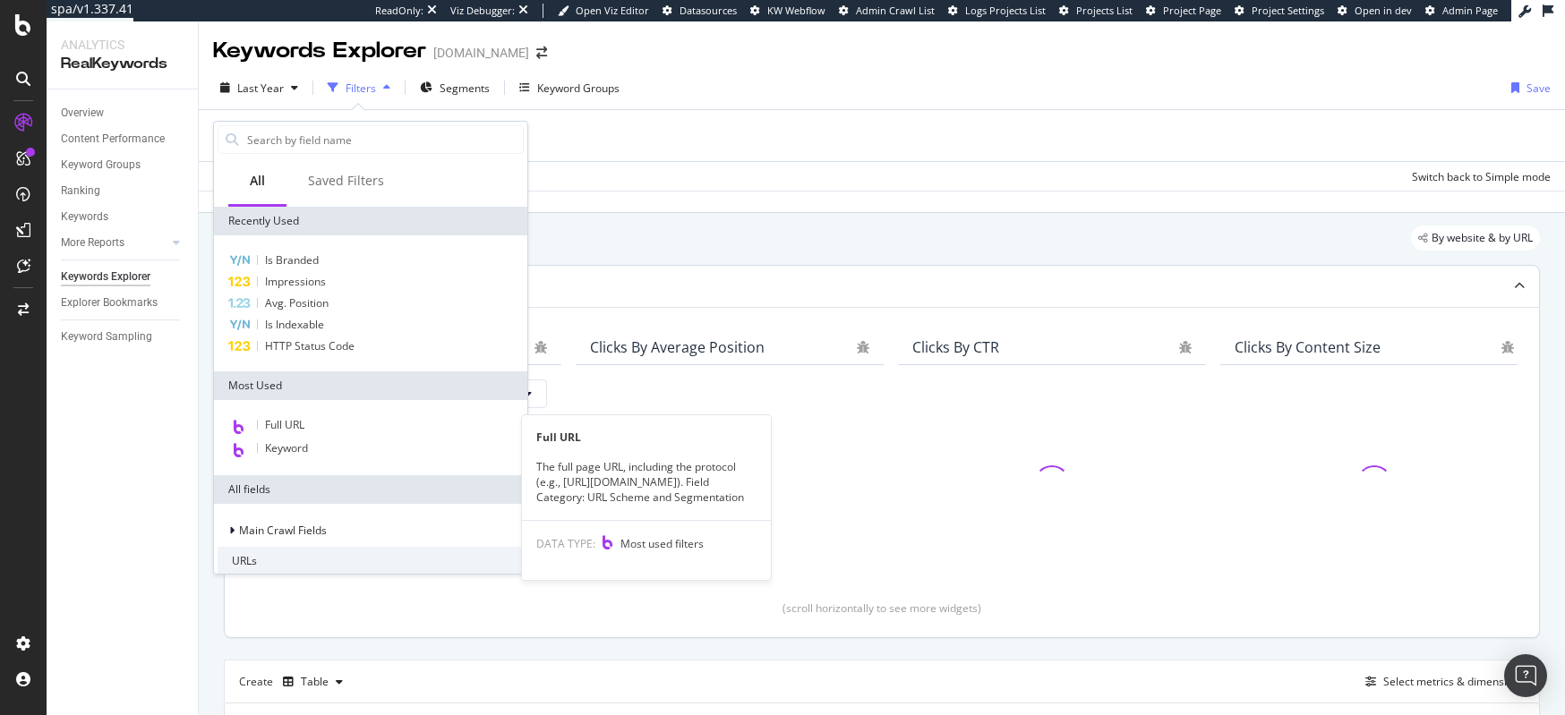
click at [318, 424] on div "Full URL" at bounding box center [371, 426] width 306 height 23
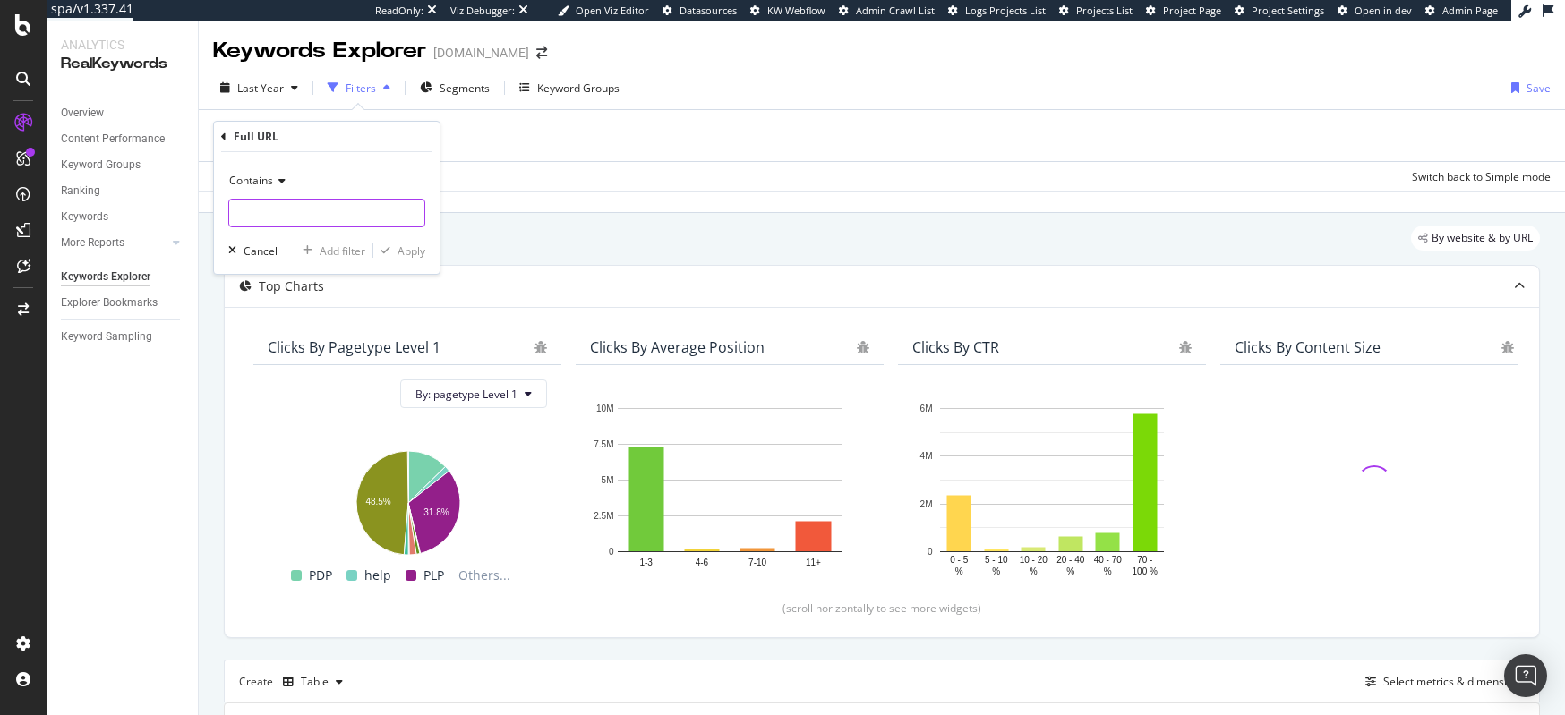
click at [299, 211] on input "text" at bounding box center [326, 213] width 195 height 29
type input "christmas"
click at [406, 253] on div "Apply" at bounding box center [412, 251] width 28 height 15
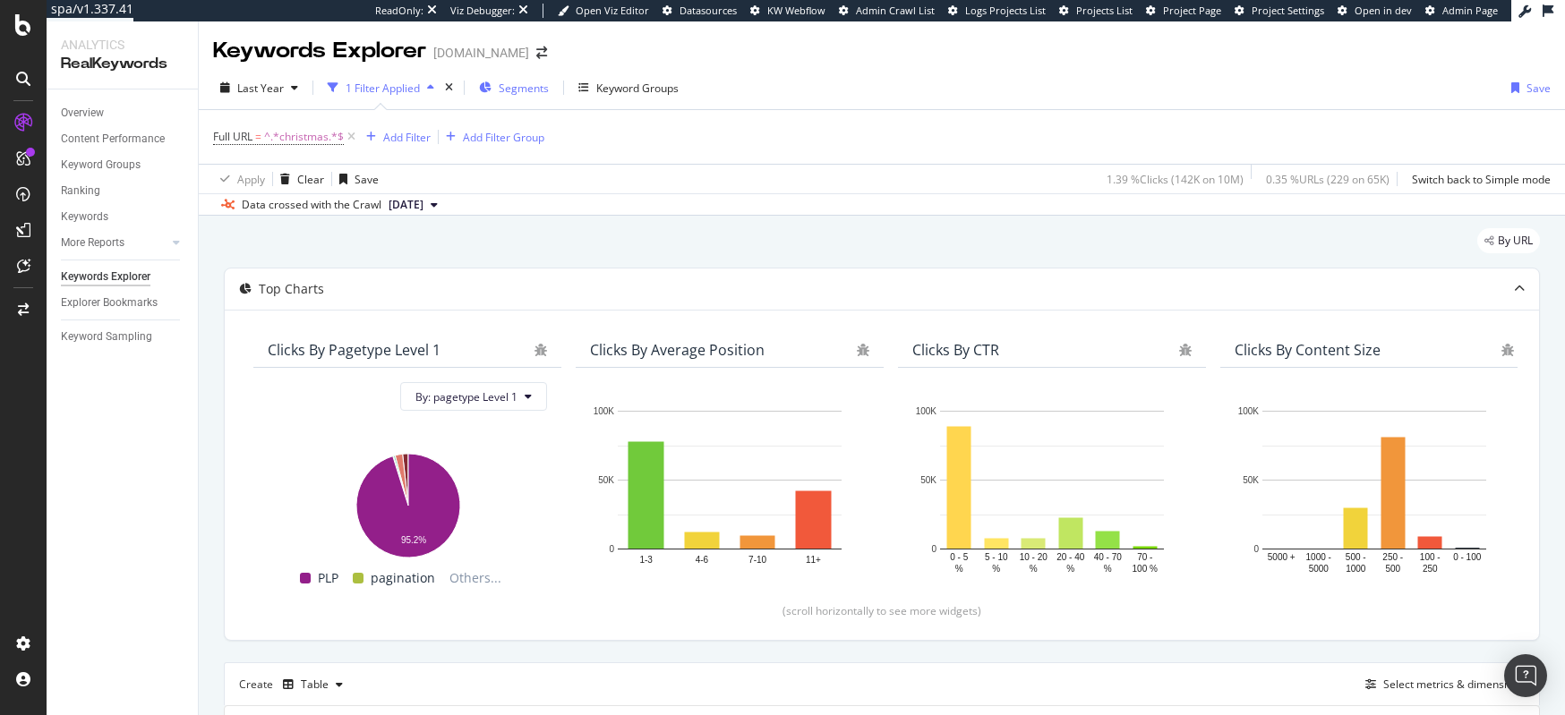
click at [536, 86] on span "Segments" at bounding box center [524, 88] width 50 height 15
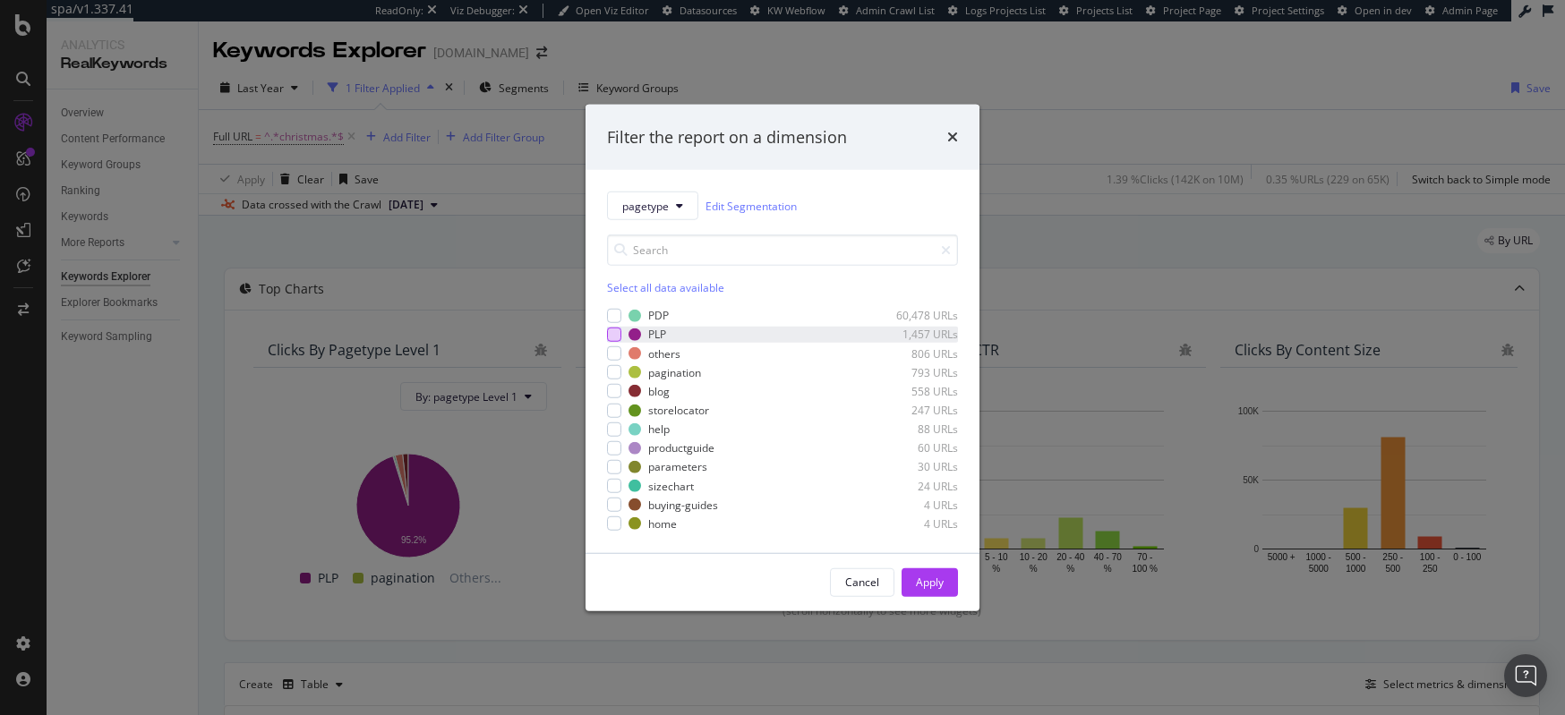
click at [612, 331] on div "modal" at bounding box center [614, 335] width 14 height 14
click at [916, 578] on div "Apply" at bounding box center [930, 582] width 28 height 15
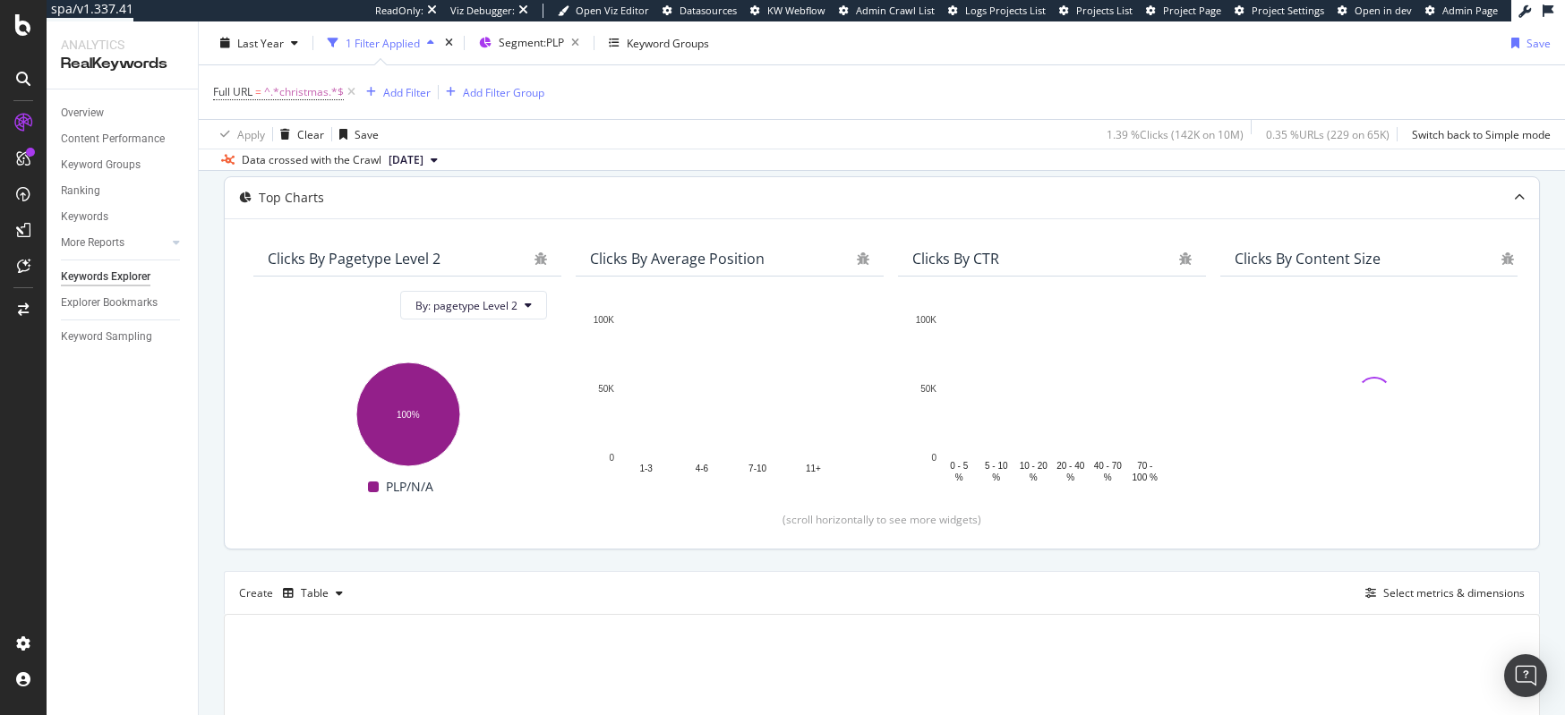
scroll to position [321, 0]
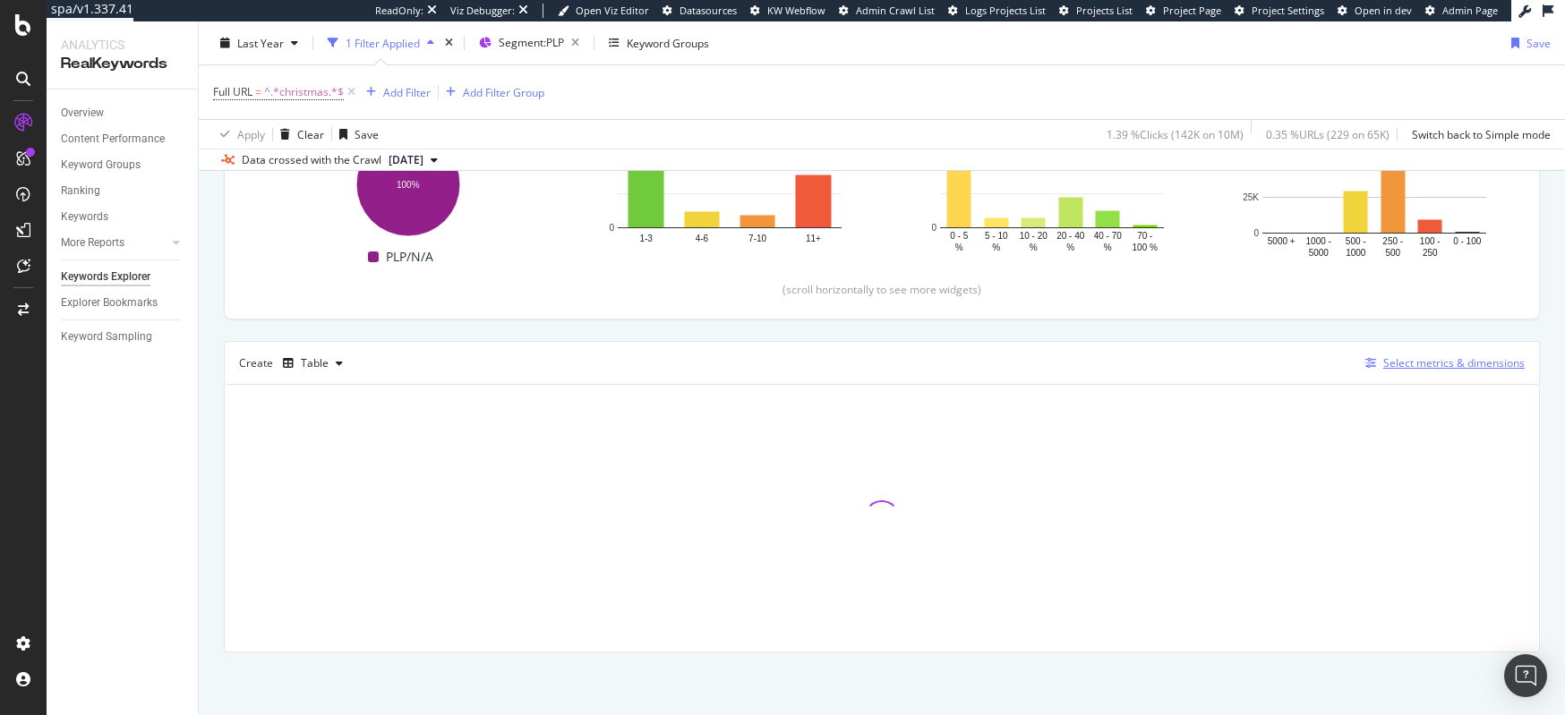
click at [1386, 364] on div "Select metrics & dimensions" at bounding box center [1453, 362] width 141 height 15
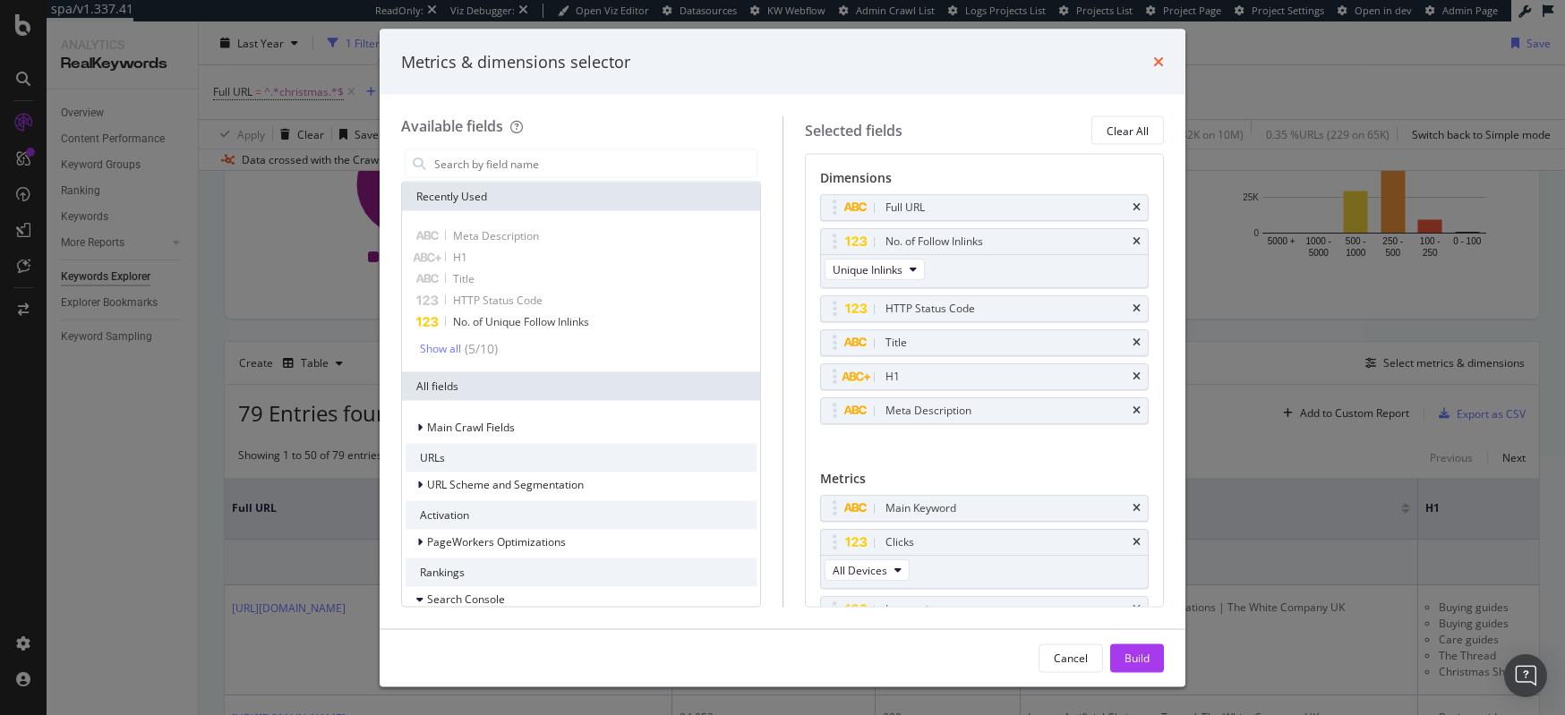
click at [1162, 62] on icon "times" at bounding box center [1158, 62] width 11 height 14
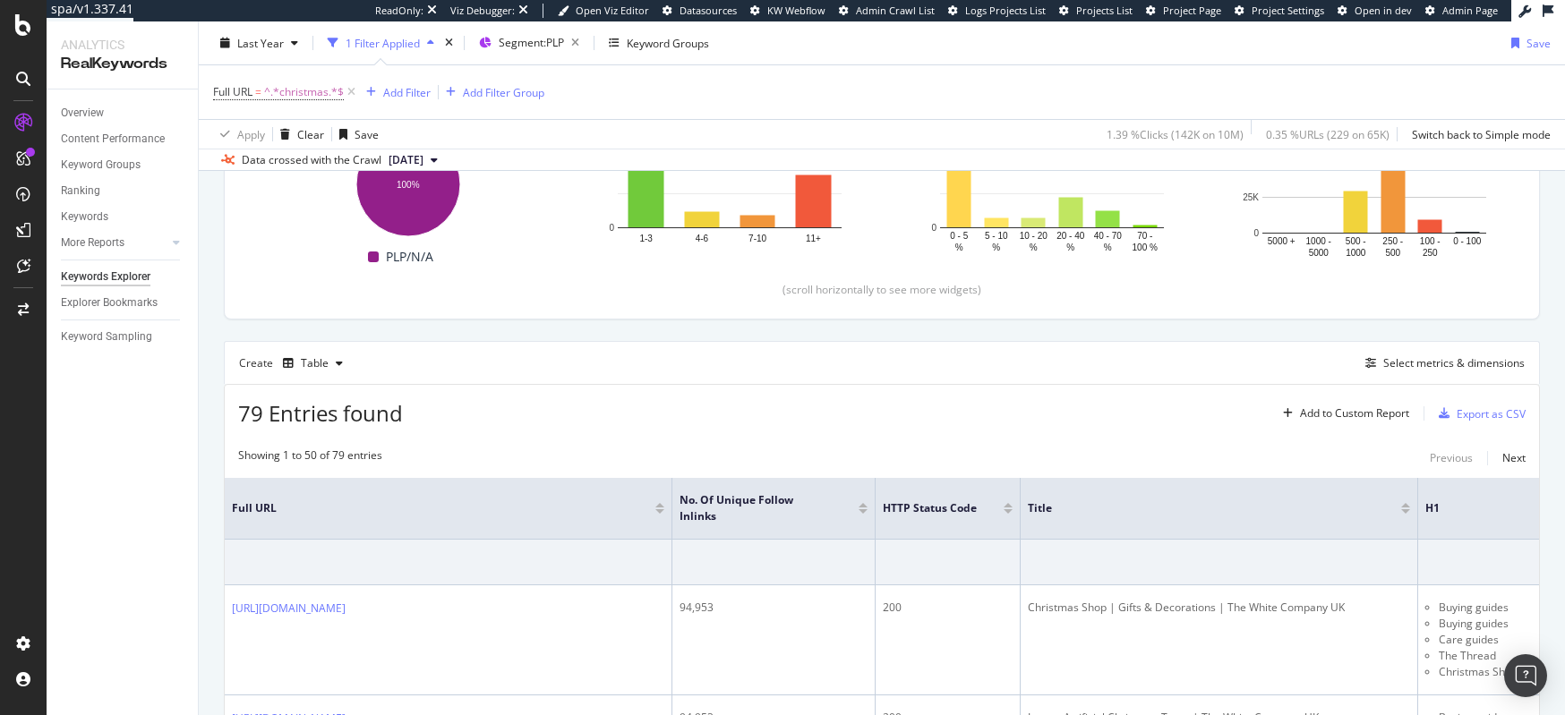
click at [382, 80] on div "Full URL = ^.*christmas.*$ Add Filter Add Filter Group" at bounding box center [378, 92] width 331 height 25
click at [388, 84] on div "Add Filter" at bounding box center [406, 91] width 47 height 15
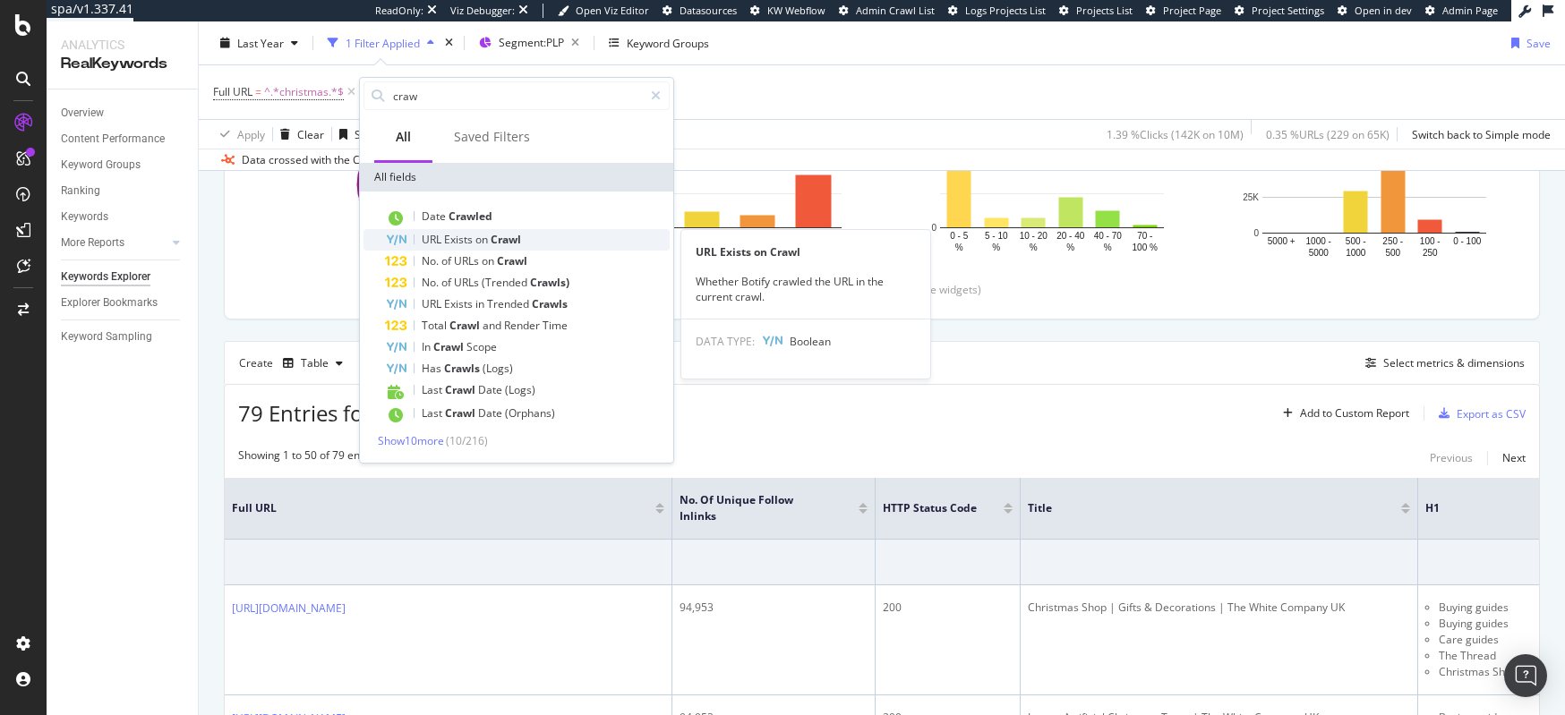
type input "craw"
click at [515, 241] on span "Crawl" at bounding box center [506, 239] width 30 height 15
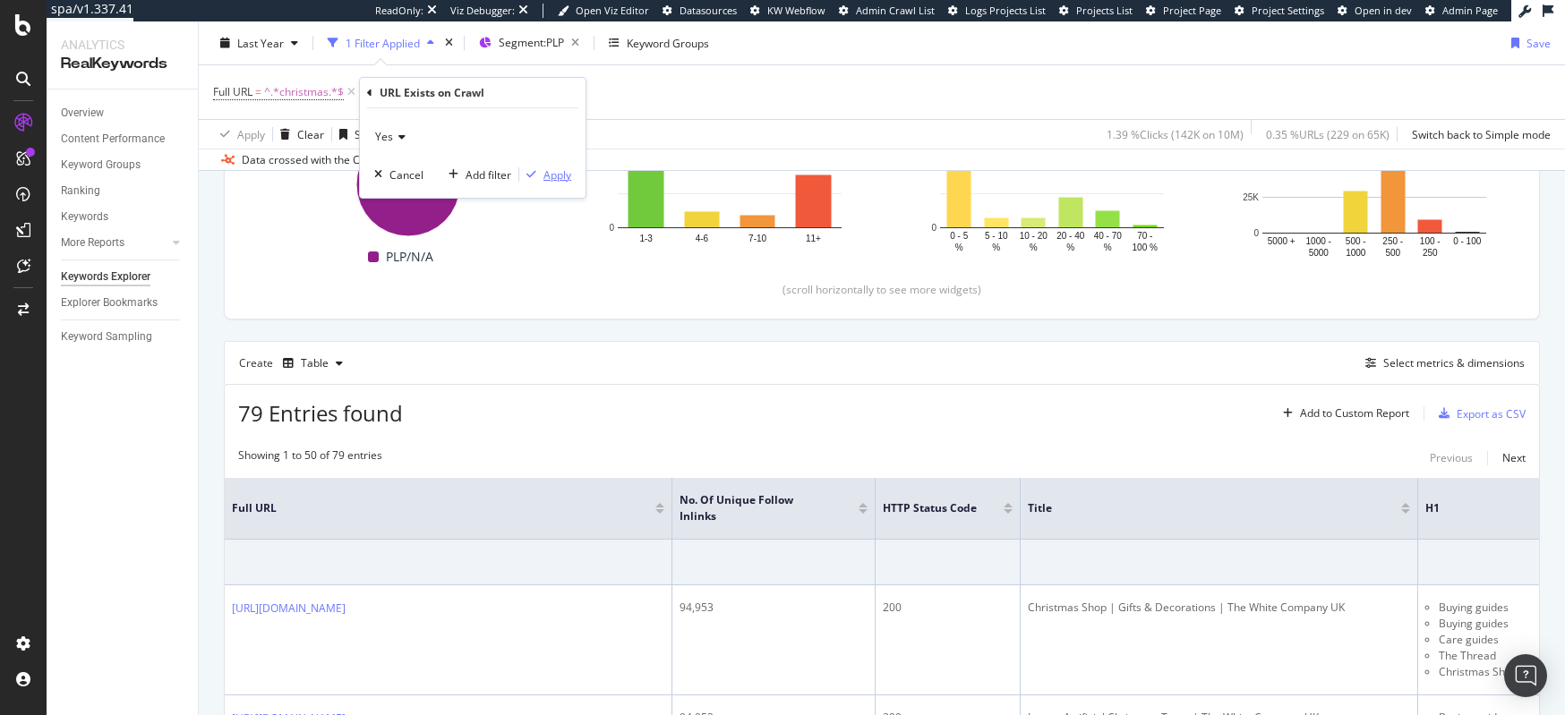
click at [568, 174] on div "Apply" at bounding box center [558, 174] width 28 height 15
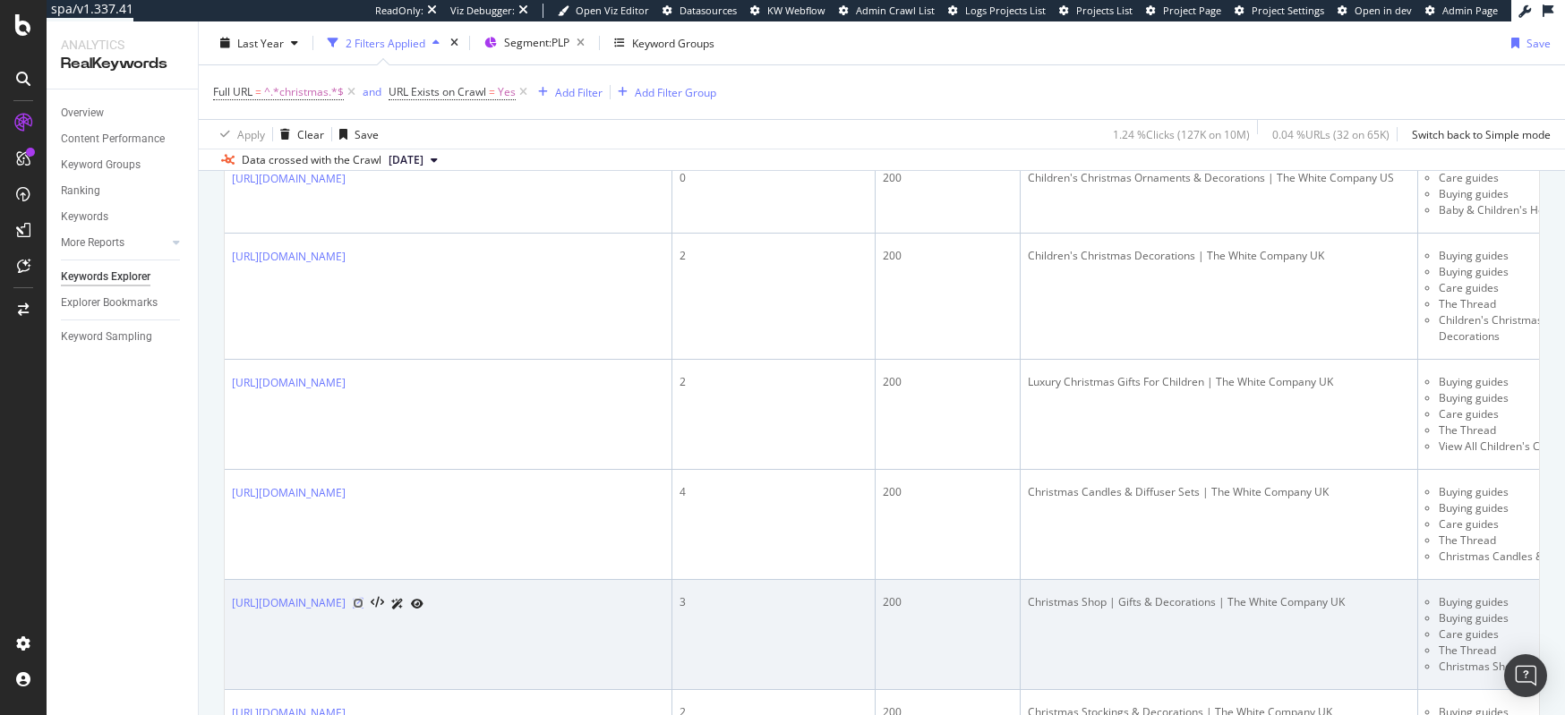
click at [364, 598] on icon at bounding box center [358, 603] width 11 height 11
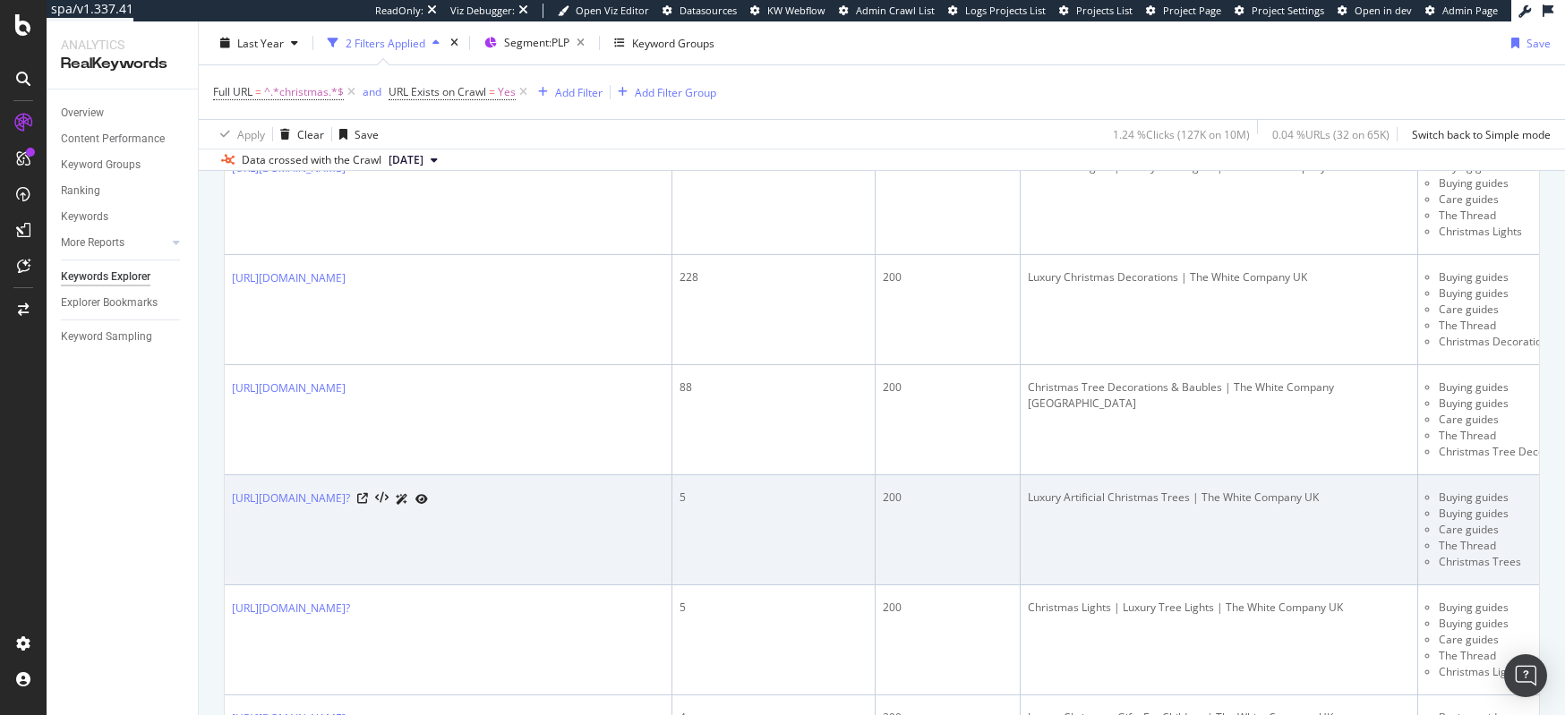
scroll to position [3747, 0]
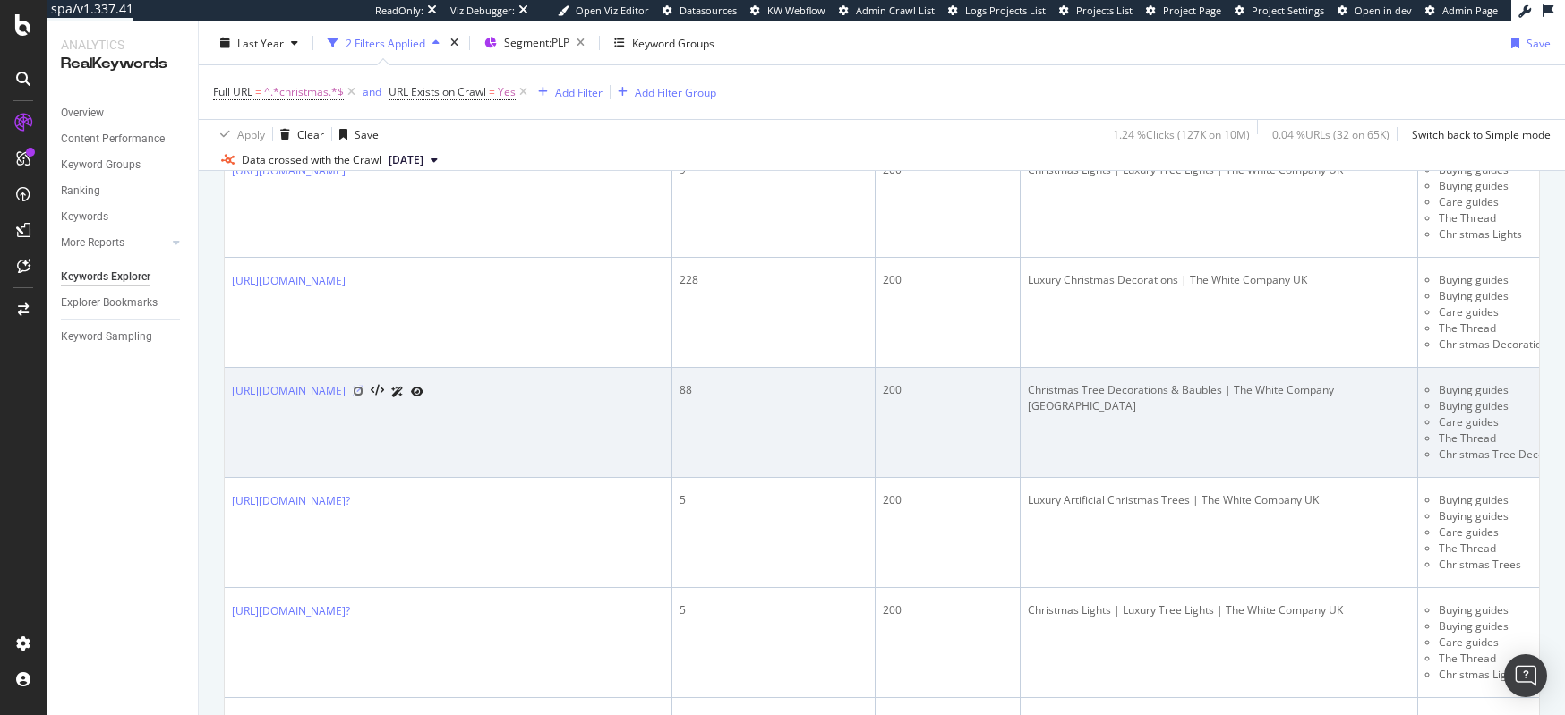
click at [364, 386] on icon at bounding box center [358, 391] width 11 height 11
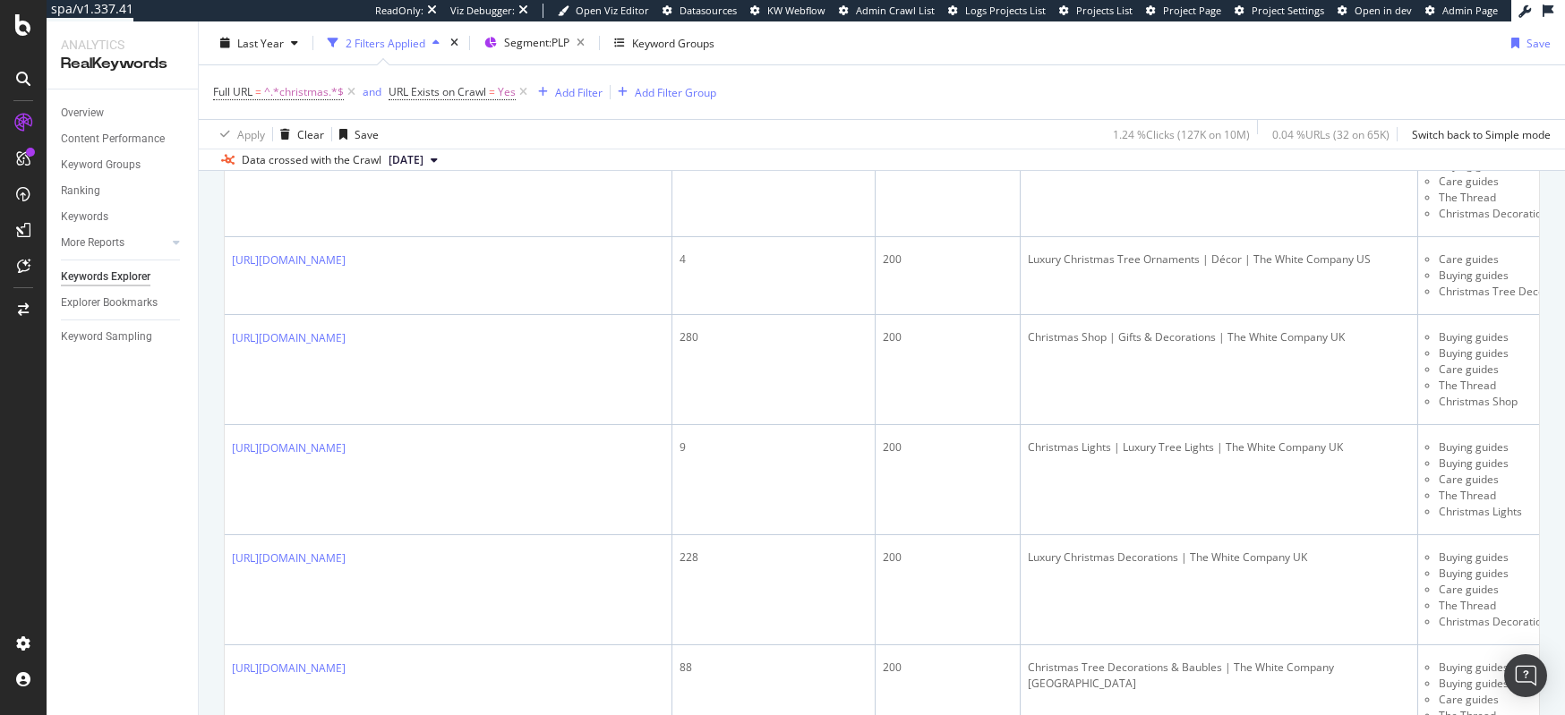
scroll to position [3504, 0]
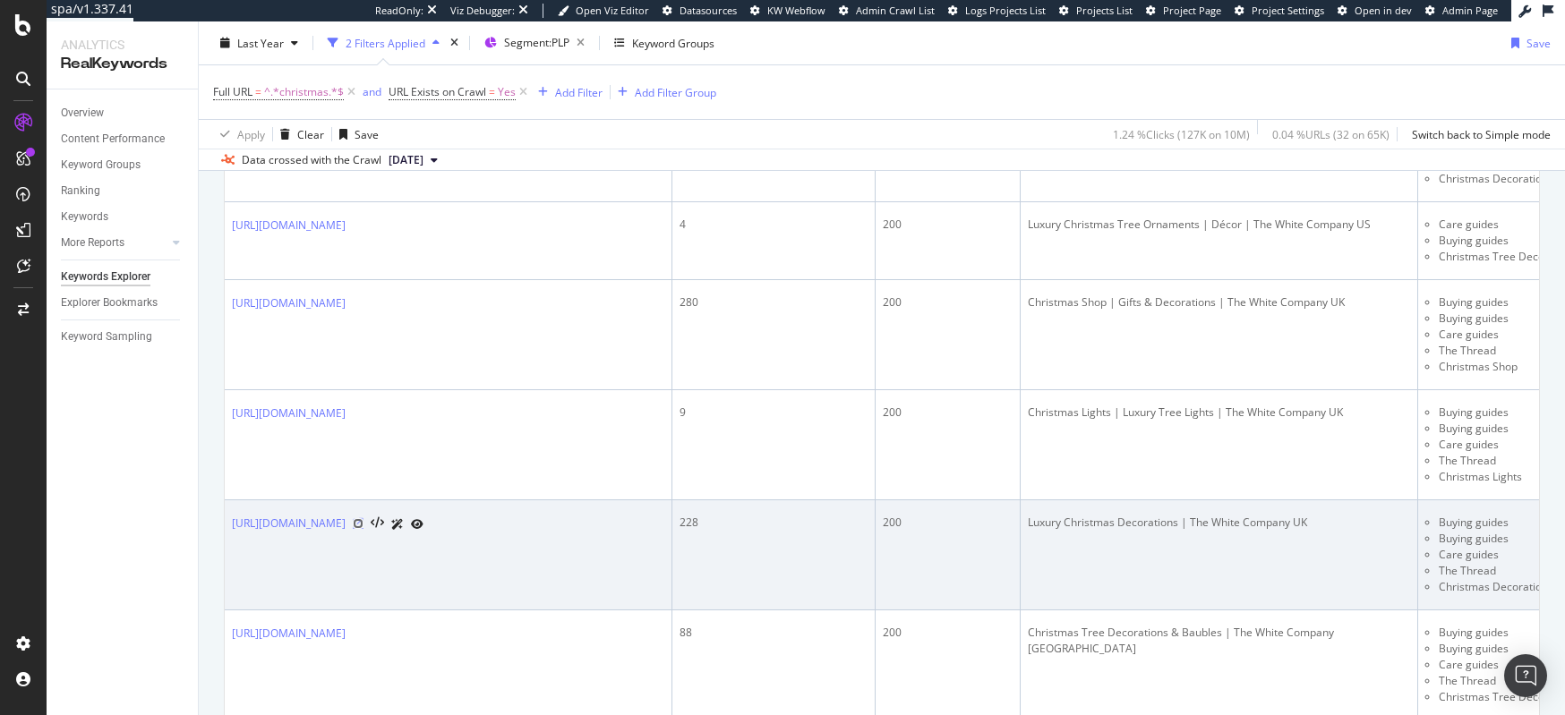
click at [364, 518] on icon at bounding box center [358, 523] width 11 height 11
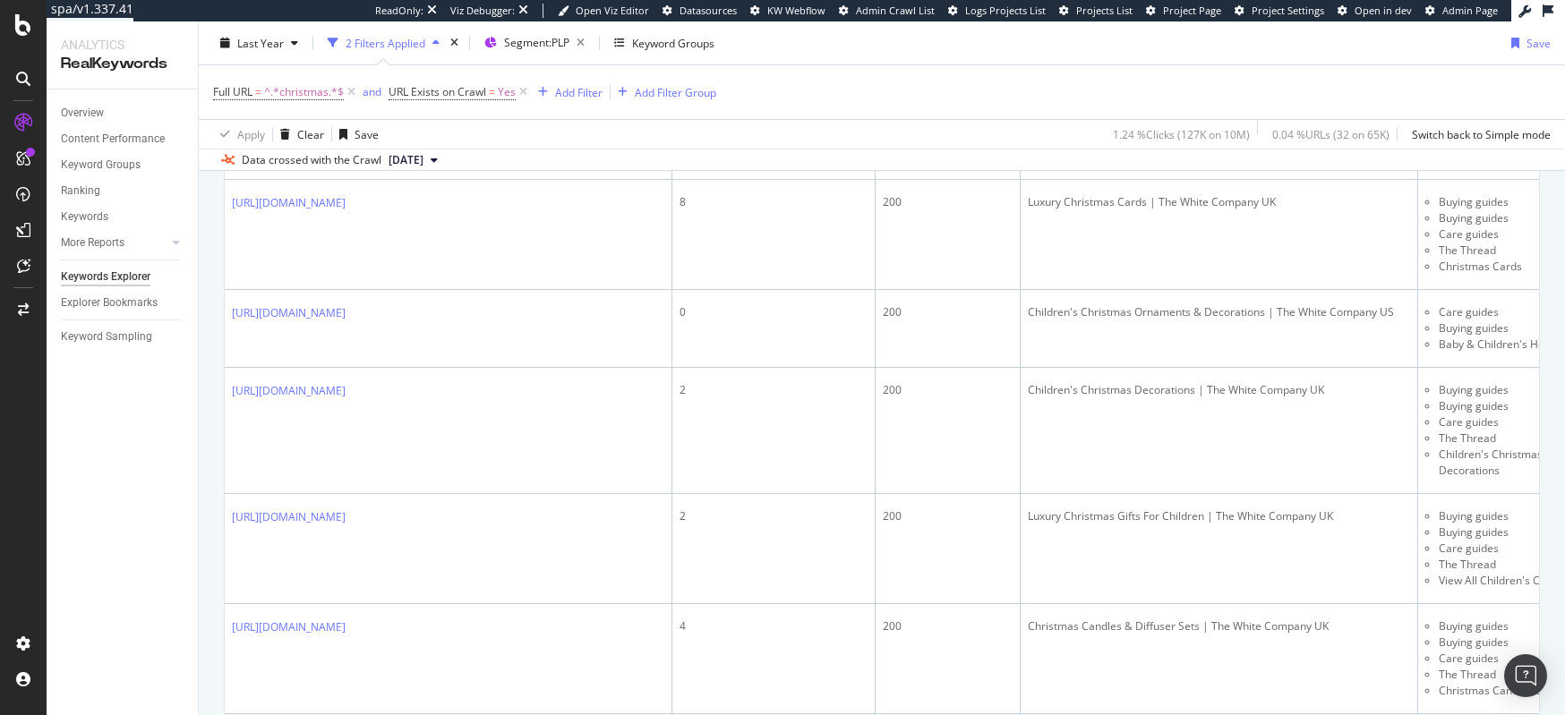
scroll to position [1685, 0]
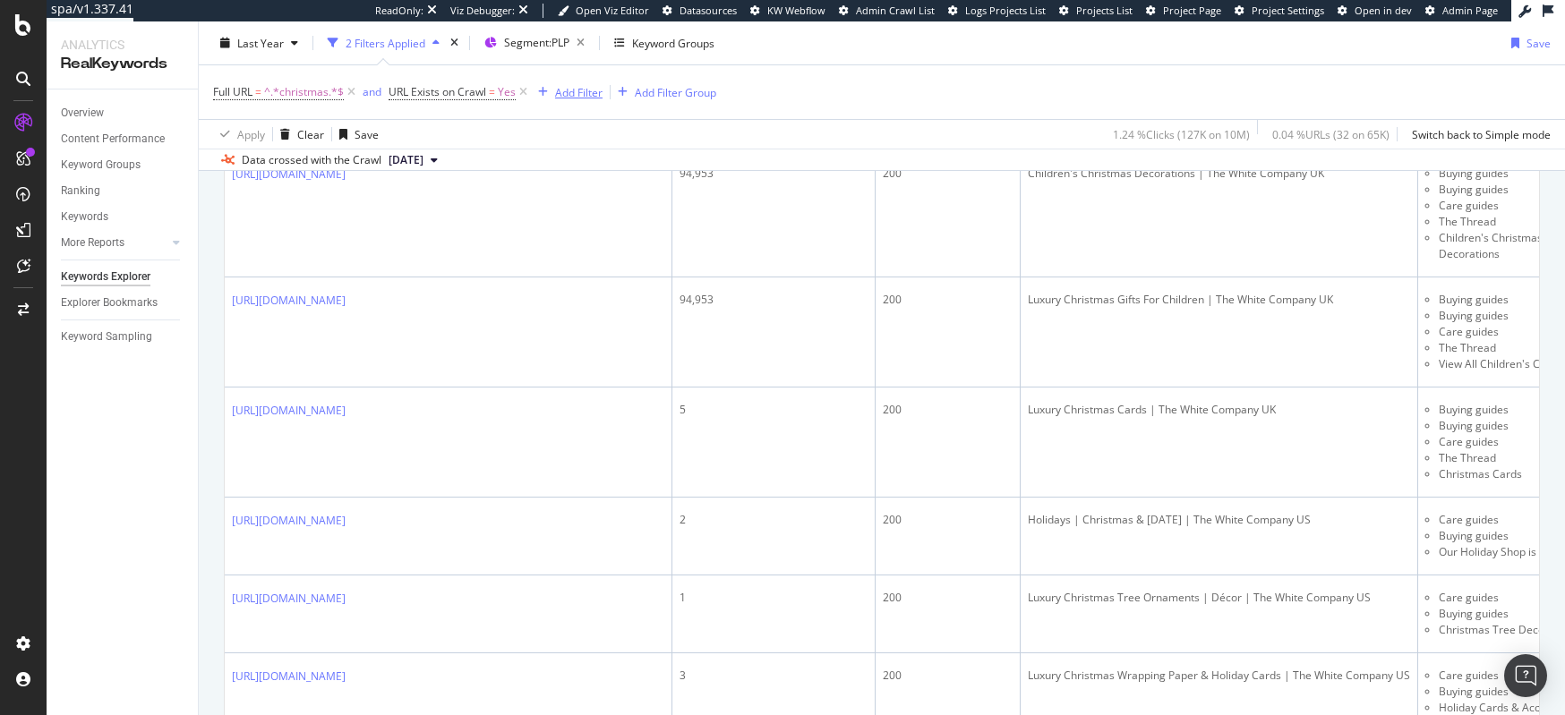
click at [580, 87] on div "Add Filter" at bounding box center [578, 91] width 47 height 15
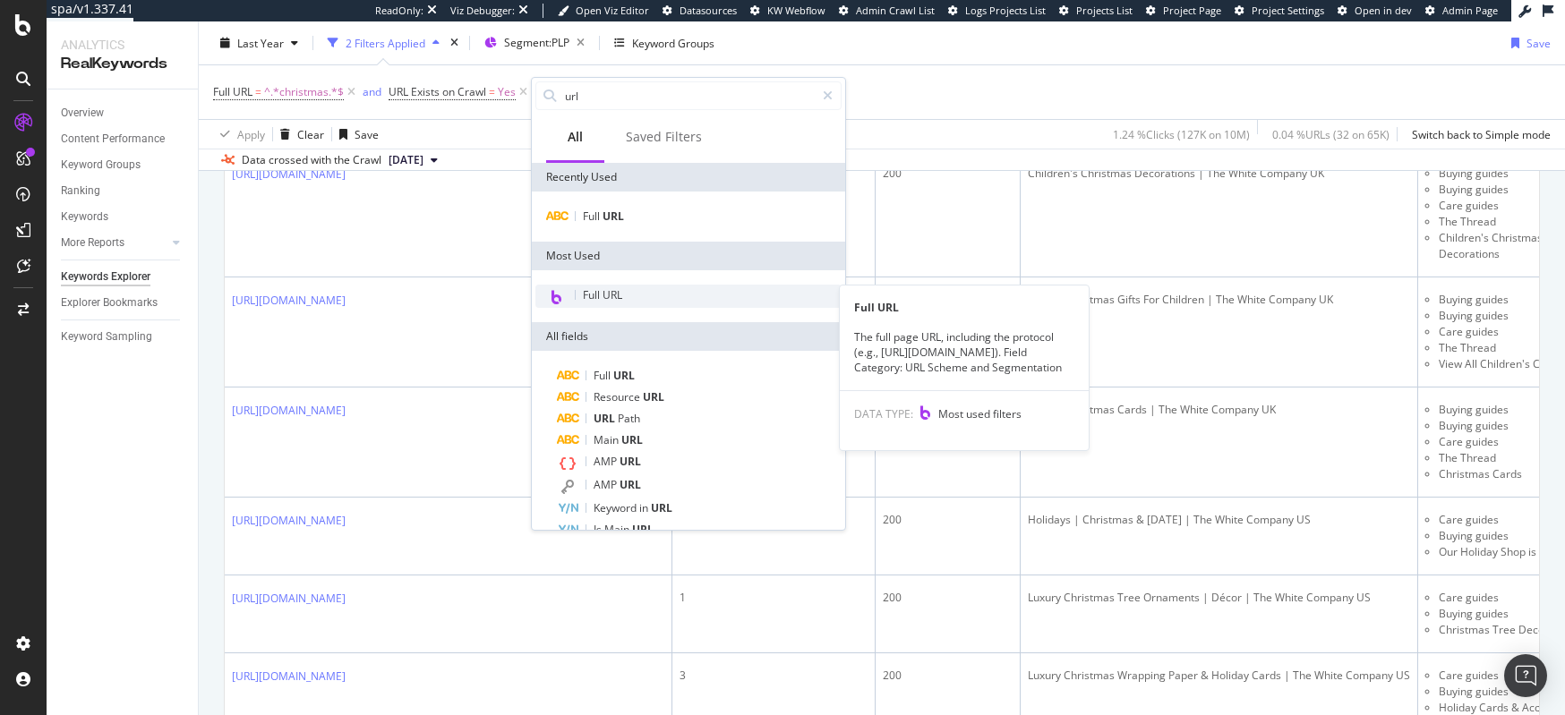
type input "url"
click at [614, 297] on span "Full URL" at bounding box center [602, 294] width 39 height 15
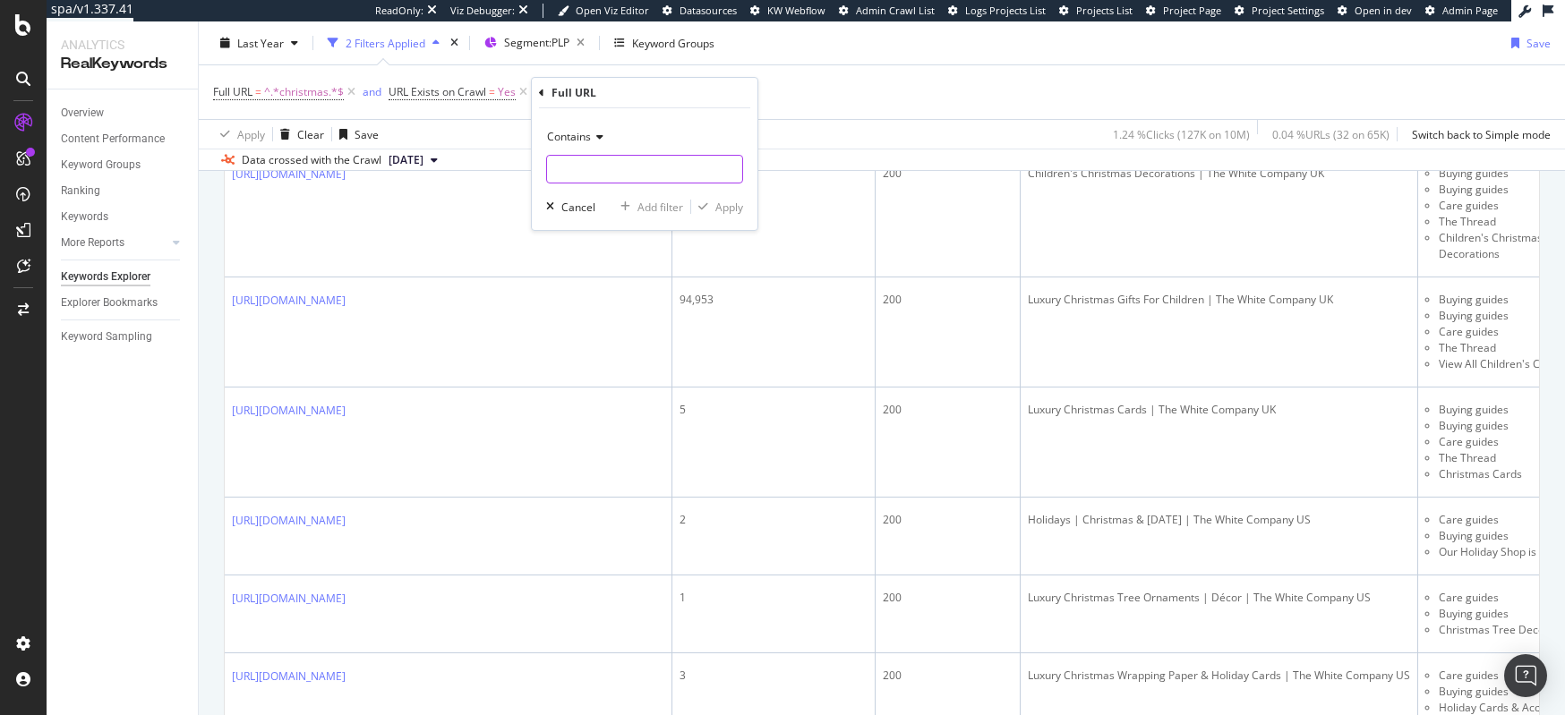
click at [613, 167] on input "text" at bounding box center [644, 169] width 195 height 29
type input "/uk/"
click at [727, 209] on div "Apply" at bounding box center [729, 207] width 28 height 15
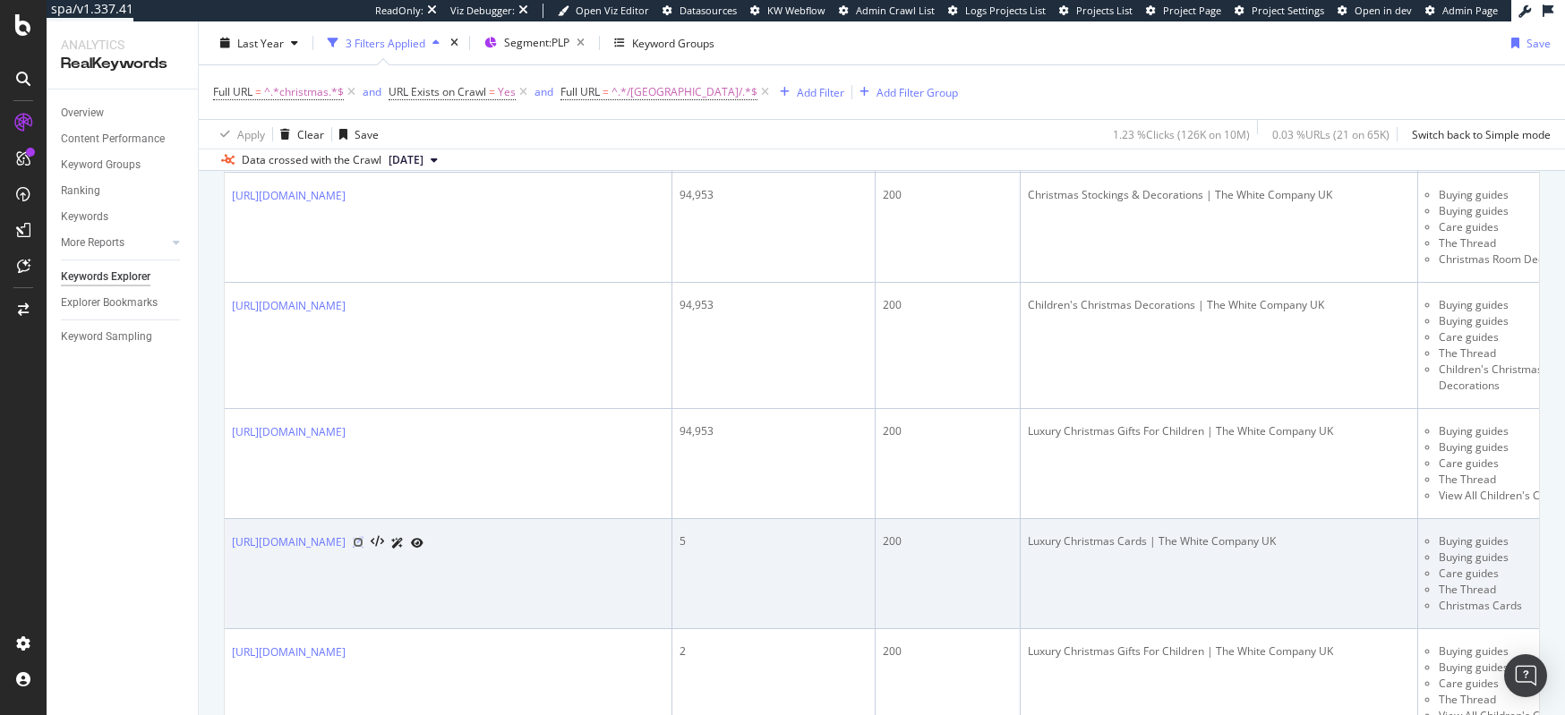
click at [364, 537] on icon at bounding box center [358, 542] width 11 height 11
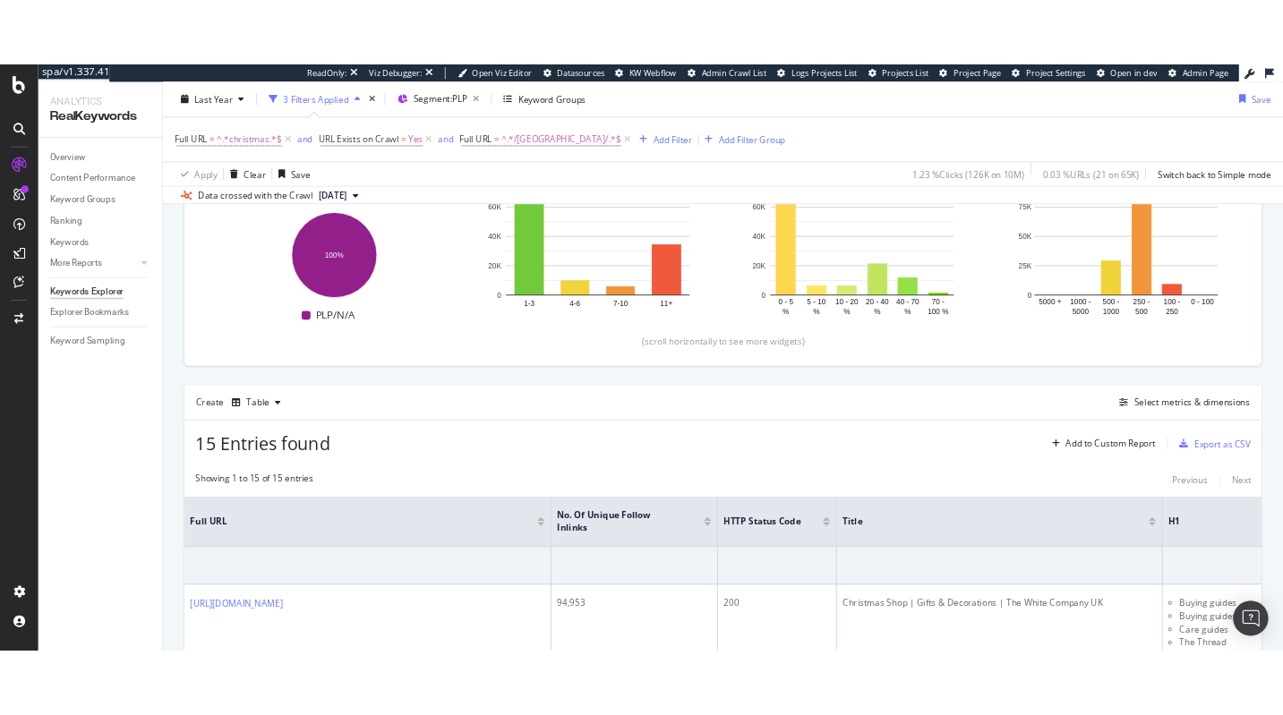
scroll to position [203, 0]
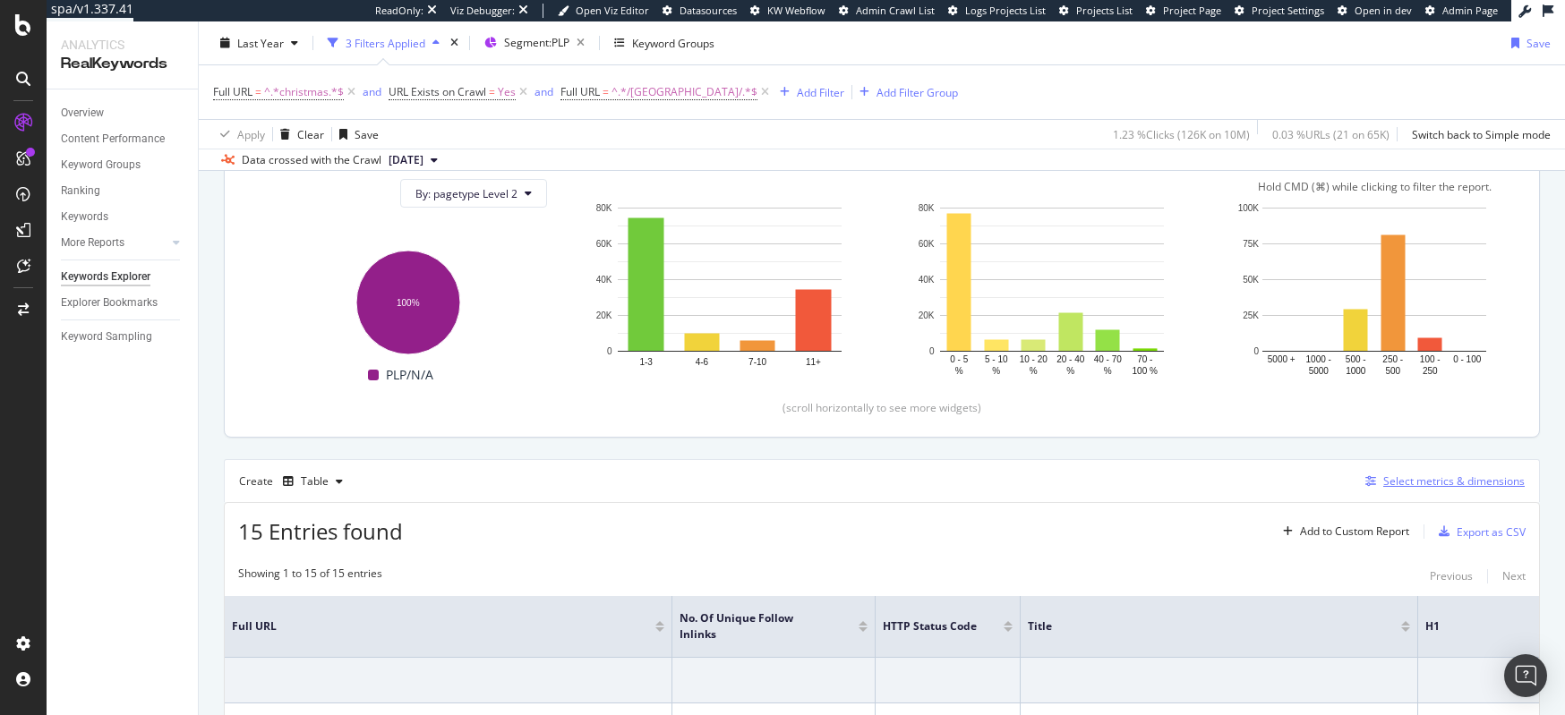
click at [1420, 489] on div "Select metrics & dimensions" at bounding box center [1453, 481] width 141 height 15
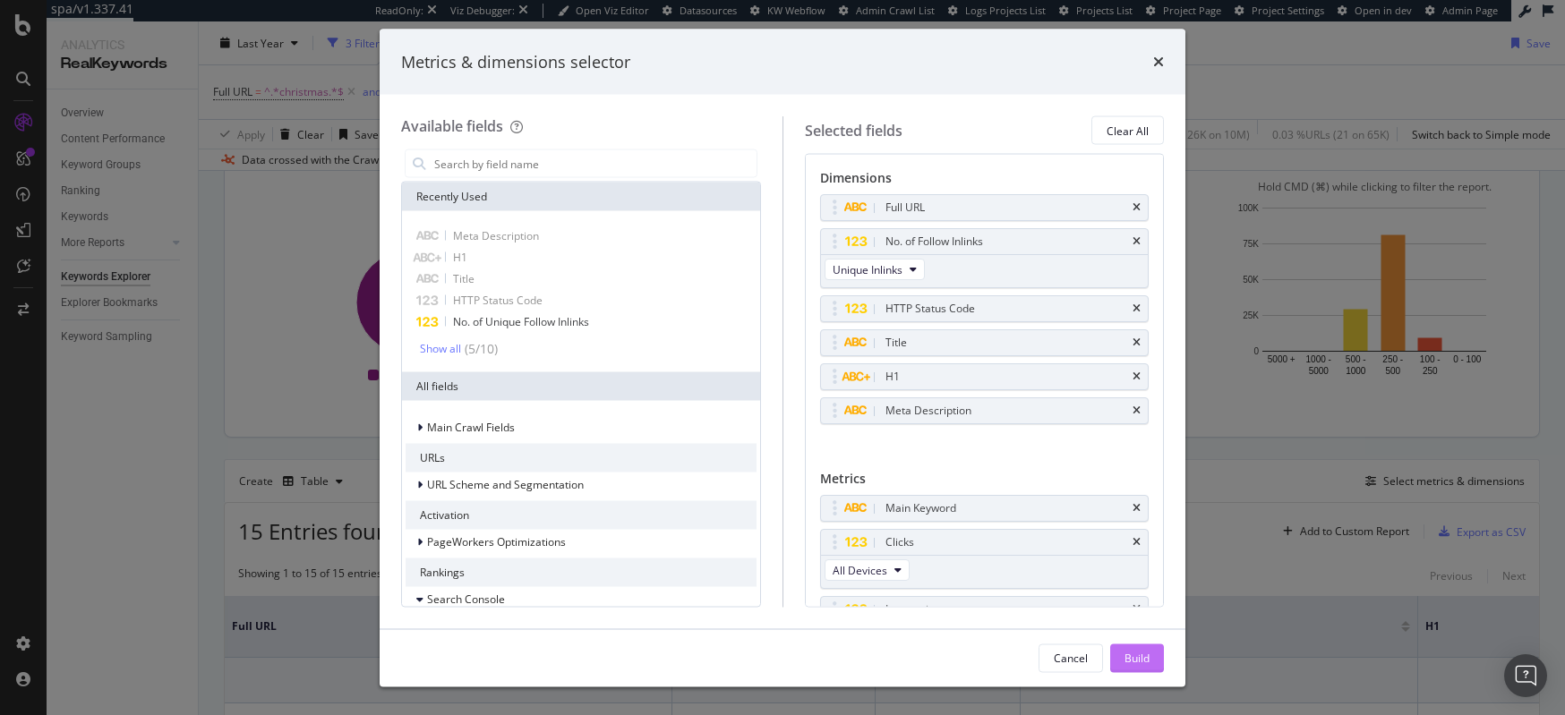
click at [1130, 656] on div "Build" at bounding box center [1137, 657] width 25 height 15
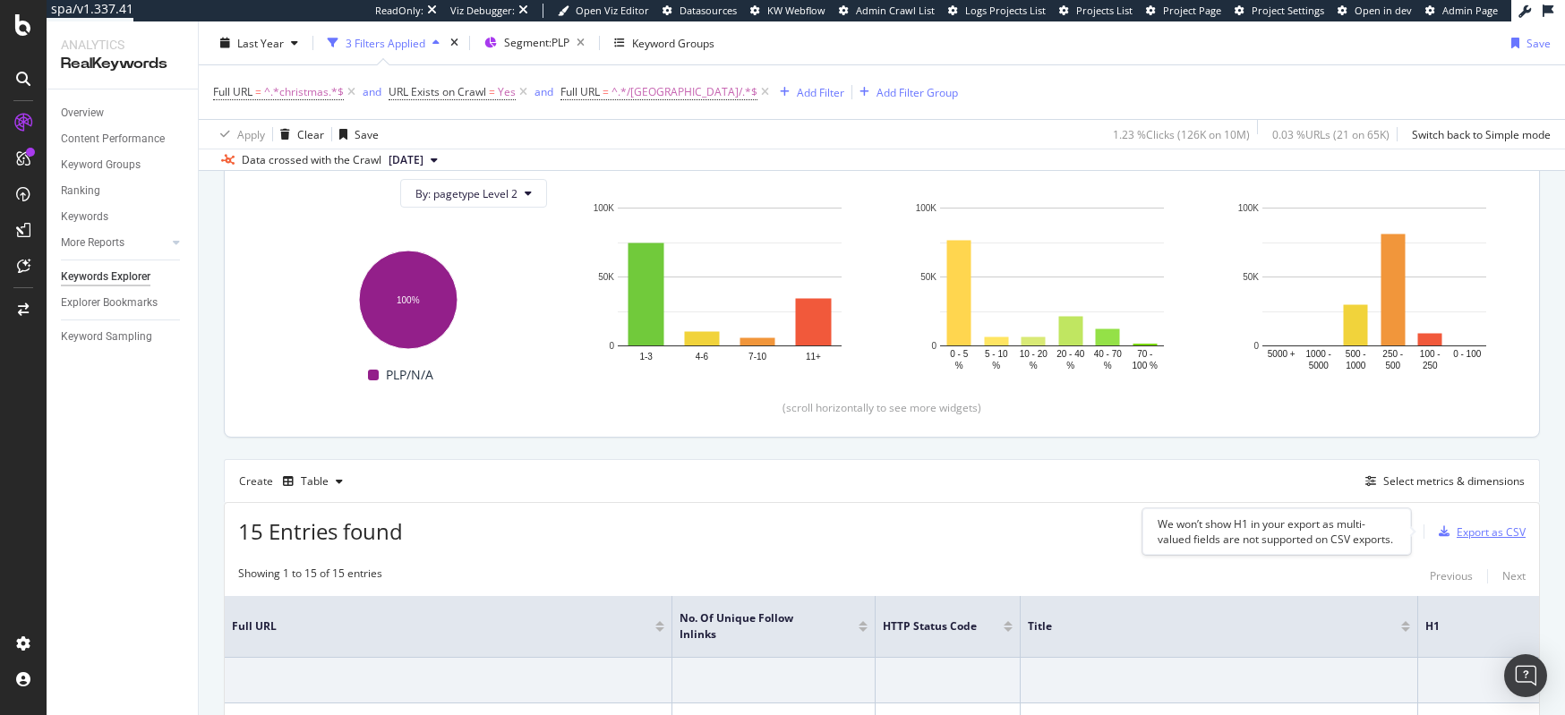
click at [1483, 534] on div "Export as CSV" at bounding box center [1491, 532] width 69 height 15
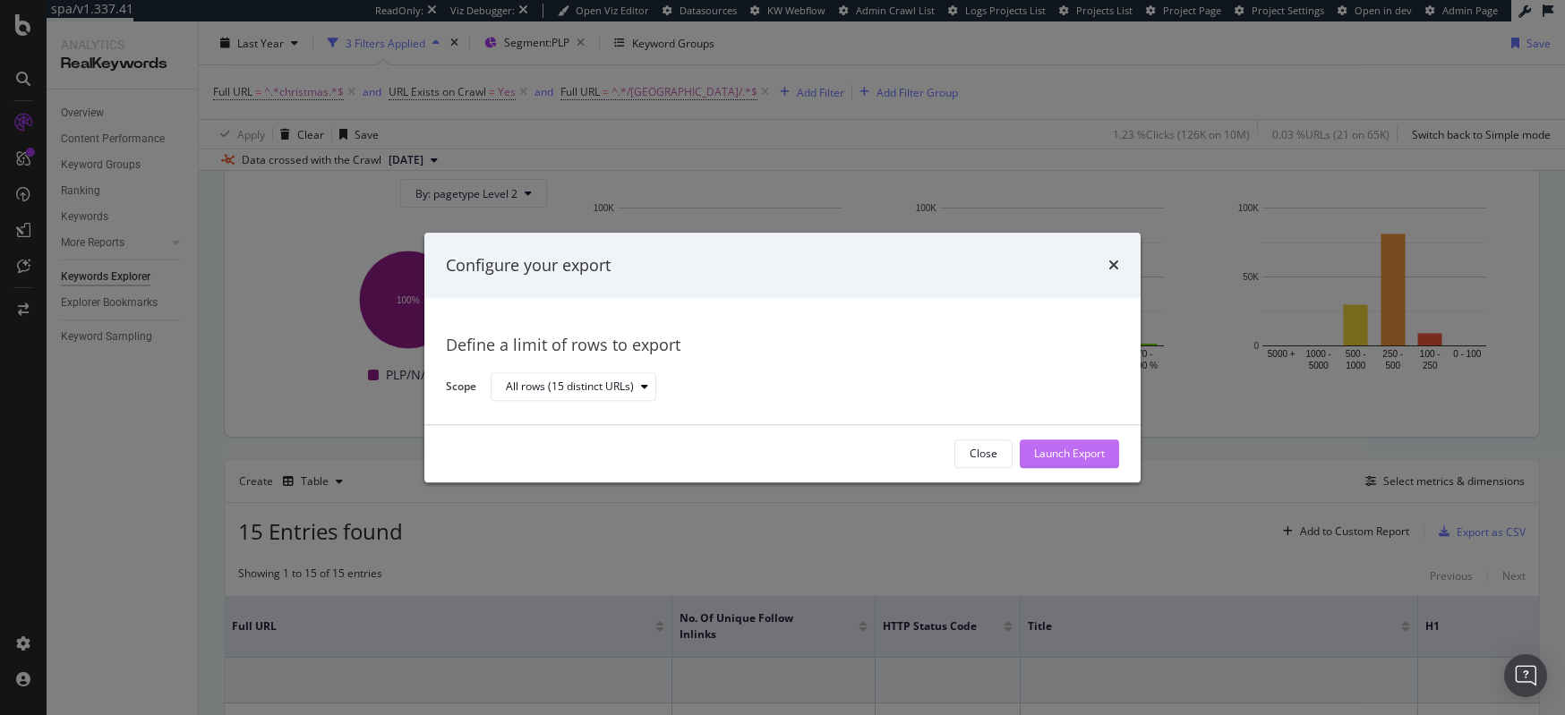
click at [1066, 462] on div "Launch Export" at bounding box center [1069, 454] width 71 height 27
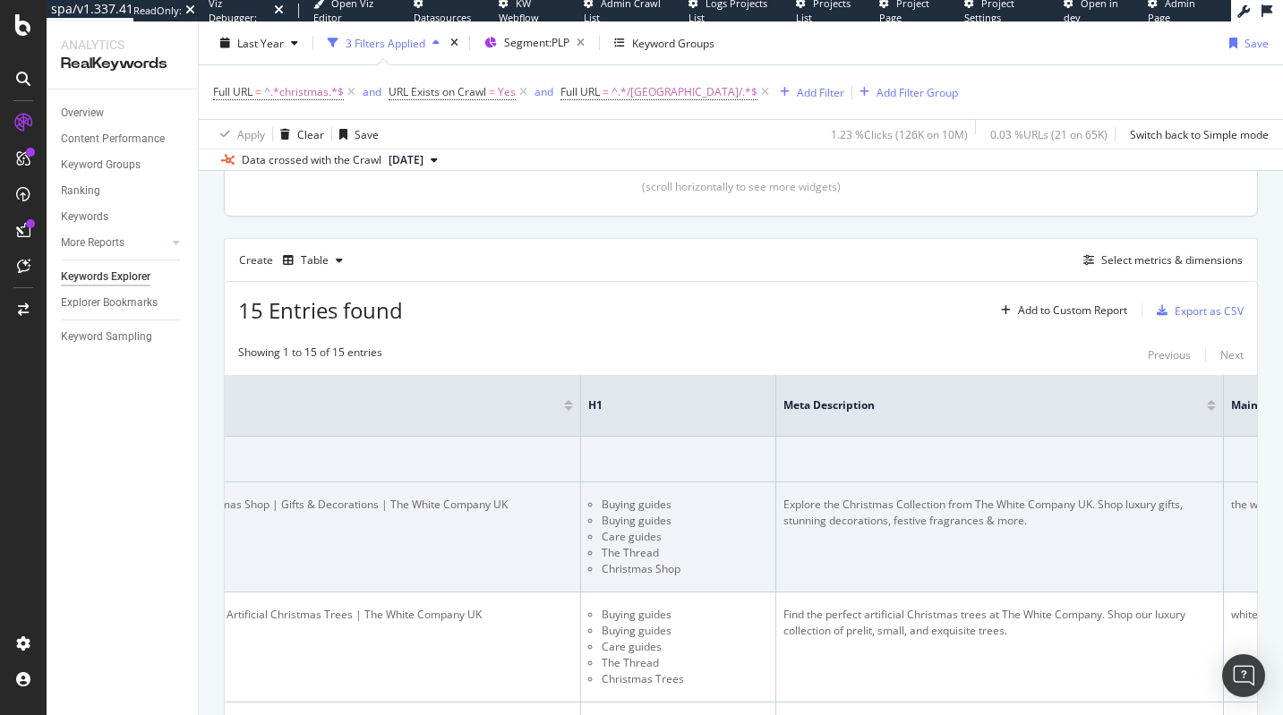
scroll to position [0, 998]
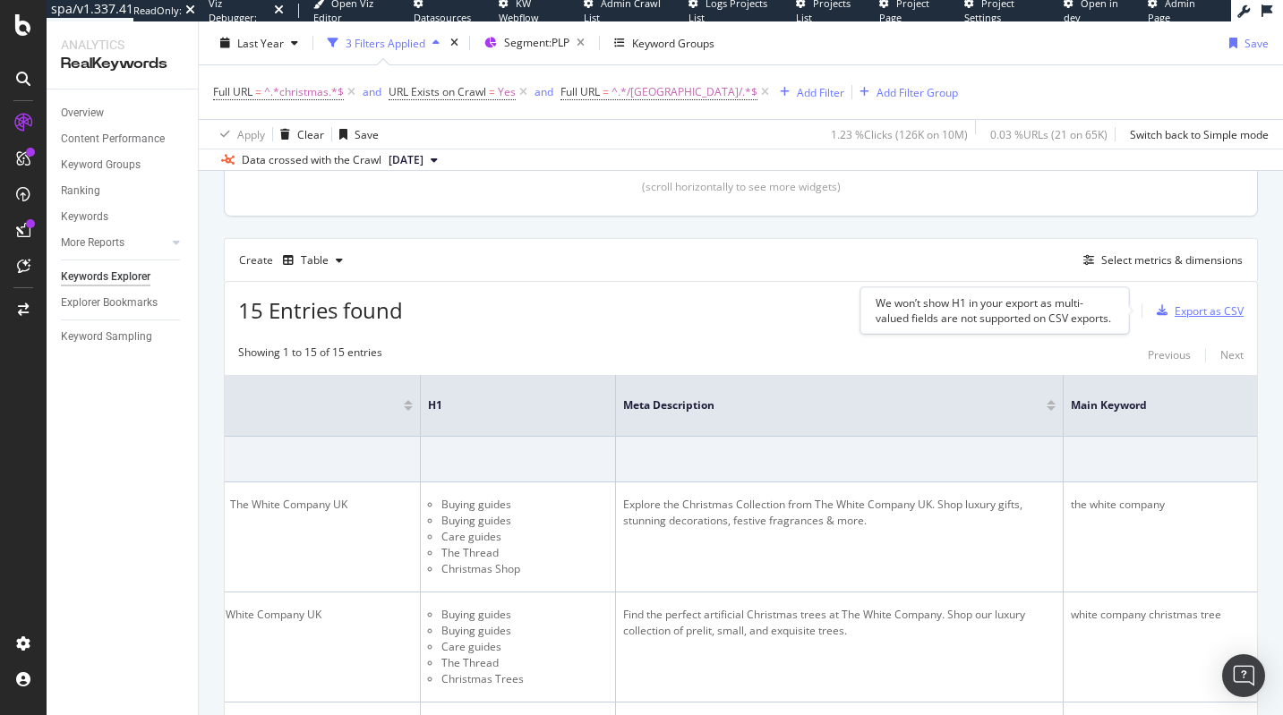
click at [1195, 316] on div "Export as CSV" at bounding box center [1209, 311] width 69 height 15
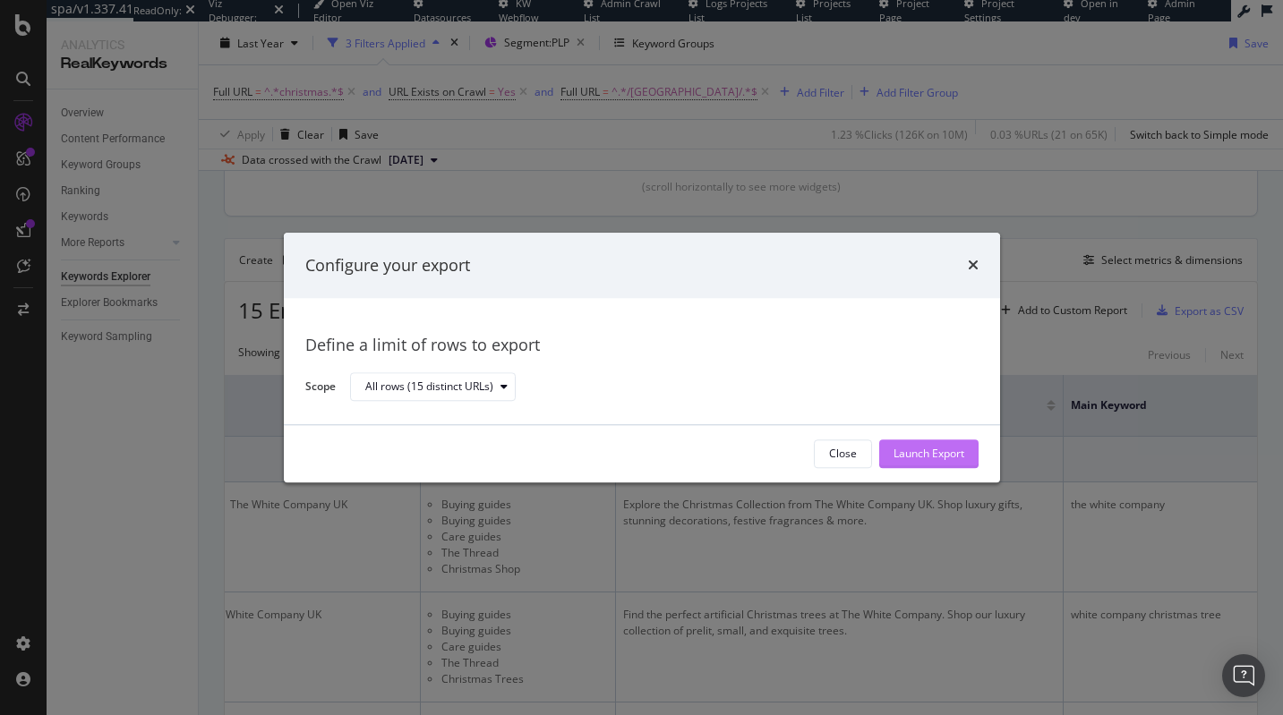
click at [925, 454] on div "Launch Export" at bounding box center [929, 454] width 71 height 15
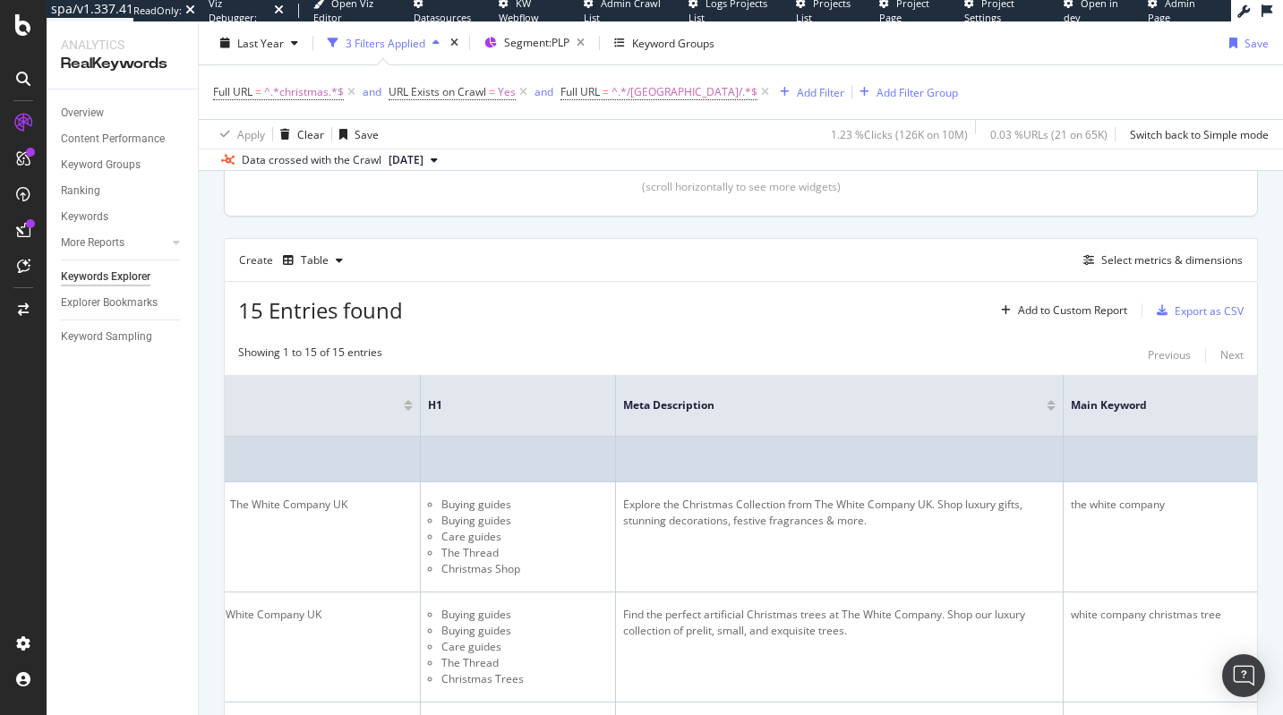
click at [704, 458] on td at bounding box center [840, 460] width 448 height 46
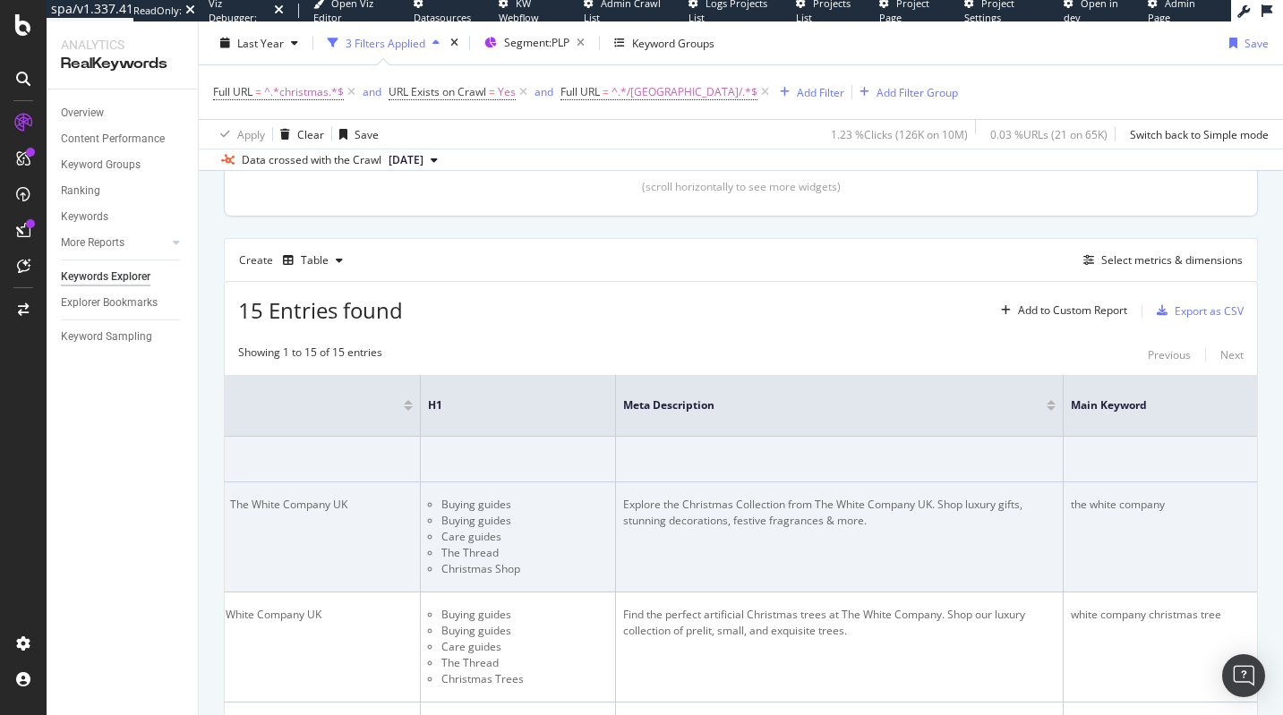
scroll to position [425, 0]
click at [621, 525] on td "Explore the Christmas Collection from The White Company UK. Shop luxury gifts, …" at bounding box center [840, 537] width 448 height 110
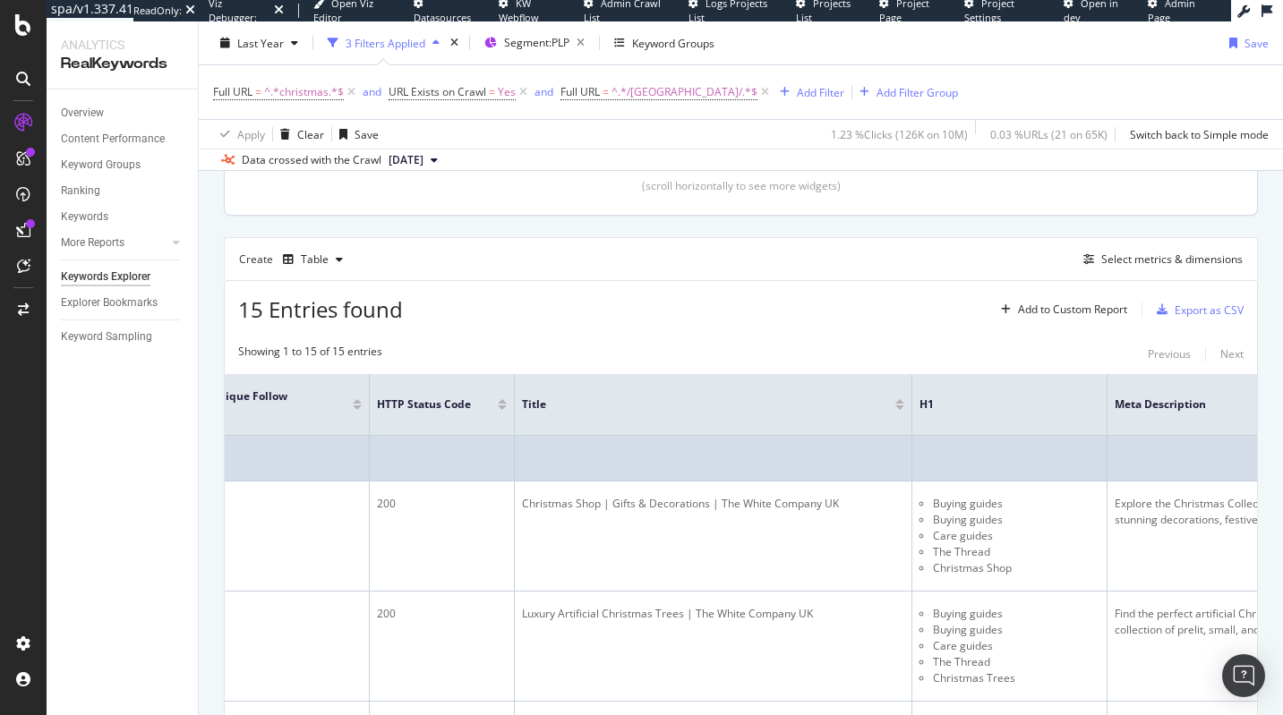
scroll to position [0, 664]
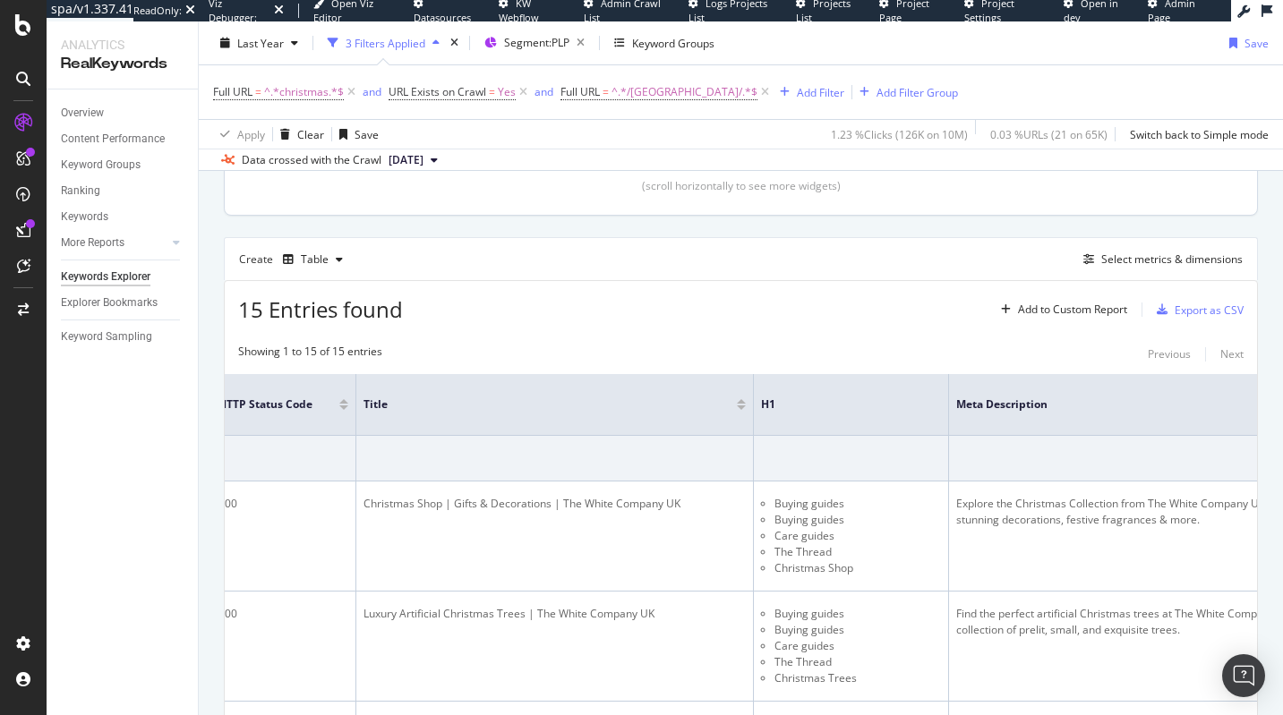
click at [872, 318] on div "15 Entries found Add to Custom Report Export as CSV" at bounding box center [741, 303] width 1032 height 44
click at [1175, 315] on div "Export as CSV" at bounding box center [1209, 310] width 69 height 15
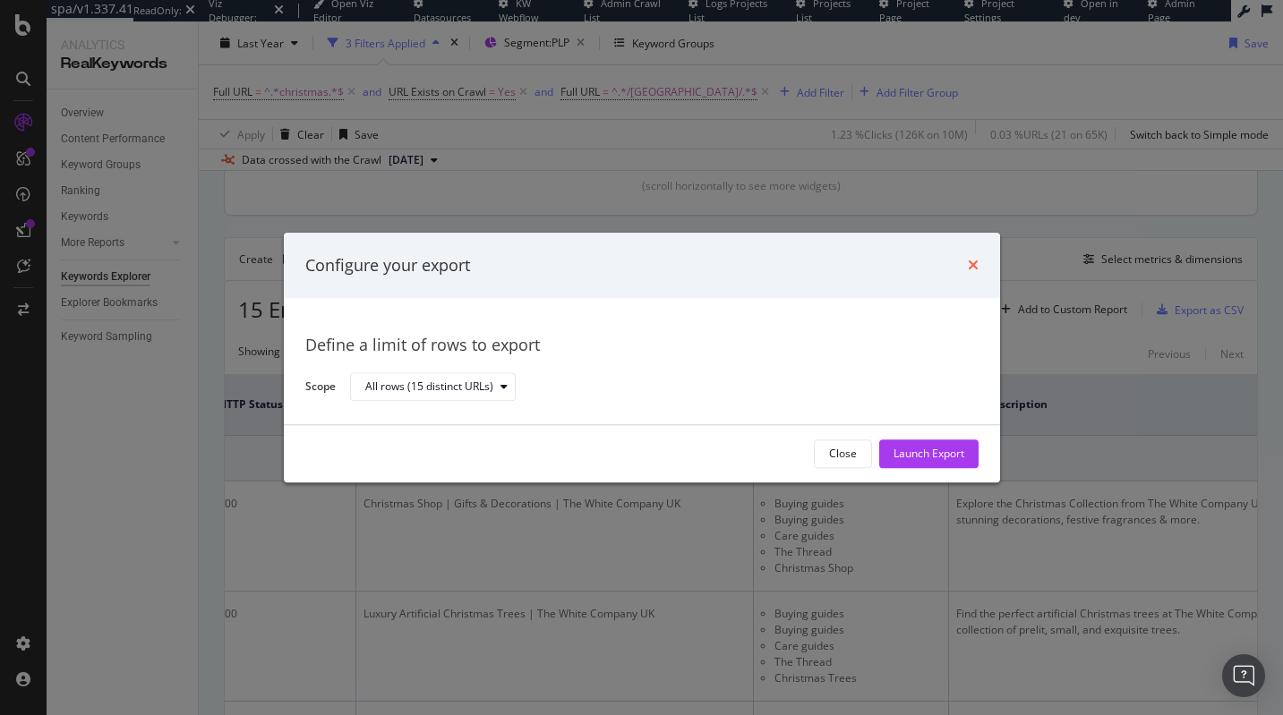
click at [968, 263] on icon "times" at bounding box center [973, 266] width 11 height 14
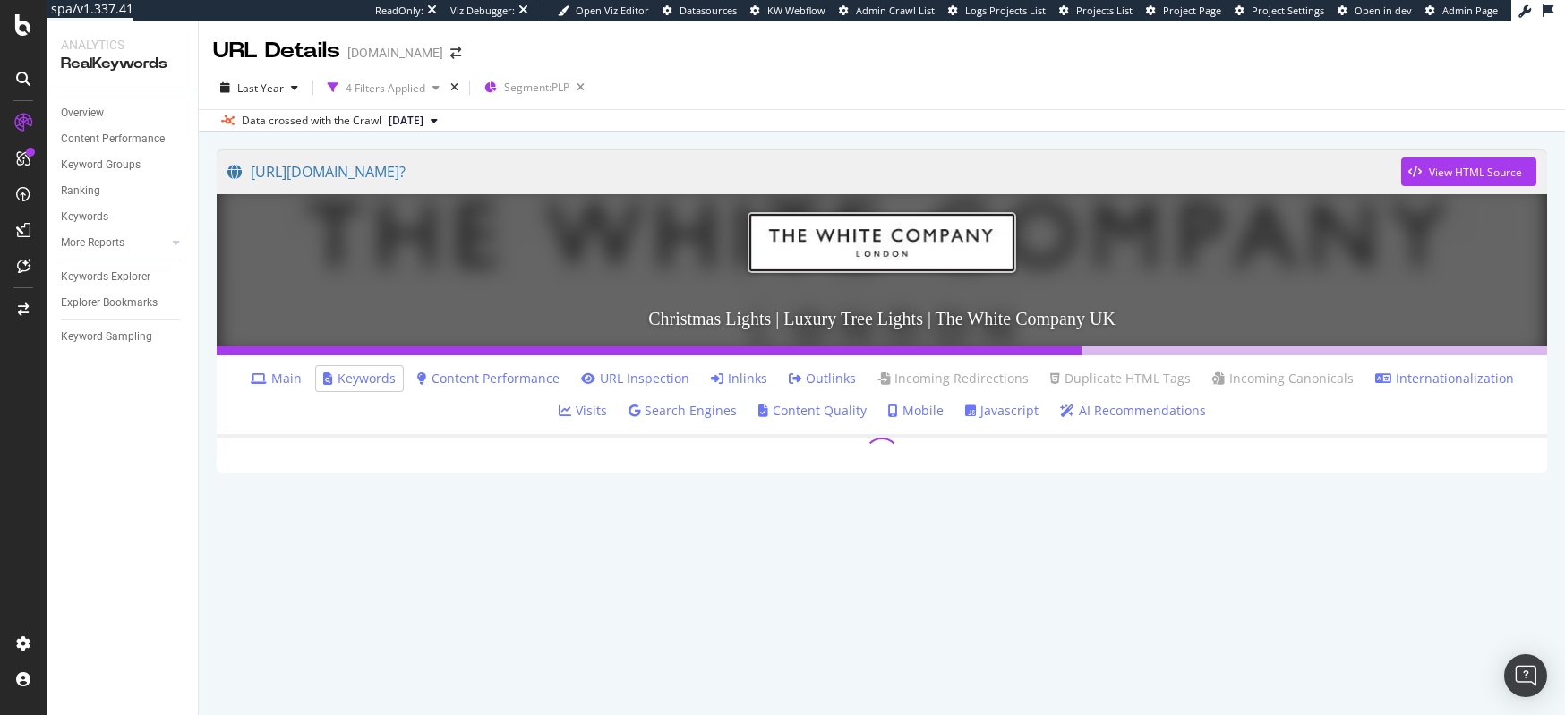
click at [716, 378] on link "Inlinks" at bounding box center [739, 379] width 56 height 18
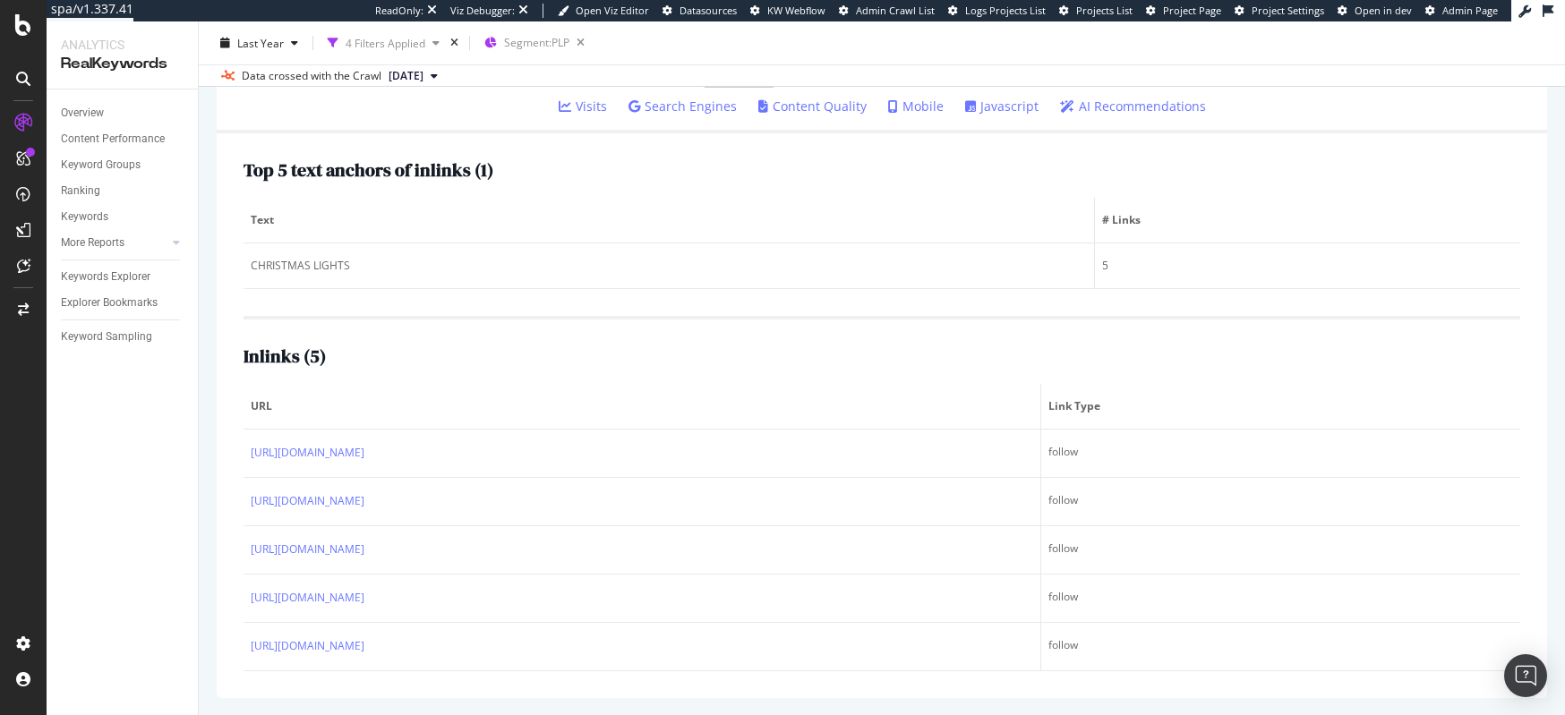
scroll to position [305, 0]
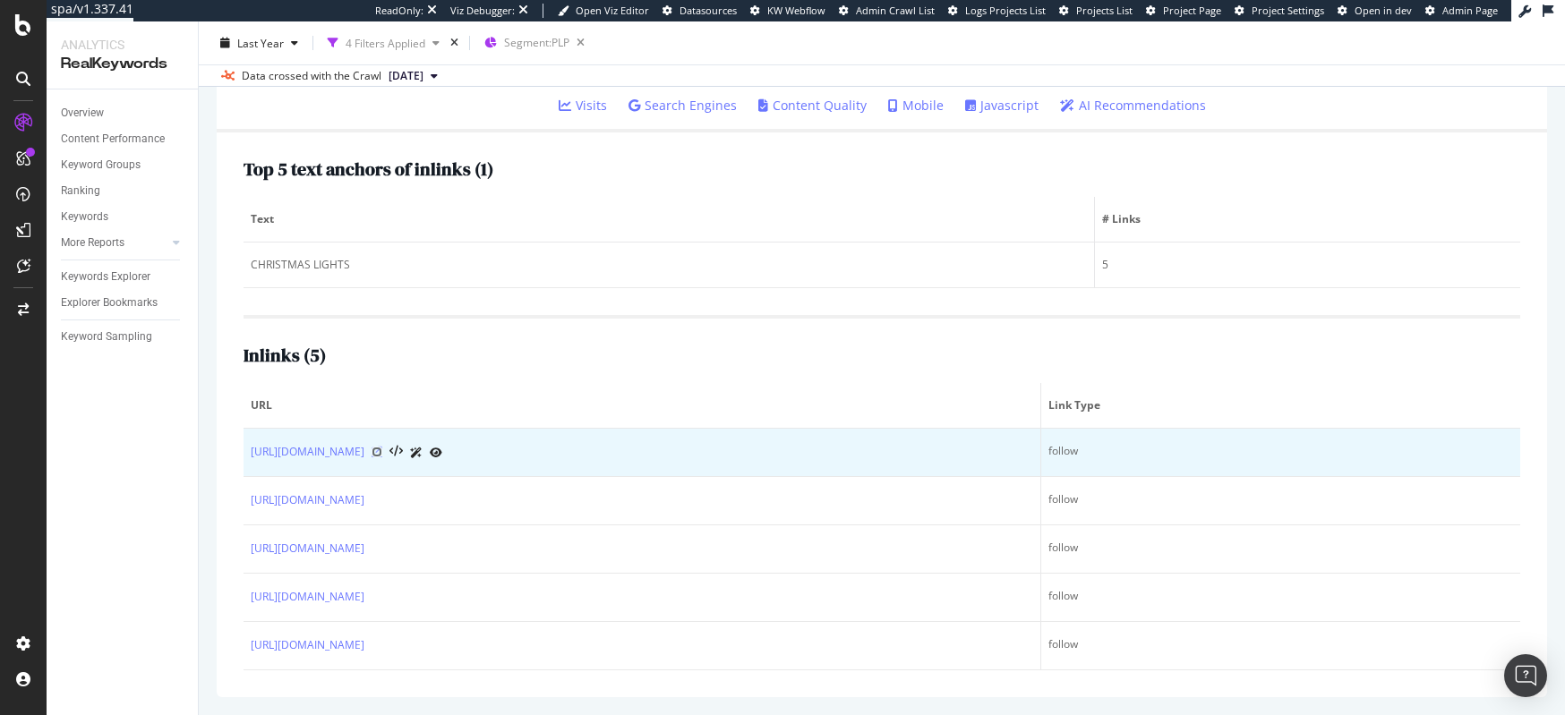
click at [382, 451] on icon at bounding box center [377, 452] width 11 height 11
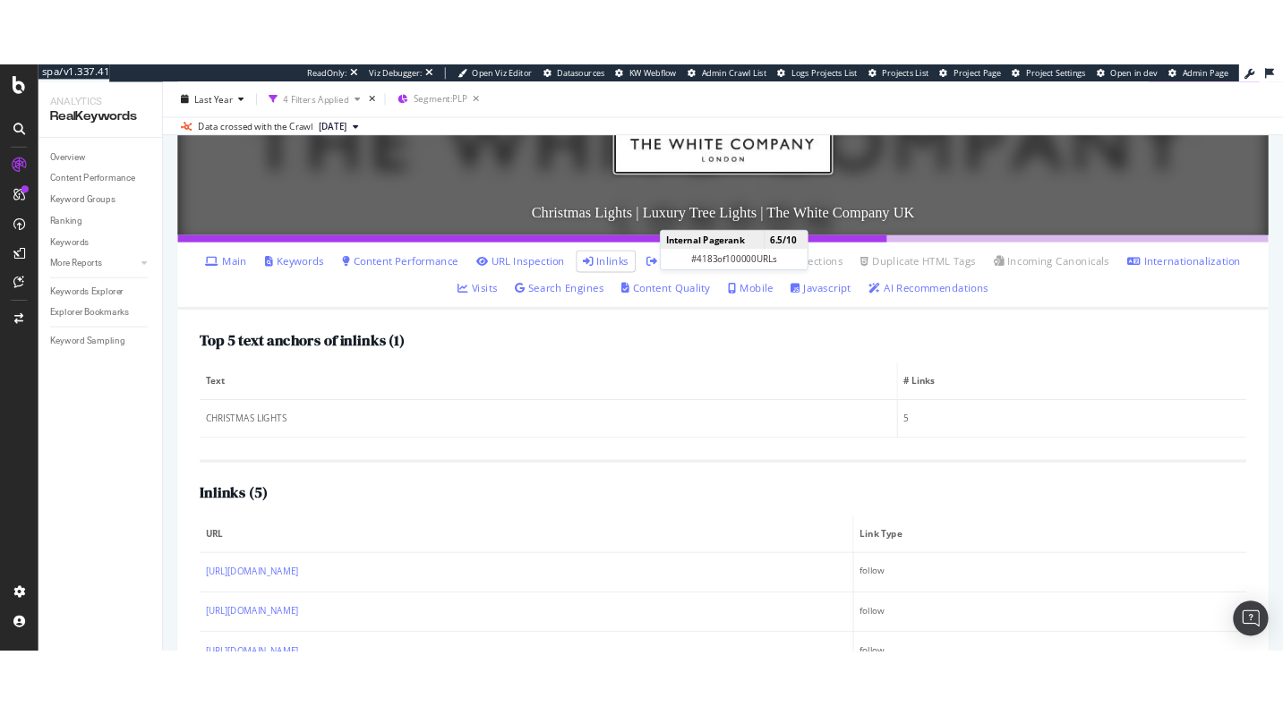
scroll to position [0, 0]
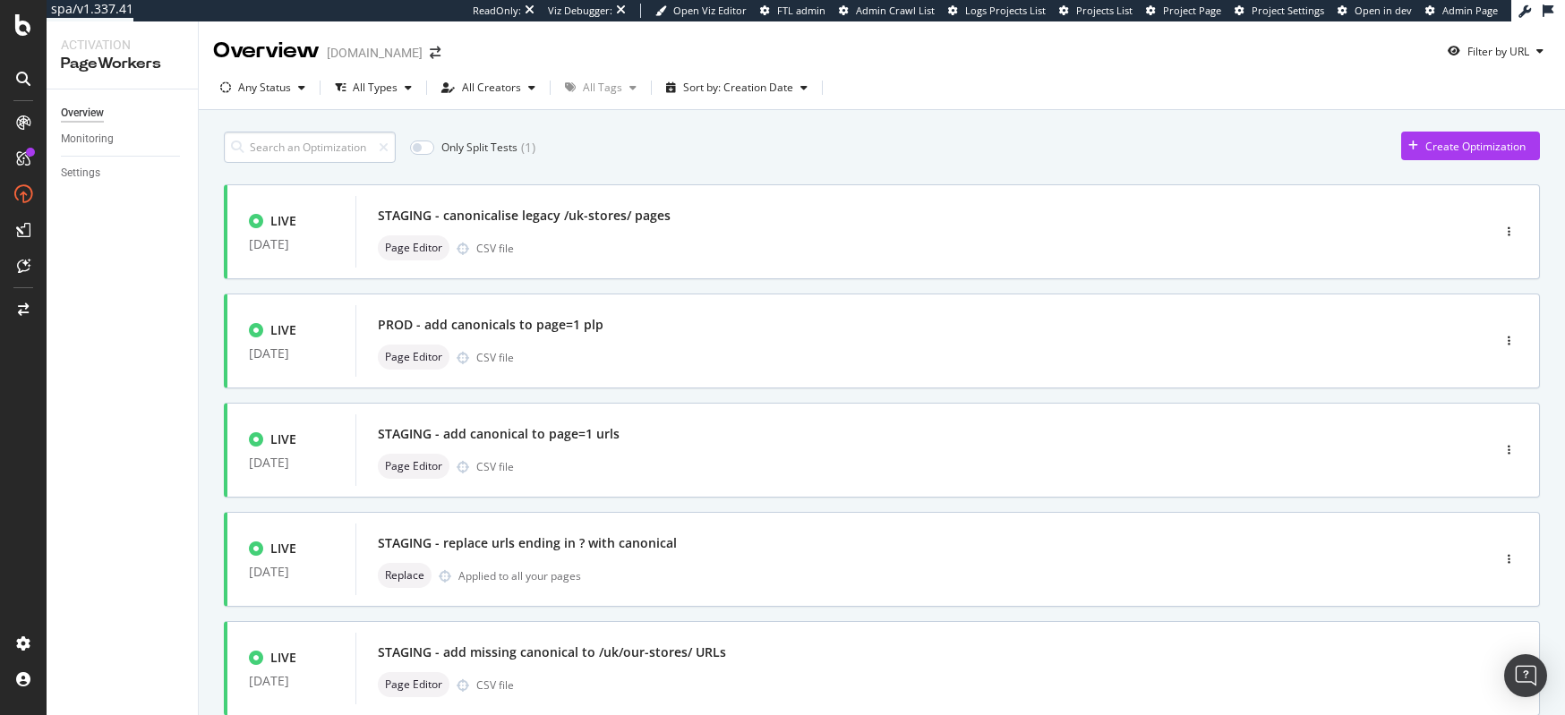
click at [300, 140] on input at bounding box center [310, 147] width 172 height 31
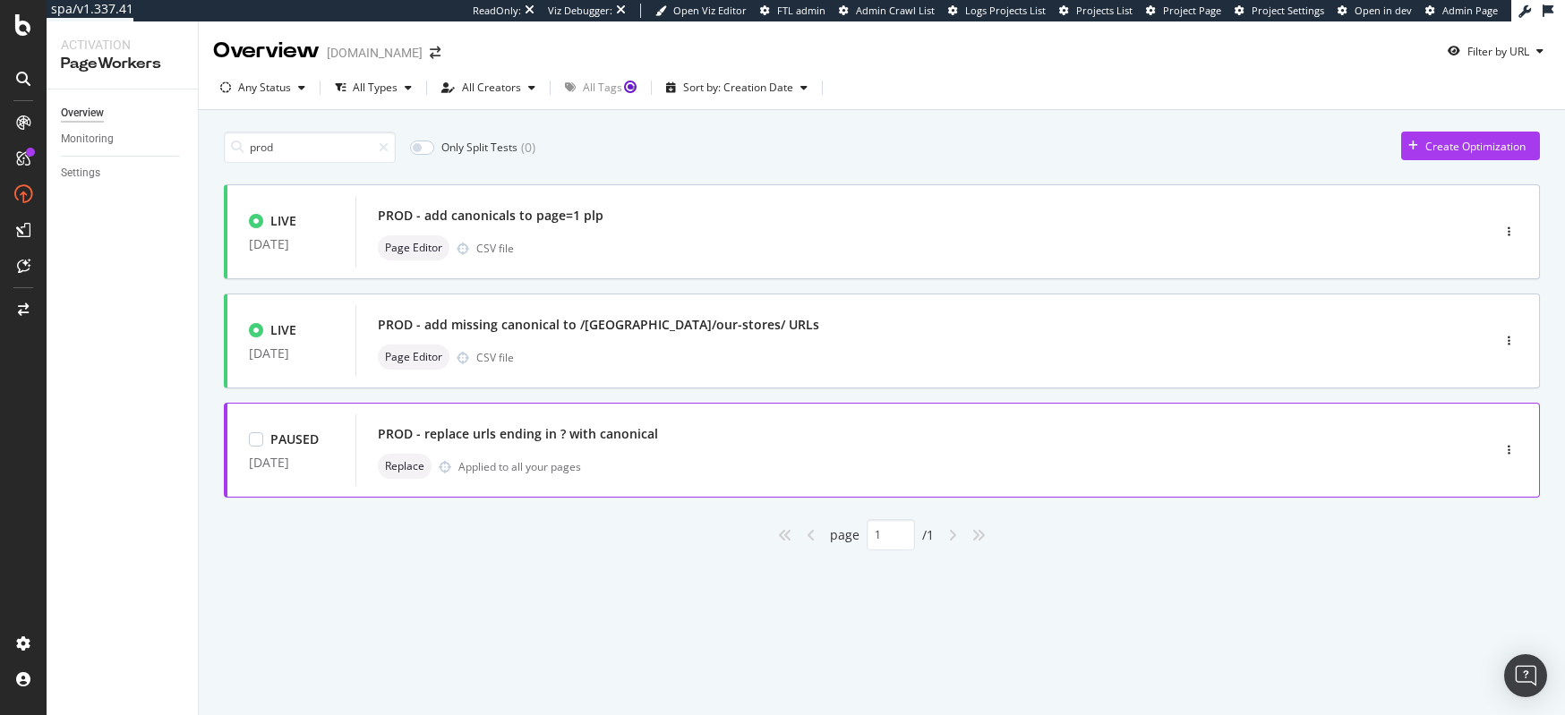
click at [637, 462] on div "Replace Applied to all your pages" at bounding box center [896, 466] width 1037 height 25
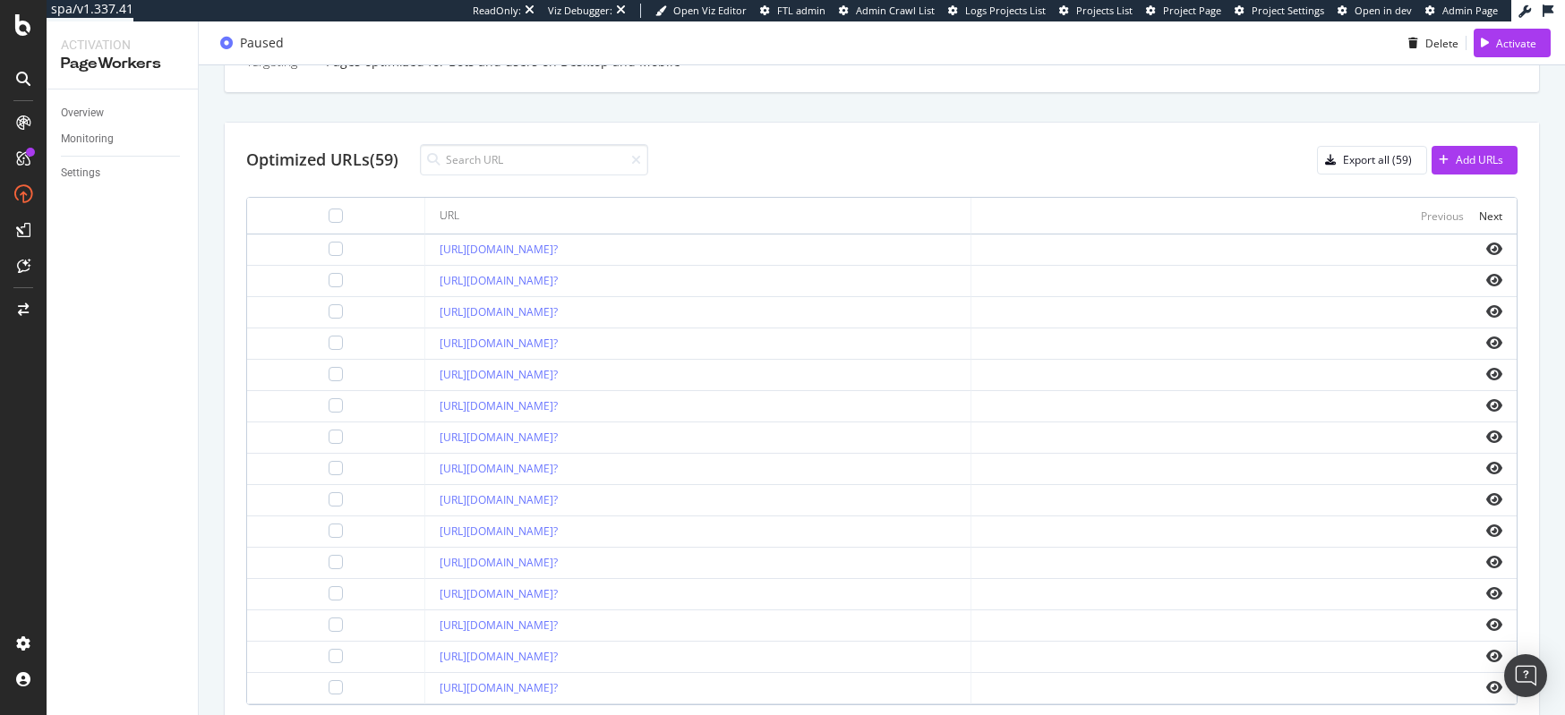
scroll to position [533, 0]
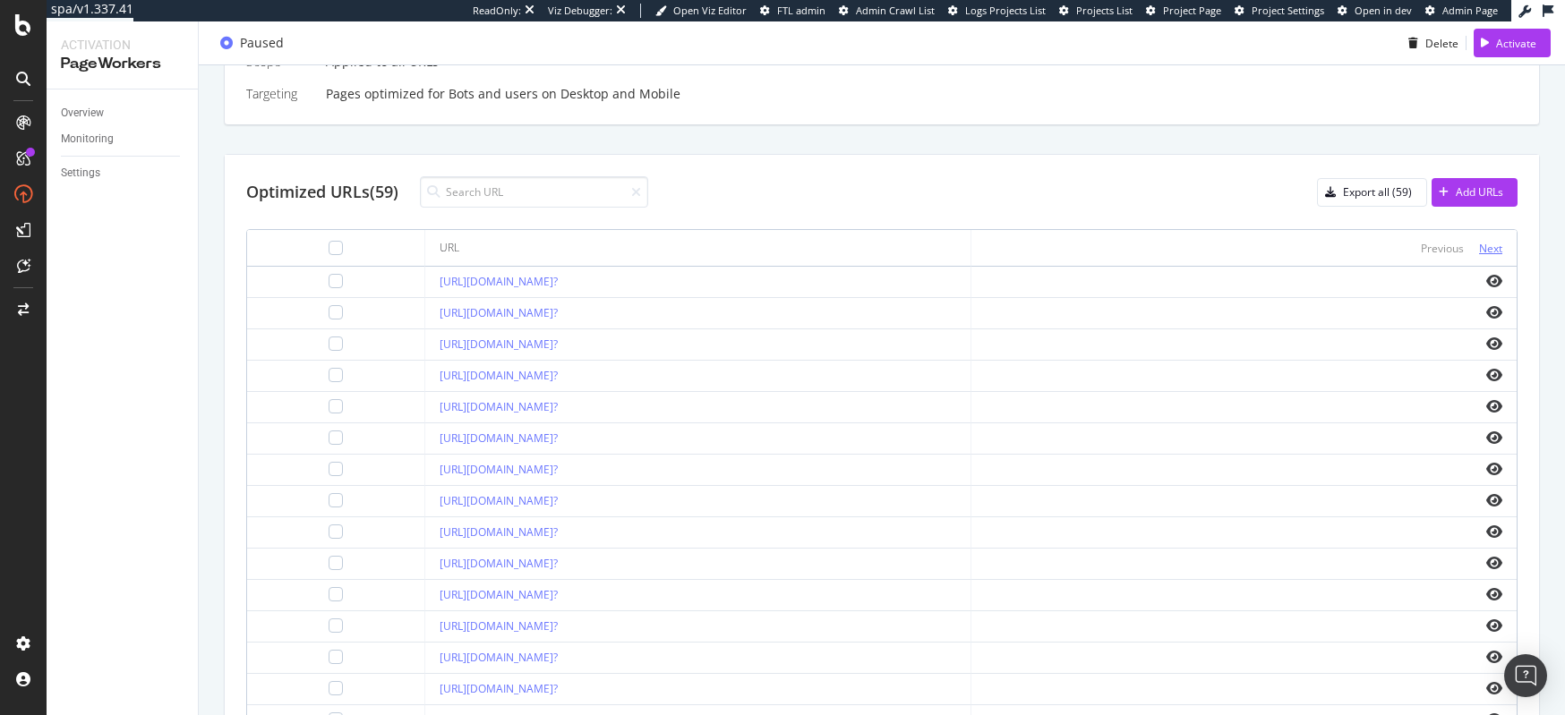
click at [1480, 249] on div "Next" at bounding box center [1490, 248] width 23 height 15
click at [522, 193] on input at bounding box center [534, 191] width 228 height 31
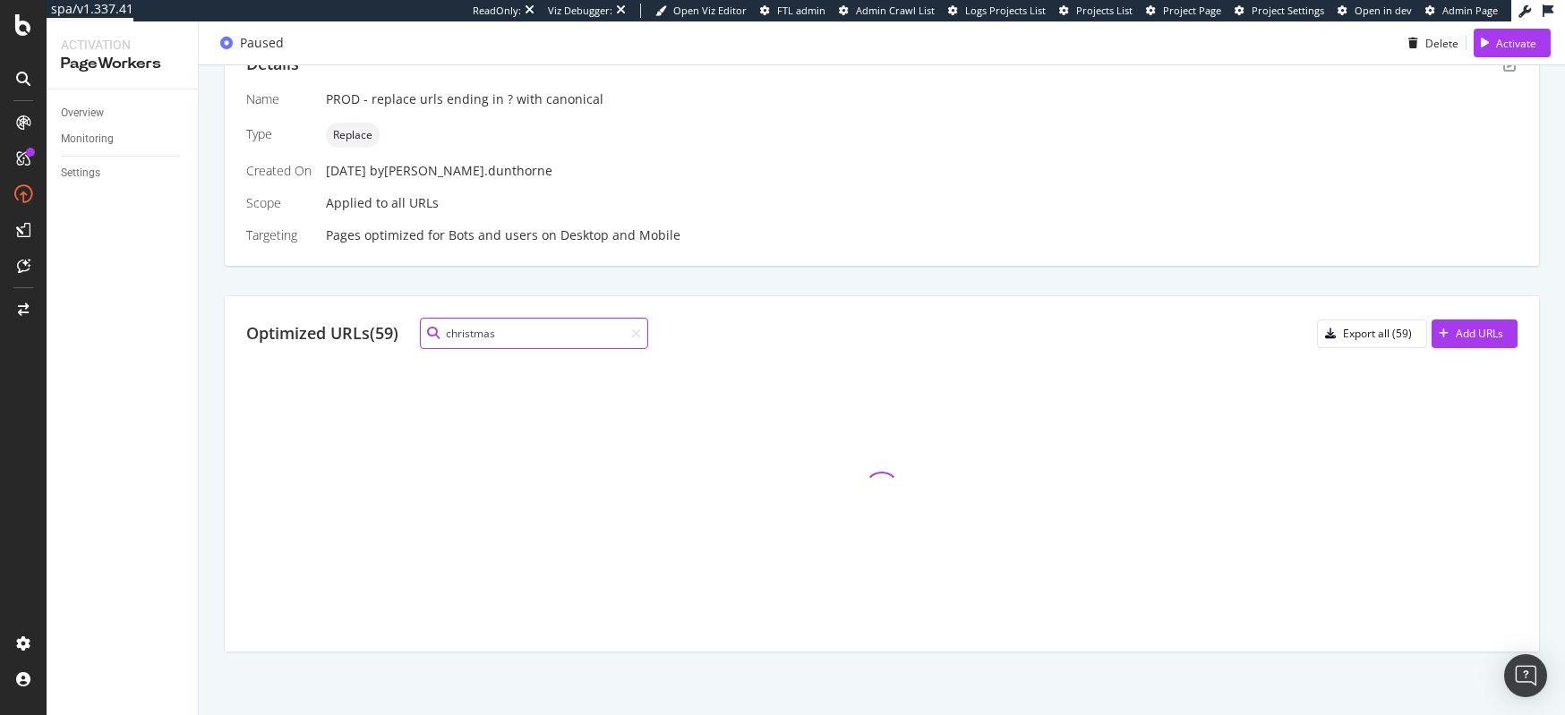
scroll to position [358, 0]
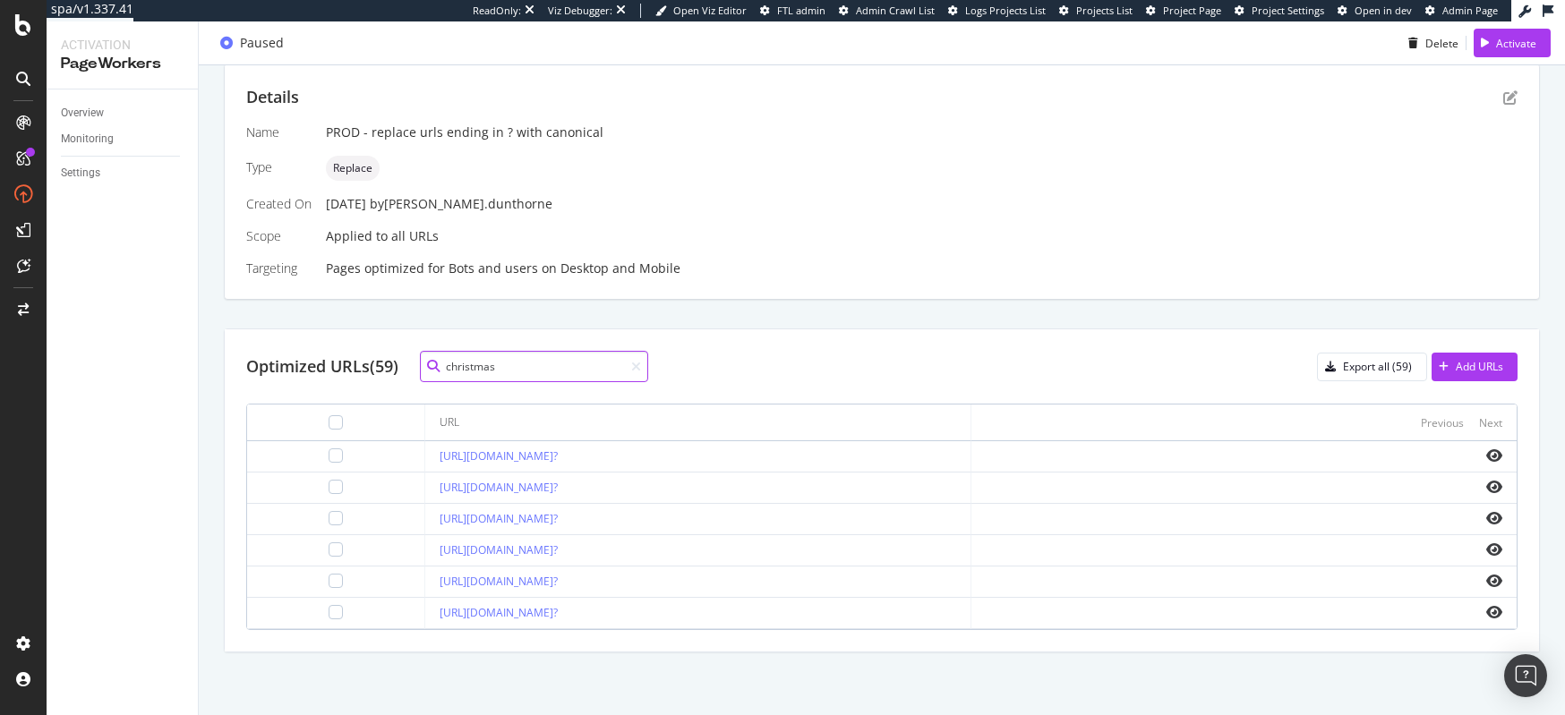
type input "christmas"
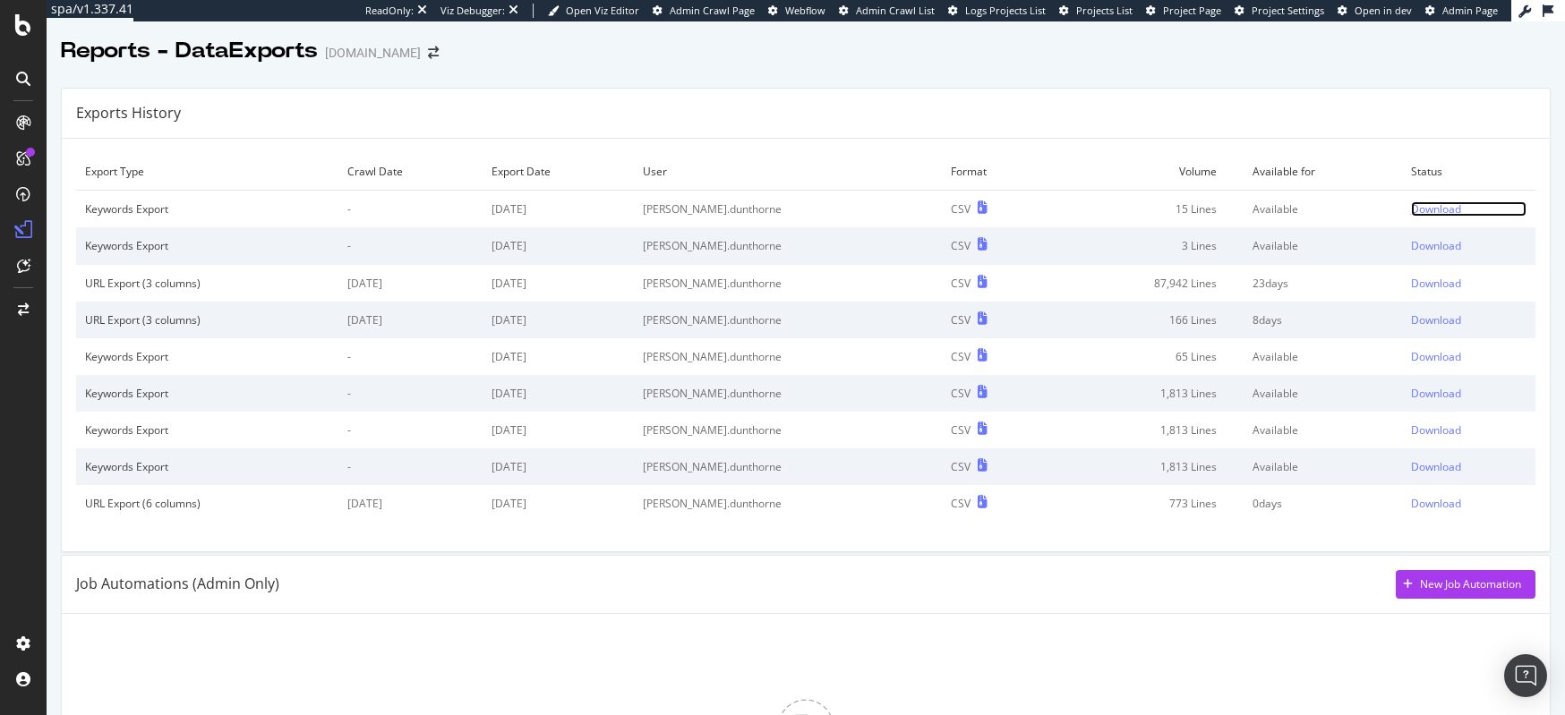
click at [1411, 207] on div "Download" at bounding box center [1436, 208] width 50 height 15
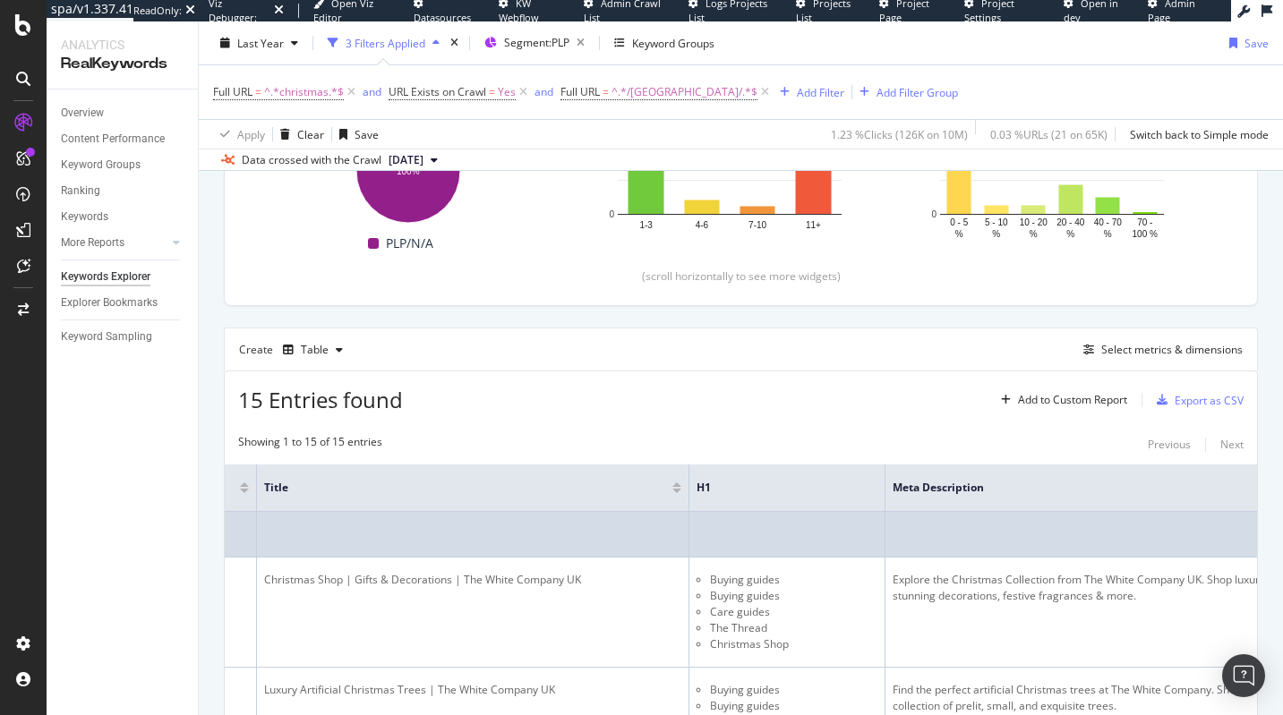
scroll to position [0, 540]
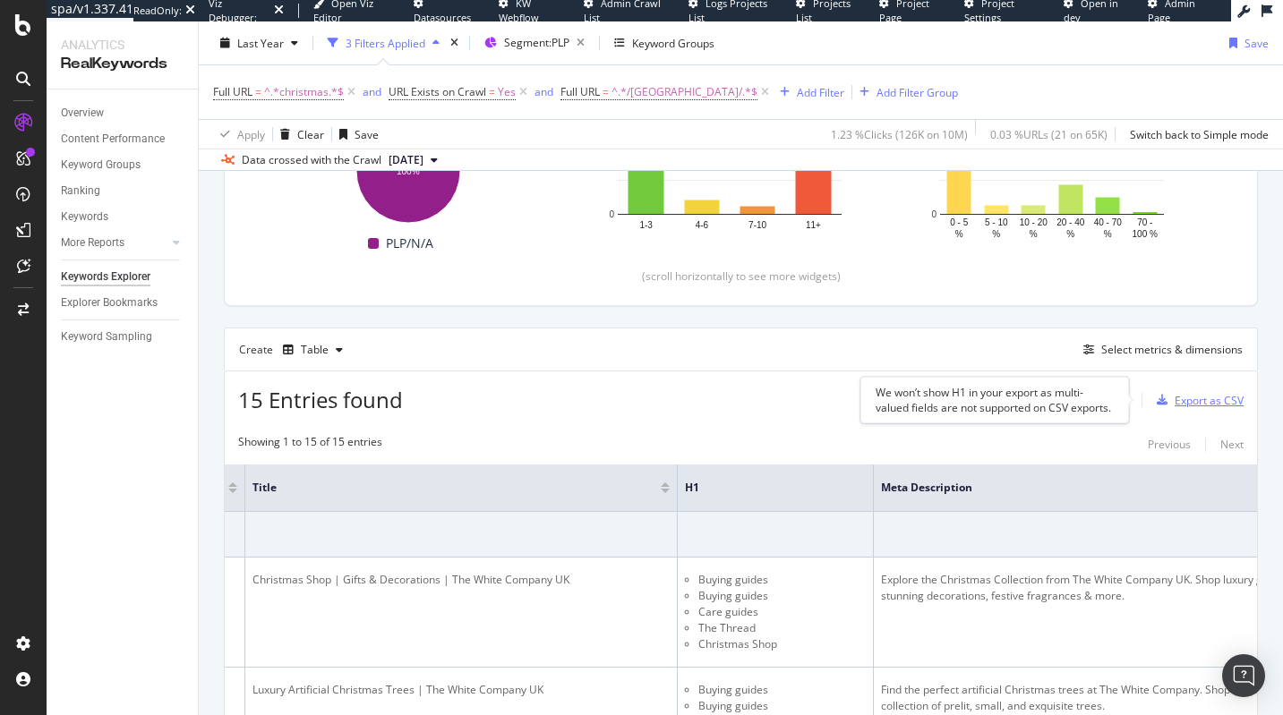
click at [1175, 400] on div "Export as CSV" at bounding box center [1209, 400] width 69 height 15
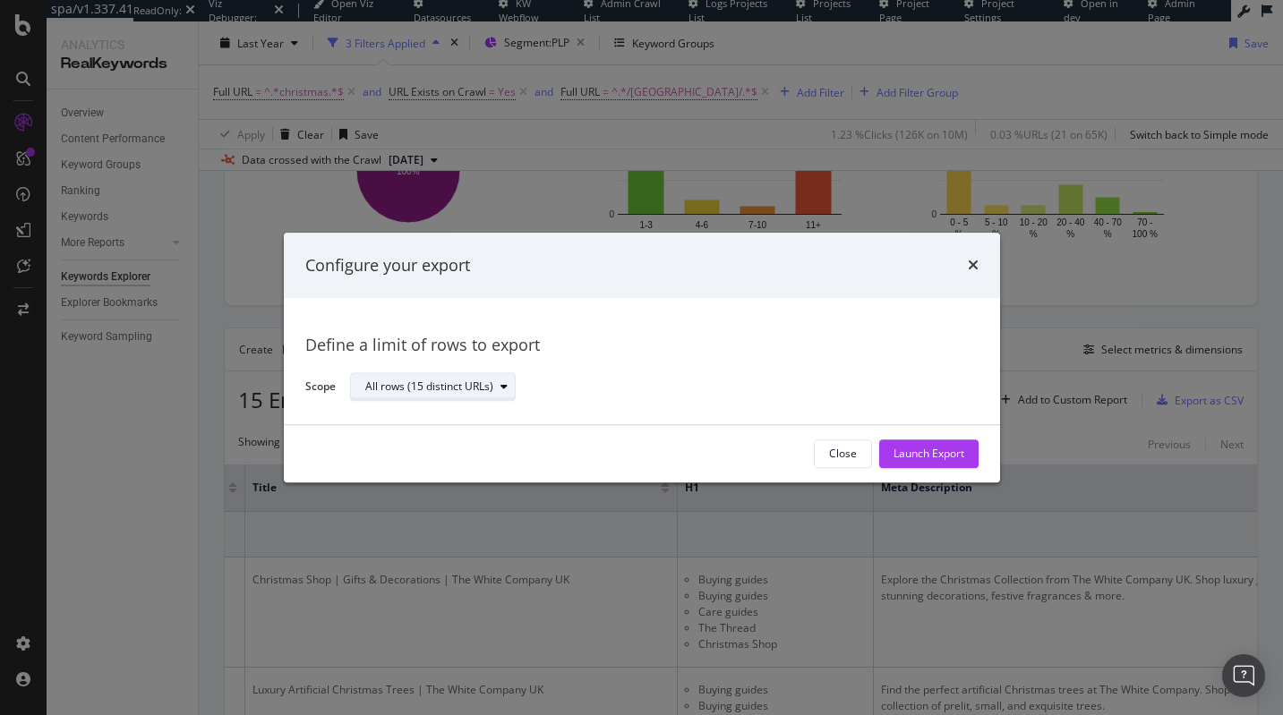
click at [430, 389] on div "All rows (15 distinct URLs)" at bounding box center [429, 387] width 128 height 11
click at [855, 356] on div "Define a limit of rows to export" at bounding box center [641, 346] width 673 height 23
click at [1135, 536] on div "Configure your export Define a limit of rows to export Scope All rows (15 disti…" at bounding box center [641, 357] width 1283 height 715
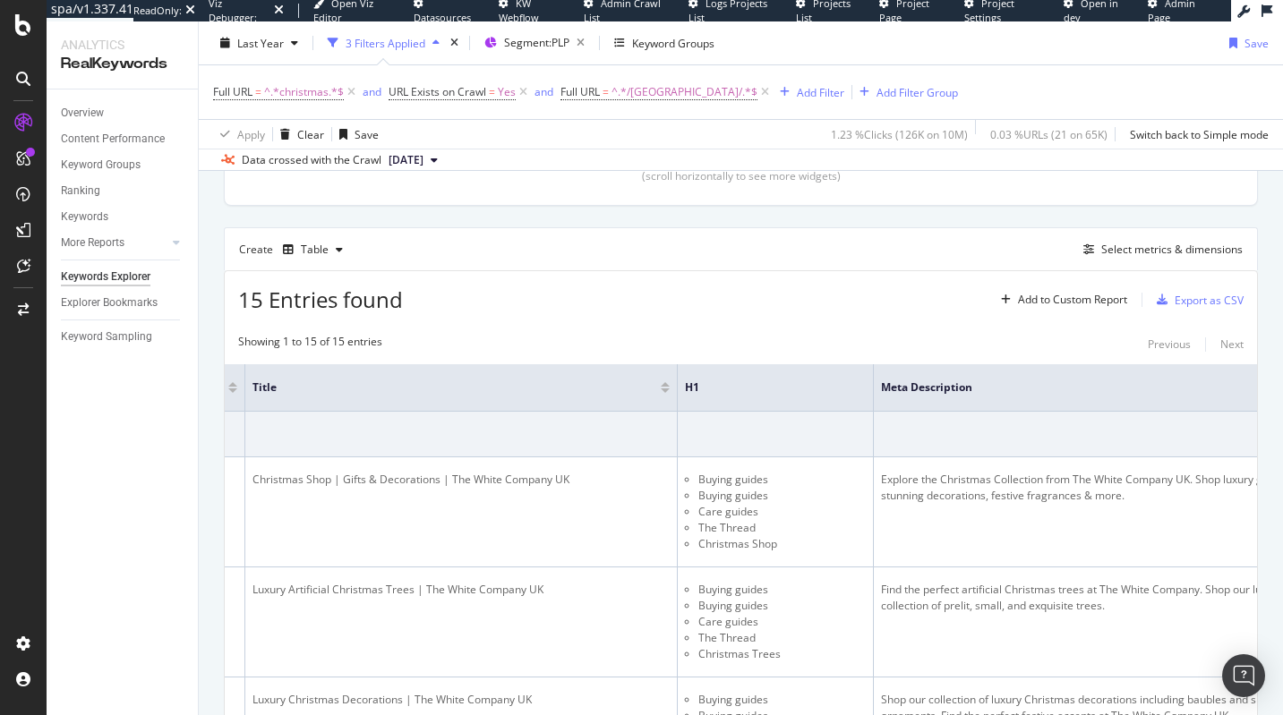
scroll to position [531, 0]
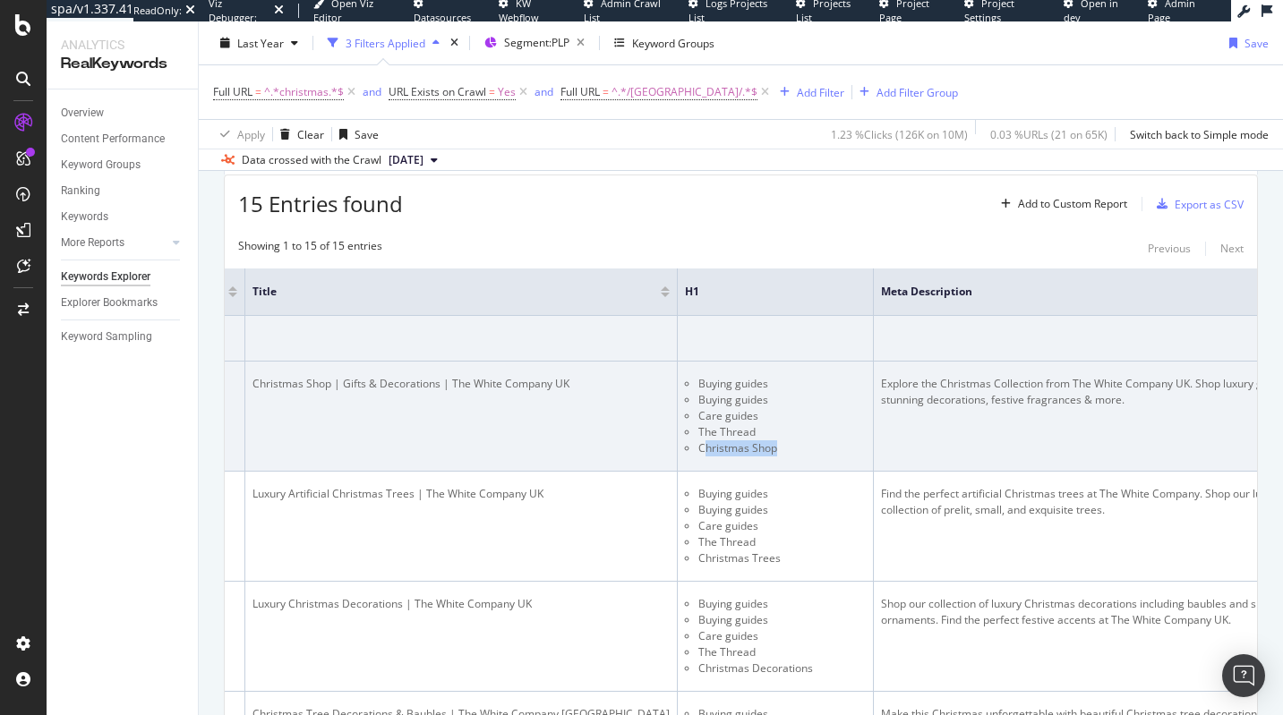
drag, startPoint x: 842, startPoint y: 447, endPoint x: 923, endPoint y: 450, distance: 81.5
click at [866, 450] on li "Christmas Shop" at bounding box center [781, 449] width 167 height 16
drag, startPoint x: 893, startPoint y: 453, endPoint x: 932, endPoint y: 454, distance: 39.4
click at [866, 454] on li "Christmas Shop" at bounding box center [781, 449] width 167 height 16
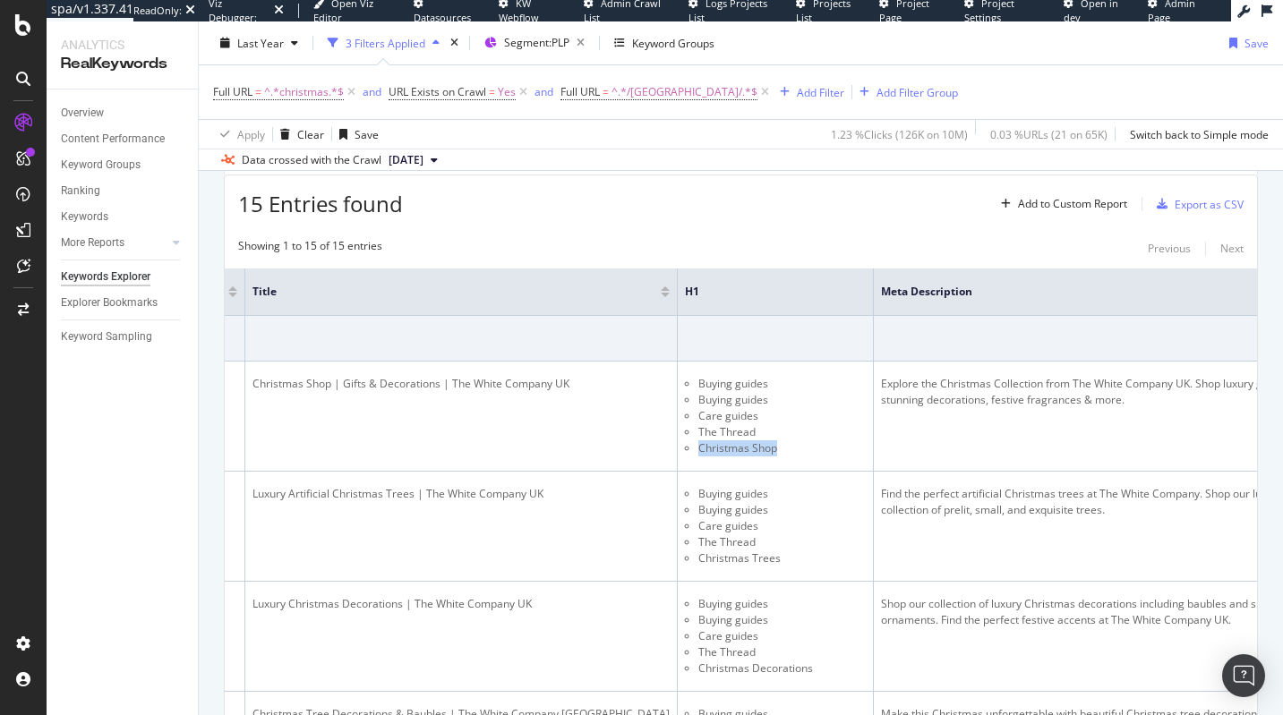
copy li "Christmas Shop"
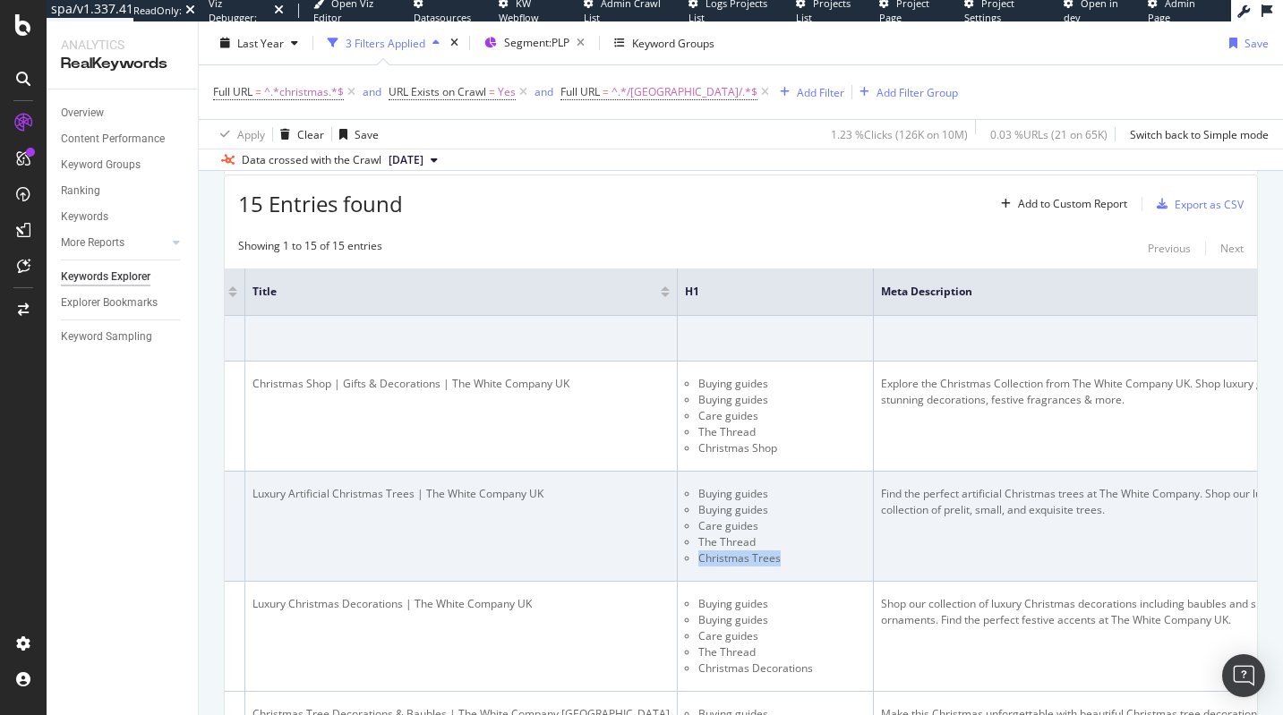
drag, startPoint x: 839, startPoint y: 560, endPoint x: 923, endPoint y: 559, distance: 84.2
click at [866, 559] on li "Christmas Trees" at bounding box center [781, 559] width 167 height 16
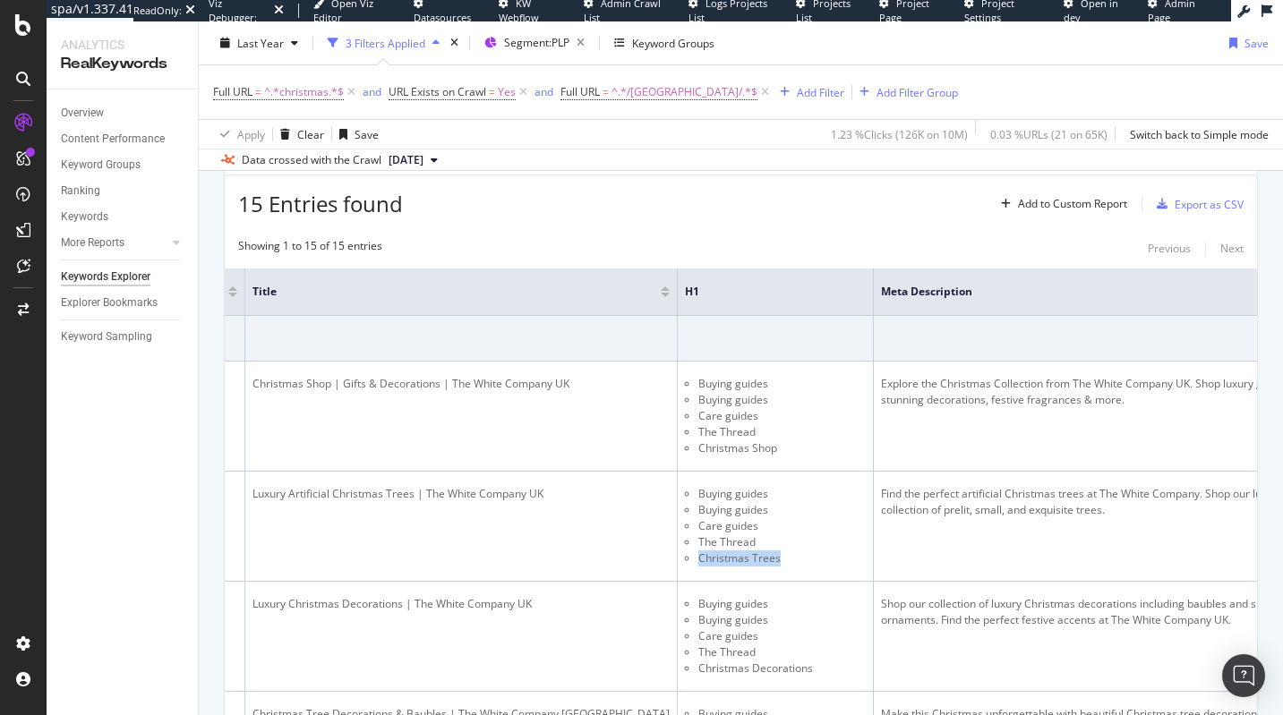
copy li "Christmas Trees"
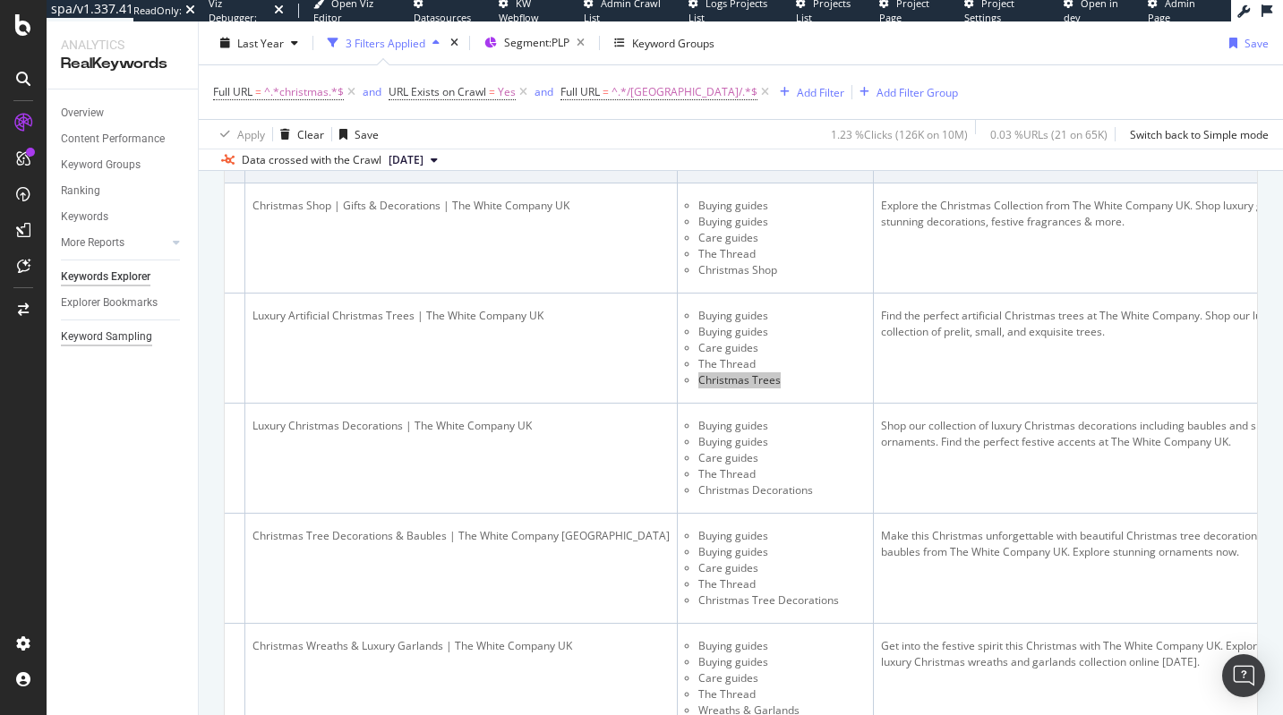
scroll to position [778, 0]
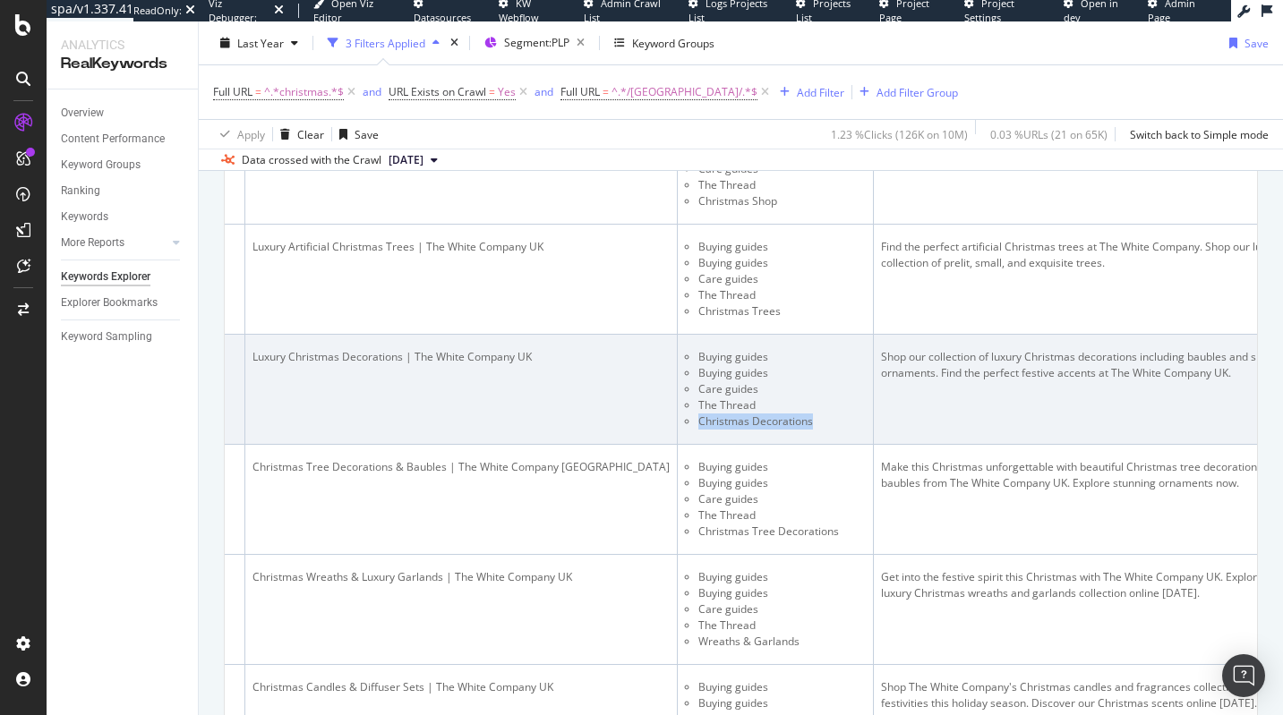
drag, startPoint x: 837, startPoint y: 422, endPoint x: 955, endPoint y: 422, distance: 118.2
click at [866, 422] on li "Christmas Decorations" at bounding box center [781, 422] width 167 height 16
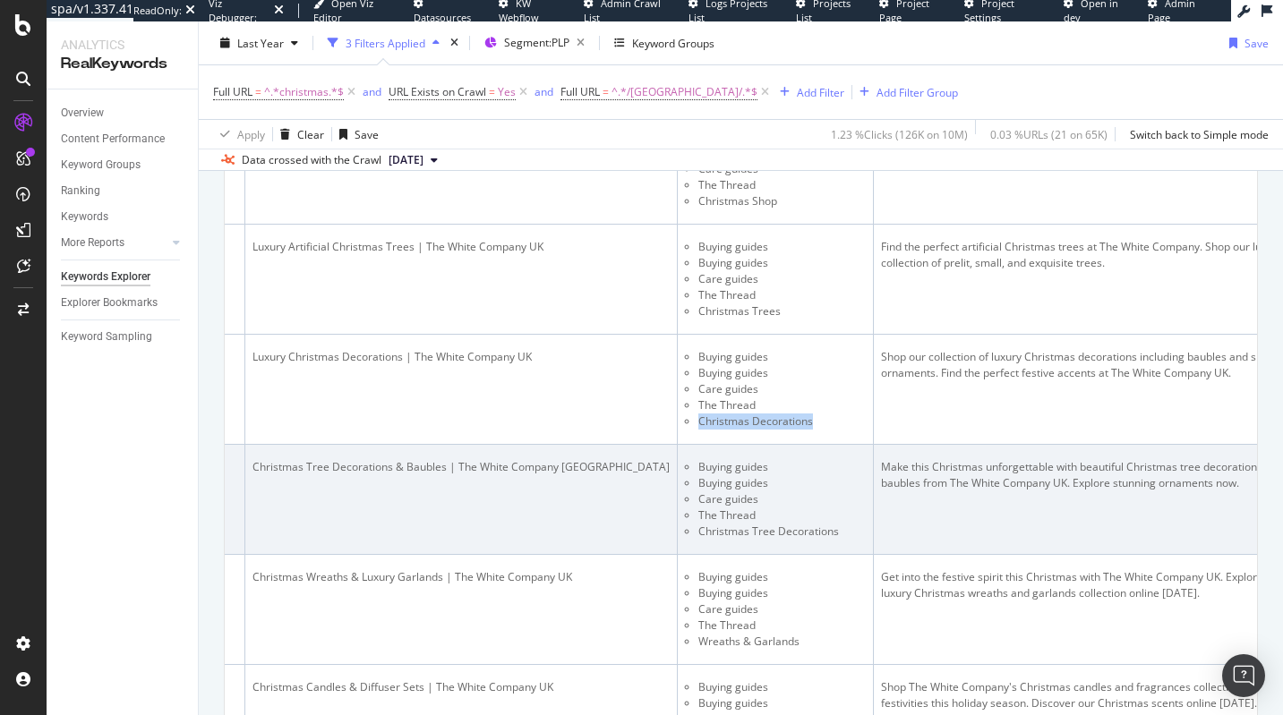
copy li "Christmas Decorations"
drag, startPoint x: 839, startPoint y: 532, endPoint x: 983, endPoint y: 533, distance: 144.2
click at [866, 533] on li "Christmas Tree Decorations" at bounding box center [781, 532] width 167 height 16
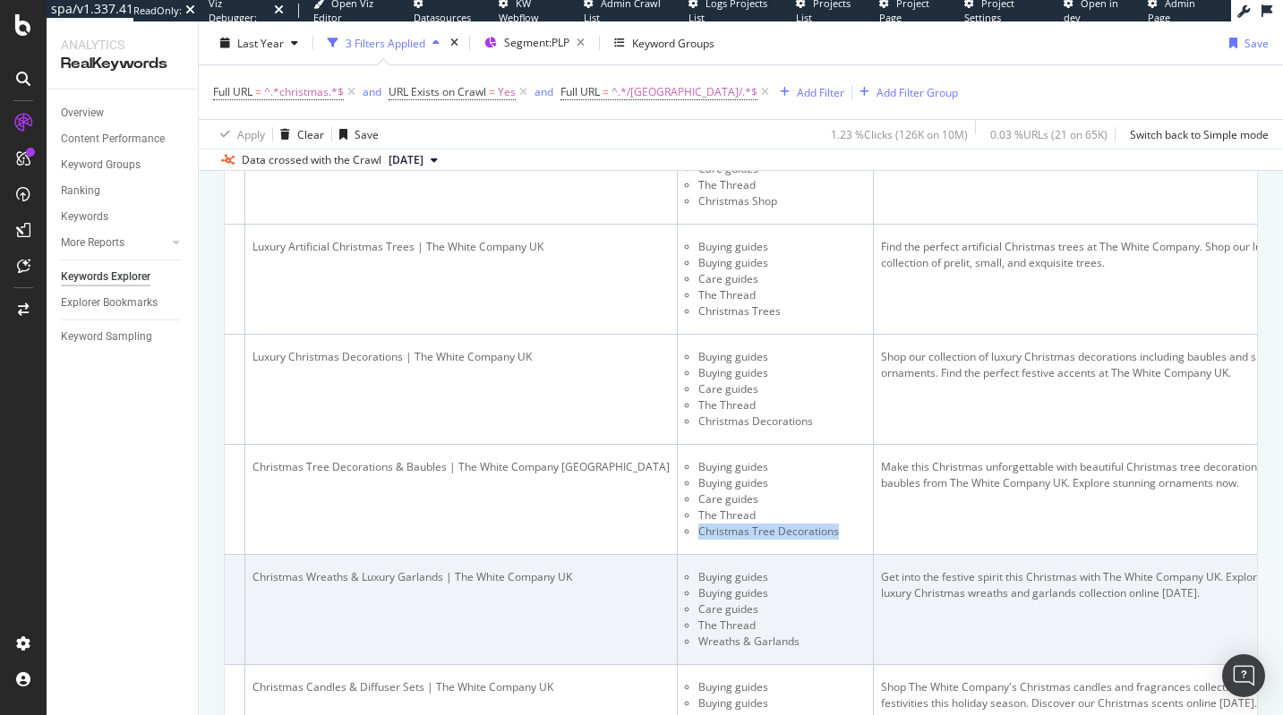
copy li "Christmas Tree Decorations"
click at [866, 586] on ul "Buying guides Buying guides Care guides The Thread Wreaths & [PERSON_NAME]" at bounding box center [775, 610] width 181 height 81
click at [866, 645] on li "Wreaths & Garlands" at bounding box center [781, 642] width 167 height 16
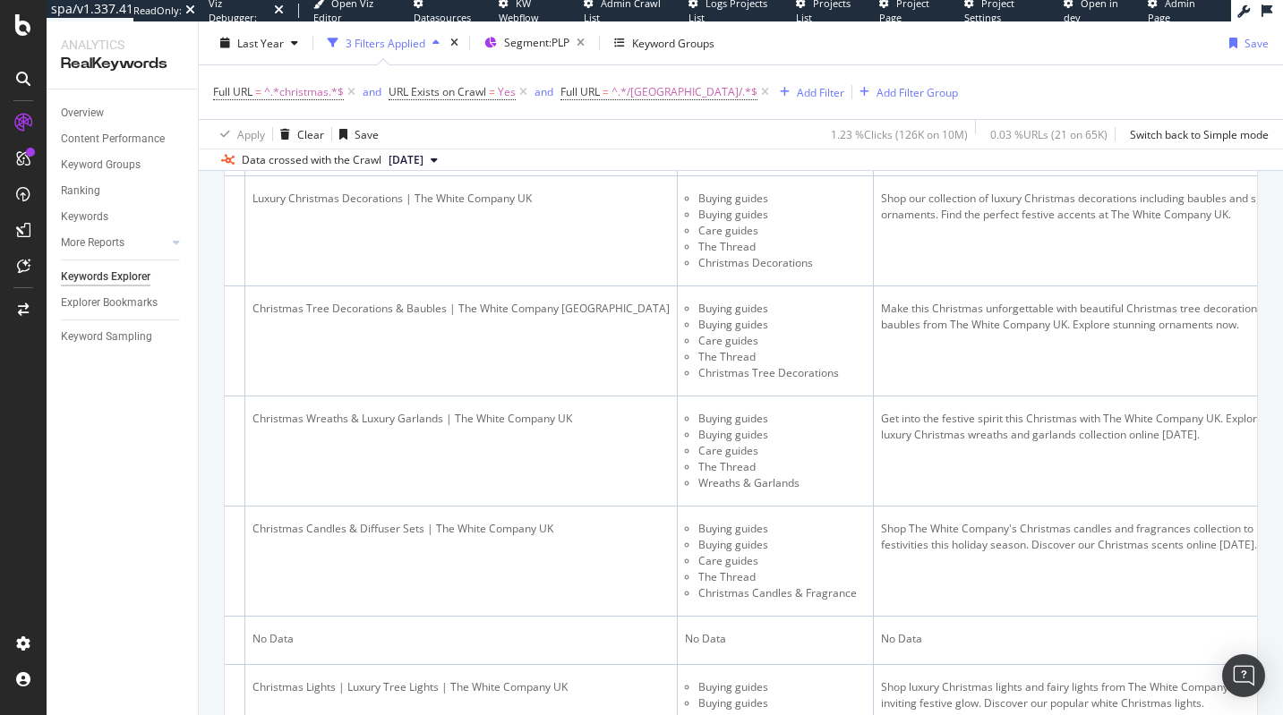
scroll to position [939, 0]
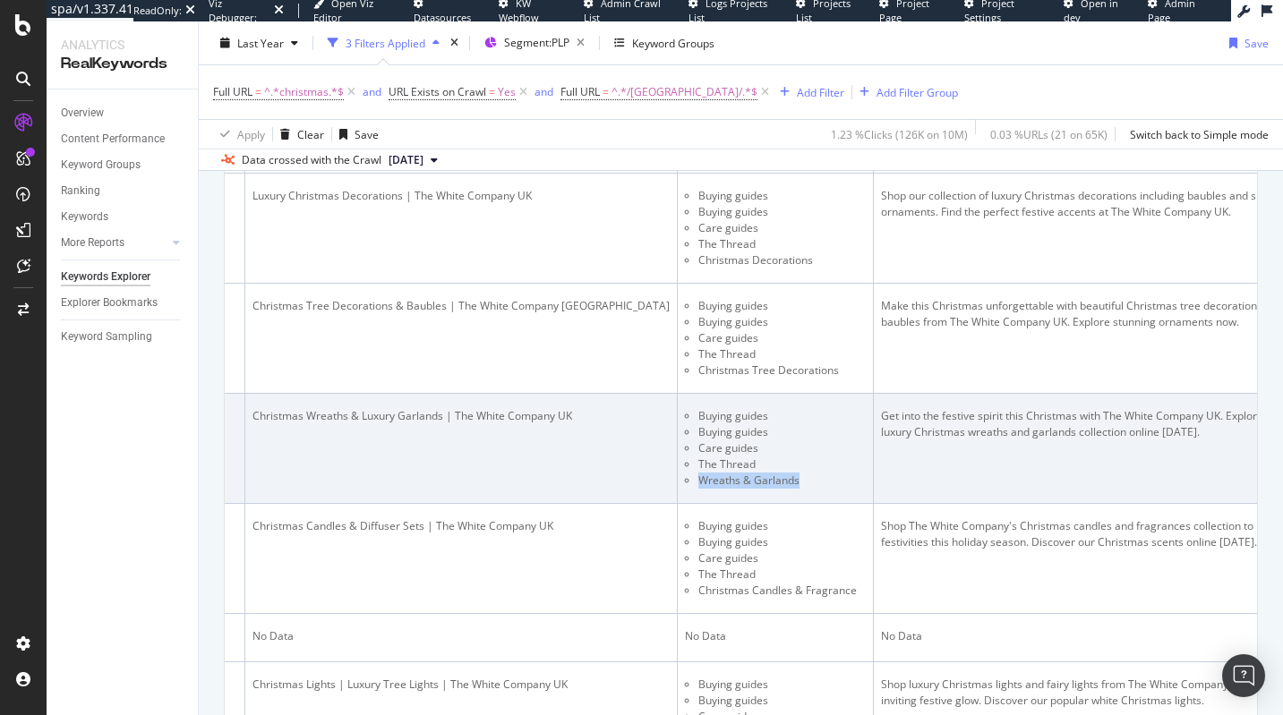
drag, startPoint x: 941, startPoint y: 484, endPoint x: 842, endPoint y: 484, distance: 99.4
click at [842, 484] on li "Wreaths & Garlands" at bounding box center [781, 481] width 167 height 16
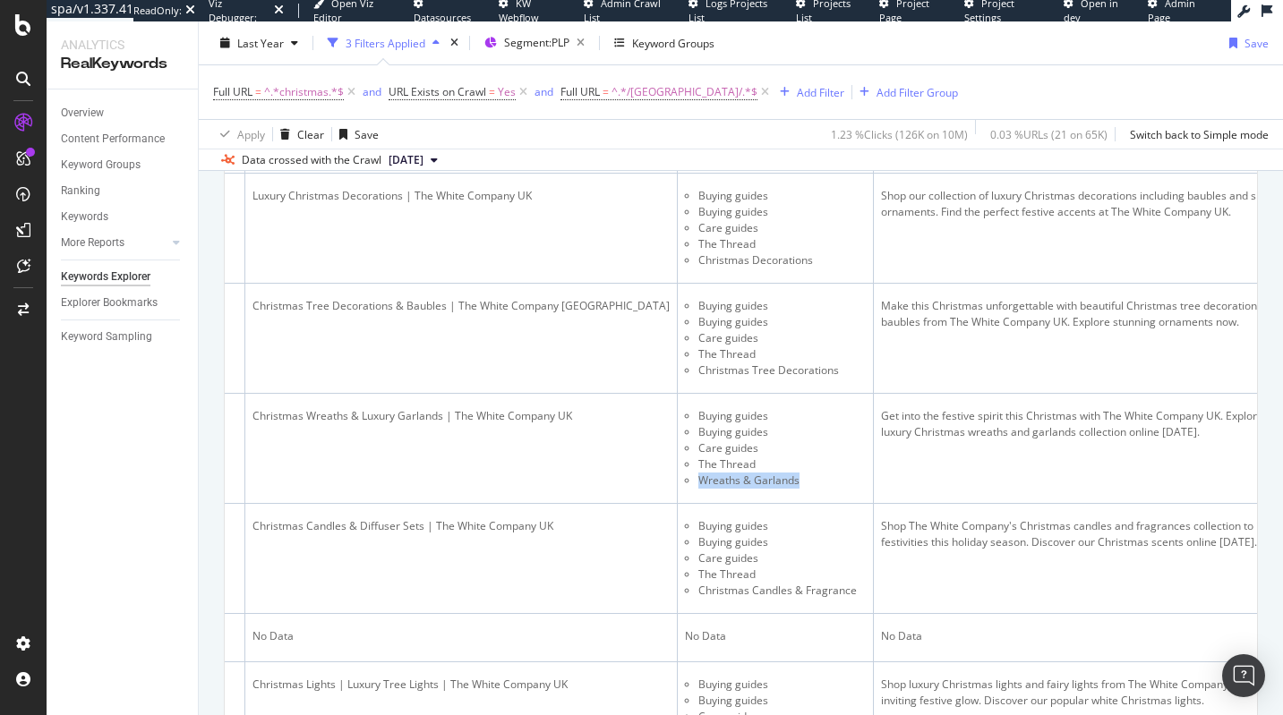
copy li "Wreaths & Garlands"
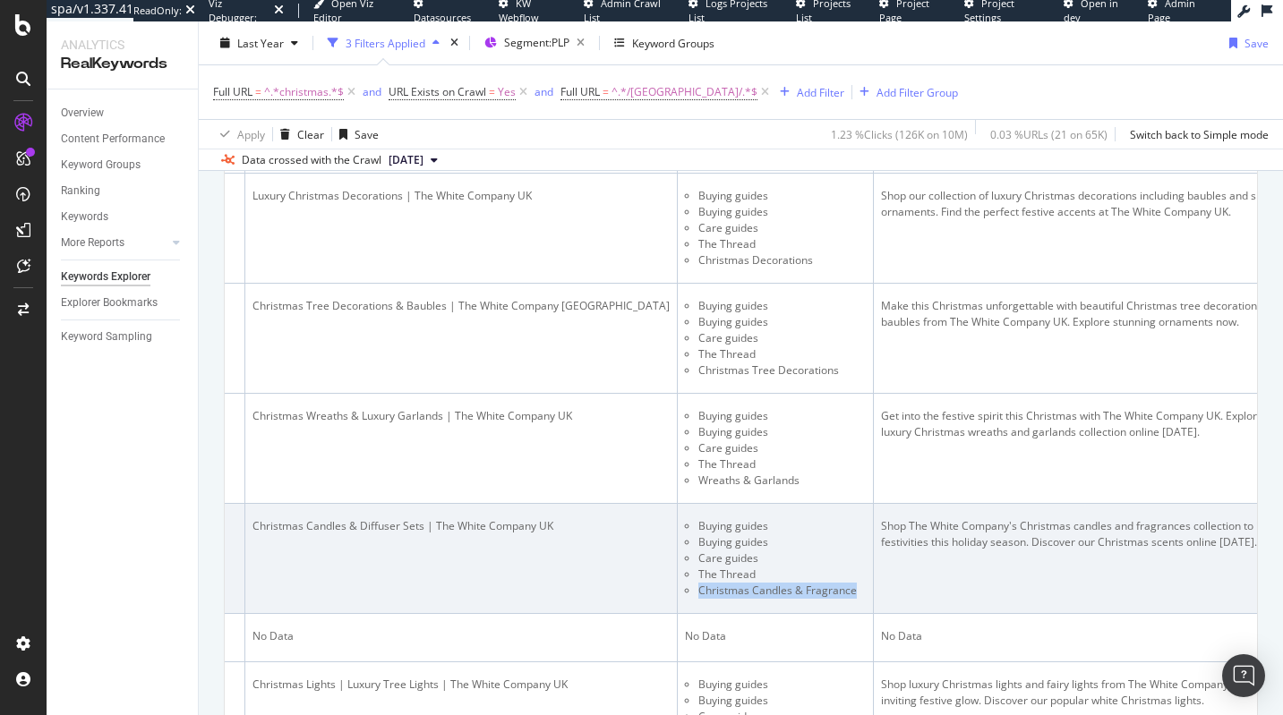
drag, startPoint x: 838, startPoint y: 592, endPoint x: 993, endPoint y: 588, distance: 155.0
click at [866, 588] on li "Christmas Candles & Fragrance" at bounding box center [781, 591] width 167 height 16
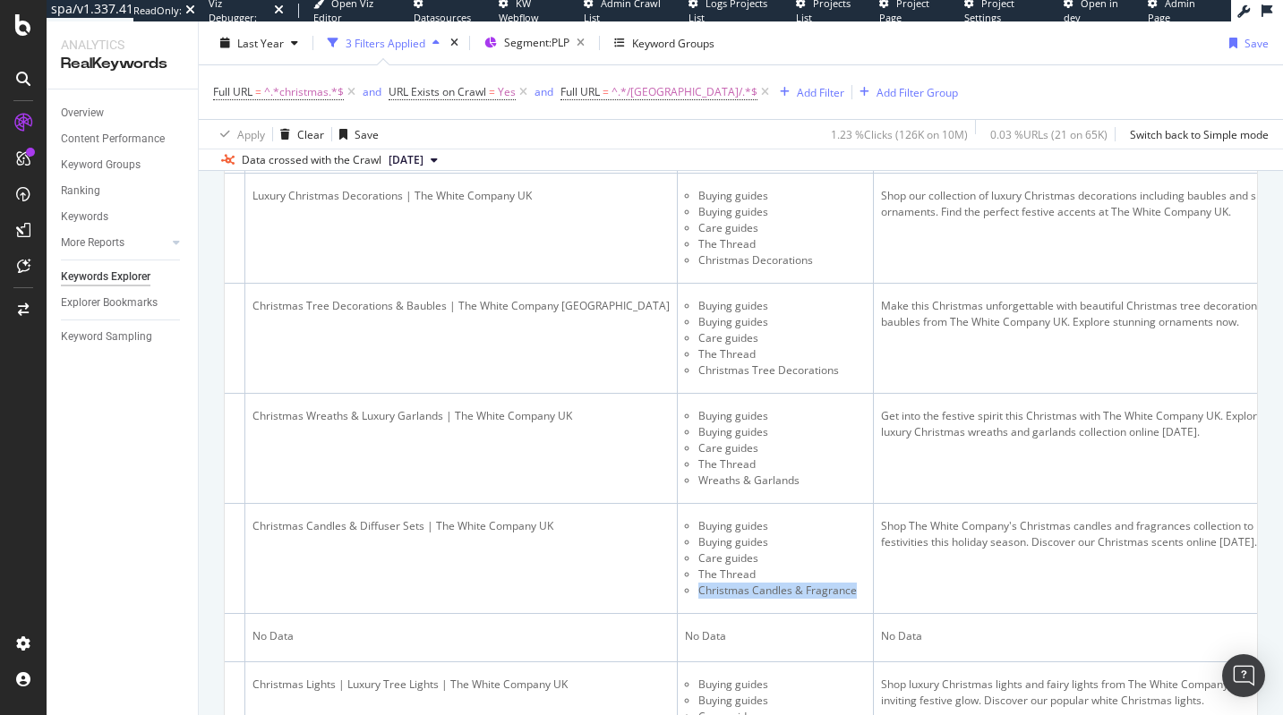
copy li "Christmas Candles & Fragrance"
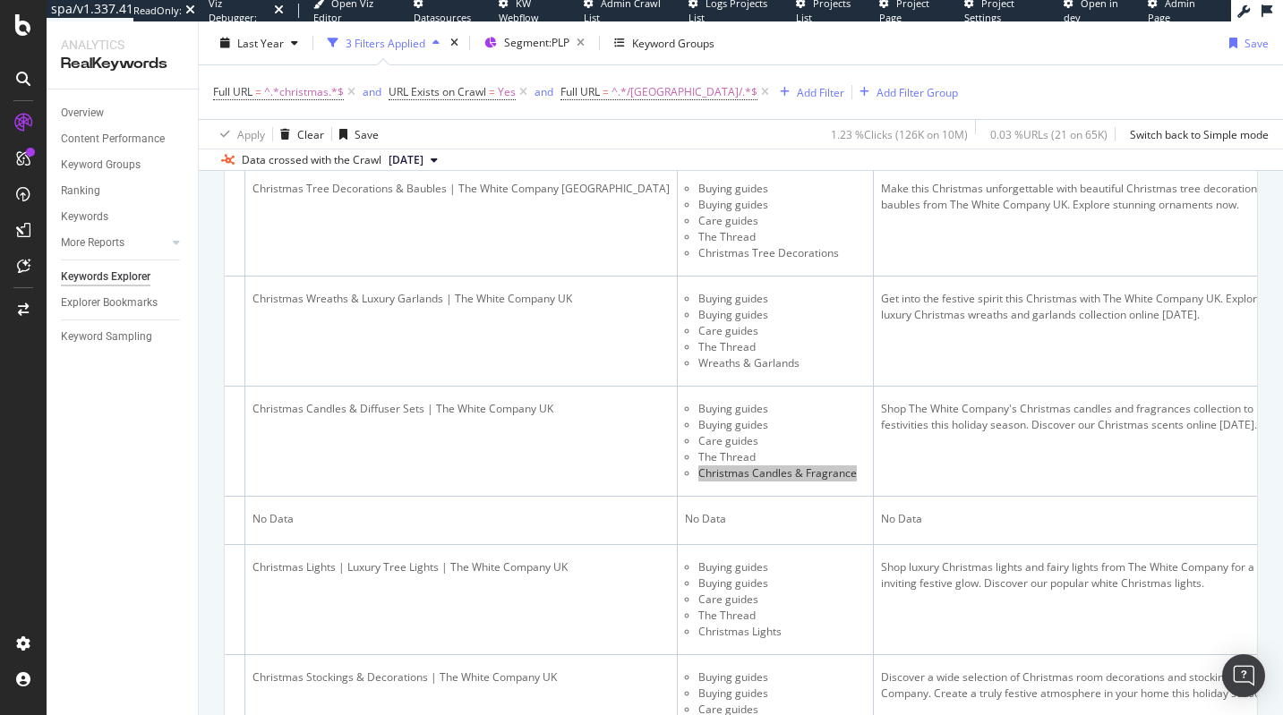
scroll to position [1267, 0]
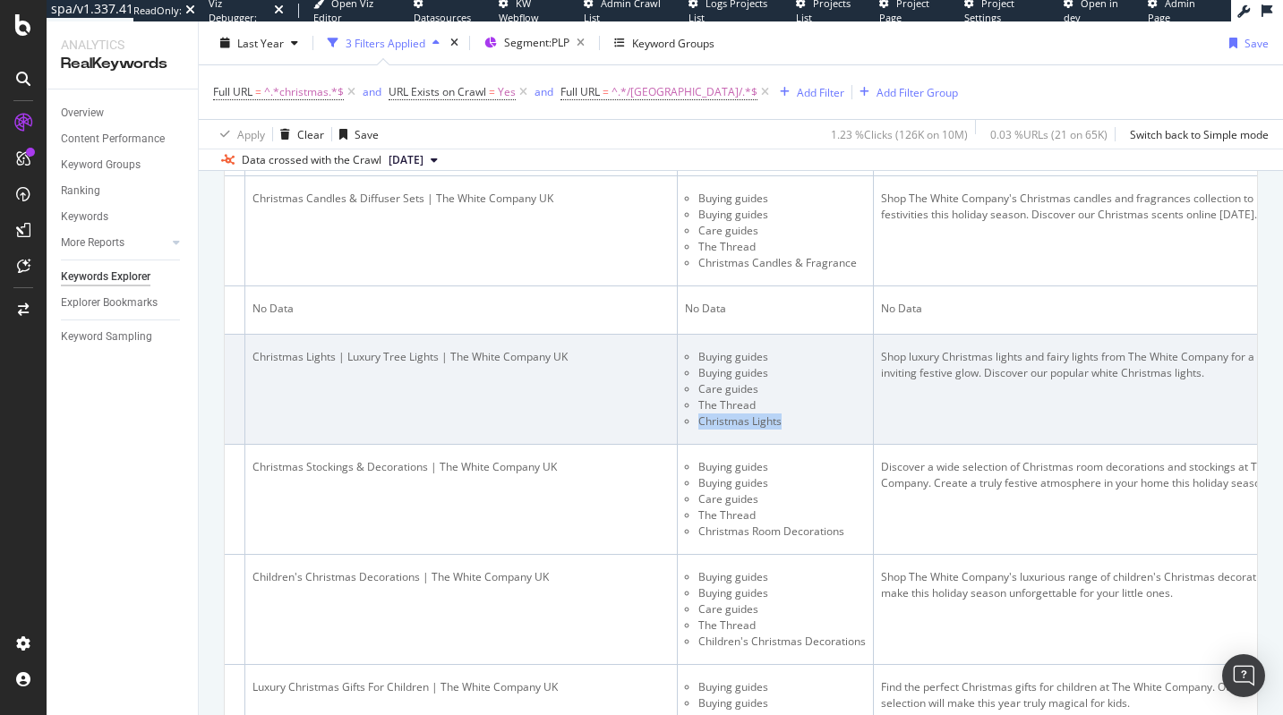
drag, startPoint x: 914, startPoint y: 423, endPoint x: 832, endPoint y: 421, distance: 82.4
click at [832, 421] on ul "Buying guides Buying guides Care guides The Thread Christmas Lights" at bounding box center [775, 389] width 181 height 81
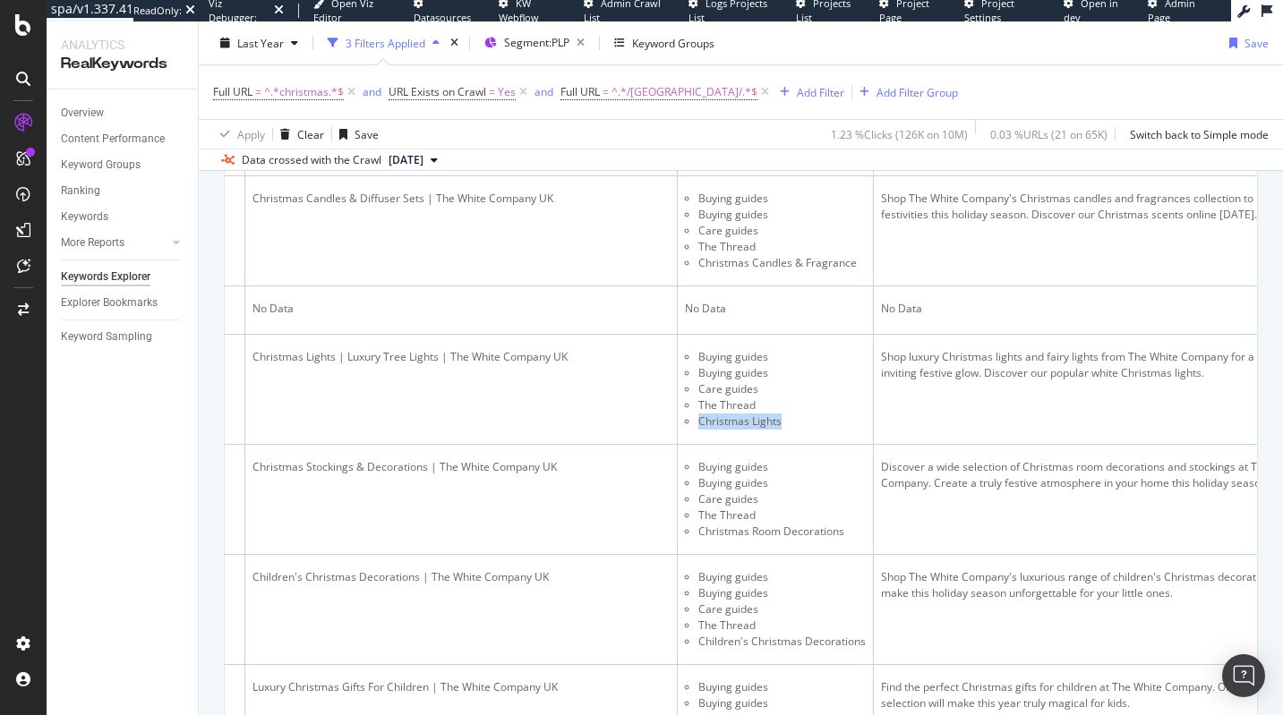
copy li "Christmas Lights"
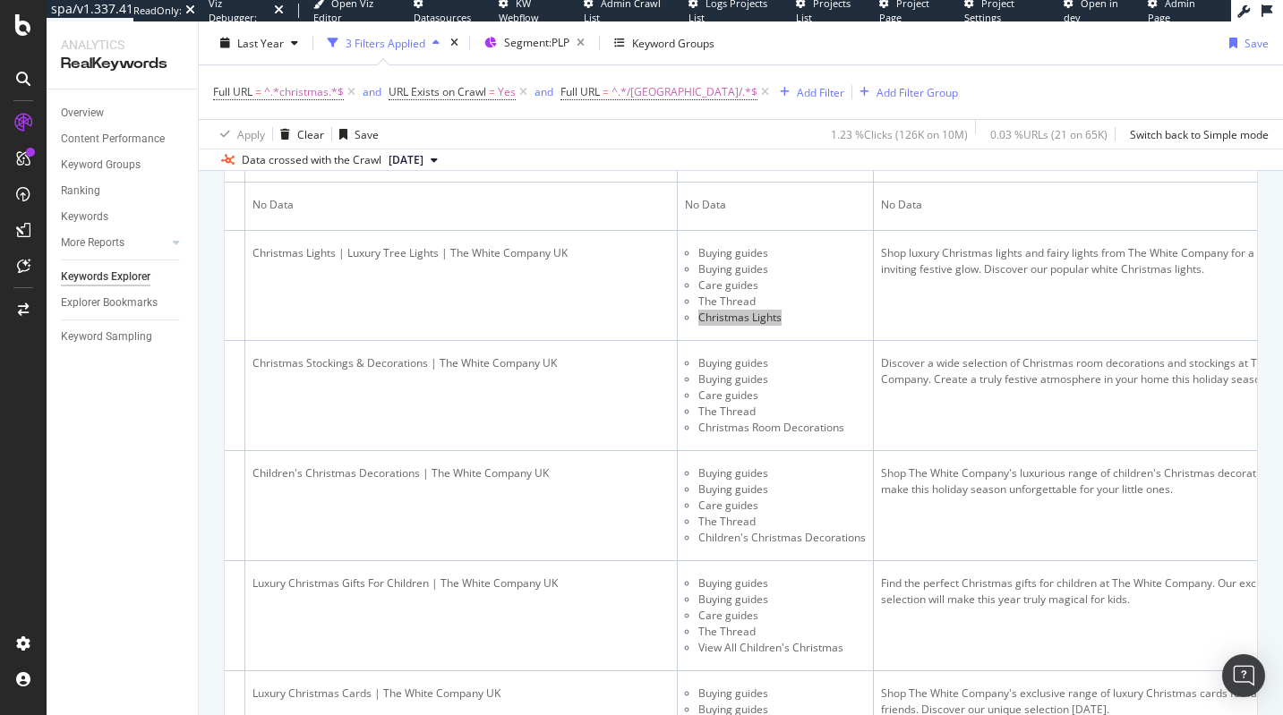
scroll to position [1403, 0]
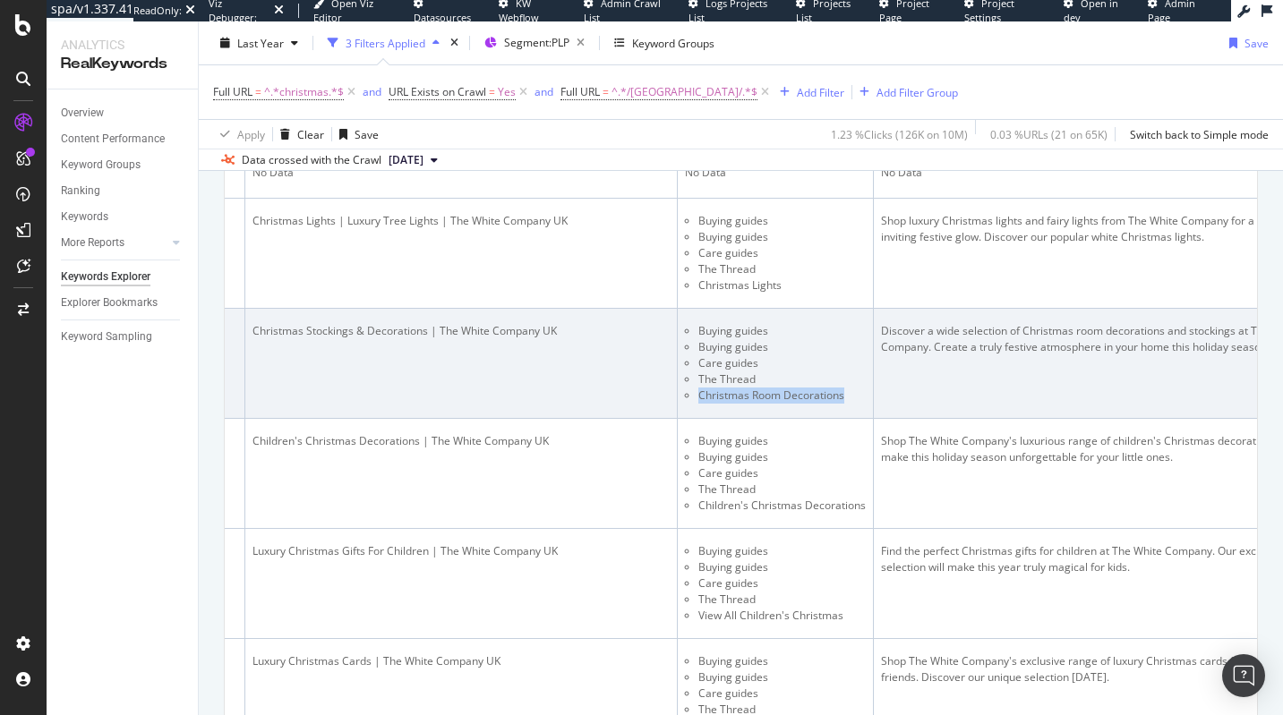
drag, startPoint x: 989, startPoint y: 394, endPoint x: 831, endPoint y: 396, distance: 157.6
click at [831, 396] on ul "Buying guides Buying guides Care guides The Thread Christmas Room Decorations" at bounding box center [775, 363] width 181 height 81
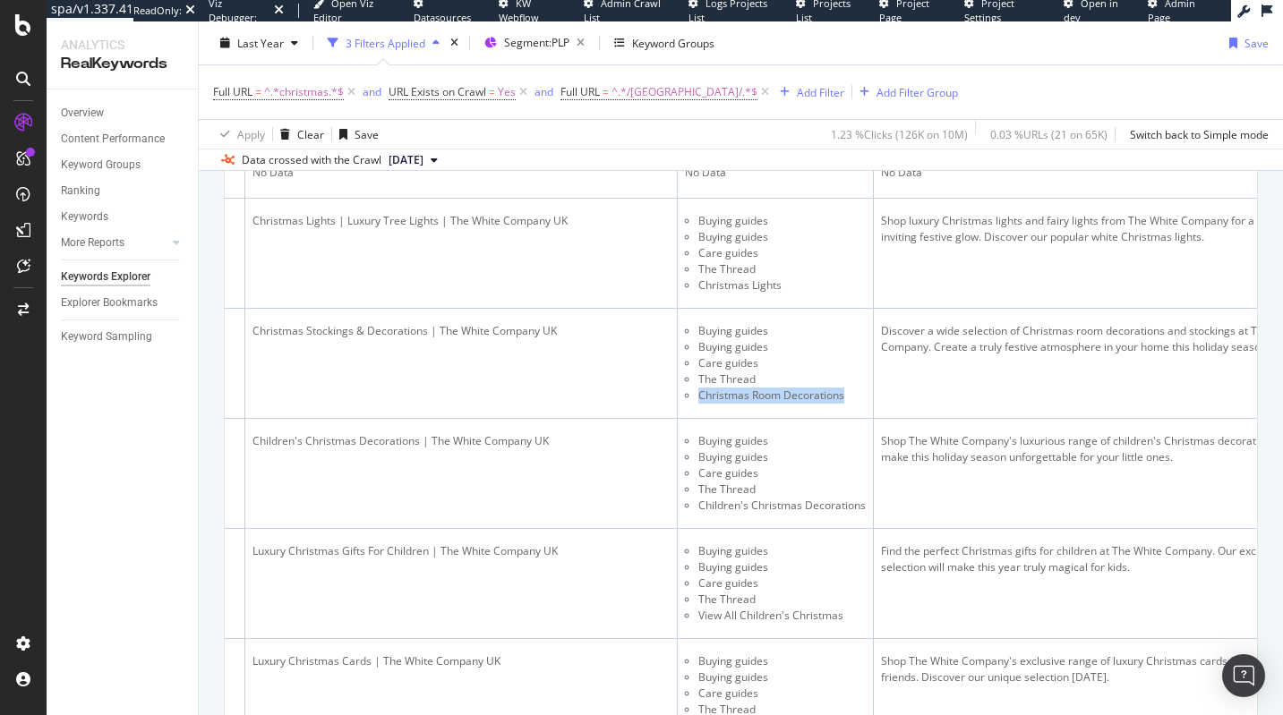
copy li "Christmas Room Decorations"
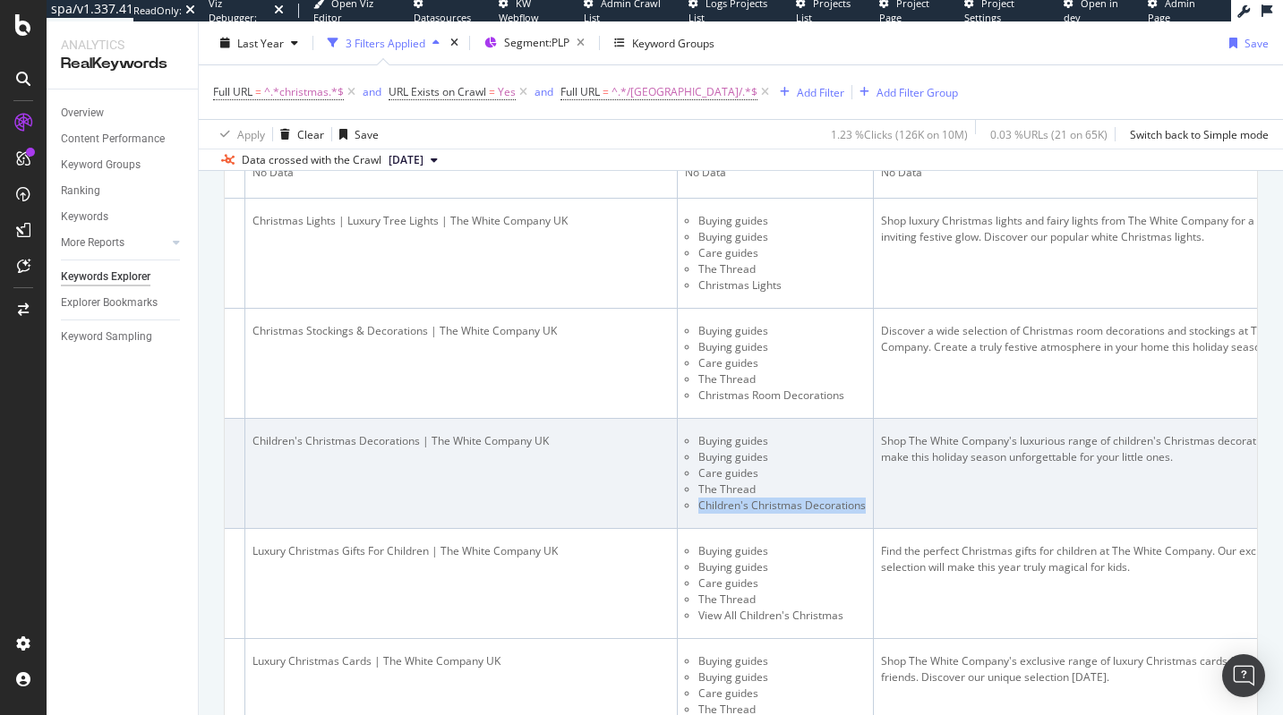
drag, startPoint x: 839, startPoint y: 505, endPoint x: 1004, endPoint y: 501, distance: 164.8
click at [866, 501] on li "Children's Christmas Decorations" at bounding box center [781, 506] width 167 height 16
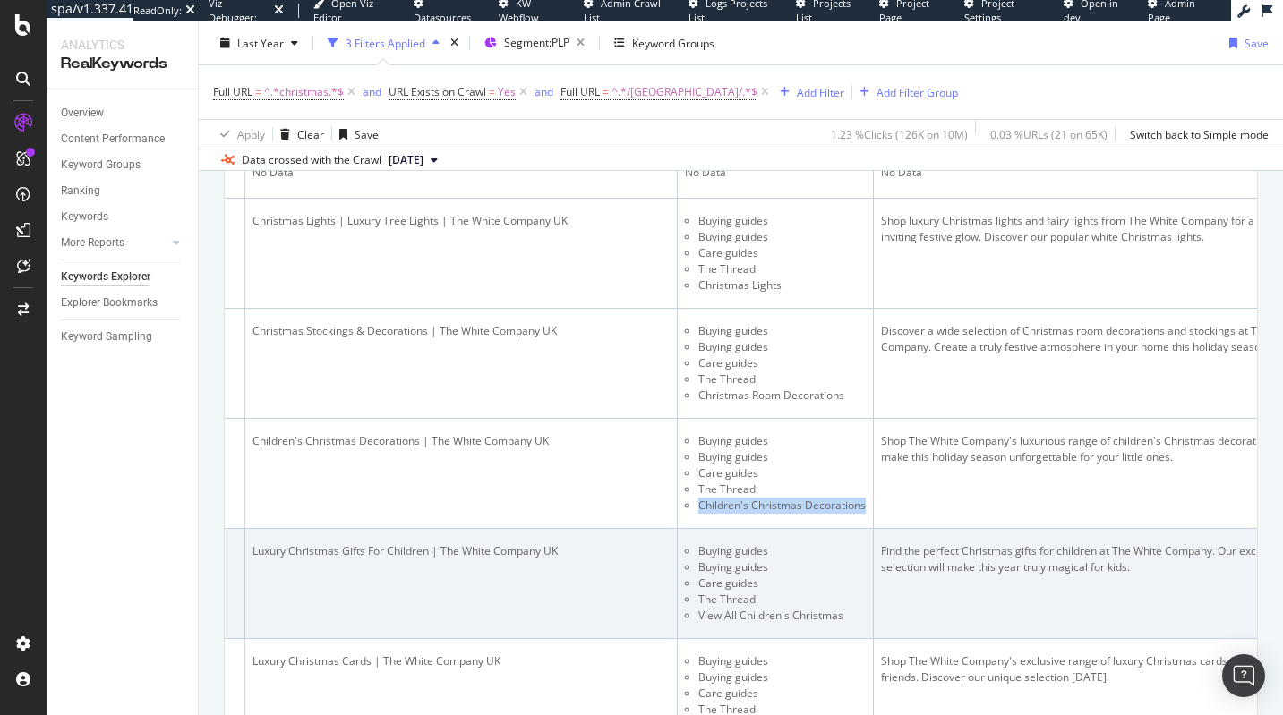
copy li "Children's Christmas Decorations"
drag, startPoint x: 852, startPoint y: 615, endPoint x: 987, endPoint y: 614, distance: 135.2
click at [866, 614] on ul "Buying guides Buying guides Care guides The Thread View All Children's Christmas" at bounding box center [775, 584] width 181 height 81
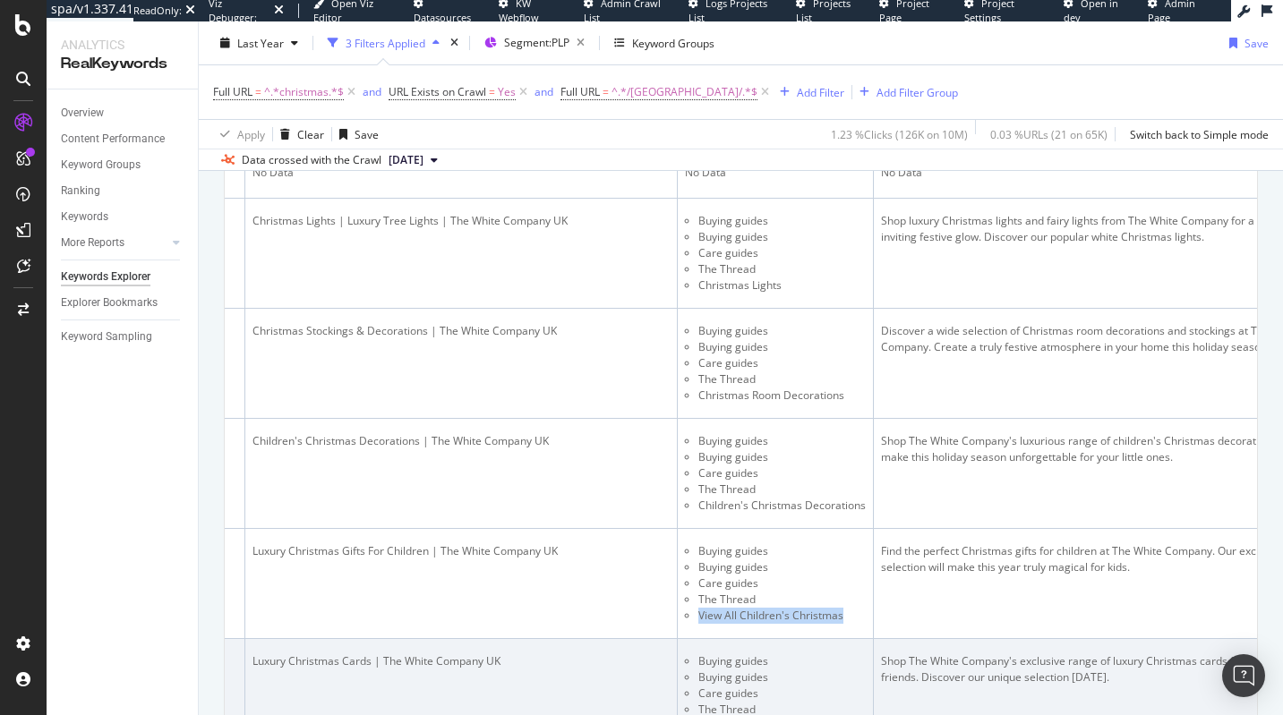
copy li "View All Children's Christmas"
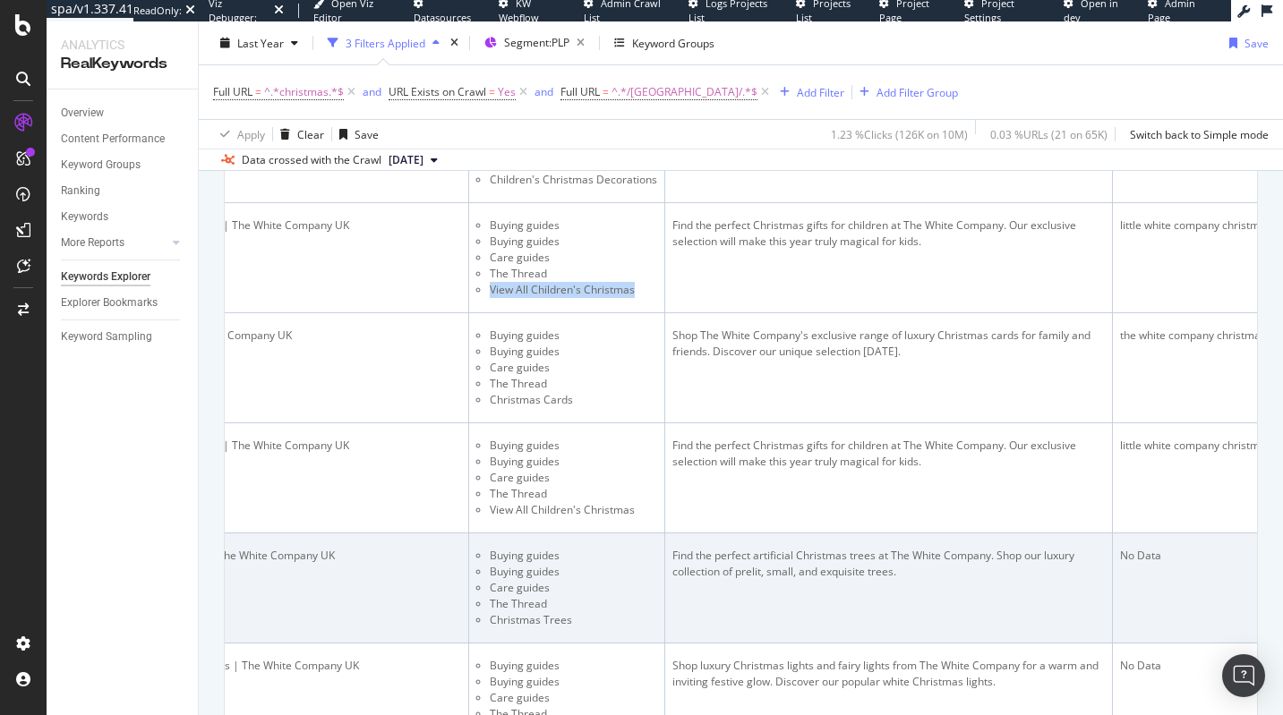
scroll to position [1794, 0]
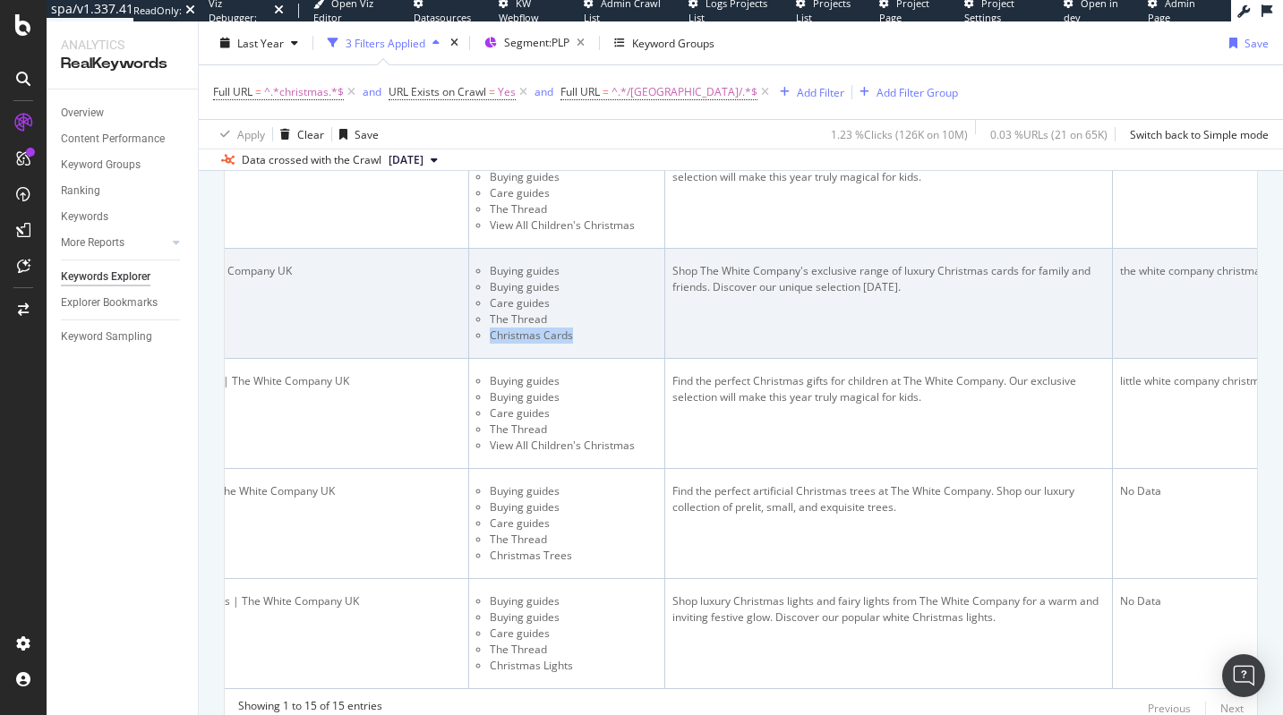
drag, startPoint x: 731, startPoint y: 333, endPoint x: 631, endPoint y: 333, distance: 99.4
click at [631, 333] on li "Christmas Cards" at bounding box center [573, 336] width 167 height 16
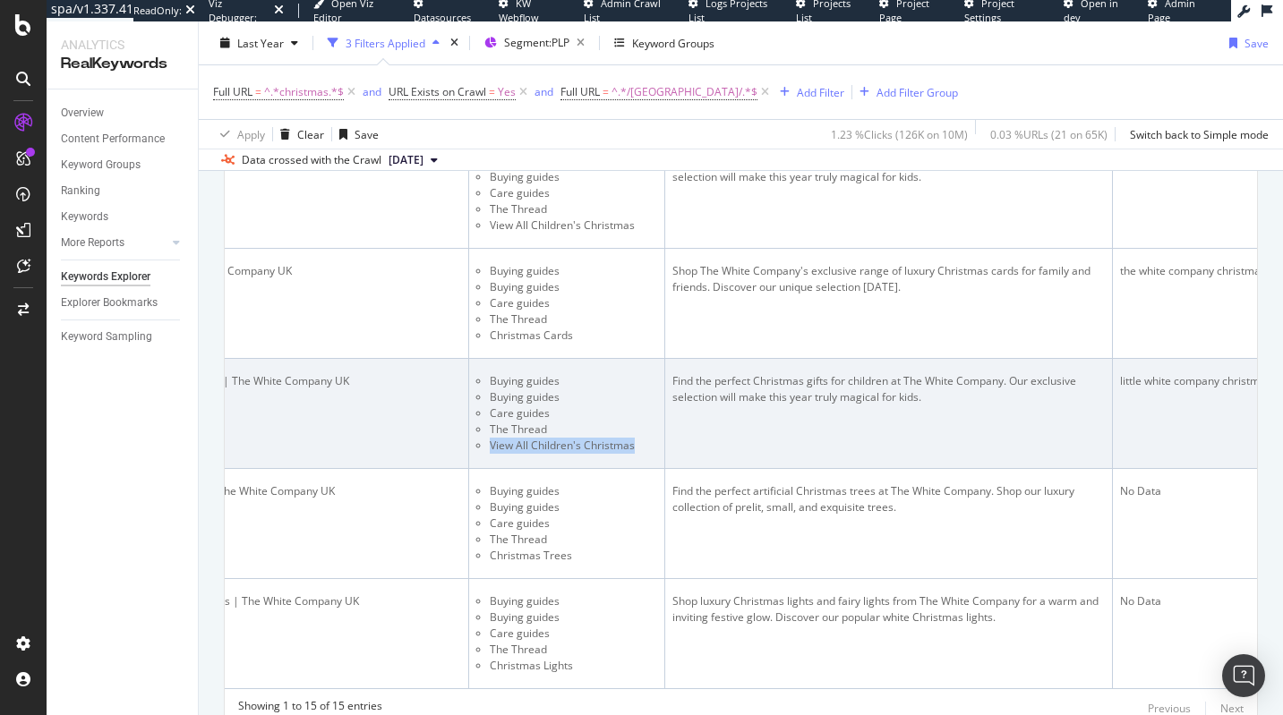
drag, startPoint x: 783, startPoint y: 447, endPoint x: 628, endPoint y: 441, distance: 155.0
click at [628, 441] on ul "Buying guides Buying guides Care guides The Thread View All Children's Christmas" at bounding box center [566, 413] width 181 height 81
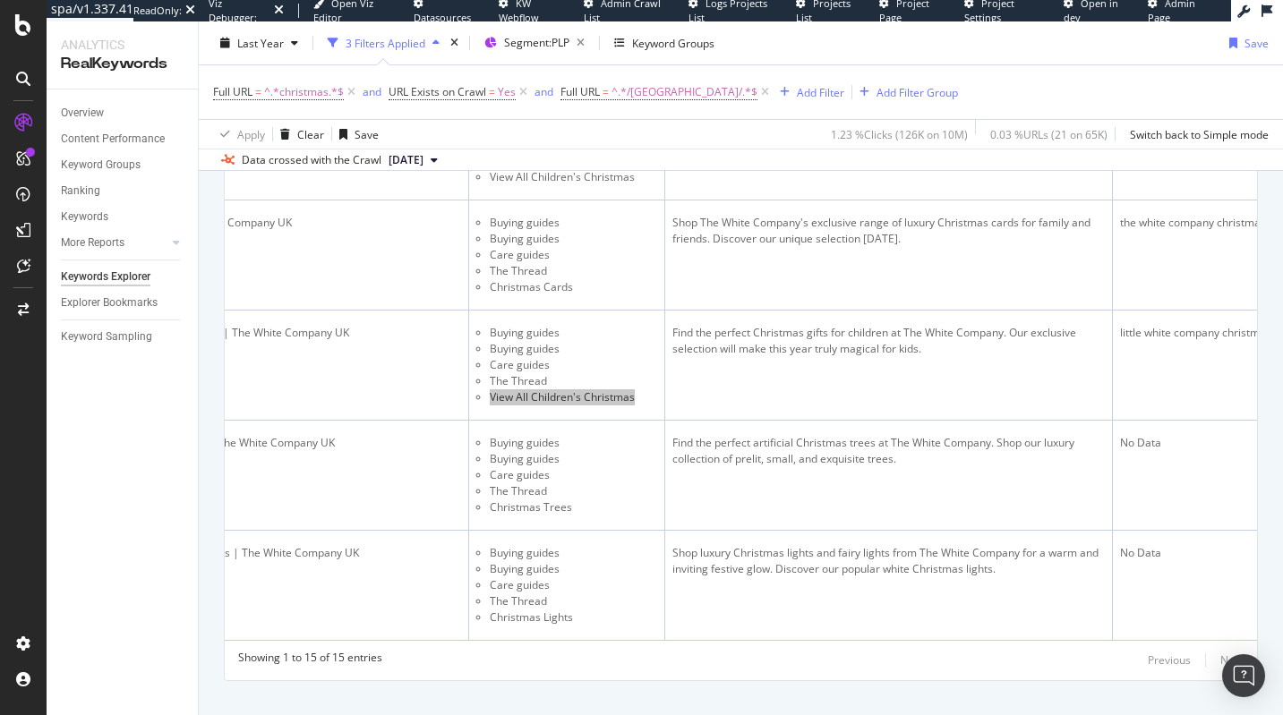
scroll to position [1868, 0]
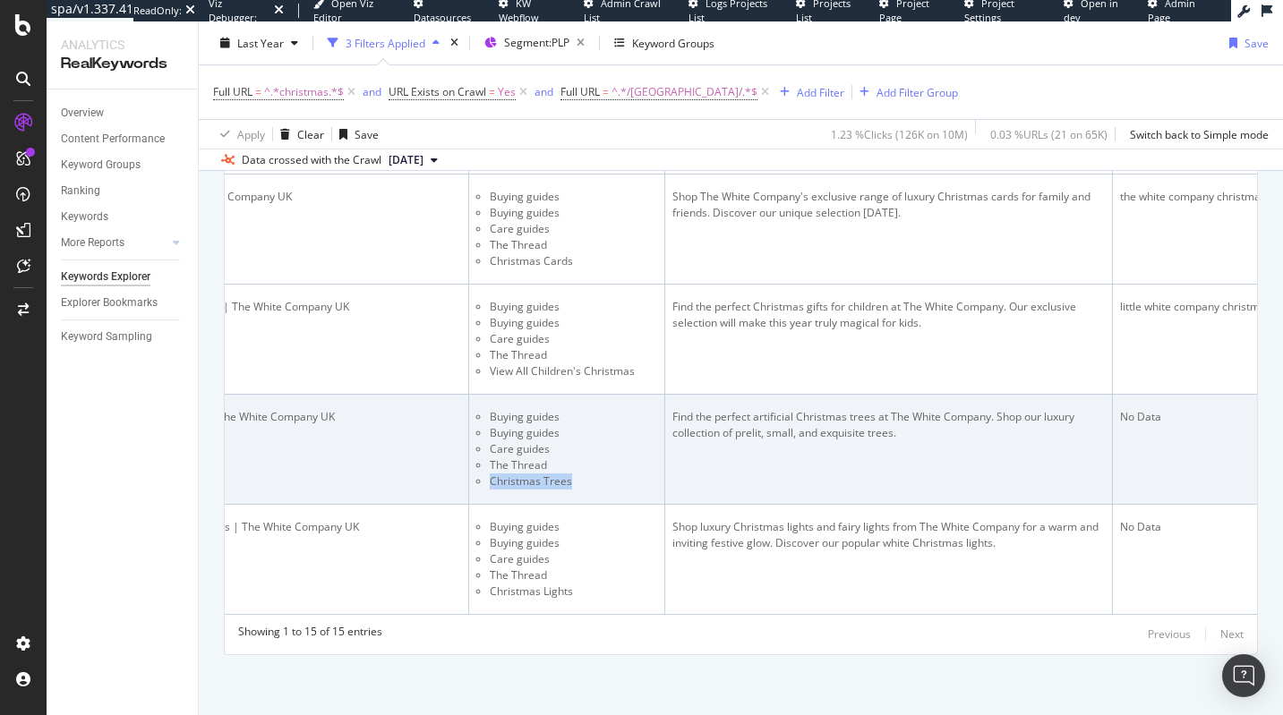
drag, startPoint x: 726, startPoint y: 482, endPoint x: 620, endPoint y: 485, distance: 106.6
click at [620, 485] on li "Christmas Trees" at bounding box center [573, 482] width 167 height 16
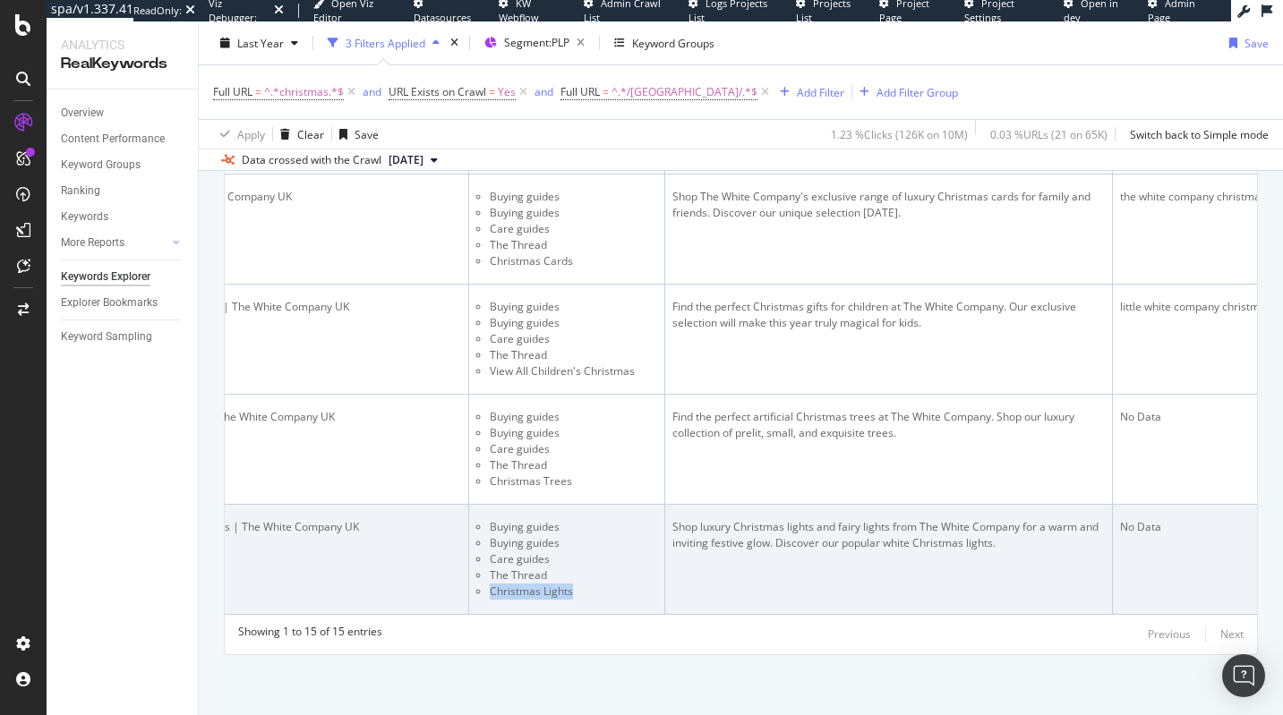
drag, startPoint x: 692, startPoint y: 595, endPoint x: 614, endPoint y: 595, distance: 77.9
click at [614, 595] on li "Christmas Lights" at bounding box center [573, 592] width 167 height 16
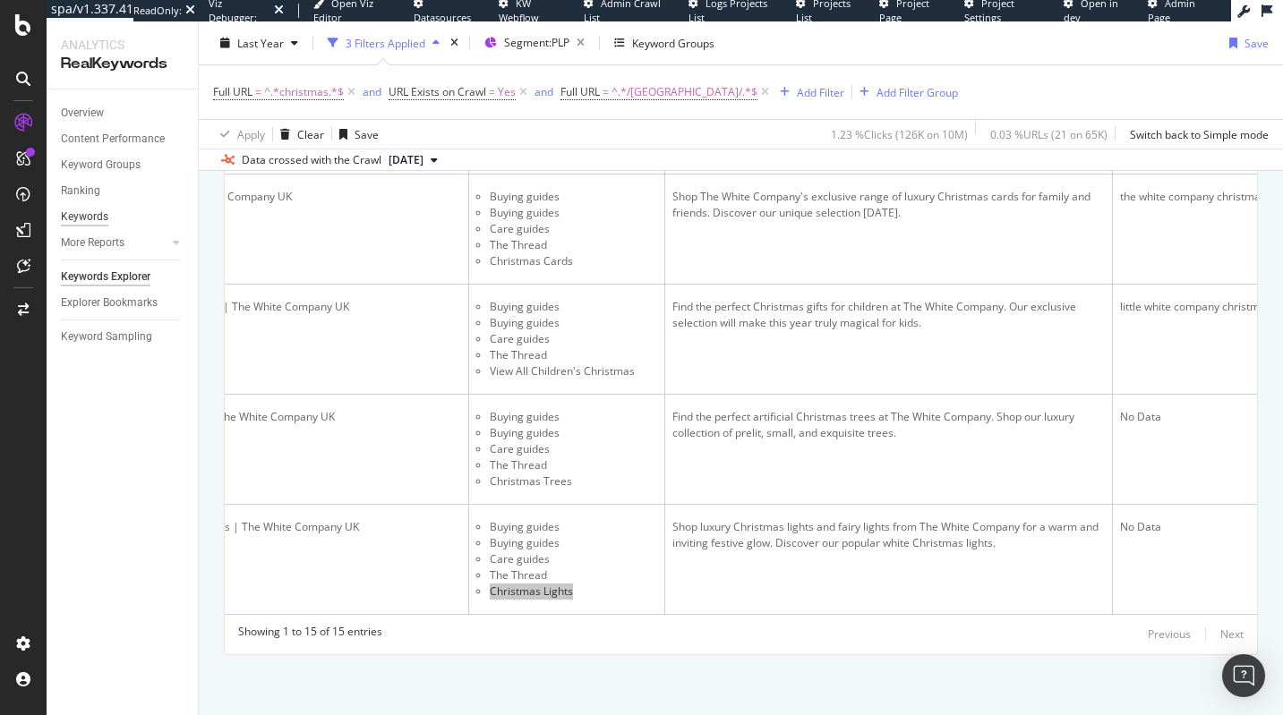
scroll to position [0, 749]
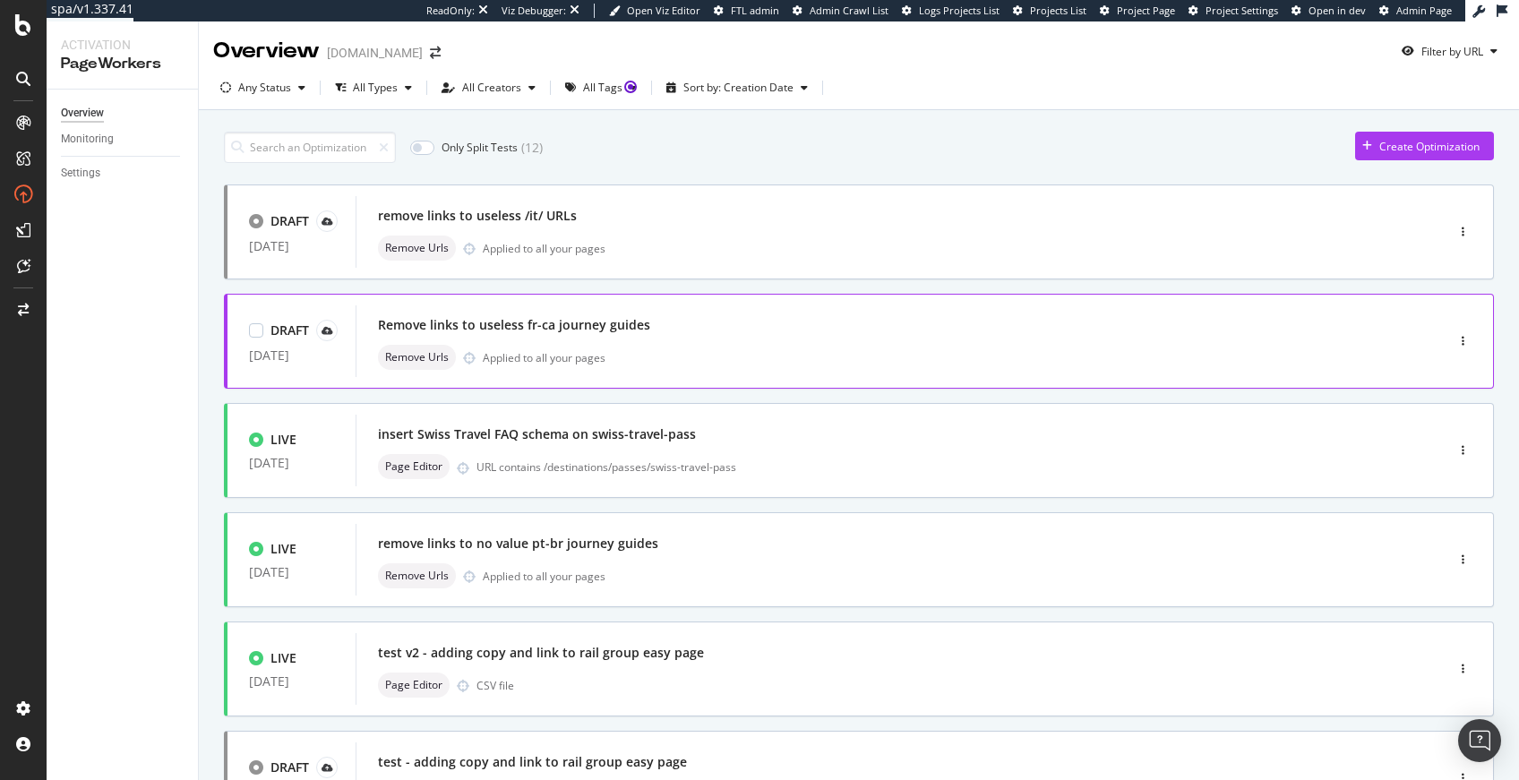
click at [543, 321] on div "Remove links to useless fr-ca journey guides" at bounding box center [514, 325] width 272 height 18
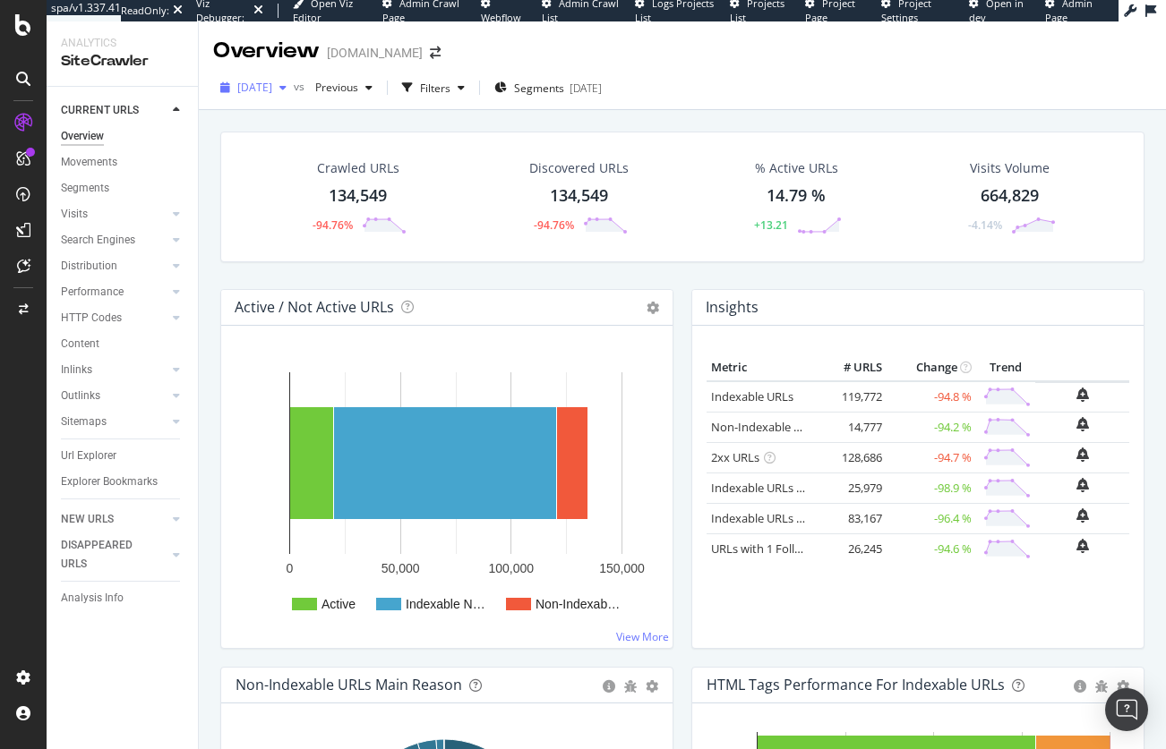
click at [272, 89] on span "[DATE]" at bounding box center [254, 87] width 35 height 15
click at [614, 278] on div "Crawled URLs 134,549 -94.76% Discovered URLs 134,549 -94.76% % Active URLs 14.7…" at bounding box center [682, 211] width 942 height 158
